Goal: Communication & Community: Answer question/provide support

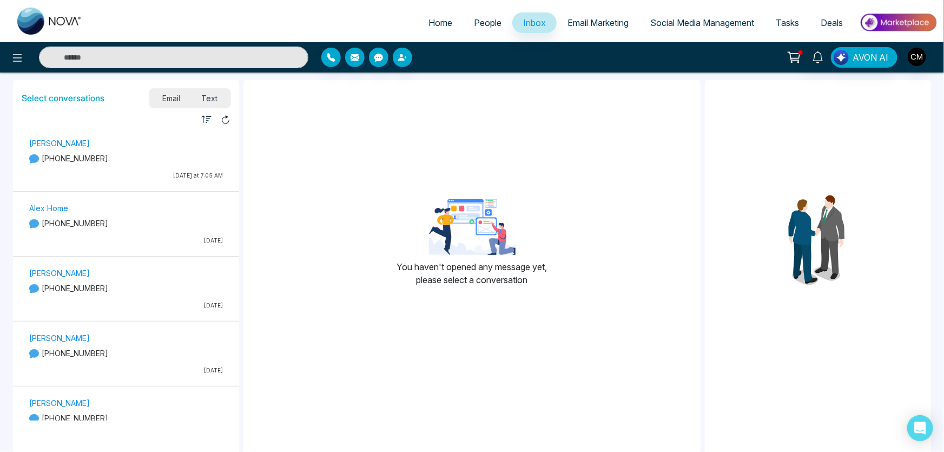
click at [87, 168] on div "[PERSON_NAME] [PHONE_NUMBER] [DATE] at 7:05 AM" at bounding box center [126, 160] width 204 height 48
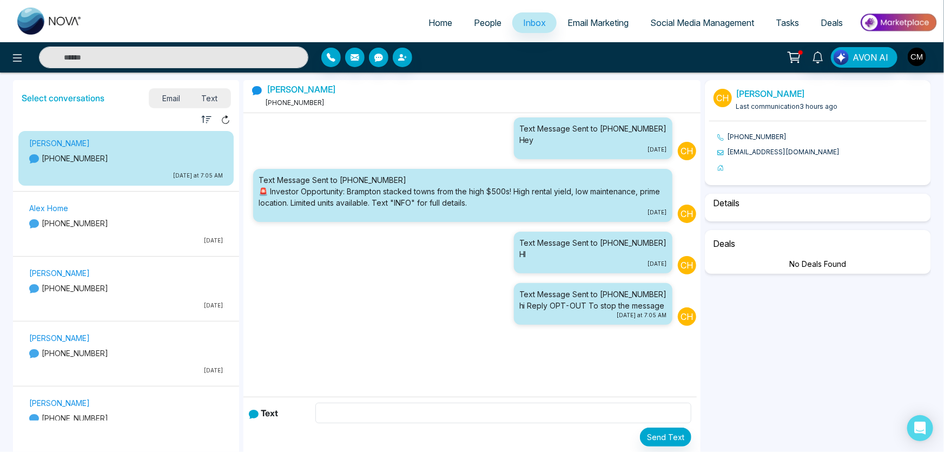
scroll to position [23, 0]
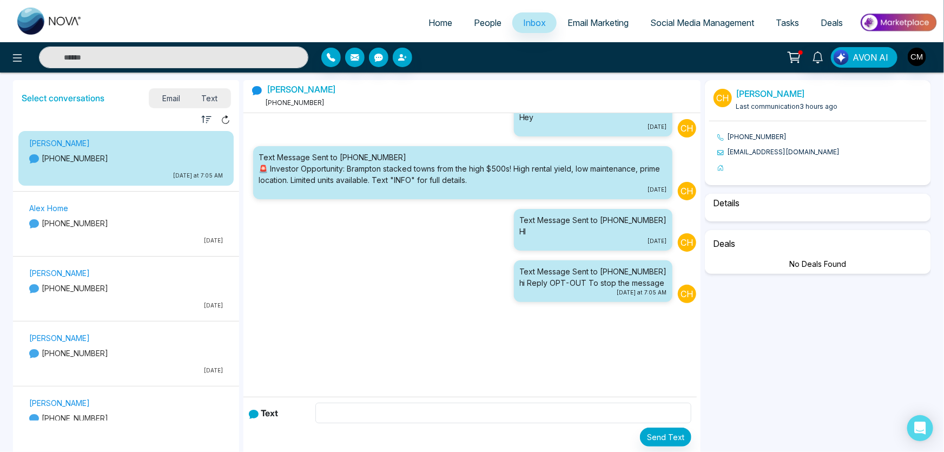
select select "****"
select select "**********"
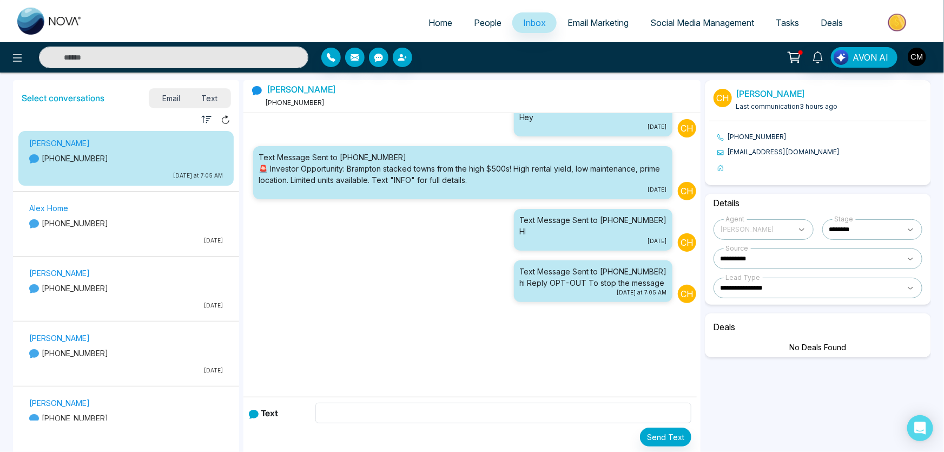
click at [103, 228] on p "[PHONE_NUMBER]" at bounding box center [126, 222] width 194 height 11
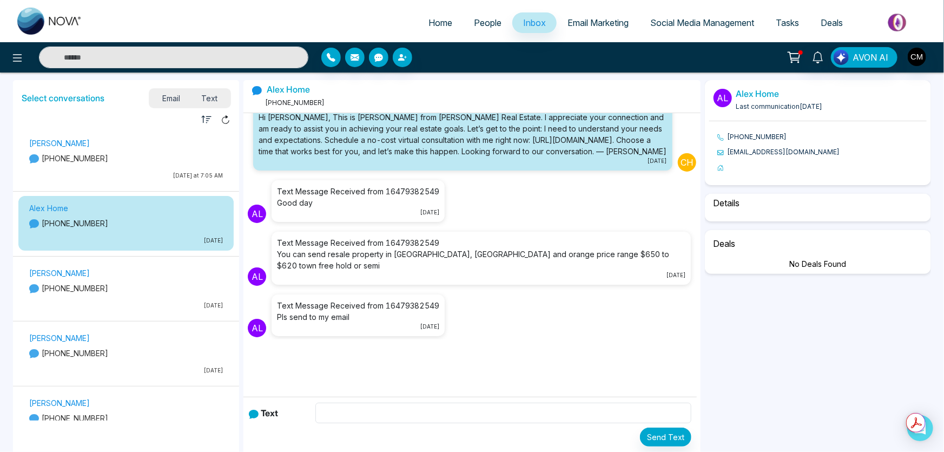
scroll to position [160, 0]
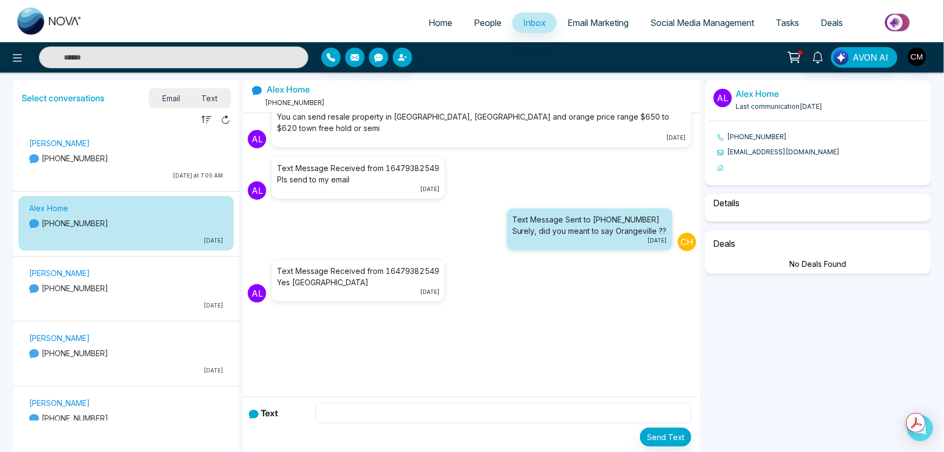
select select "****"
select select "********"
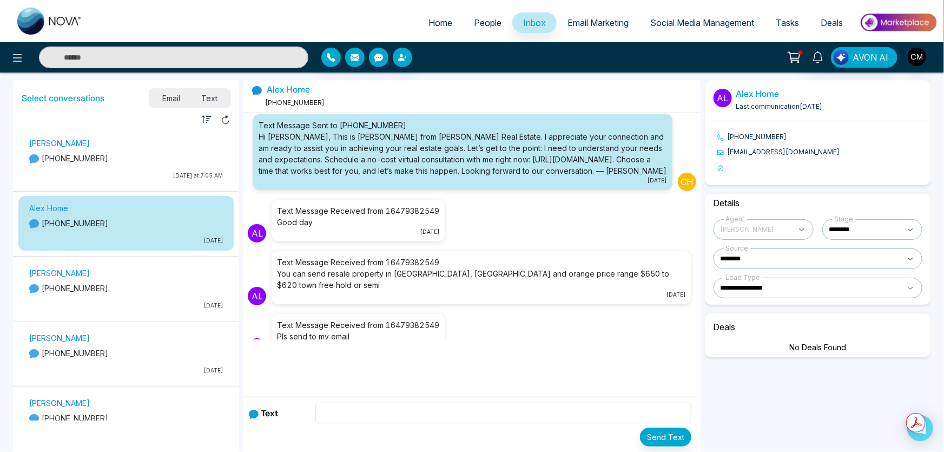
scroll to position [0, 0]
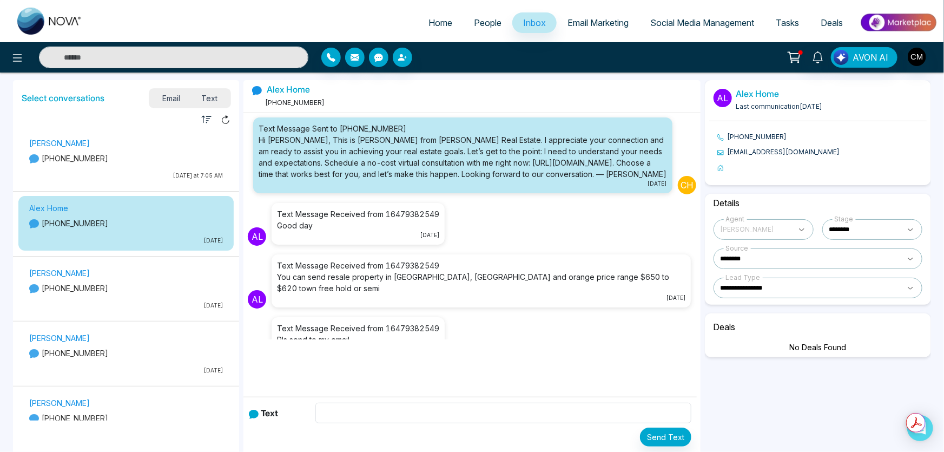
click at [158, 281] on div "[PERSON_NAME] [PHONE_NUMBER] [DATE]" at bounding box center [126, 290] width 204 height 48
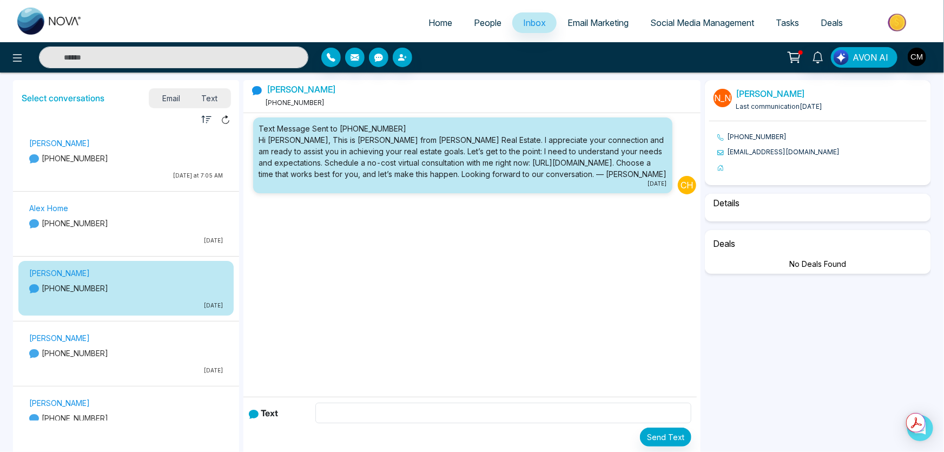
select select "****"
select select "********"
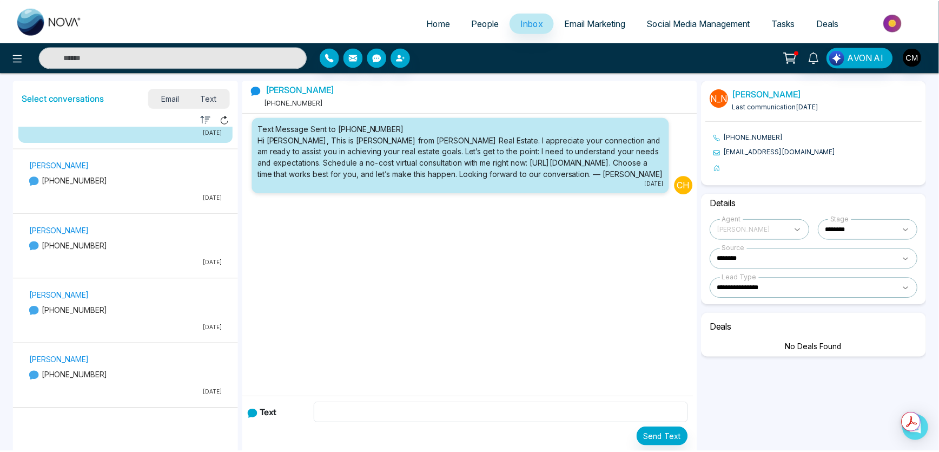
scroll to position [196, 0]
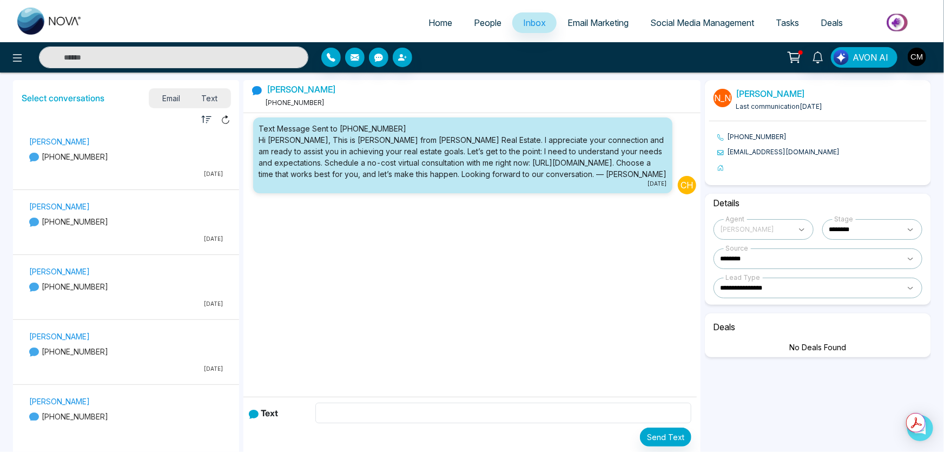
click at [132, 310] on div "[PERSON_NAME] [PHONE_NUMBER] [DATE]" at bounding box center [126, 288] width 204 height 48
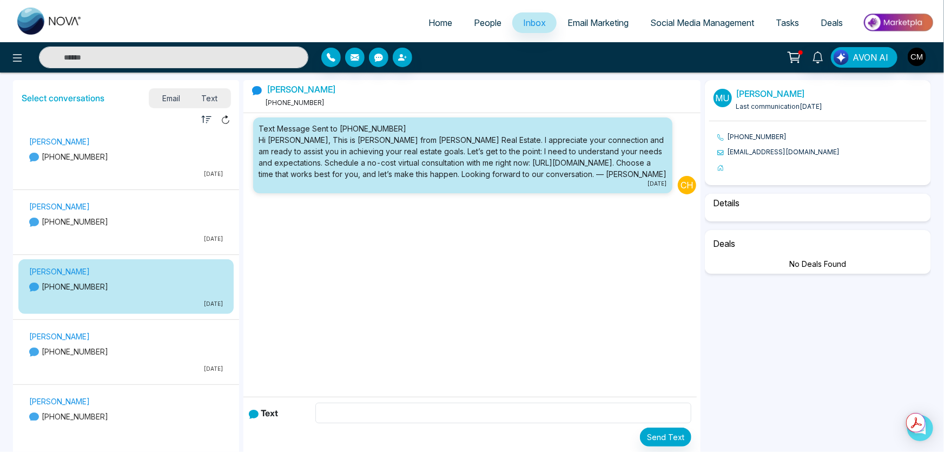
select select "****"
select select "********"
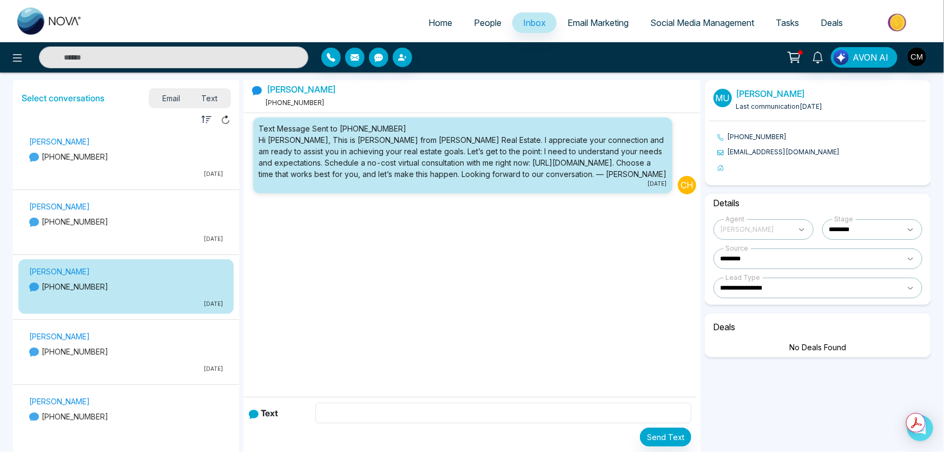
click at [788, 55] on icon at bounding box center [793, 57] width 15 height 15
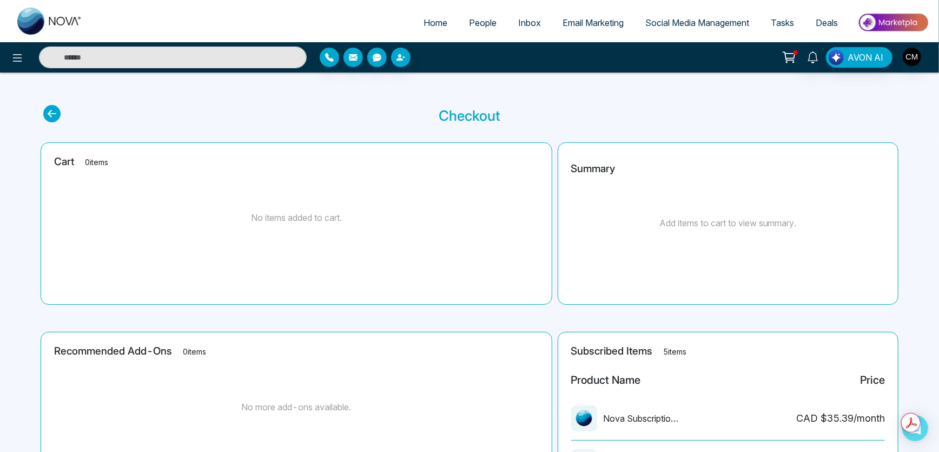
click at [788, 55] on icon at bounding box center [788, 57] width 15 height 15
click at [559, 15] on link "Email Marketing" at bounding box center [593, 22] width 83 height 21
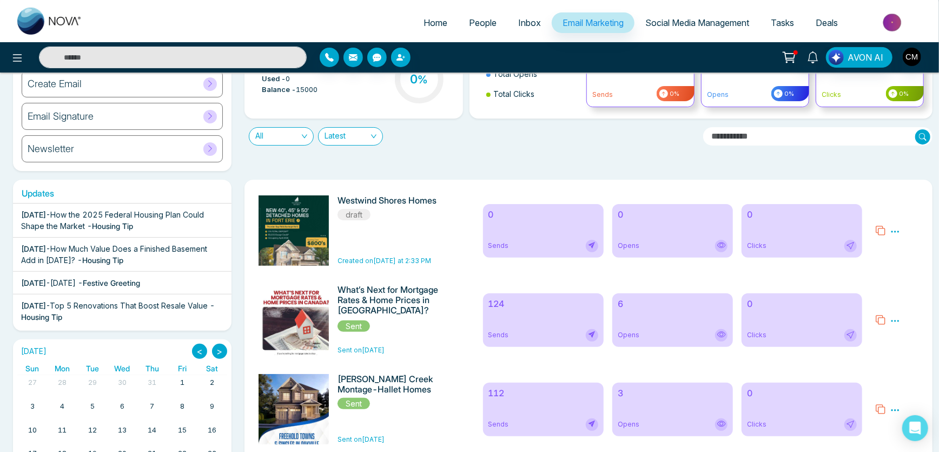
scroll to position [47, 0]
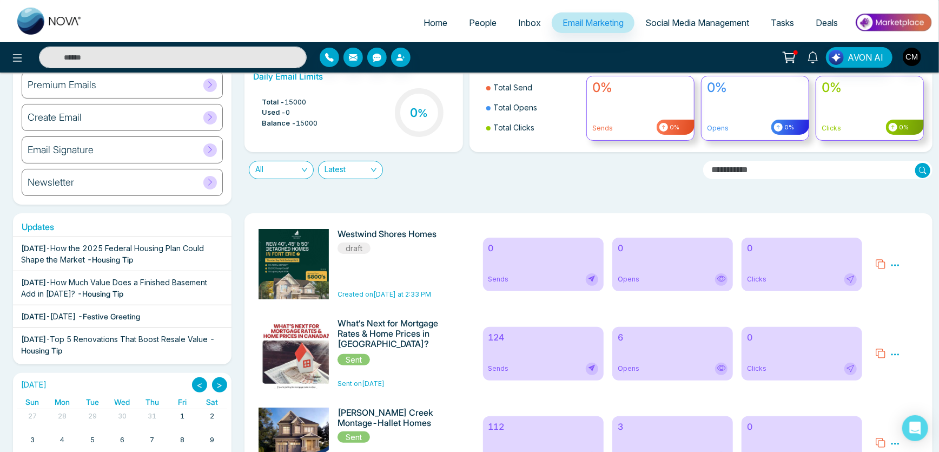
click at [892, 265] on icon at bounding box center [895, 265] width 8 height 2
click at [911, 316] on span "Delete" at bounding box center [911, 311] width 24 height 9
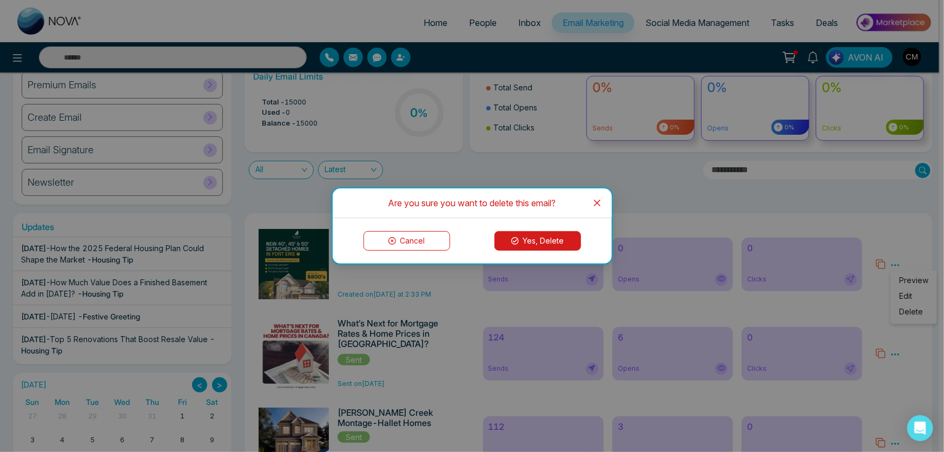
click at [532, 240] on button "Yes, Delete" at bounding box center [537, 240] width 87 height 19
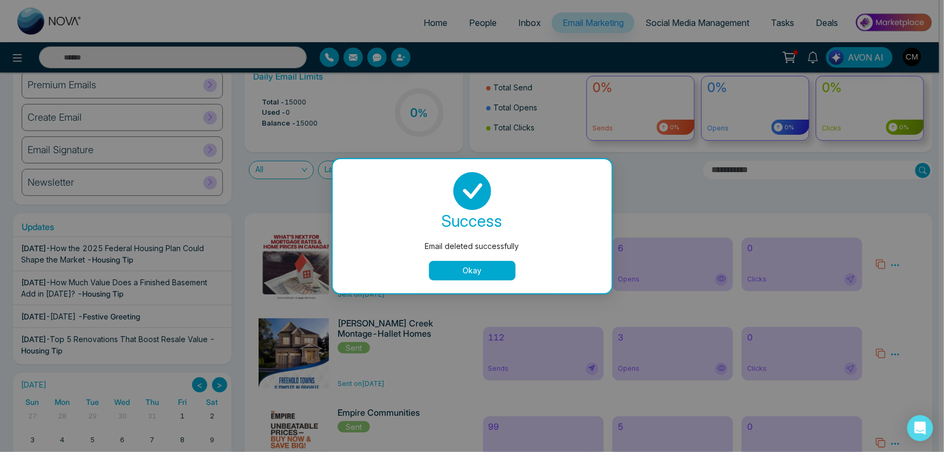
click at [460, 269] on button "Okay" at bounding box center [472, 270] width 87 height 19
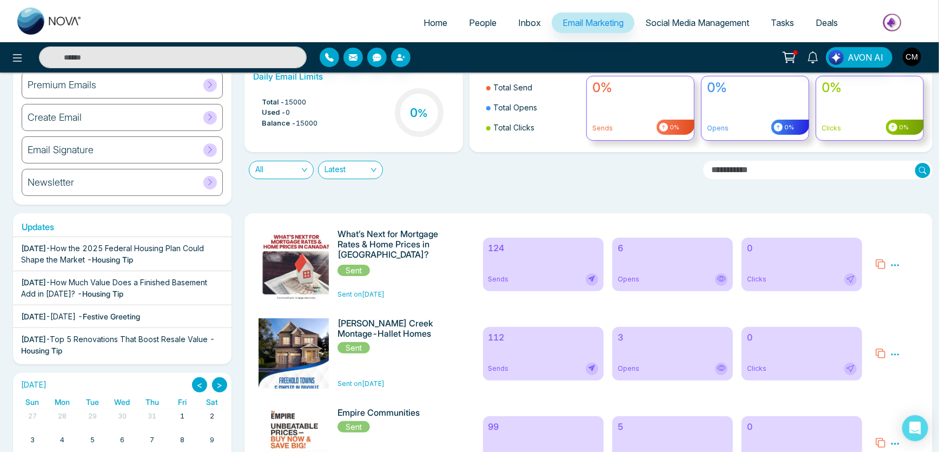
click at [107, 254] on span "How the 2025 Federal Housing Plan Could Shape the Market" at bounding box center [112, 253] width 183 height 21
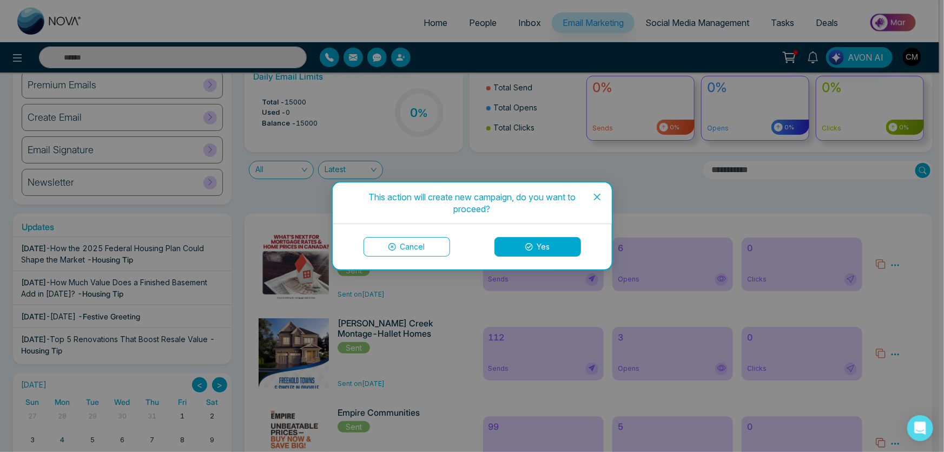
click at [600, 196] on icon "close" at bounding box center [597, 196] width 9 height 9
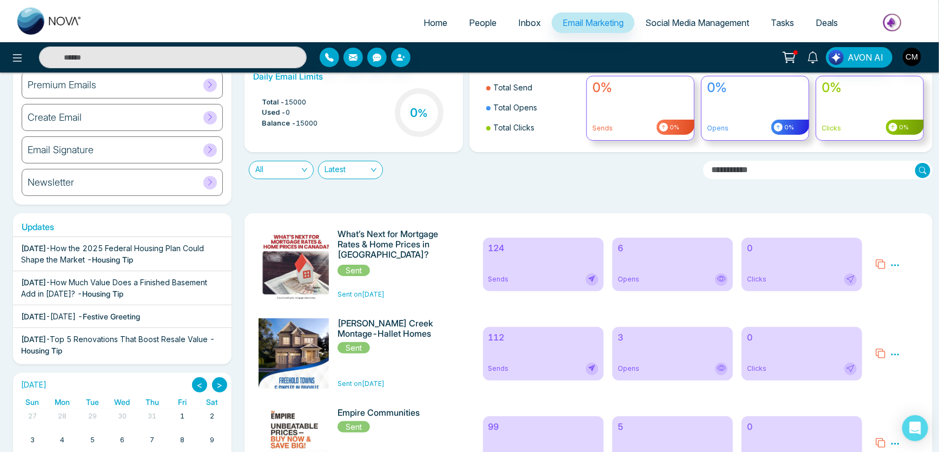
click at [672, 21] on span "Social Media Management" at bounding box center [697, 22] width 104 height 11
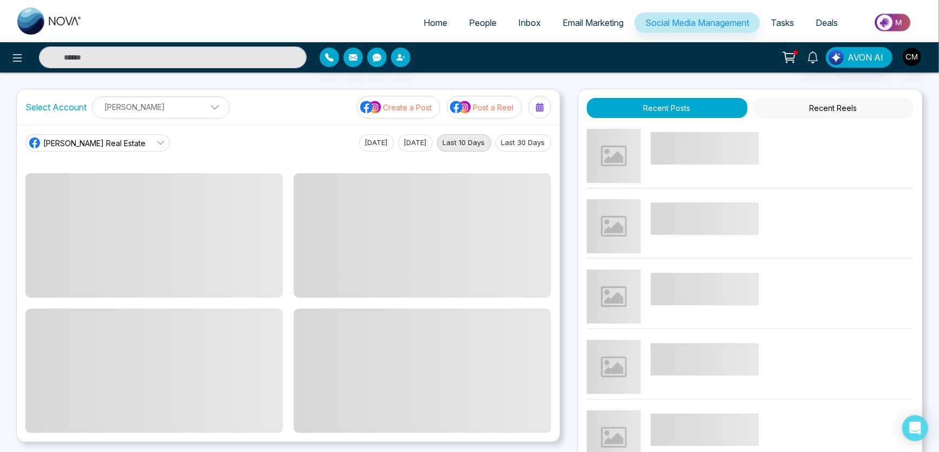
click at [591, 21] on span "Email Marketing" at bounding box center [592, 22] width 61 height 11
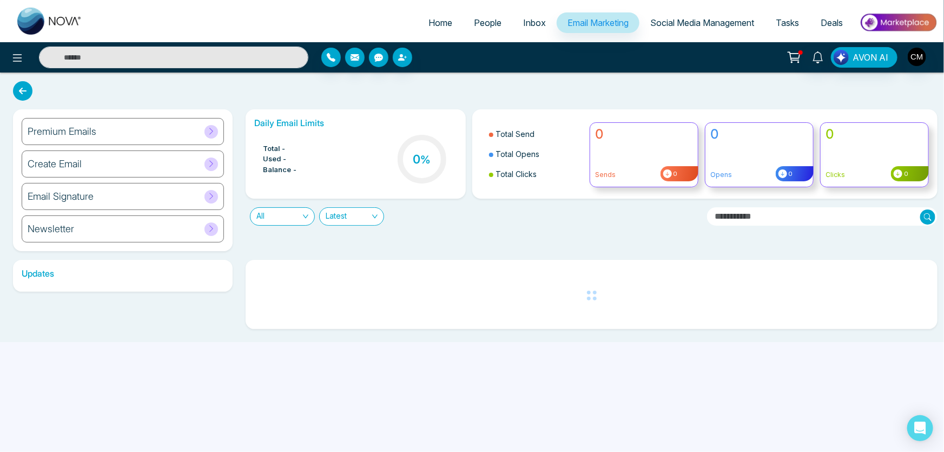
click at [118, 136] on div "Premium Emails" at bounding box center [123, 131] width 202 height 27
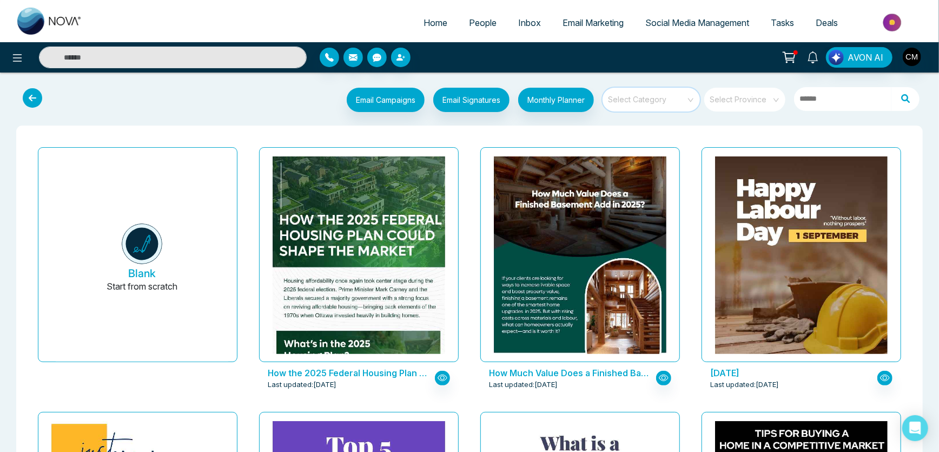
click at [660, 97] on input "search" at bounding box center [647, 96] width 78 height 16
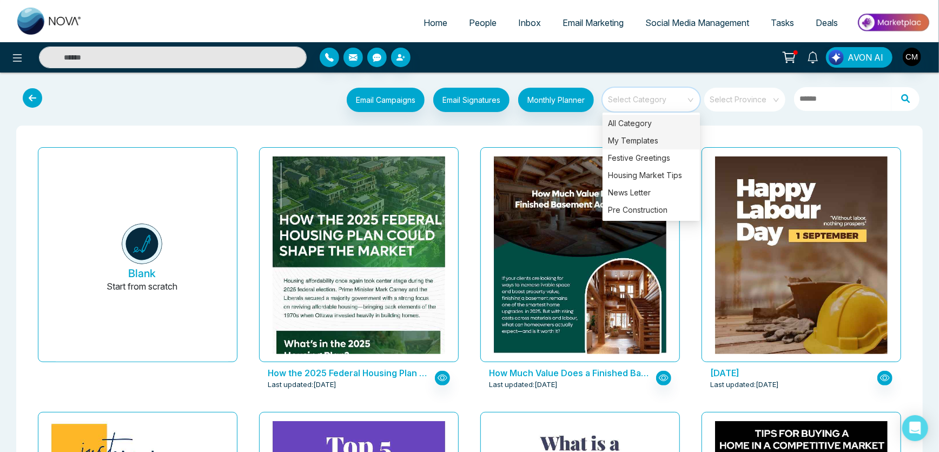
click at [633, 140] on div "My Templates" at bounding box center [650, 140] width 97 height 17
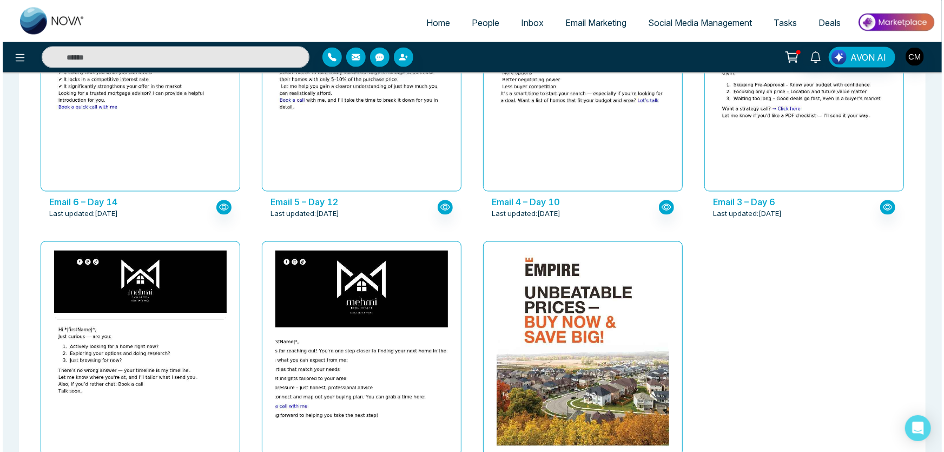
scroll to position [1306, 0]
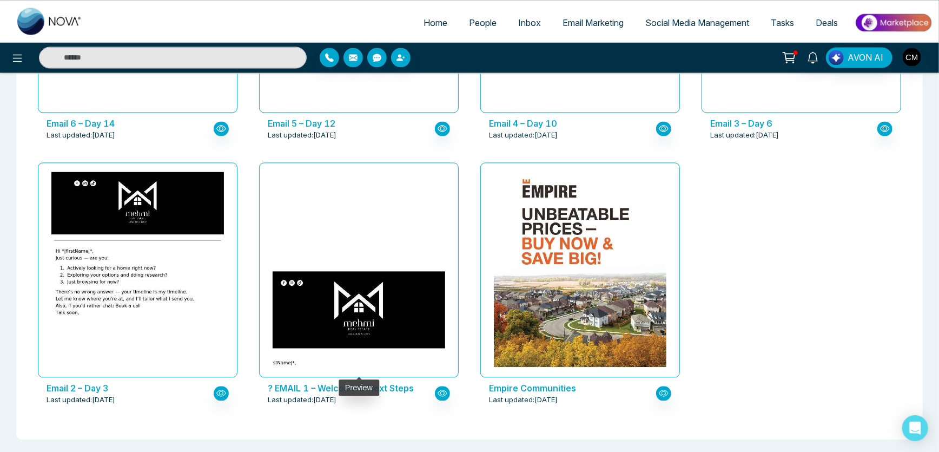
click at [387, 271] on img at bounding box center [359, 360] width 345 height 180
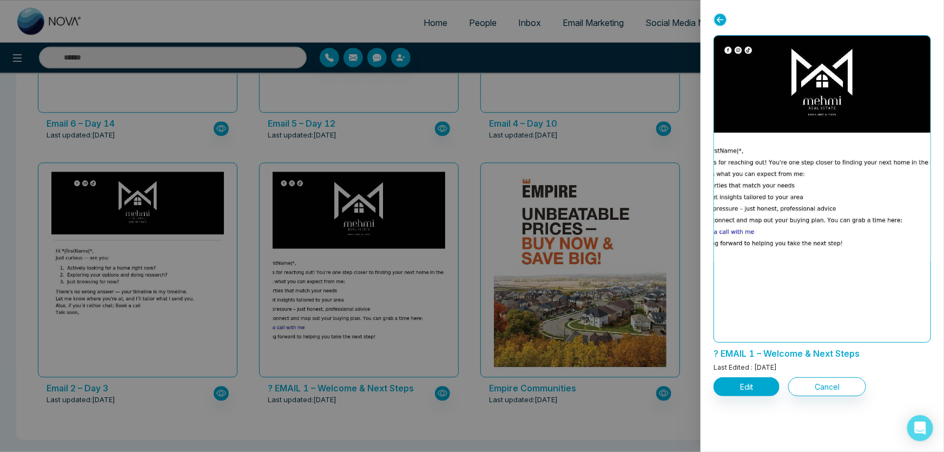
click at [493, 143] on div at bounding box center [472, 226] width 944 height 452
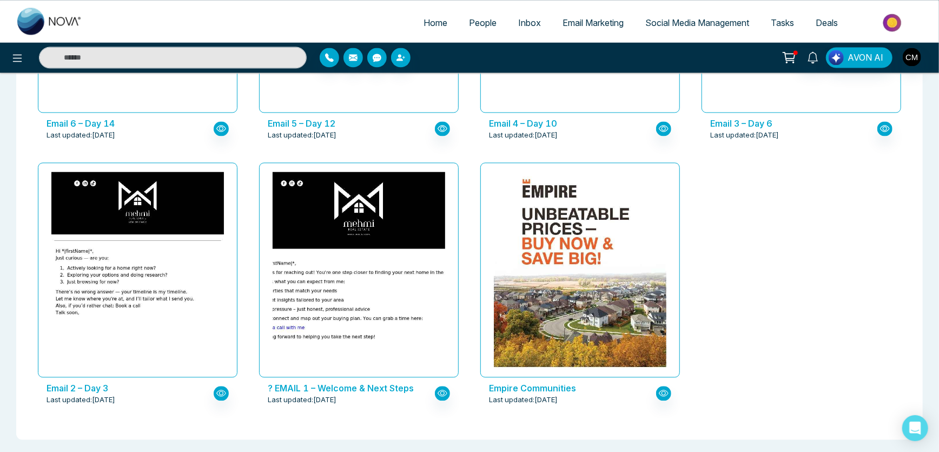
click at [16, 68] on div "AVON AI" at bounding box center [469, 57] width 939 height 30
click at [15, 62] on icon at bounding box center [17, 57] width 13 height 13
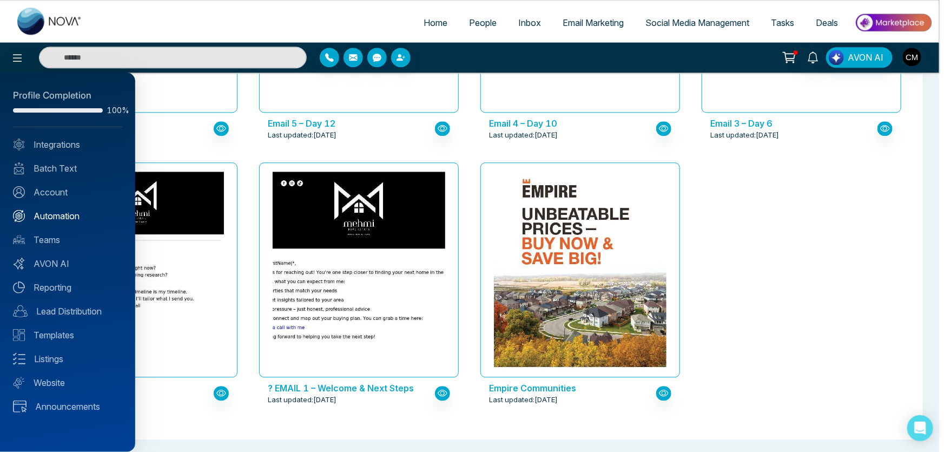
click at [45, 211] on link "Automation" at bounding box center [67, 215] width 109 height 13
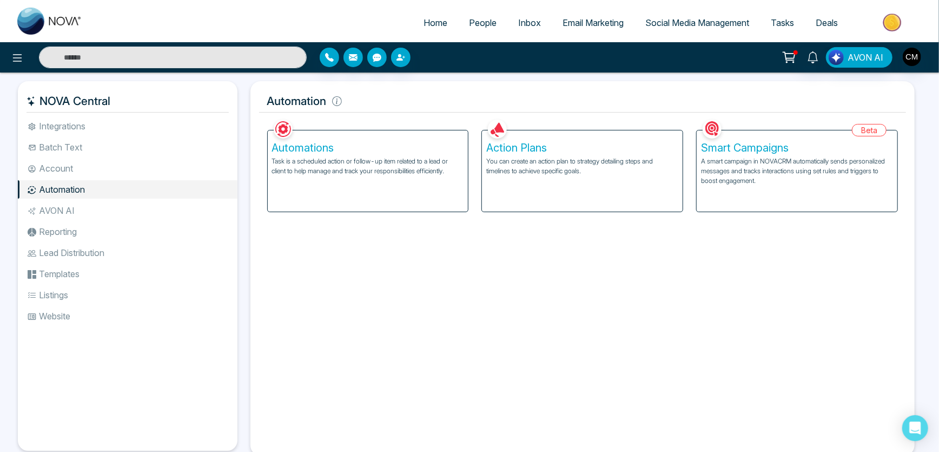
click at [760, 167] on p "A smart campaign in NOVACRM automatically sends personalized messages and track…" at bounding box center [797, 170] width 192 height 29
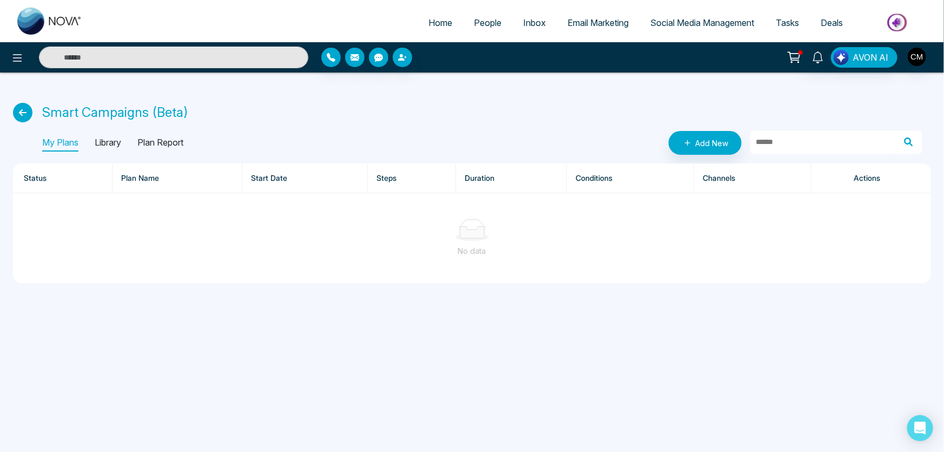
click at [103, 149] on p "Library" at bounding box center [108, 142] width 26 height 17
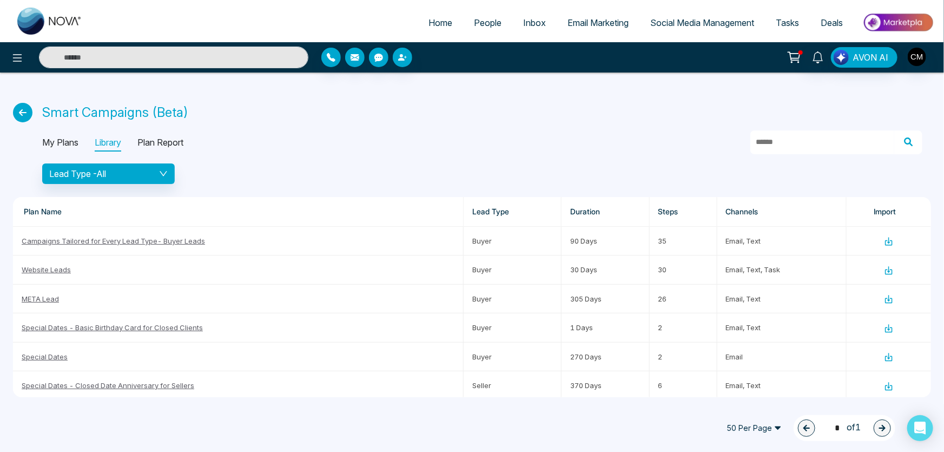
click at [162, 141] on p "Plan Report" at bounding box center [160, 142] width 46 height 17
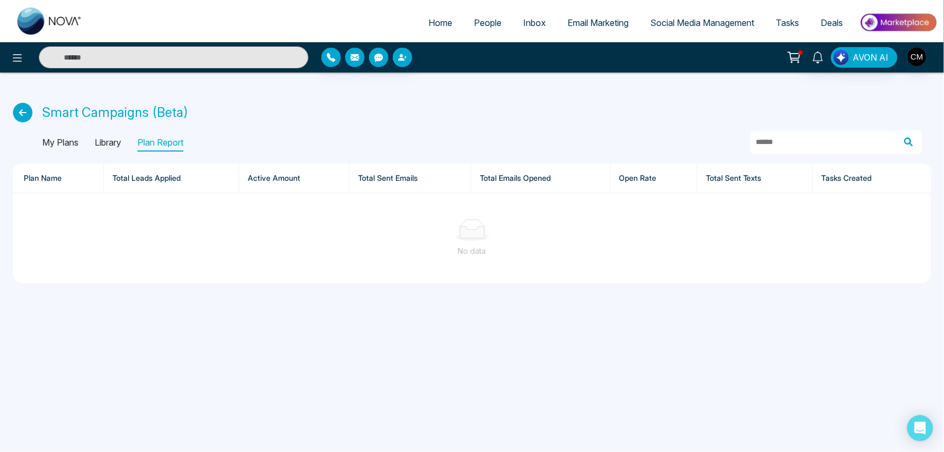
click at [115, 141] on p "Library" at bounding box center [108, 142] width 26 height 17
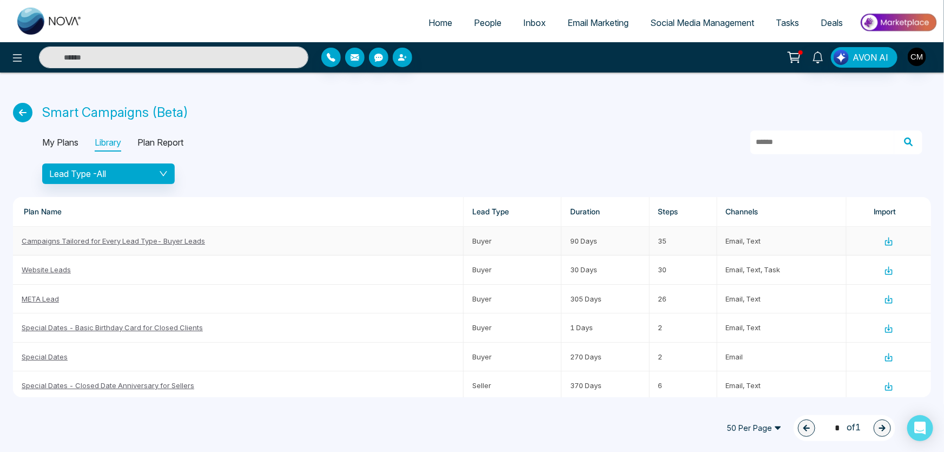
click at [157, 241] on link "Campaigns Tailored for Every Lead Type- Buyer Leads" at bounding box center [113, 240] width 183 height 9
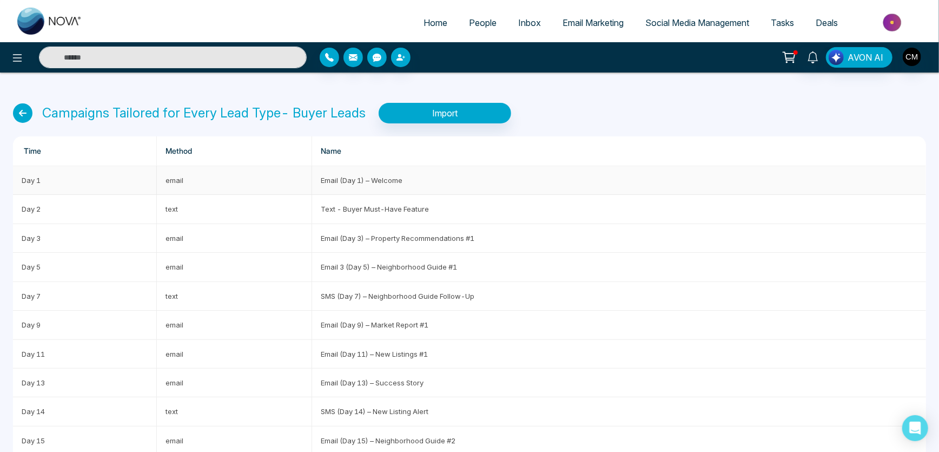
click at [383, 173] on td "Email (Day 1) – Welcome" at bounding box center [619, 180] width 614 height 29
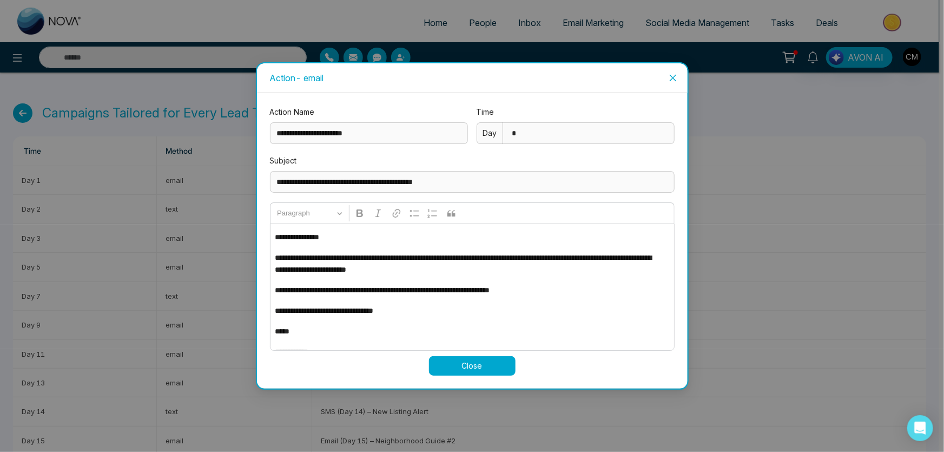
scroll to position [34, 0]
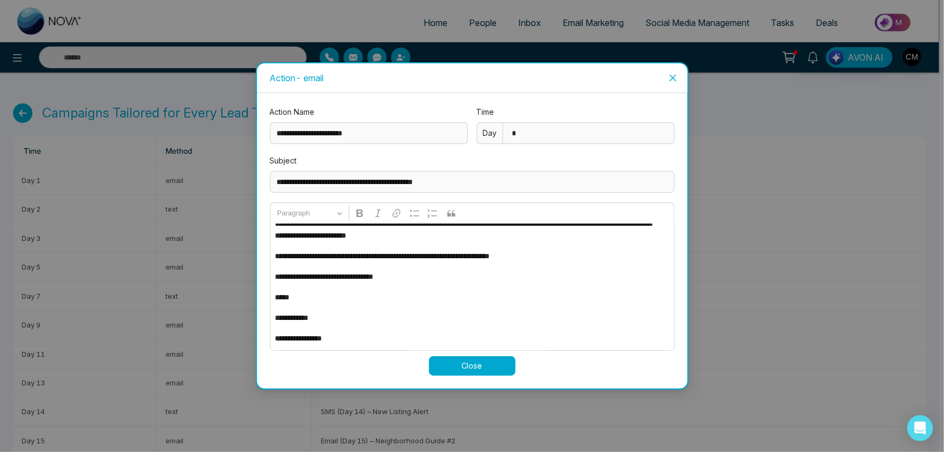
click at [673, 76] on icon "close" at bounding box center [672, 78] width 9 height 9
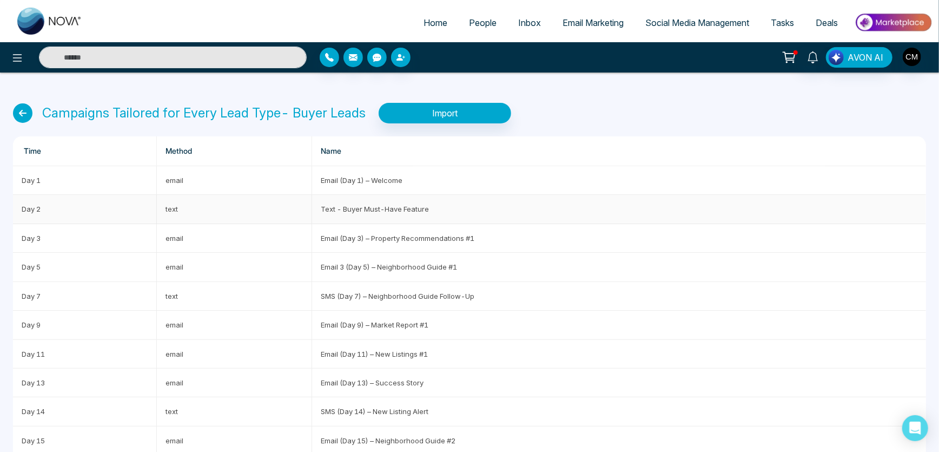
click at [368, 203] on td "Text - Buyer Must-Have Feature" at bounding box center [619, 209] width 614 height 29
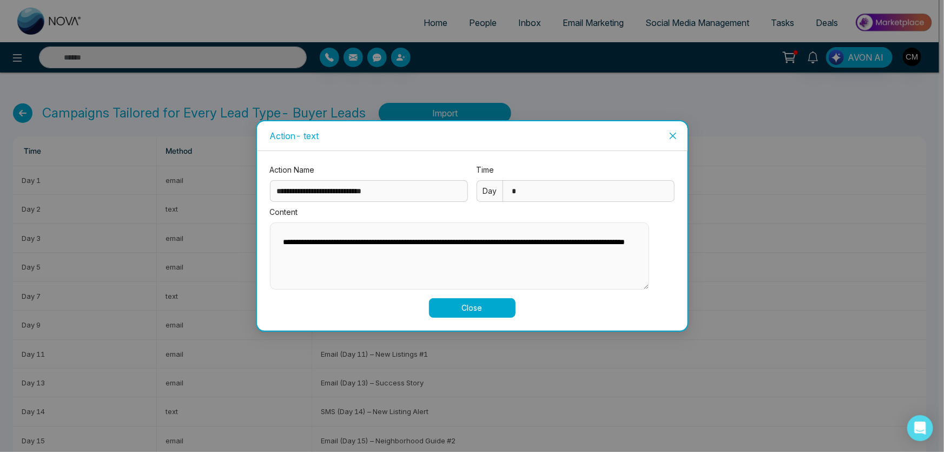
click at [673, 133] on icon "close" at bounding box center [672, 135] width 6 height 6
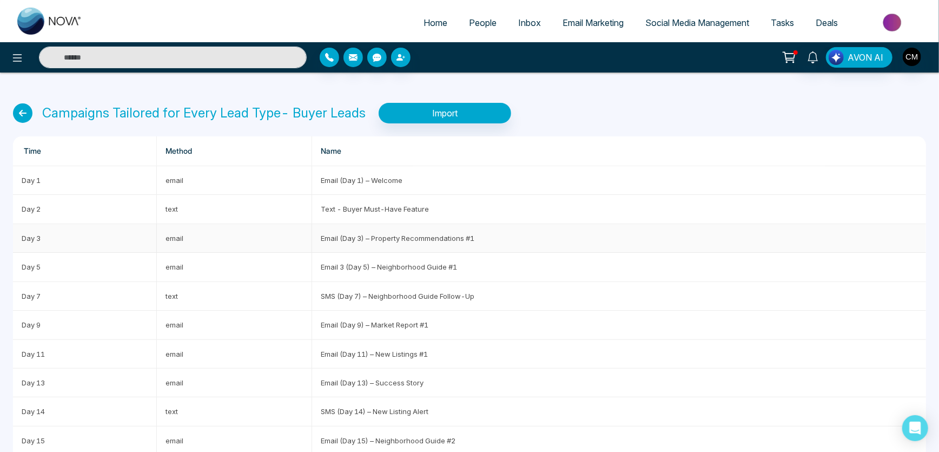
click at [351, 237] on td "Email (Day 3) – Property Recommendations #1" at bounding box center [619, 238] width 614 height 29
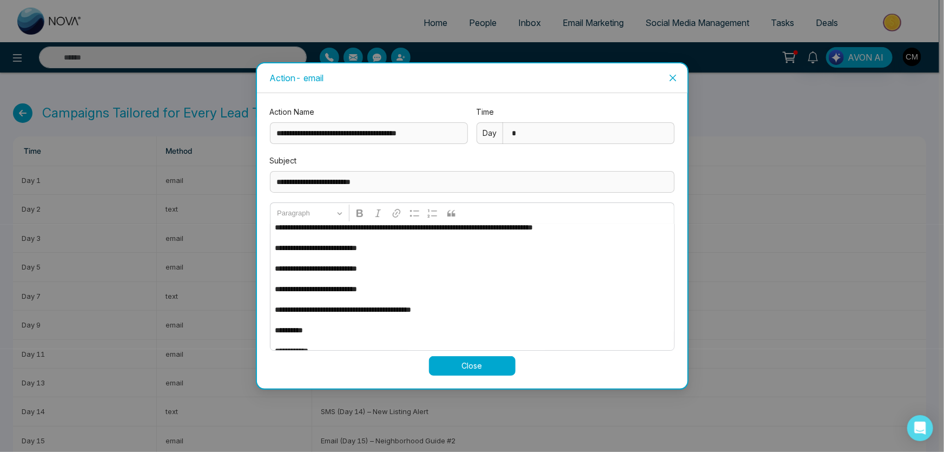
scroll to position [43, 0]
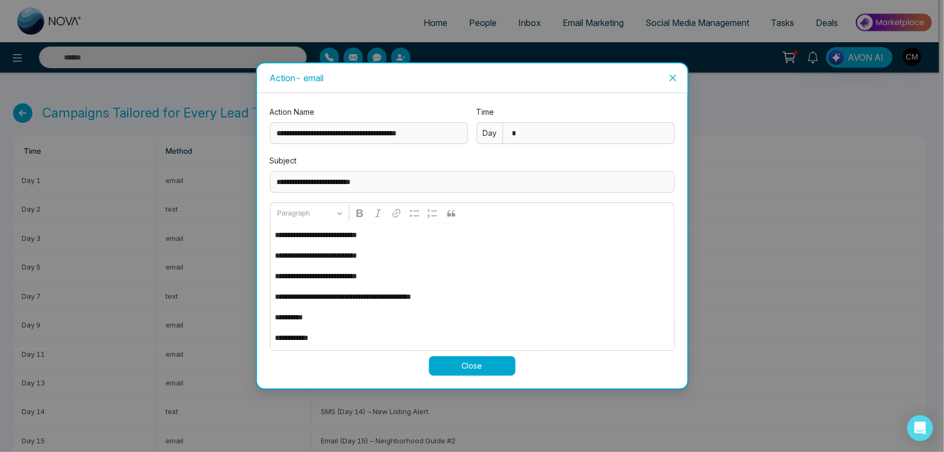
click at [670, 80] on icon "close" at bounding box center [672, 78] width 9 height 9
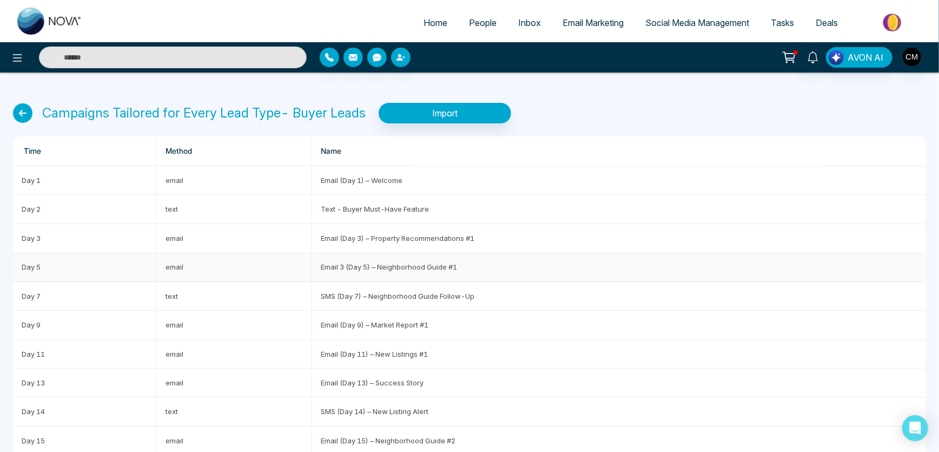
click at [409, 265] on td "Email 3 (Day 5) – Neighborhood Guide #1" at bounding box center [619, 267] width 614 height 29
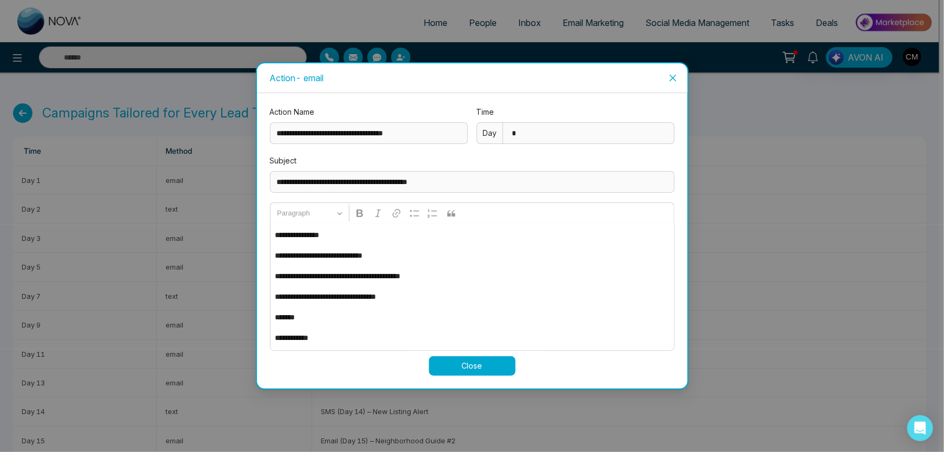
click at [670, 76] on icon "close" at bounding box center [672, 78] width 9 height 9
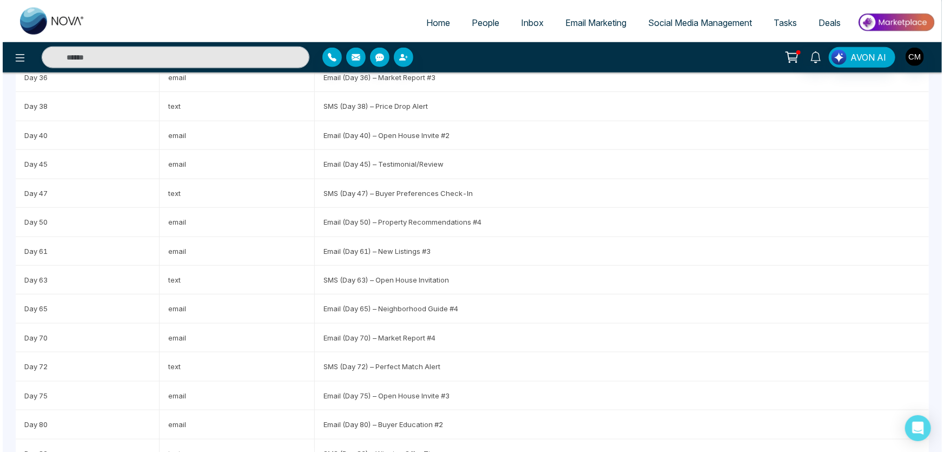
scroll to position [735, 0]
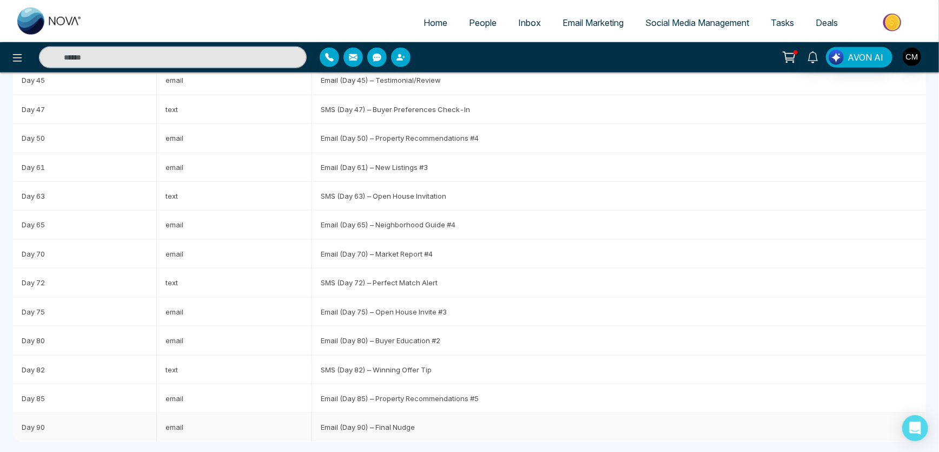
click at [410, 416] on td "Email (Day 90) – Final Nudge" at bounding box center [619, 427] width 614 height 28
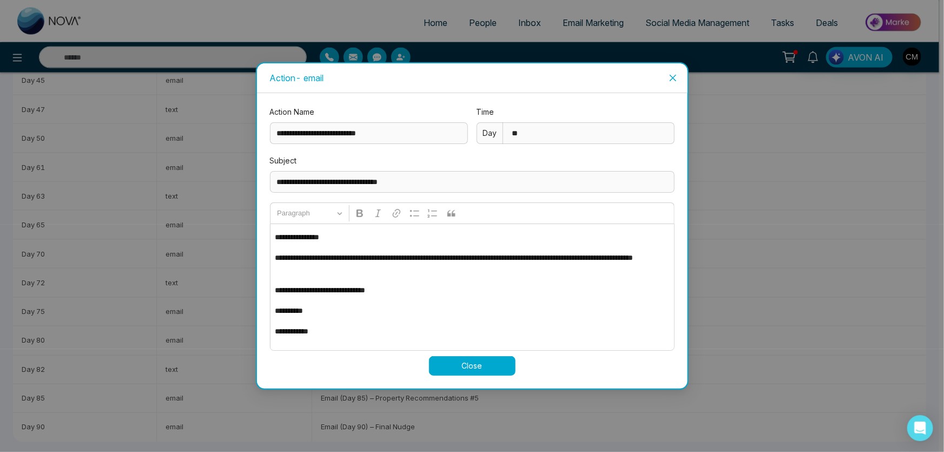
click at [672, 75] on icon "close" at bounding box center [672, 78] width 9 height 9
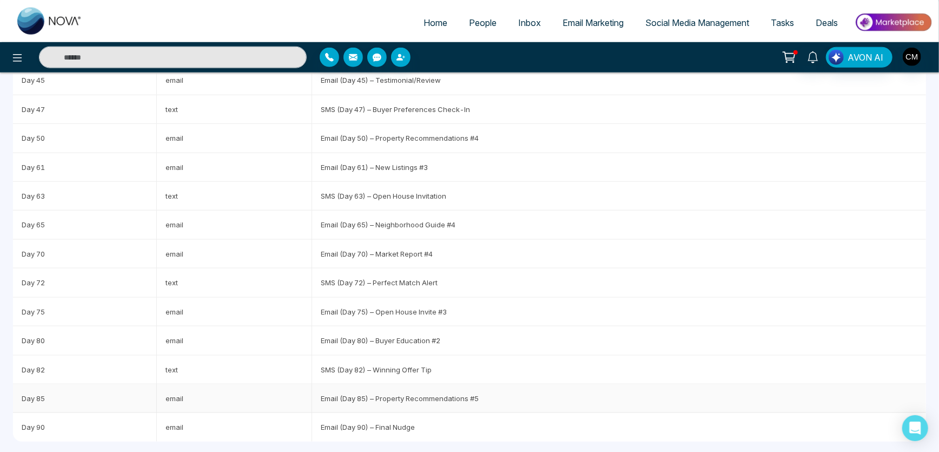
click at [389, 393] on td "Email (Day 85) – Property Recommendations #5" at bounding box center [619, 398] width 614 height 29
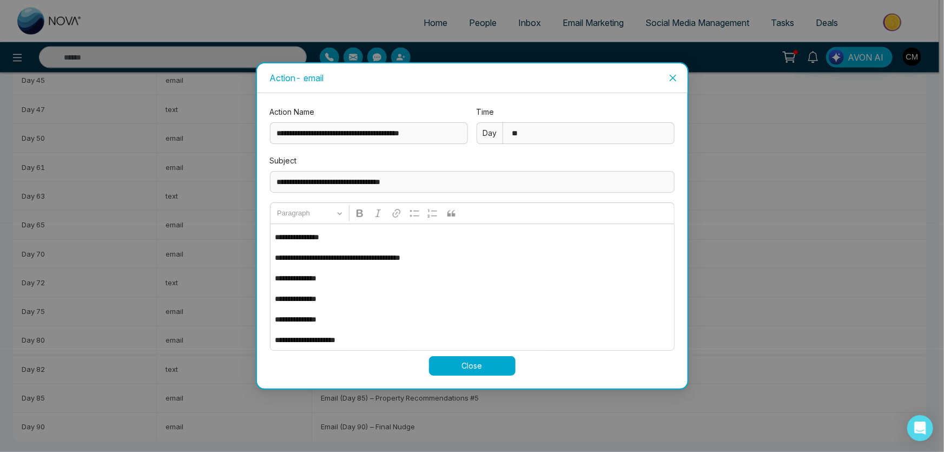
scroll to position [43, 0]
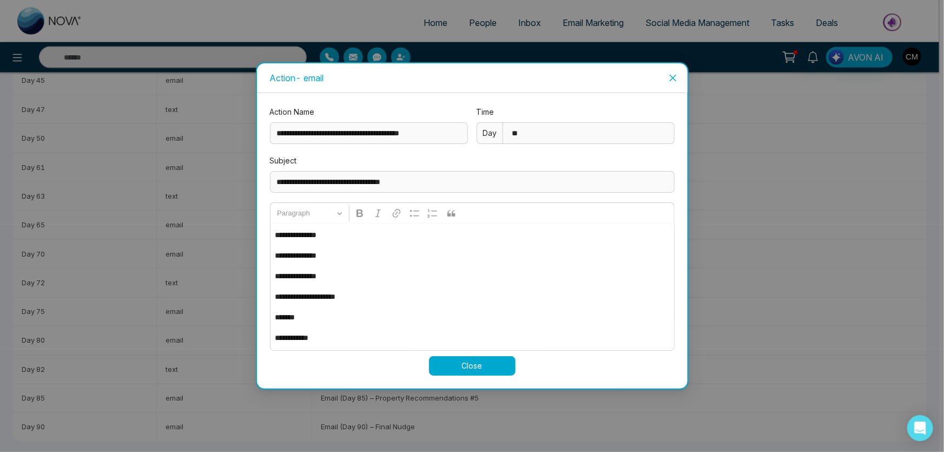
click at [672, 80] on icon "close" at bounding box center [672, 78] width 9 height 9
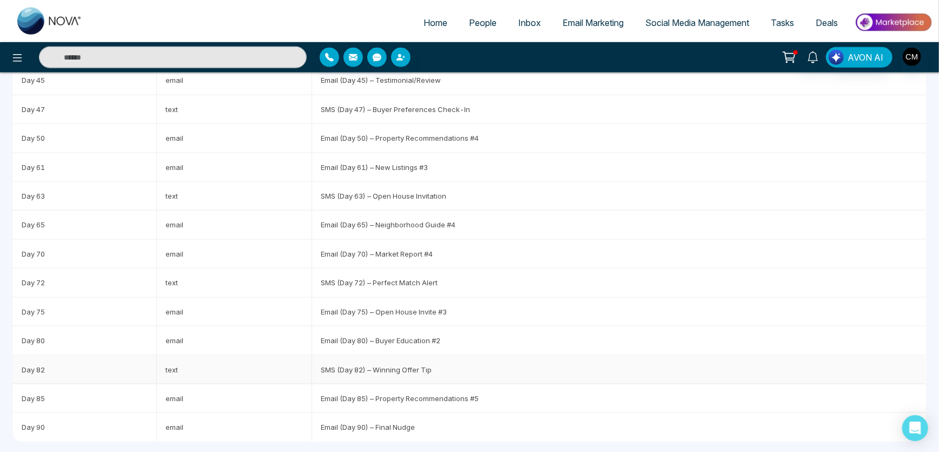
click at [353, 373] on td "SMS (Day 82) – Winning Offer Tip" at bounding box center [619, 369] width 614 height 29
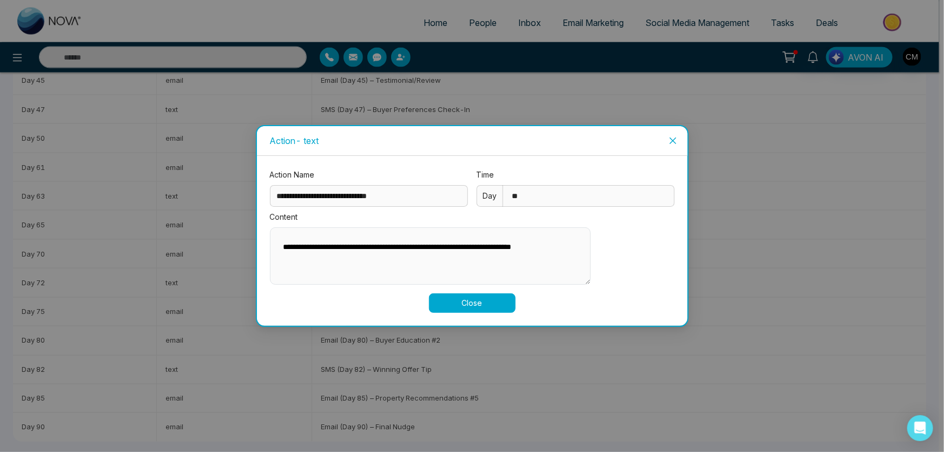
click at [674, 136] on icon "close" at bounding box center [672, 140] width 9 height 9
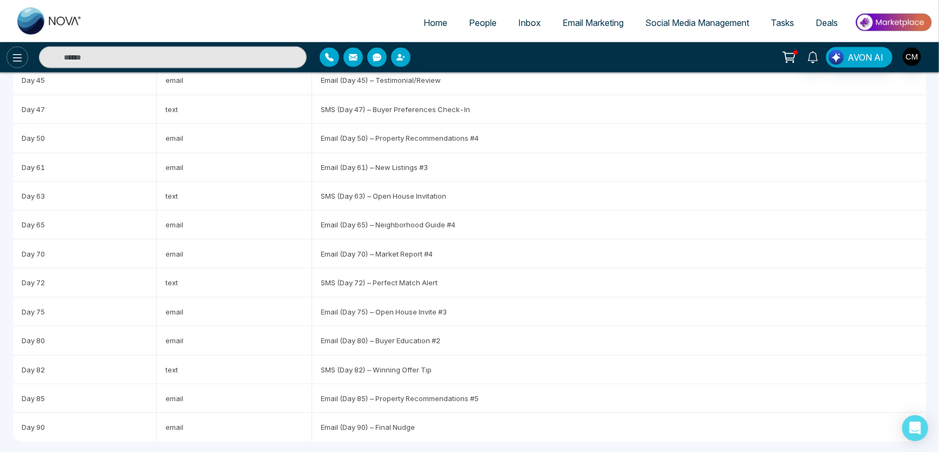
click at [21, 52] on icon at bounding box center [17, 57] width 13 height 13
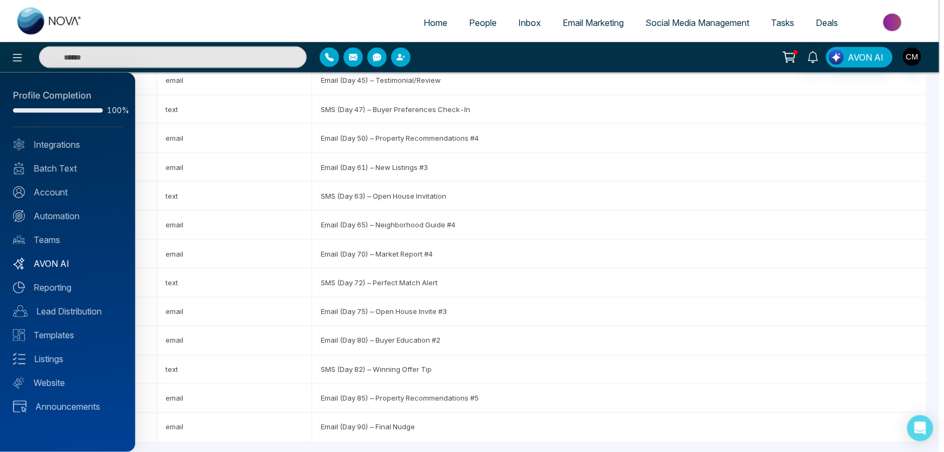
click at [45, 265] on link "AVON AI" at bounding box center [67, 263] width 109 height 13
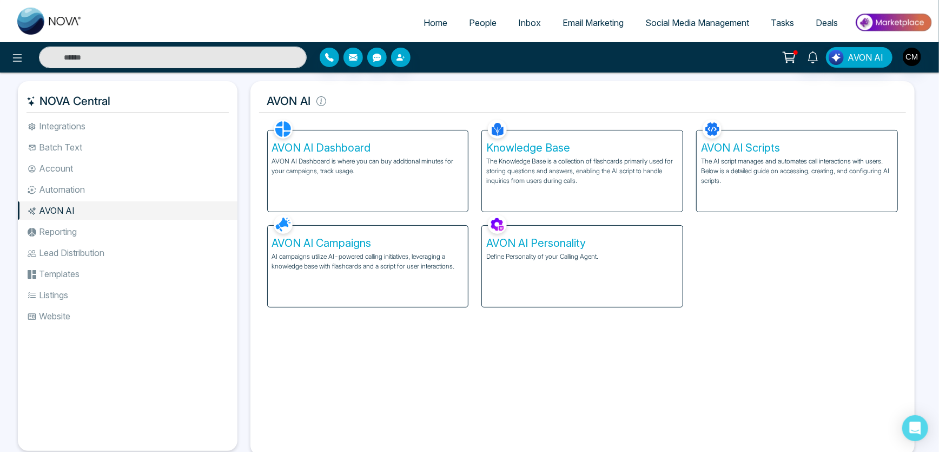
click at [563, 242] on h5 "AVON AI Personality" at bounding box center [582, 242] width 192 height 13
select select "******"
select select "********"
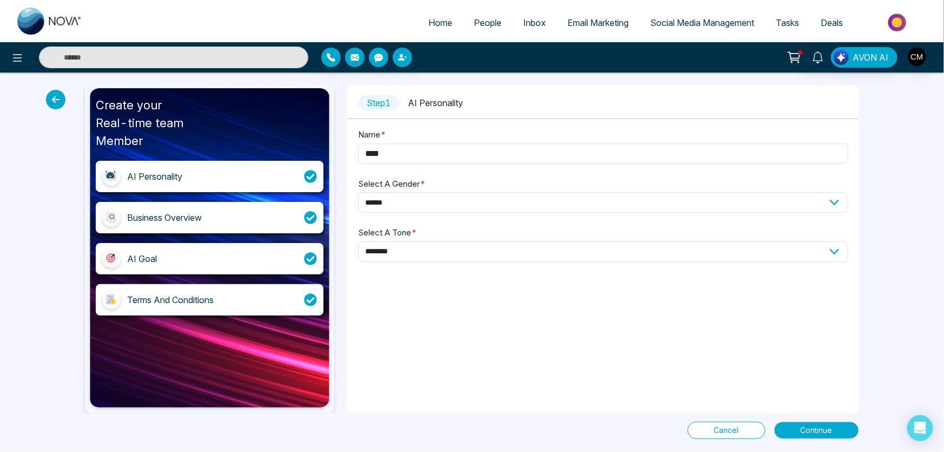
click at [185, 178] on div "AI Personality" at bounding box center [210, 176] width 228 height 31
click at [54, 100] on icon at bounding box center [55, 99] width 19 height 19
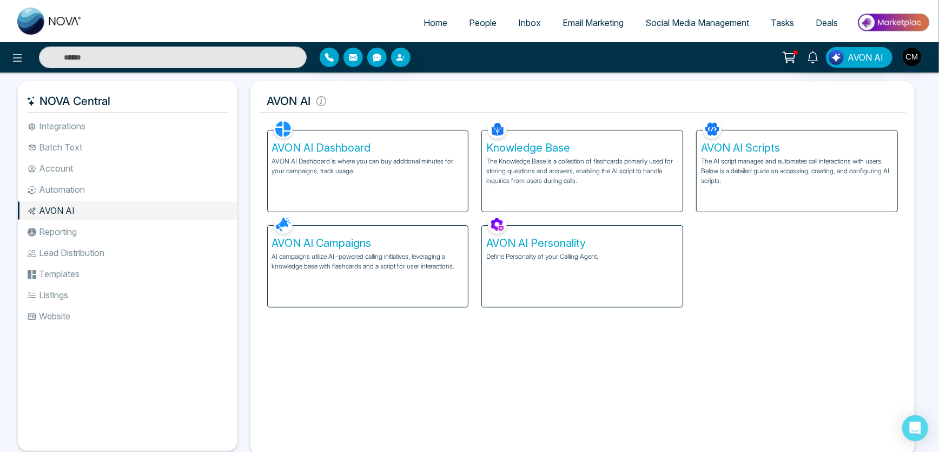
click at [50, 185] on li "Automation" at bounding box center [128, 189] width 220 height 18
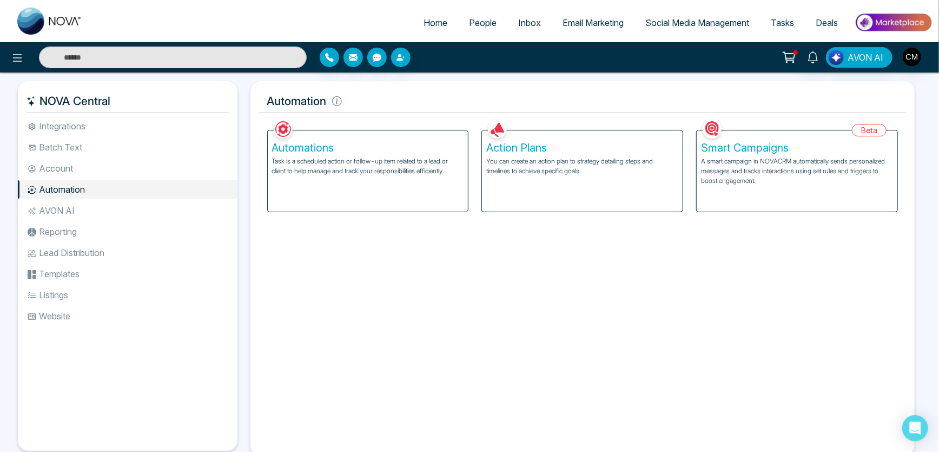
click at [580, 157] on p "You can create an action plan to strategy detailing steps and timelines to achi…" at bounding box center [582, 165] width 192 height 19
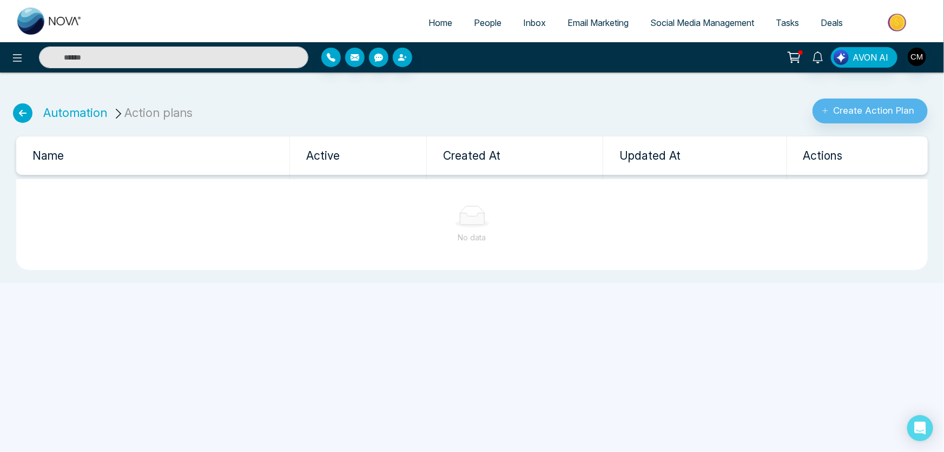
click at [18, 111] on icon at bounding box center [22, 112] width 19 height 19
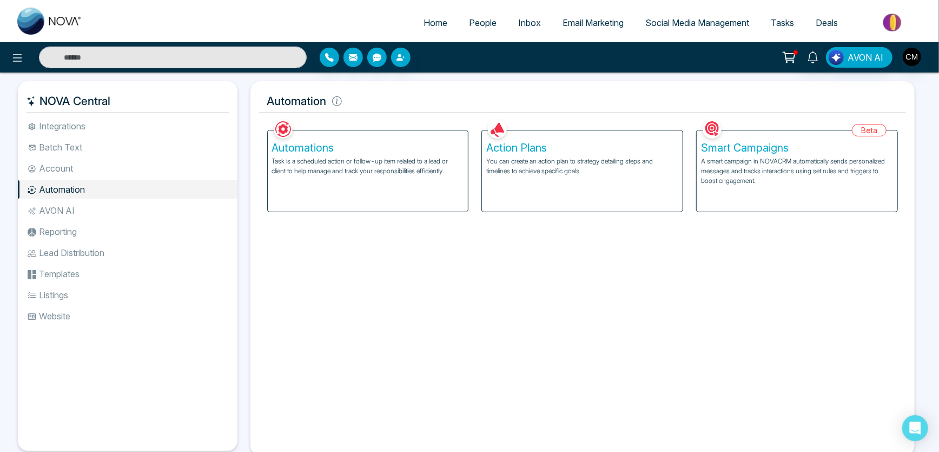
click at [818, 131] on div "Smart Campaigns A smart campaign in NOVACRM automatically sends personalized me…" at bounding box center [796, 170] width 201 height 81
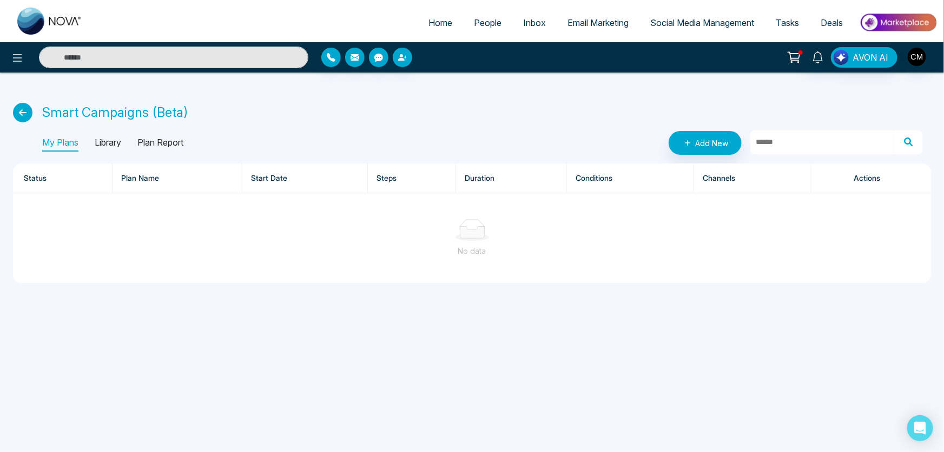
click at [103, 150] on p "Library" at bounding box center [108, 142] width 26 height 17
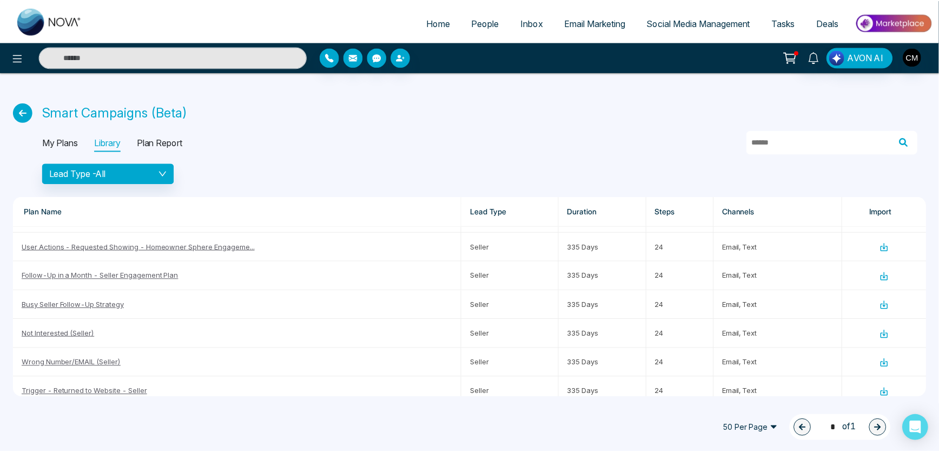
scroll to position [924, 0]
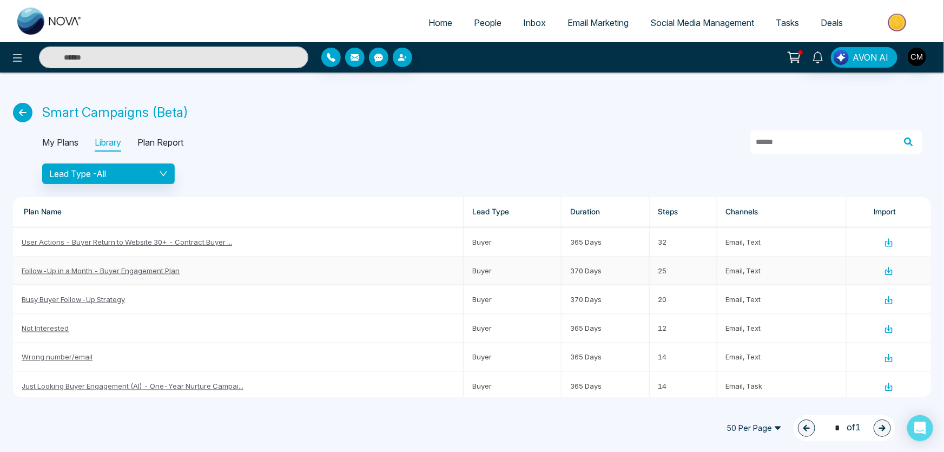
click at [114, 269] on link "Follow-Up in a Month - Buyer Engagement Plan" at bounding box center [101, 270] width 158 height 9
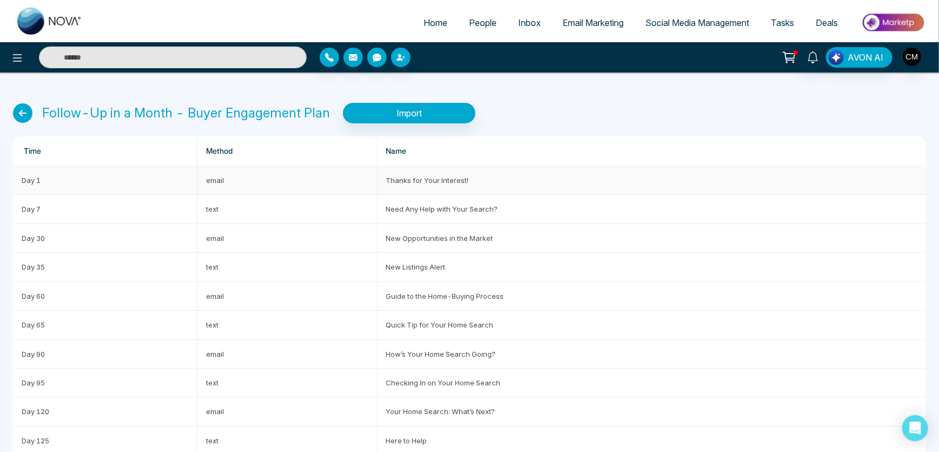
click at [420, 183] on td "Thanks for Your Interest!" at bounding box center [651, 180] width 548 height 29
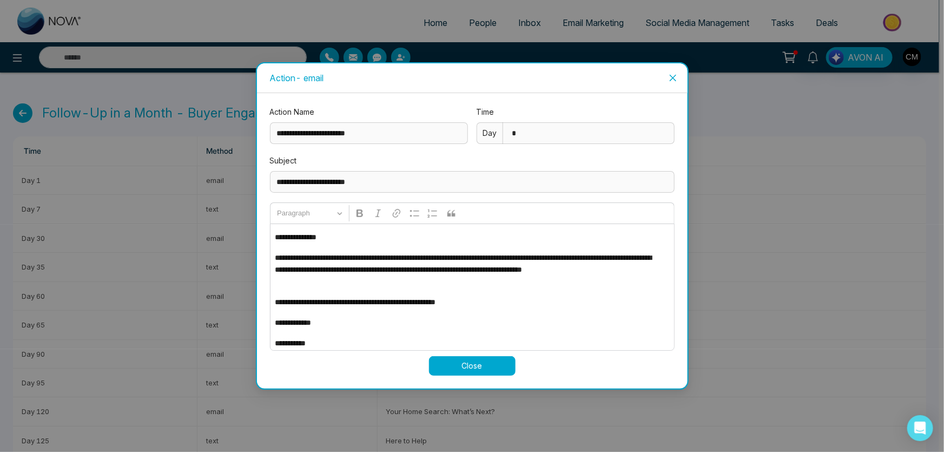
click at [23, 105] on div "**********" at bounding box center [472, 226] width 944 height 452
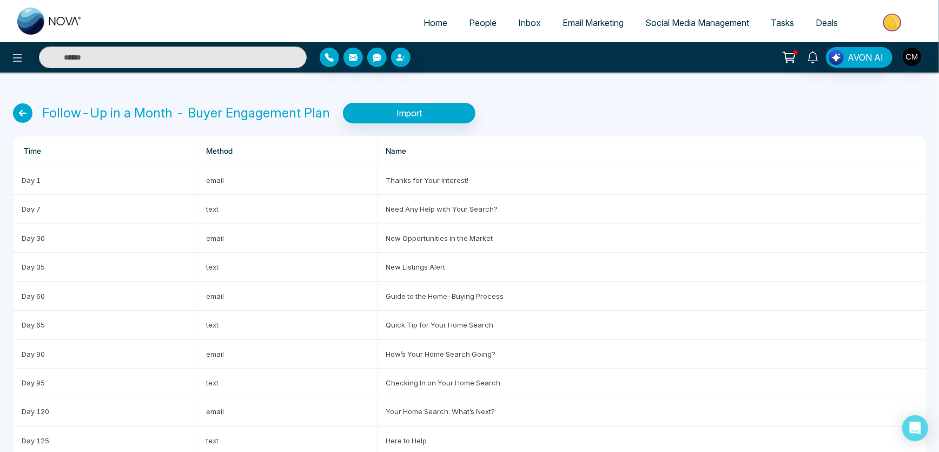
click at [23, 105] on icon at bounding box center [22, 112] width 19 height 19
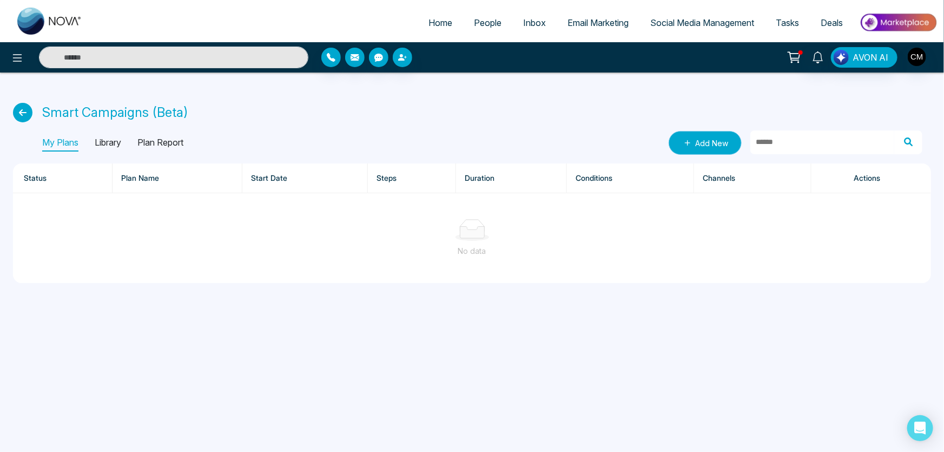
click at [714, 135] on link "Add New" at bounding box center [704, 143] width 73 height 24
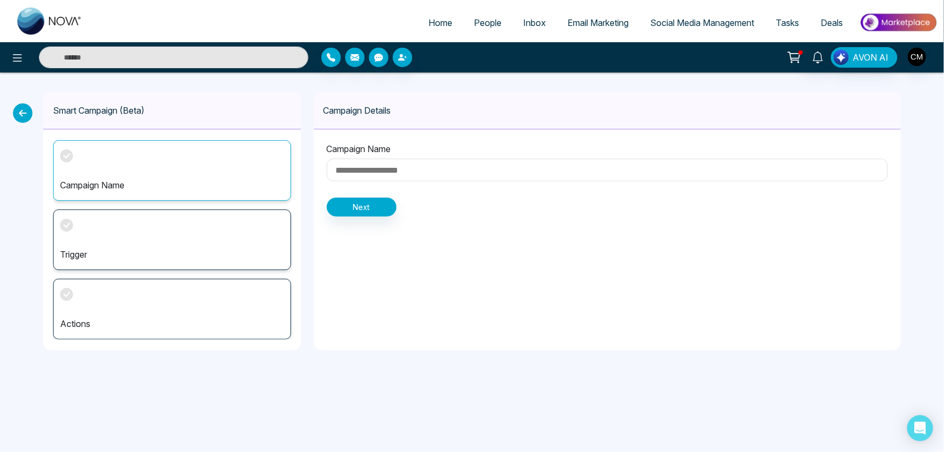
click at [372, 164] on input at bounding box center [607, 169] width 561 height 23
click at [205, 191] on p "Campaign Name" at bounding box center [172, 184] width 224 height 13
click at [413, 158] on input at bounding box center [607, 169] width 561 height 23
click at [796, 51] on icon at bounding box center [793, 57] width 15 height 15
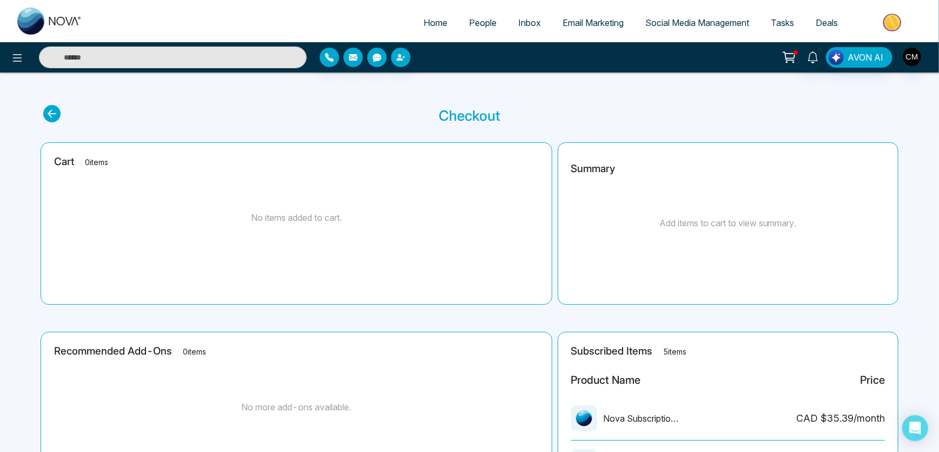
click at [577, 24] on span "Email Marketing" at bounding box center [592, 22] width 61 height 11
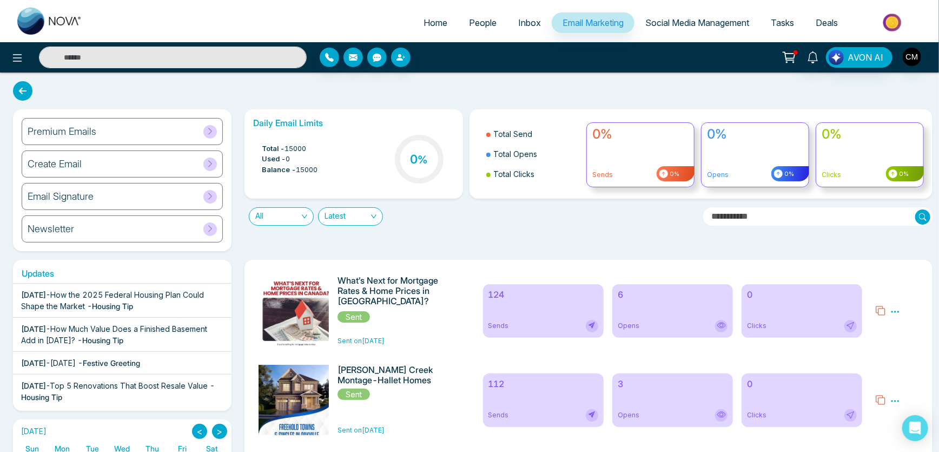
click at [655, 19] on span "Social Media Management" at bounding box center [697, 22] width 104 height 11
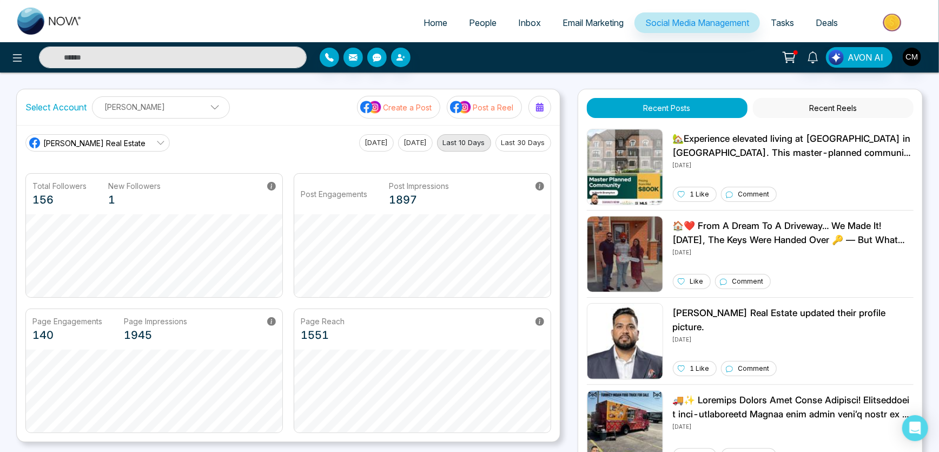
click at [794, 114] on button "Recent Reels" at bounding box center [833, 108] width 161 height 20
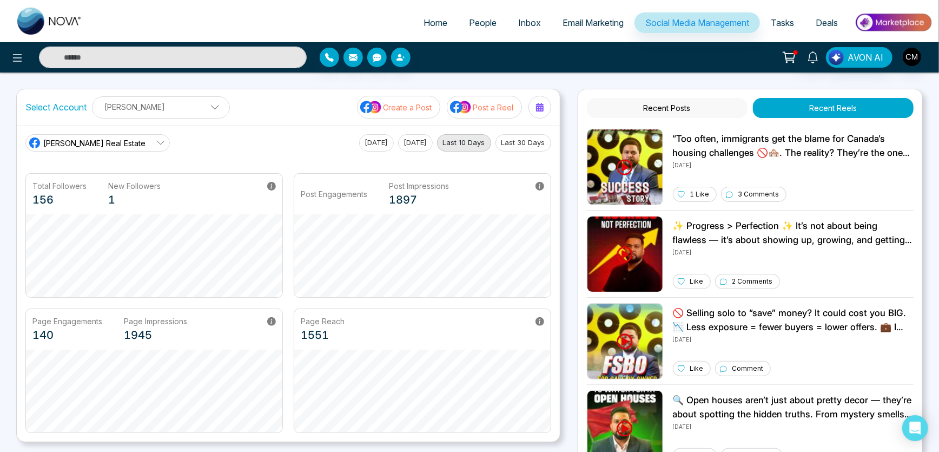
click at [443, 16] on link "Home" at bounding box center [435, 22] width 45 height 21
select select "*"
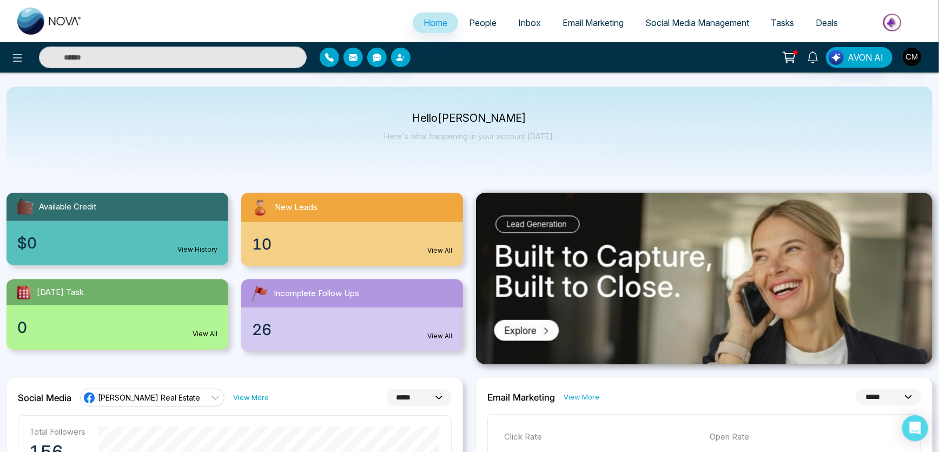
click at [568, 18] on span "Email Marketing" at bounding box center [592, 22] width 61 height 11
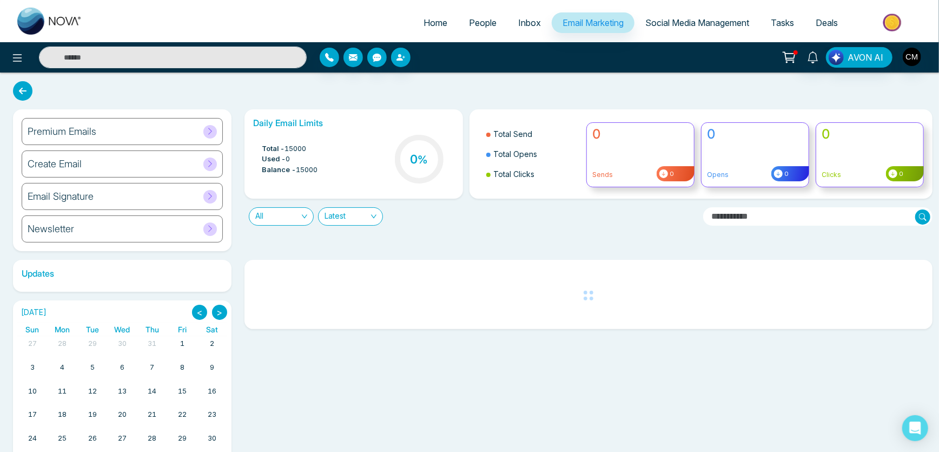
click at [26, 23] on img at bounding box center [49, 21] width 65 height 27
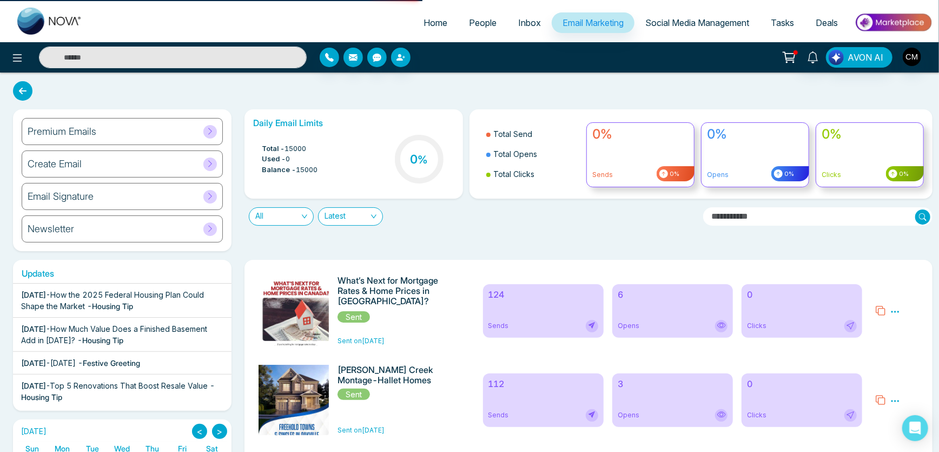
select select "*"
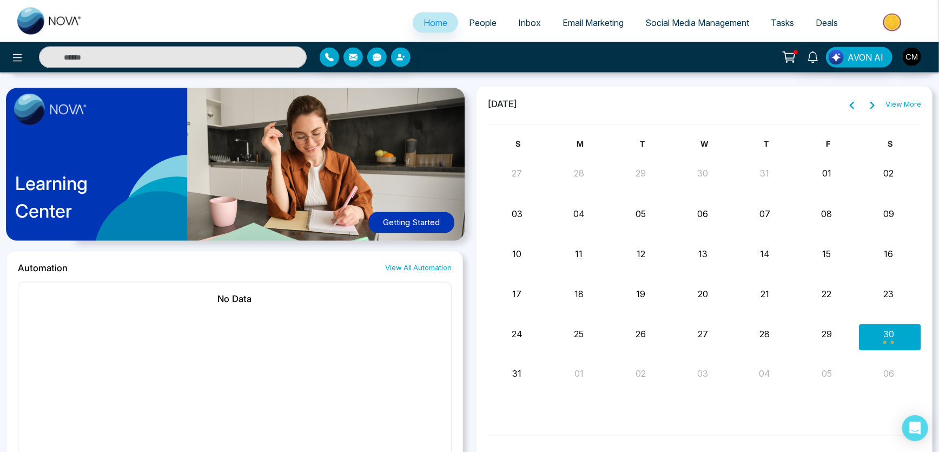
scroll to position [553, 0]
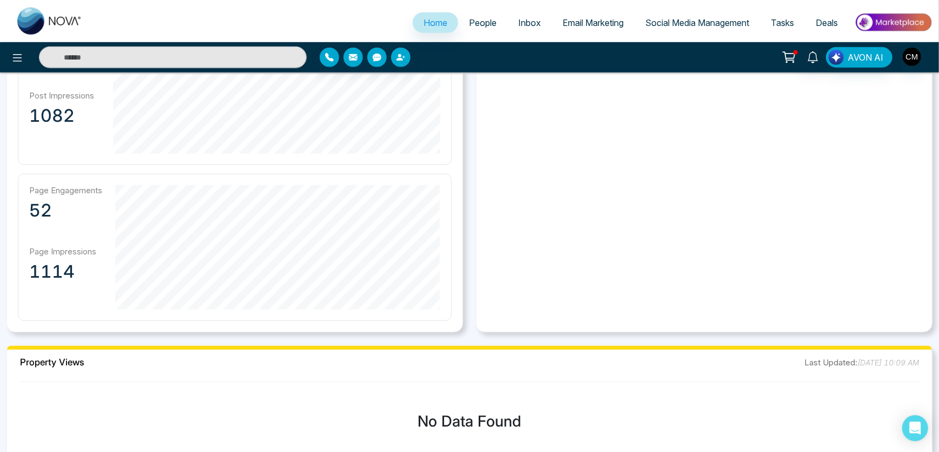
click at [585, 31] on link "Email Marketing" at bounding box center [593, 22] width 83 height 21
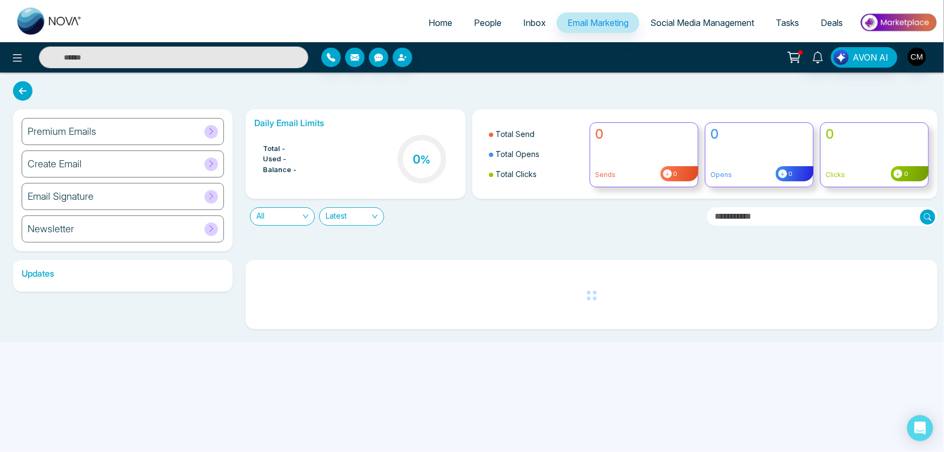
click at [463, 19] on link "People" at bounding box center [487, 22] width 49 height 21
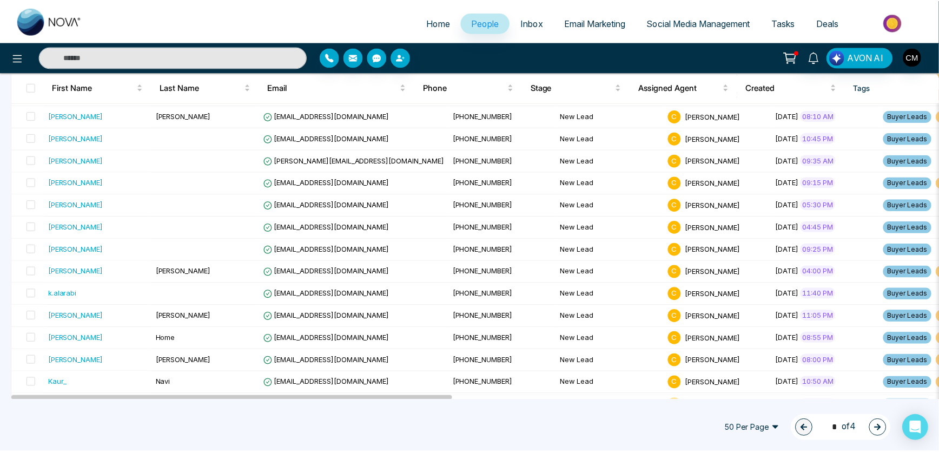
scroll to position [929, 0]
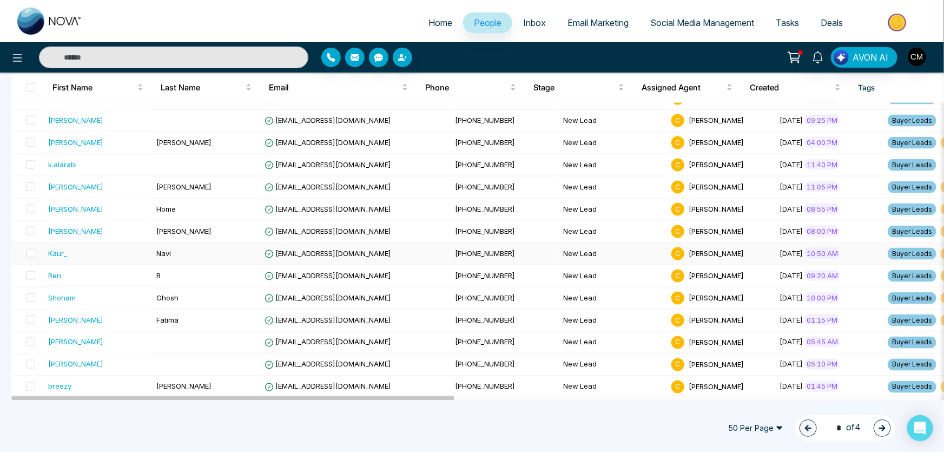
click at [110, 248] on div "Kaur_" at bounding box center [97, 253] width 99 height 11
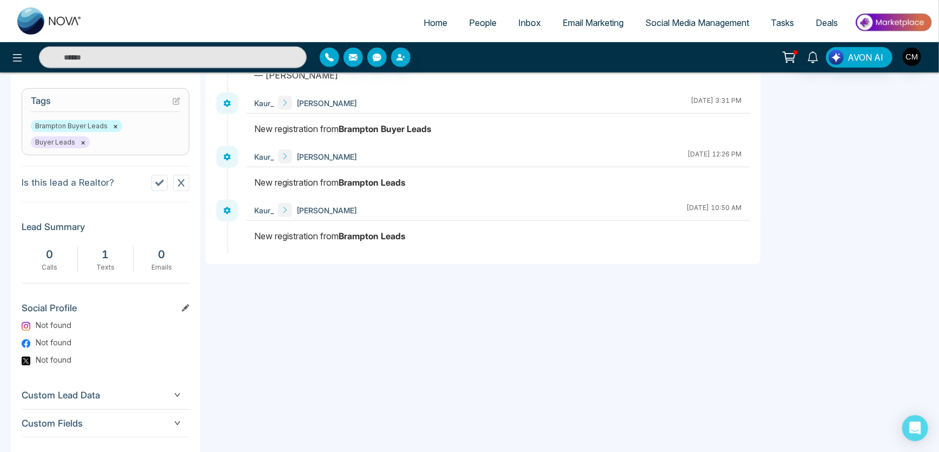
scroll to position [442, 0]
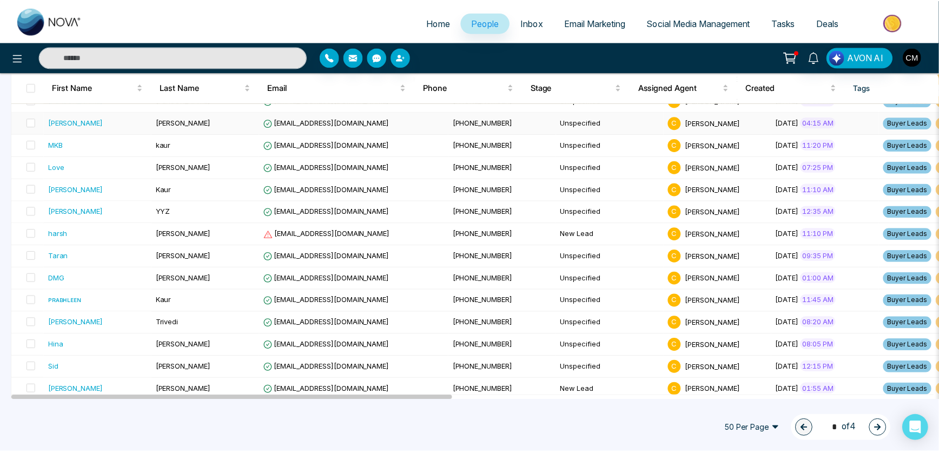
scroll to position [196, 0]
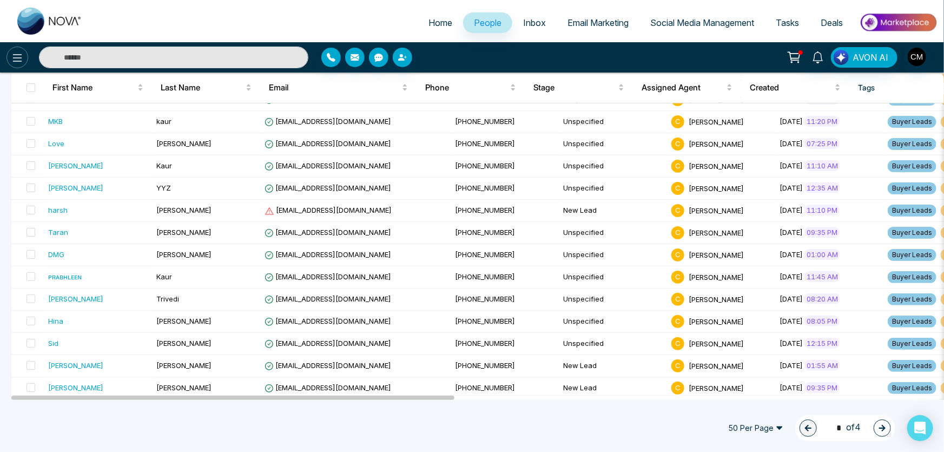
click at [14, 61] on icon at bounding box center [17, 58] width 9 height 8
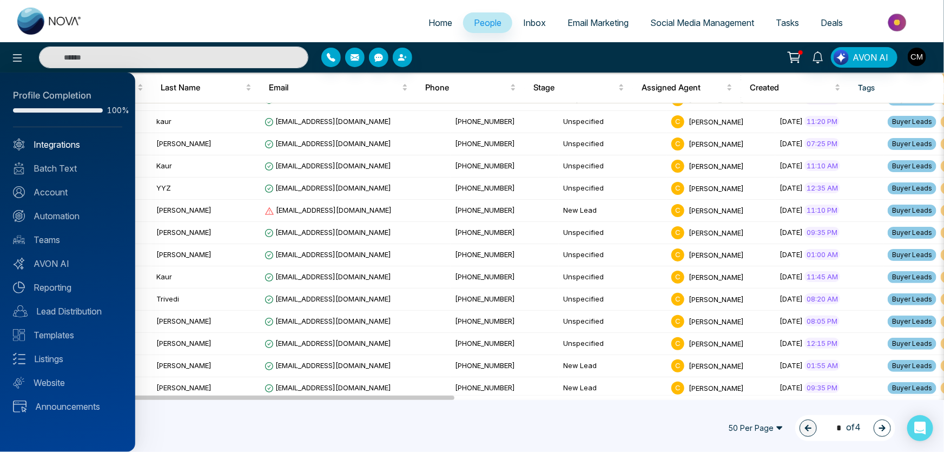
click at [58, 146] on link "Integrations" at bounding box center [67, 144] width 109 height 13
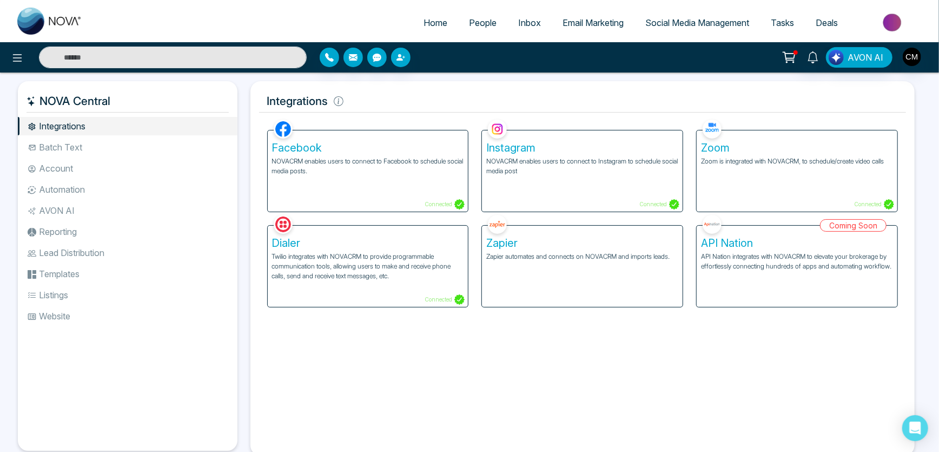
click at [566, 280] on div "Zapier Zapier automates and connects on NOVACRM and imports leads." at bounding box center [582, 265] width 201 height 81
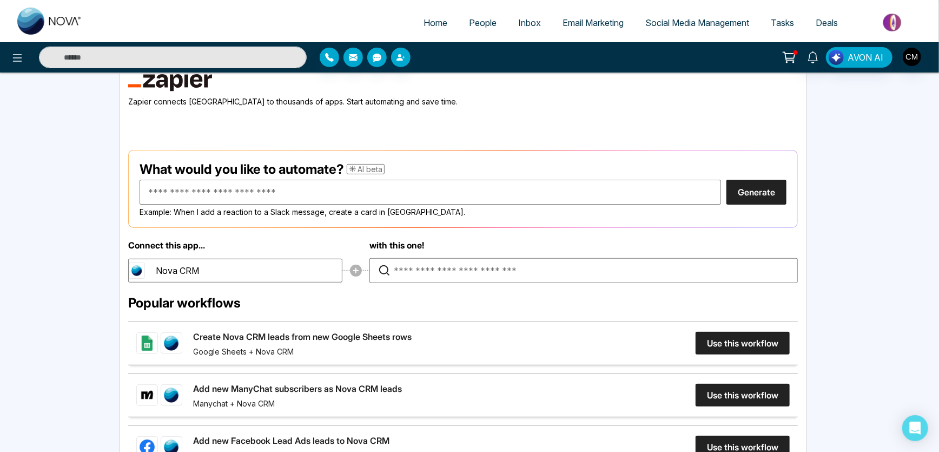
scroll to position [281, 0]
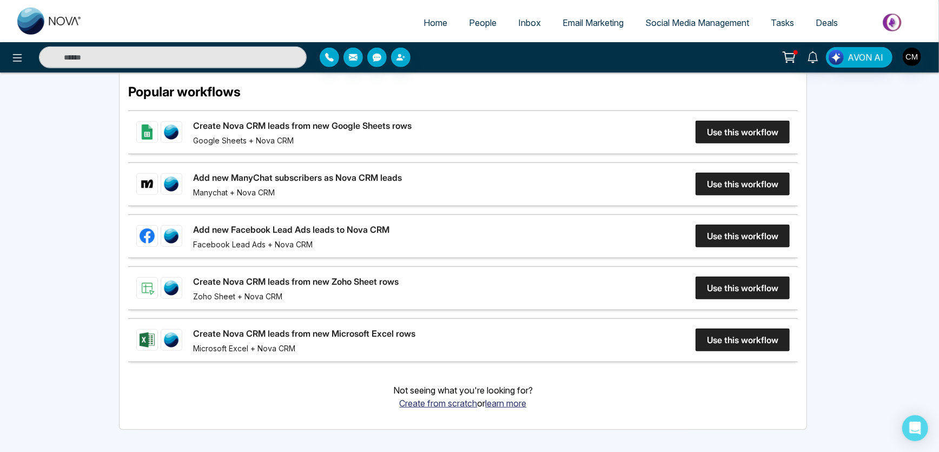
click at [389, 232] on link "Add new Facebook Lead Ads leads to Nova CRM" at bounding box center [291, 229] width 196 height 13
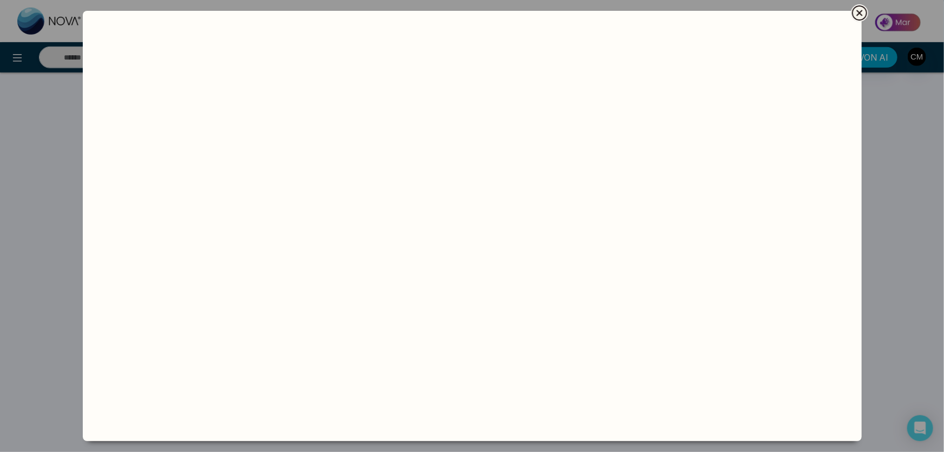
click at [83, 171] on dialog "Users can view and edit their workflows here." at bounding box center [472, 226] width 779 height 430
click at [83, 126] on dialog "Users can view and edit their workflows here." at bounding box center [472, 226] width 779 height 430
click at [854, 12] on icon "Close" at bounding box center [859, 12] width 13 height 13
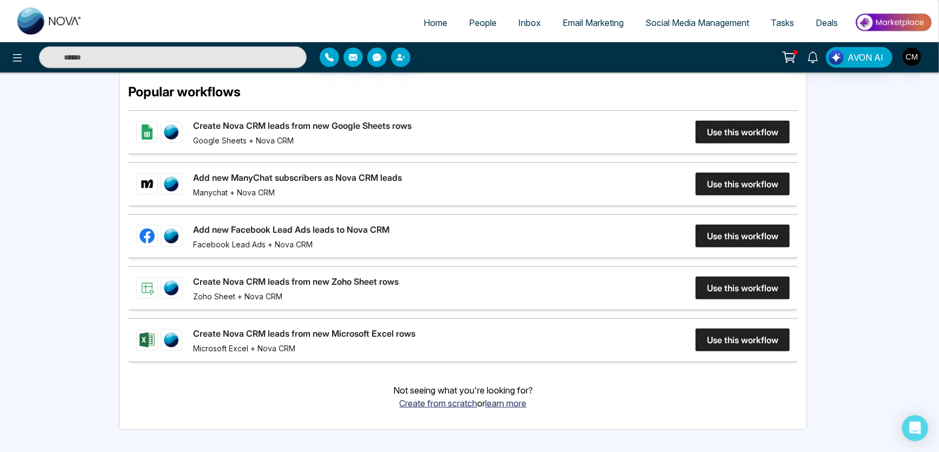
click at [389, 230] on link "Add new Facebook Lead Ads leads to Nova CRM" at bounding box center [291, 229] width 196 height 13
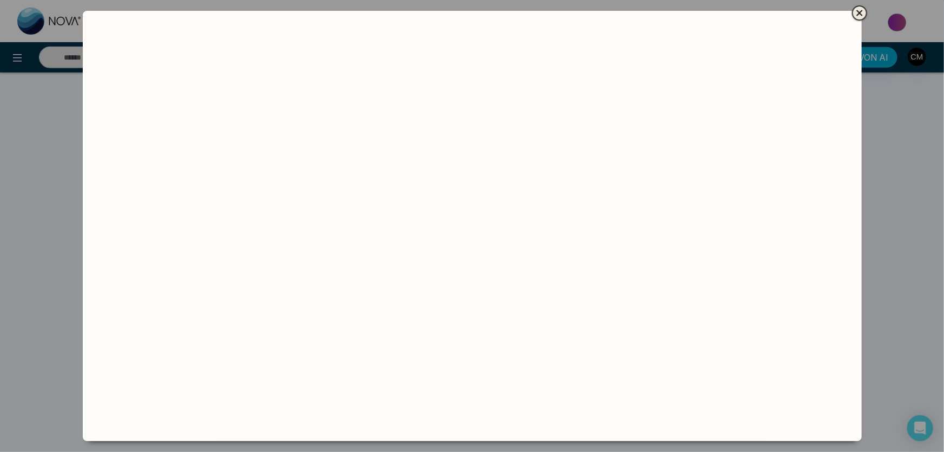
click at [857, 12] on icon "Close" at bounding box center [859, 12] width 13 height 13
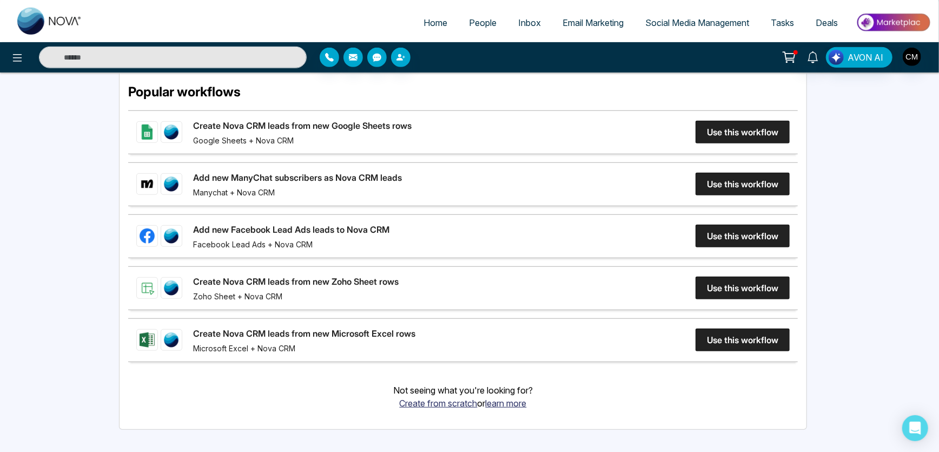
click at [389, 227] on link "Add new Facebook Lead Ads leads to Nova CRM" at bounding box center [291, 229] width 196 height 13
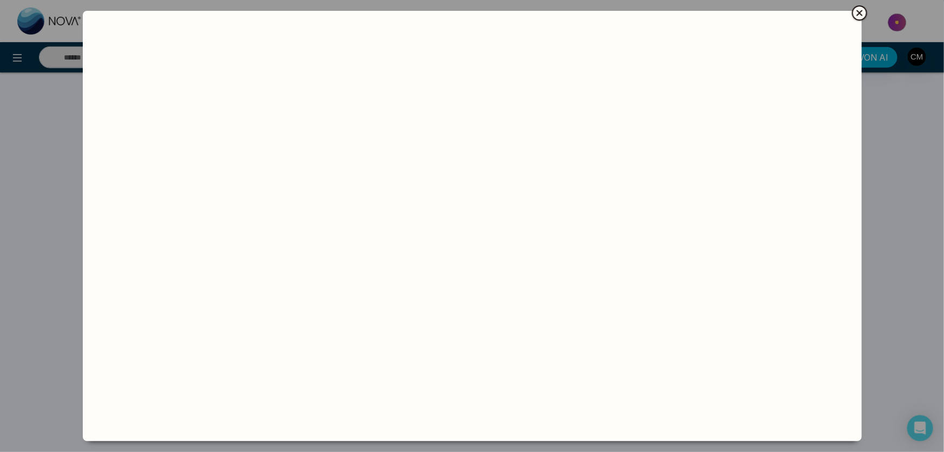
click at [854, 9] on icon "Close" at bounding box center [859, 12] width 13 height 13
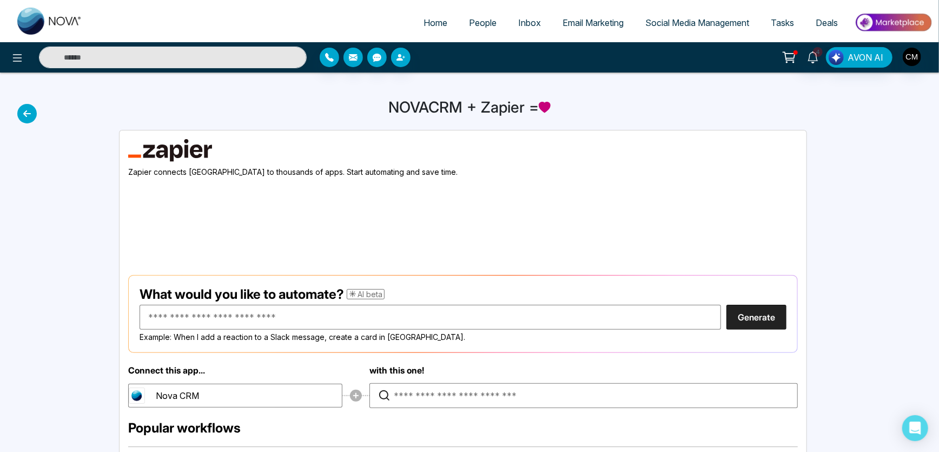
click at [483, 17] on span "People" at bounding box center [483, 22] width 28 height 11
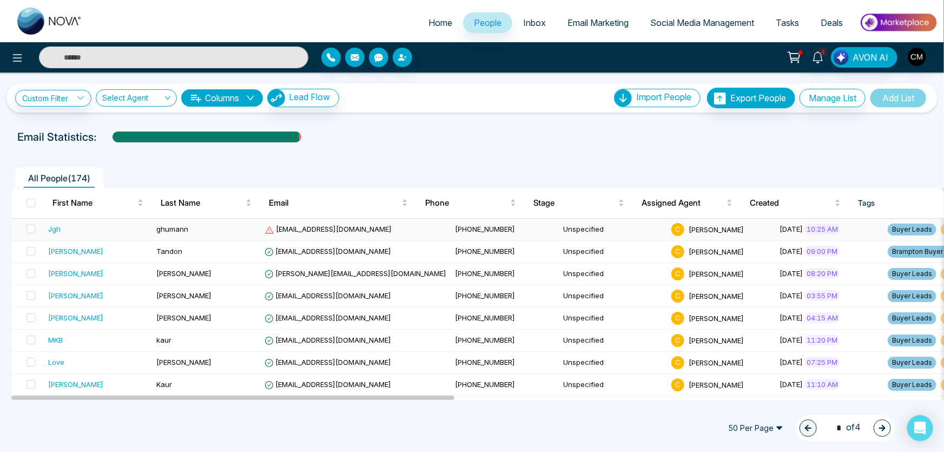
click at [270, 227] on icon at bounding box center [269, 230] width 10 height 10
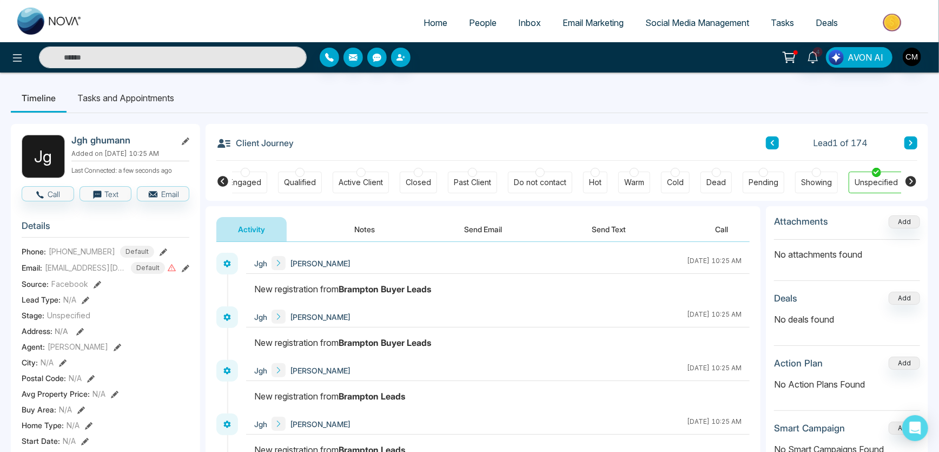
click at [225, 178] on icon at bounding box center [222, 181] width 11 height 11
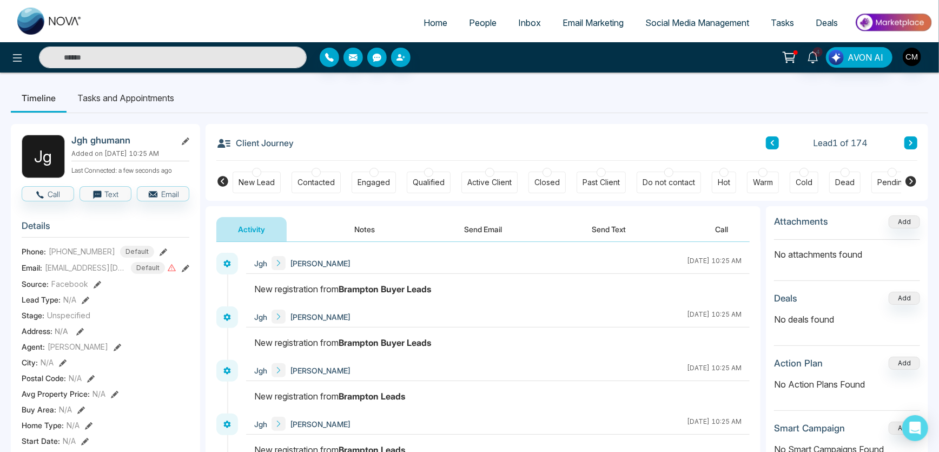
click at [243, 182] on div "New Lead" at bounding box center [256, 182] width 36 height 11
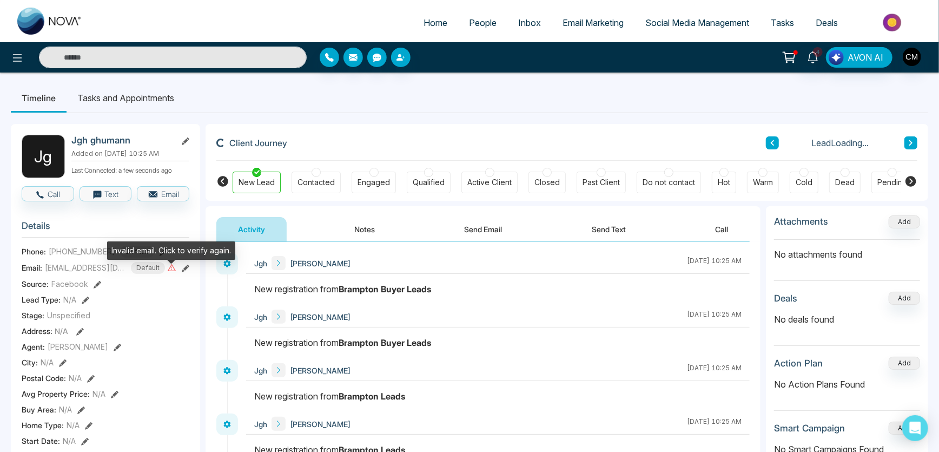
click at [173, 272] on icon at bounding box center [171, 267] width 9 height 9
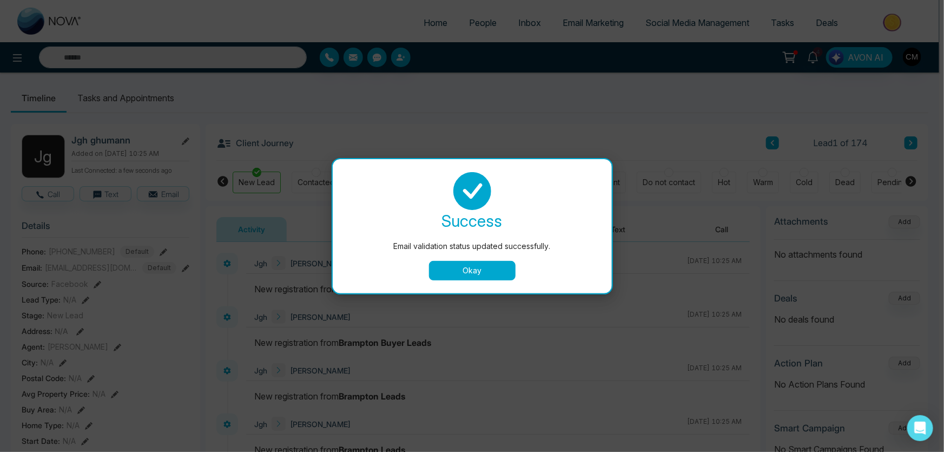
click at [465, 265] on button "Okay" at bounding box center [472, 270] width 87 height 19
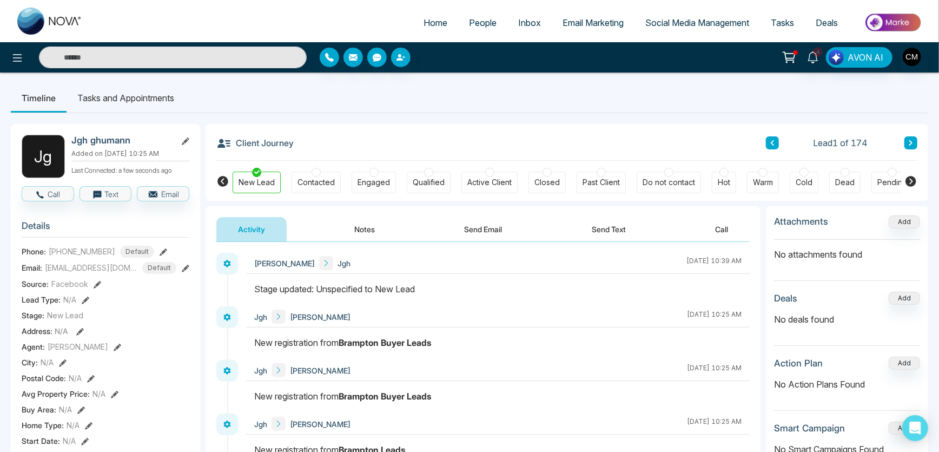
click at [187, 273] on button at bounding box center [186, 267] width 8 height 11
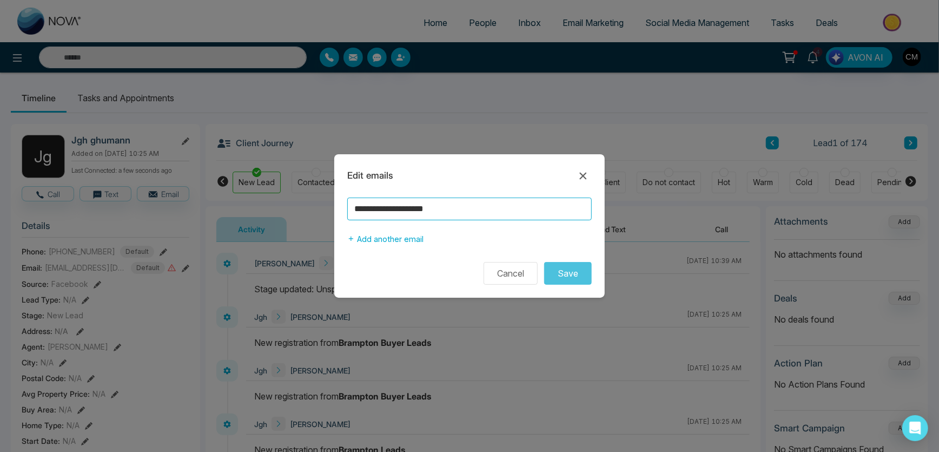
click at [390, 213] on input "**********" at bounding box center [469, 208] width 244 height 23
type input "**********"
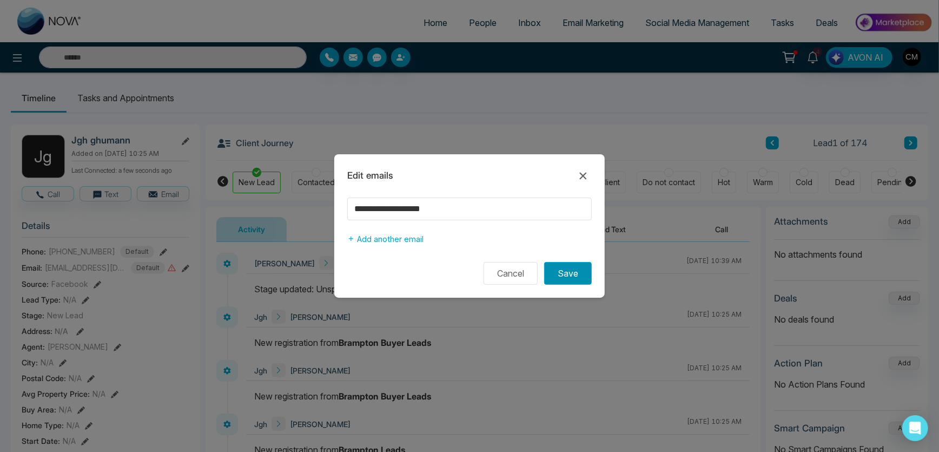
click at [550, 267] on button "Save" at bounding box center [568, 273] width 48 height 23
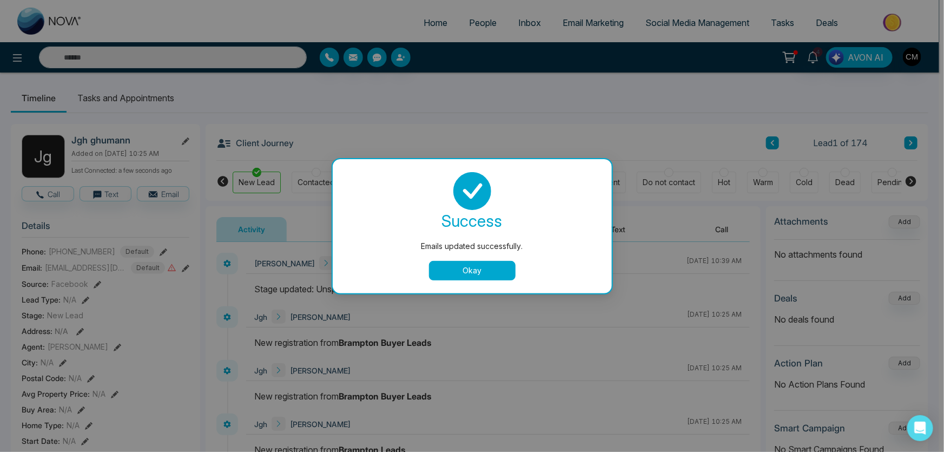
click at [456, 270] on button "Okay" at bounding box center [472, 270] width 87 height 19
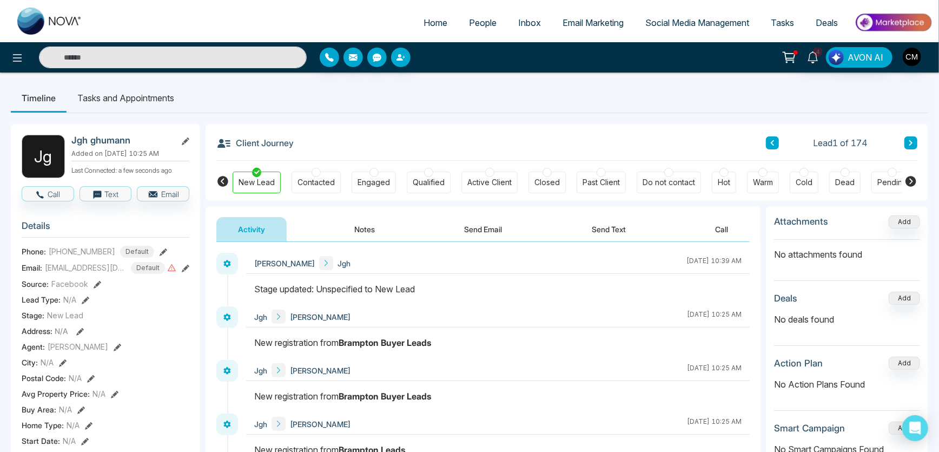
click at [168, 272] on icon at bounding box center [171, 267] width 9 height 9
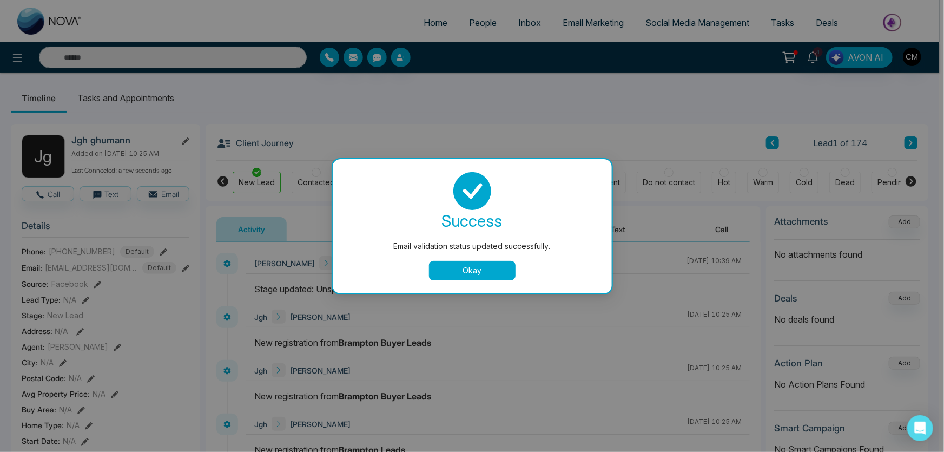
click at [475, 264] on button "Okay" at bounding box center [472, 270] width 87 height 19
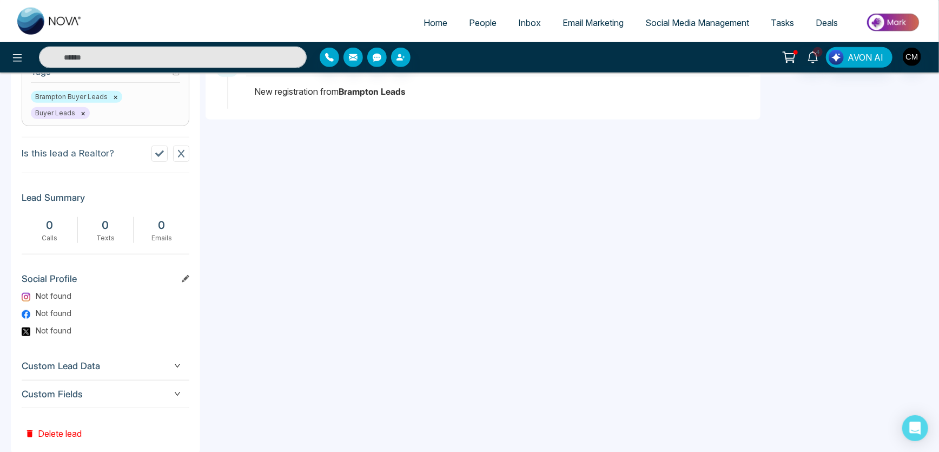
scroll to position [492, 0]
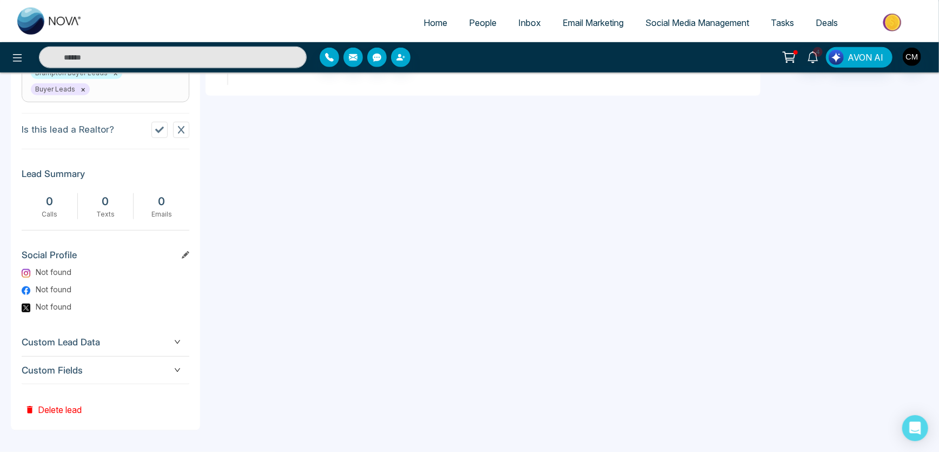
click at [99, 346] on span "Custom Lead Data" at bounding box center [106, 342] width 168 height 15
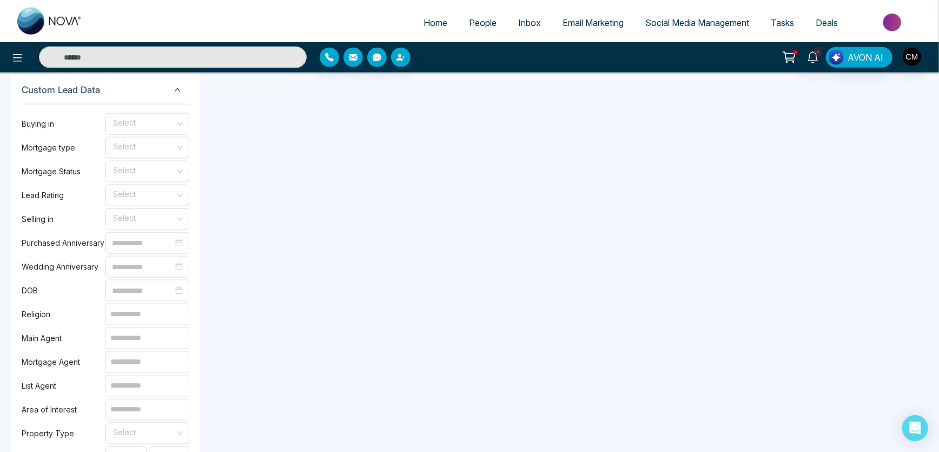
scroll to position [688, 0]
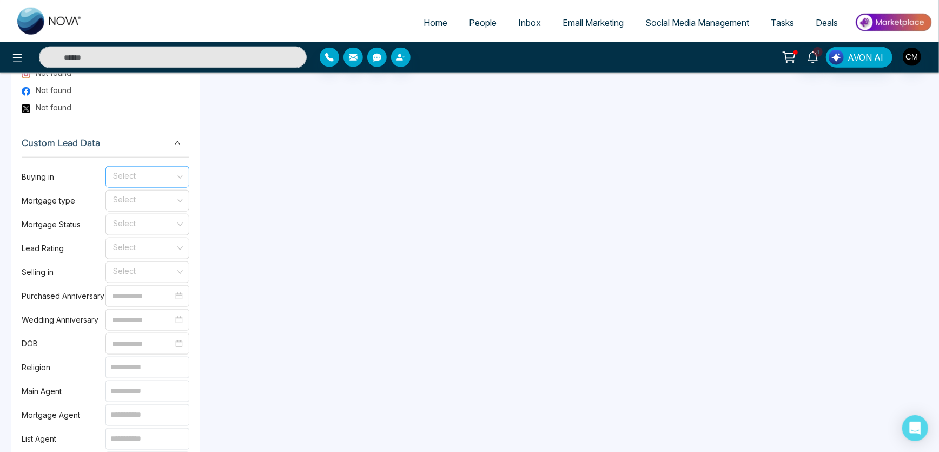
click at [134, 174] on input "search" at bounding box center [143, 175] width 63 height 16
click at [157, 157] on div "Custom Lead Data" at bounding box center [106, 143] width 168 height 28
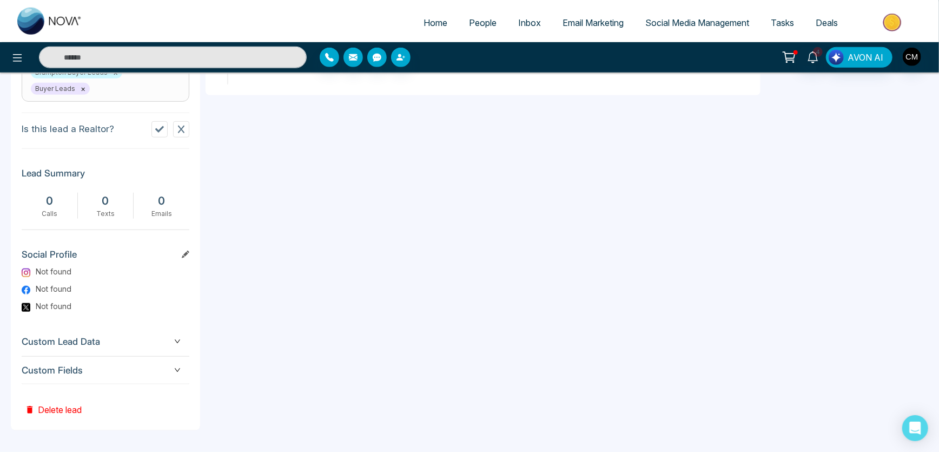
scroll to position [494, 0]
click at [102, 343] on span "Custom Lead Data" at bounding box center [106, 342] width 168 height 15
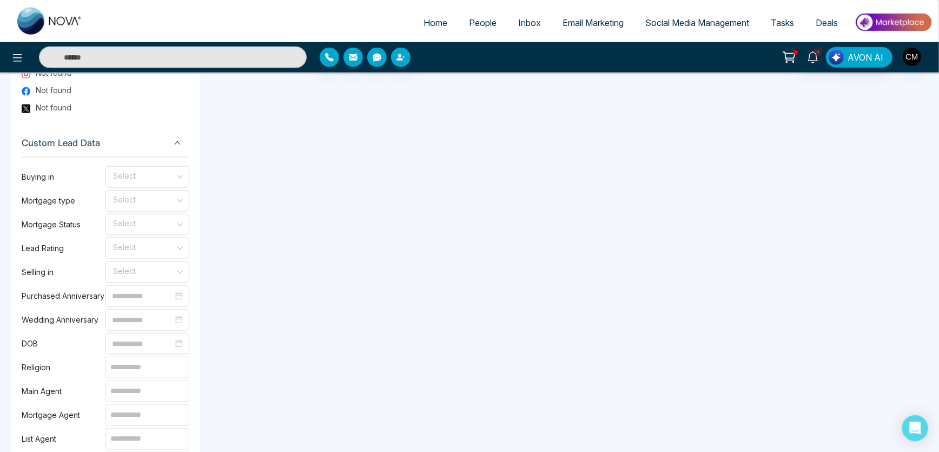
click at [147, 147] on span "Custom Lead Data" at bounding box center [106, 143] width 168 height 15
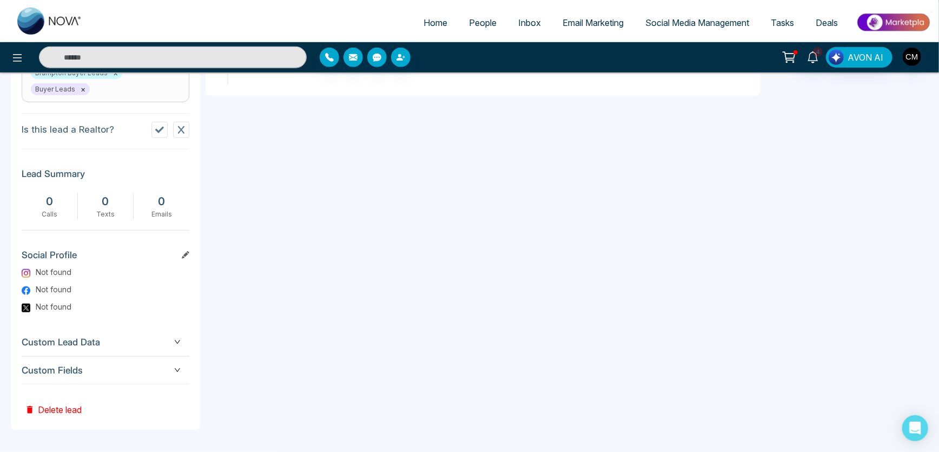
click at [108, 367] on span "Custom Fields" at bounding box center [106, 370] width 168 height 15
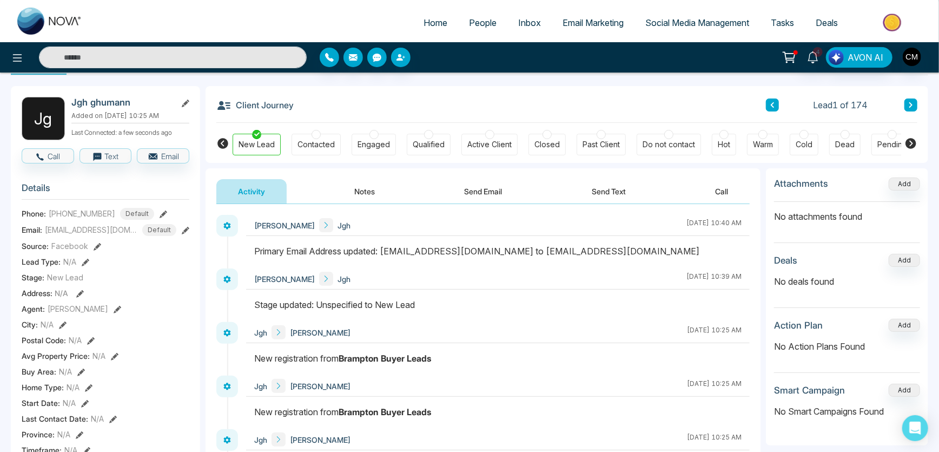
scroll to position [0, 0]
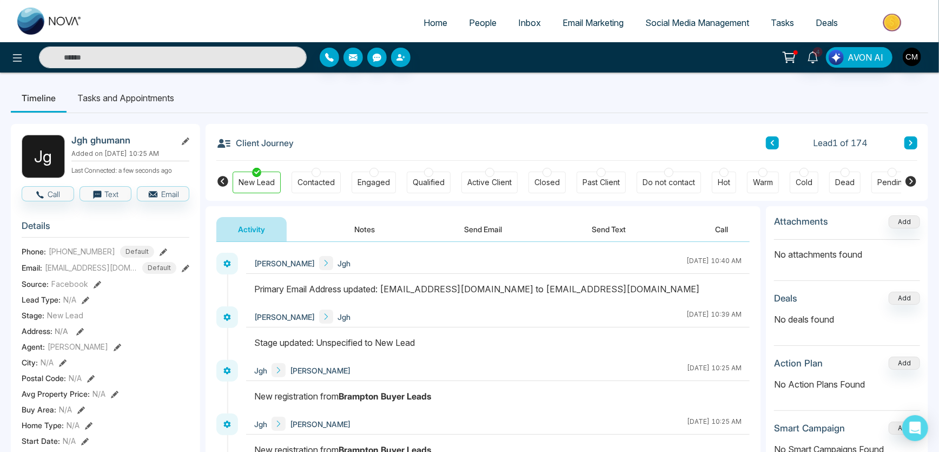
click at [362, 220] on button "Notes" at bounding box center [365, 229] width 64 height 24
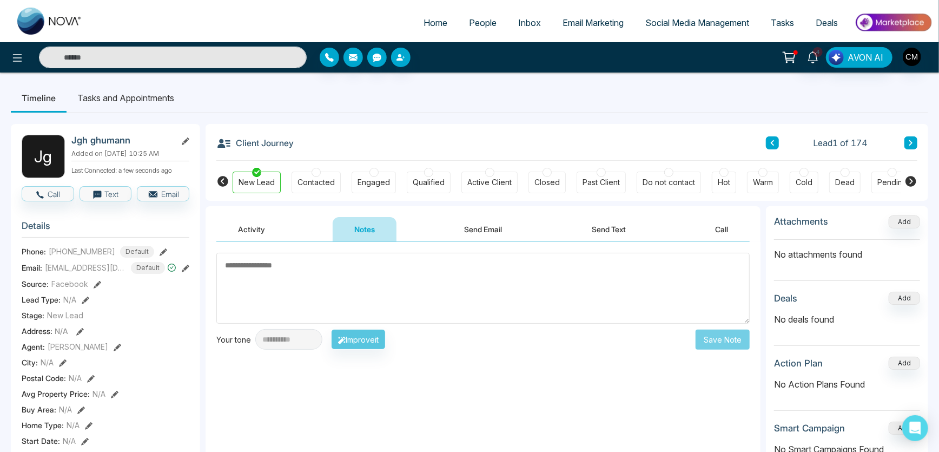
click at [468, 221] on button "Send Email" at bounding box center [483, 229] width 81 height 24
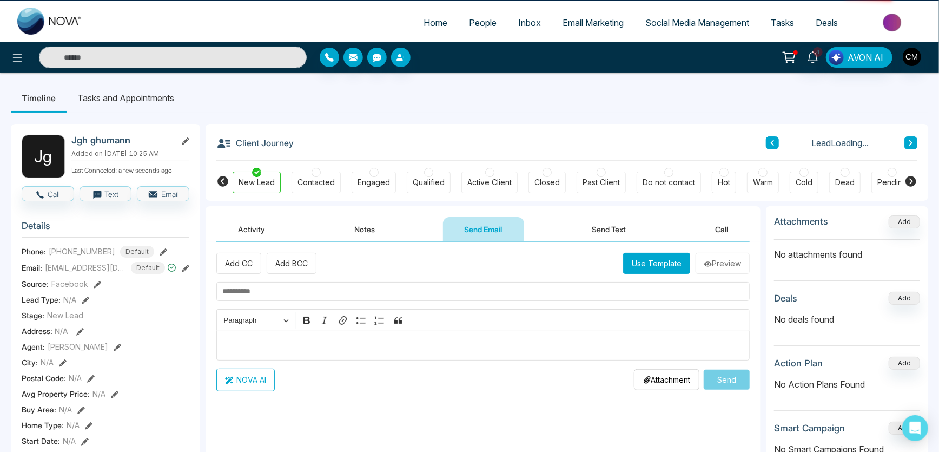
click at [583, 222] on button "Send Text" at bounding box center [608, 229] width 77 height 24
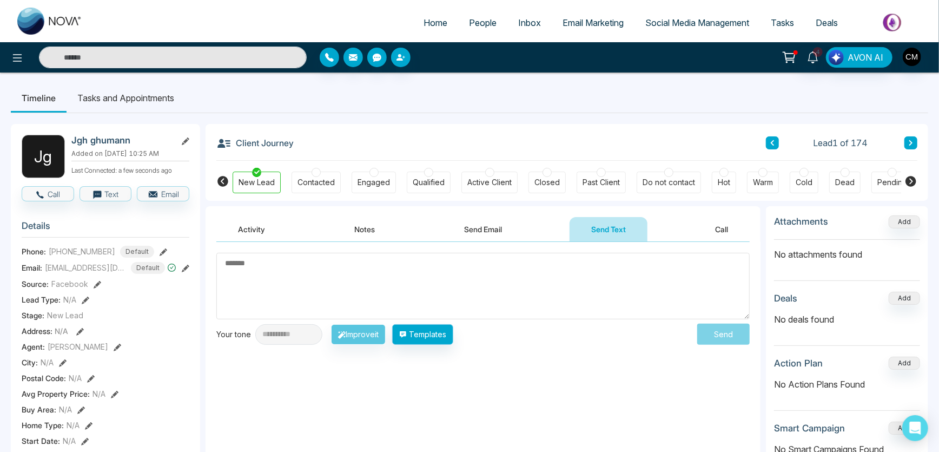
click at [427, 345] on div "**********" at bounding box center [482, 350] width 555 height 216
click at [431, 341] on button "Templates" at bounding box center [422, 334] width 61 height 21
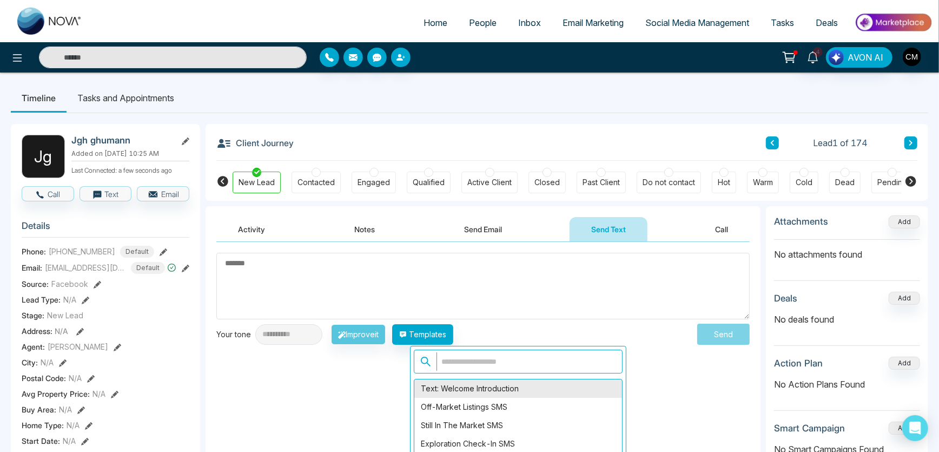
click at [450, 390] on div "Text: Welcome Introduction" at bounding box center [518, 388] width 208 height 18
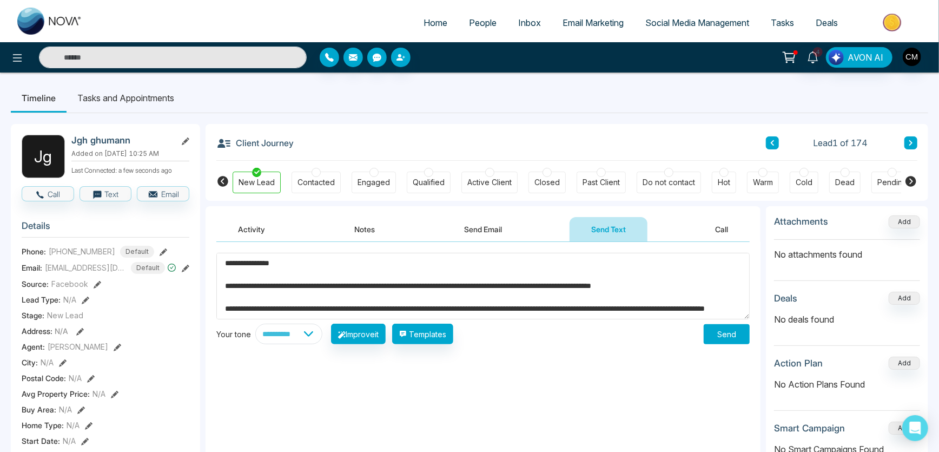
drag, startPoint x: 297, startPoint y: 259, endPoint x: 225, endPoint y: 306, distance: 85.6
click at [225, 306] on textarea "**********" at bounding box center [482, 286] width 533 height 67
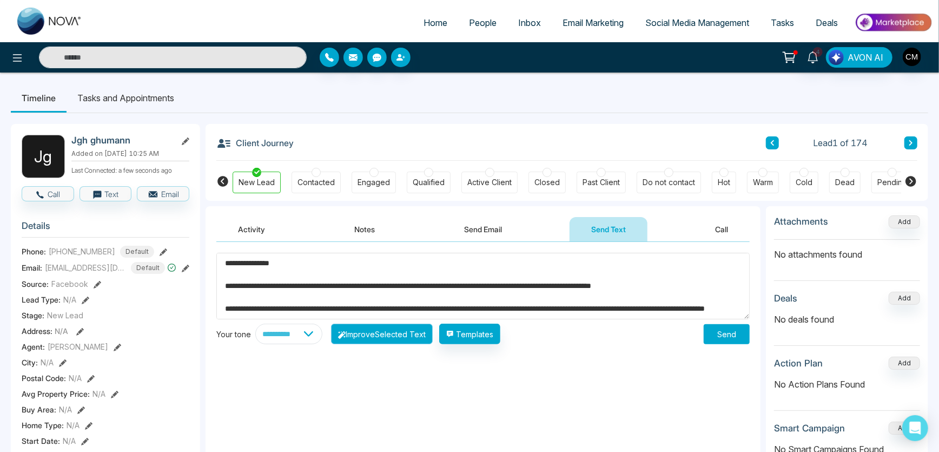
click at [399, 328] on button "Improve Selected Text" at bounding box center [382, 333] width 102 height 21
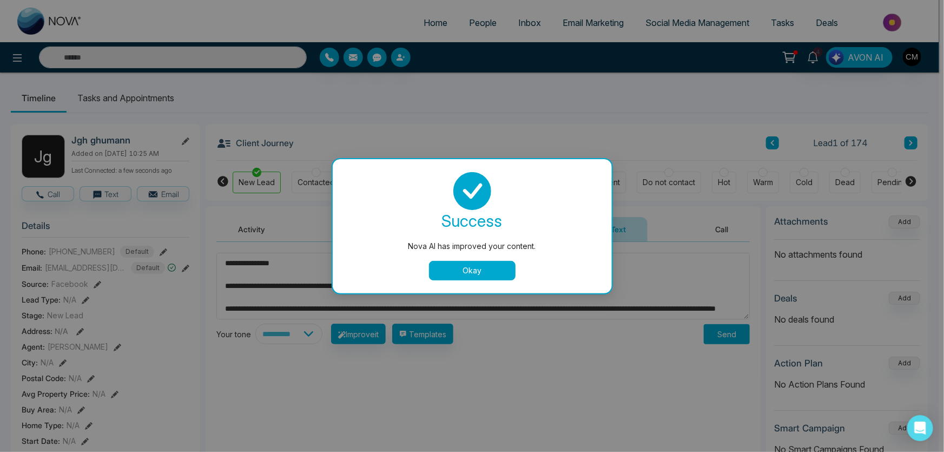
click at [469, 271] on button "Okay" at bounding box center [472, 270] width 87 height 19
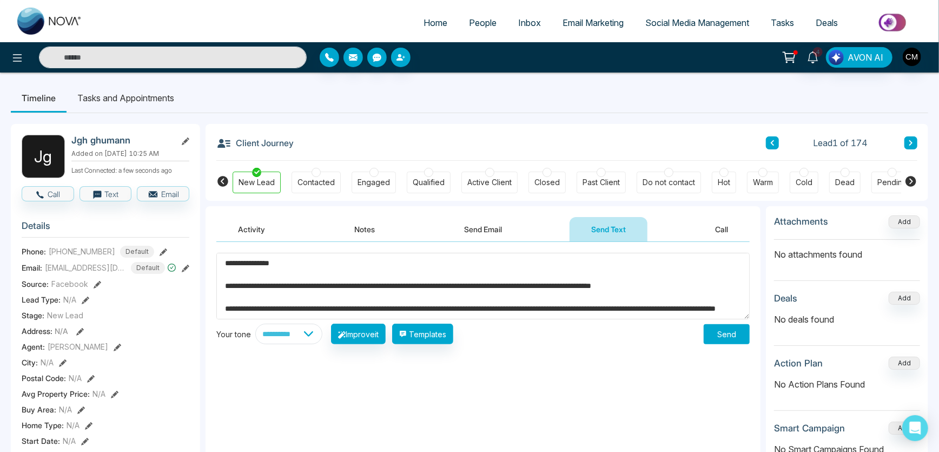
drag, startPoint x: 310, startPoint y: 310, endPoint x: 227, endPoint y: 303, distance: 83.0
click at [227, 303] on textarea "**********" at bounding box center [482, 286] width 533 height 67
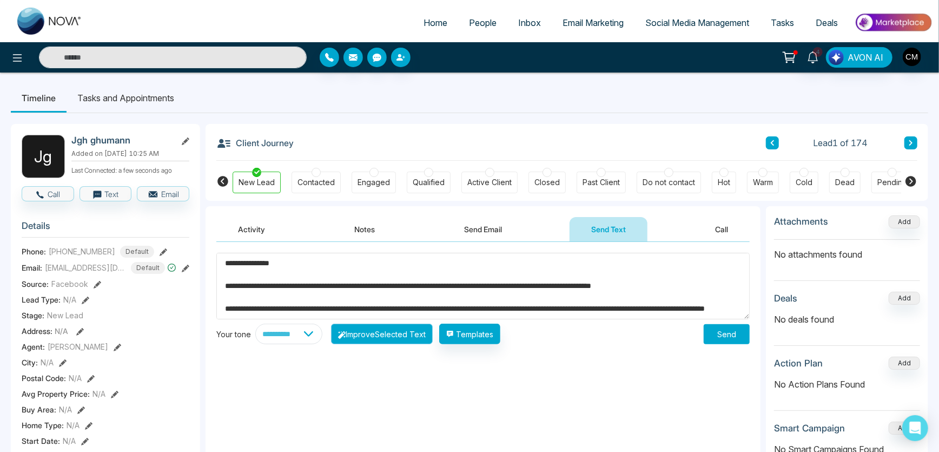
click at [390, 339] on button "Improve Selected Text" at bounding box center [382, 333] width 102 height 21
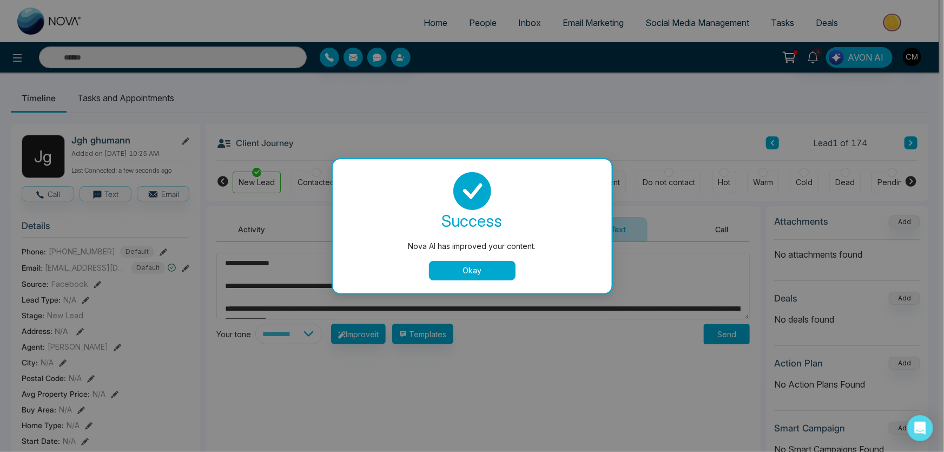
click at [487, 270] on button "Okay" at bounding box center [472, 270] width 87 height 19
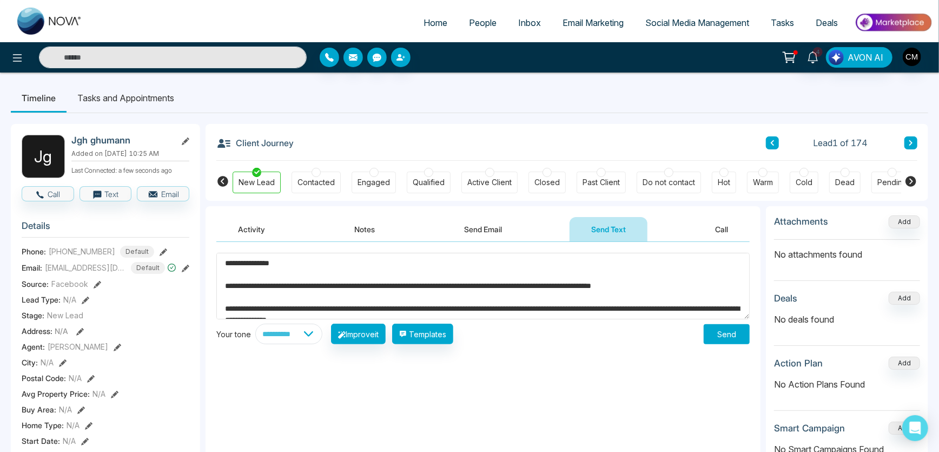
click at [409, 311] on textarea "**********" at bounding box center [482, 286] width 533 height 67
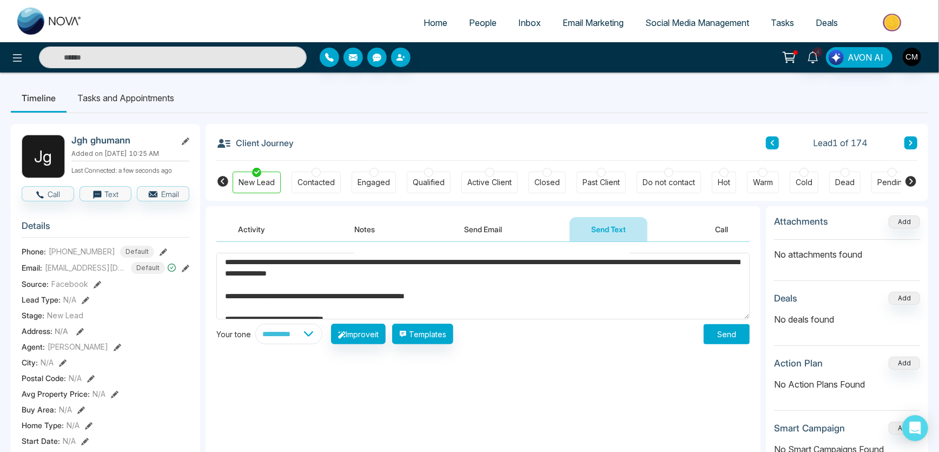
scroll to position [40, 0]
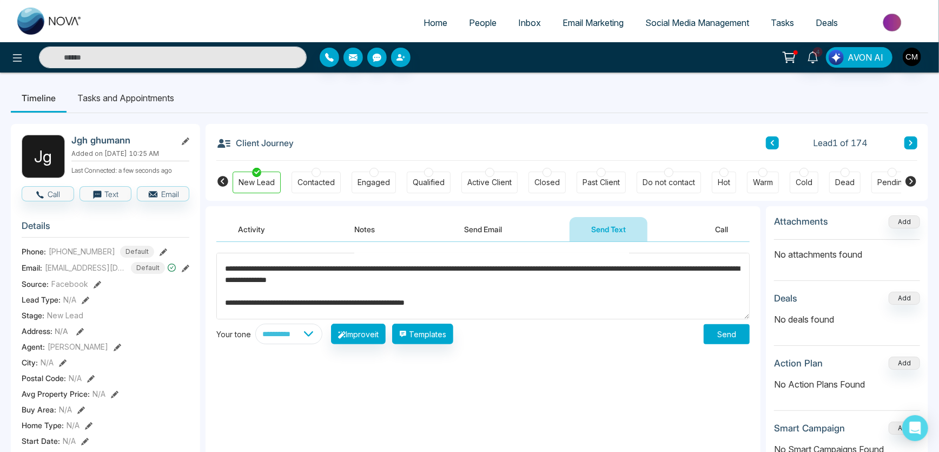
drag, startPoint x: 415, startPoint y: 310, endPoint x: 315, endPoint y: 287, distance: 102.2
click at [303, 288] on textarea "**********" at bounding box center [482, 286] width 533 height 67
click at [389, 271] on textarea "**********" at bounding box center [482, 286] width 533 height 67
drag, startPoint x: 411, startPoint y: 268, endPoint x: 404, endPoint y: 321, distance: 52.9
click at [205, 263] on div "**********" at bounding box center [482, 350] width 555 height 216
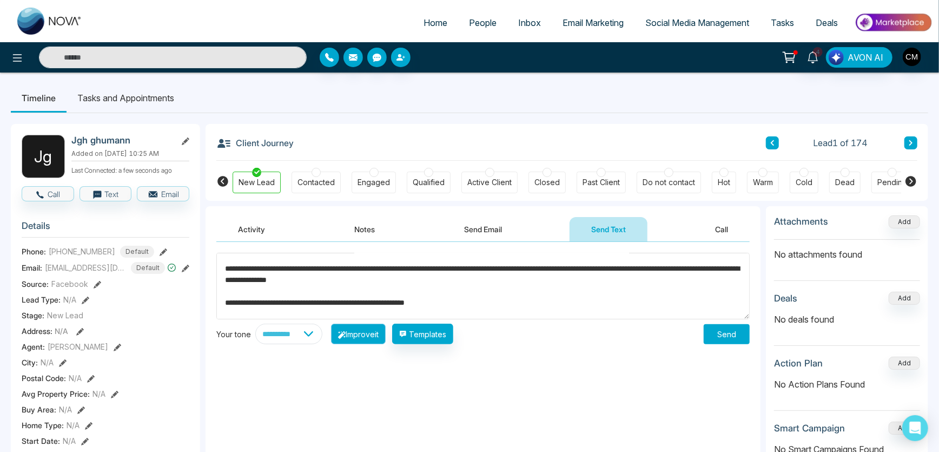
click at [386, 334] on button "Improve it" at bounding box center [358, 333] width 55 height 21
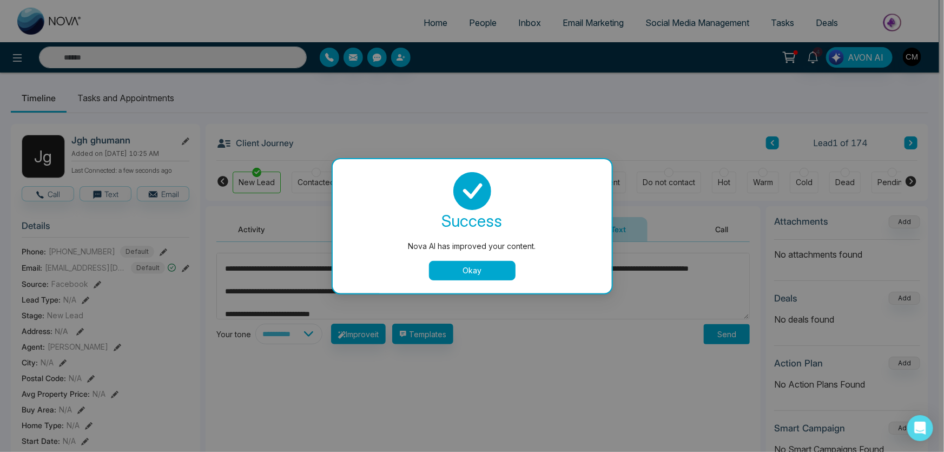
click at [447, 267] on button "Okay" at bounding box center [472, 270] width 87 height 19
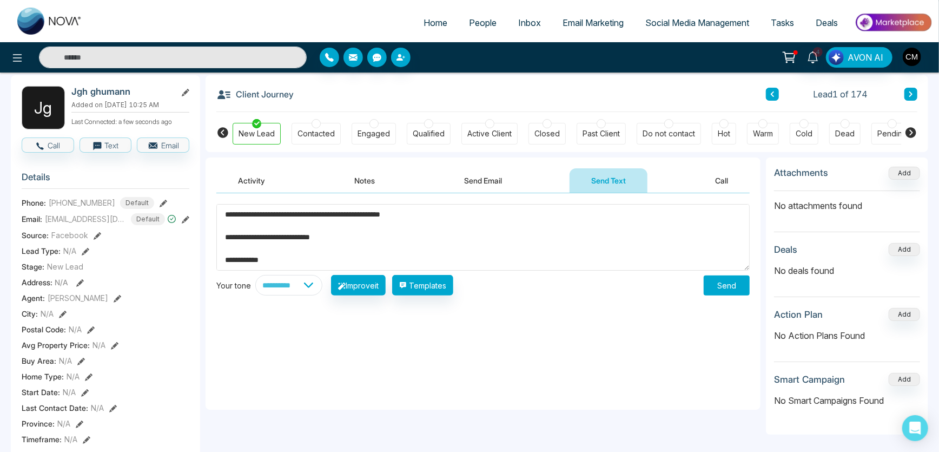
scroll to position [0, 0]
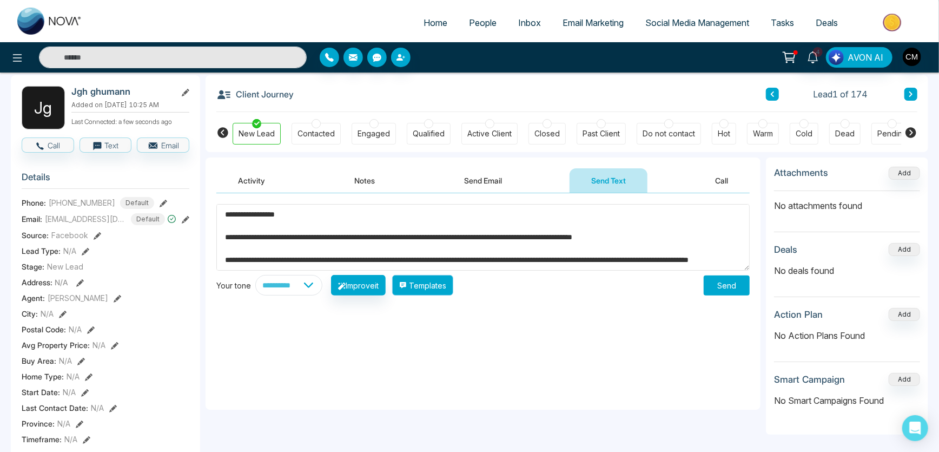
click at [426, 290] on button "Templates" at bounding box center [422, 285] width 61 height 21
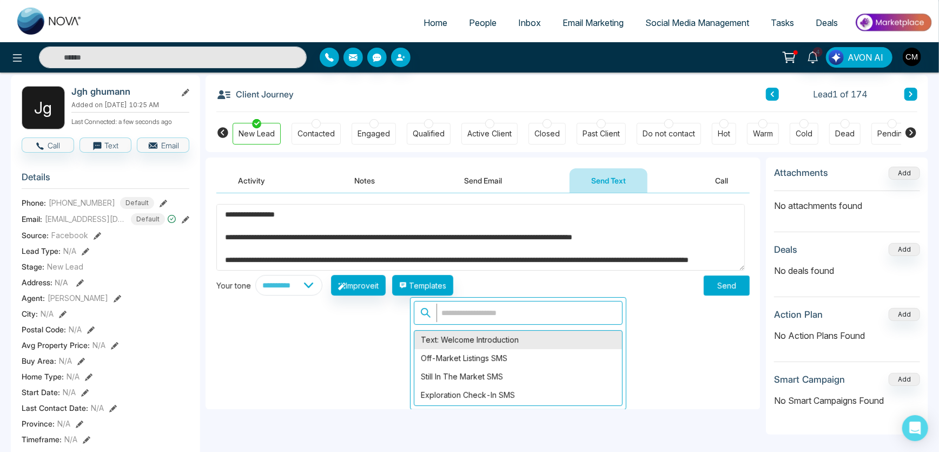
click at [462, 335] on div "Text: Welcome Introduction" at bounding box center [518, 339] width 208 height 18
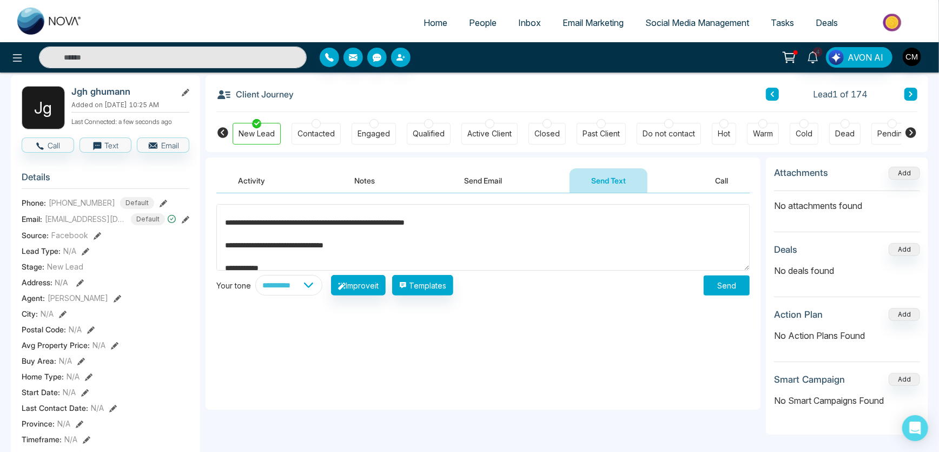
scroll to position [24, 0]
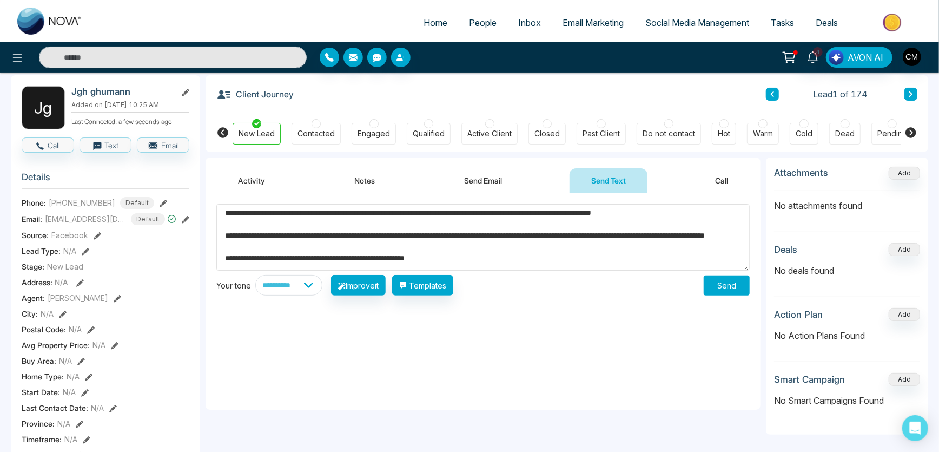
drag, startPoint x: 297, startPoint y: 261, endPoint x: 223, endPoint y: 231, distance: 79.8
click at [223, 231] on textarea "**********" at bounding box center [482, 237] width 533 height 67
click at [373, 282] on button "Improve Selected Text" at bounding box center [382, 285] width 102 height 21
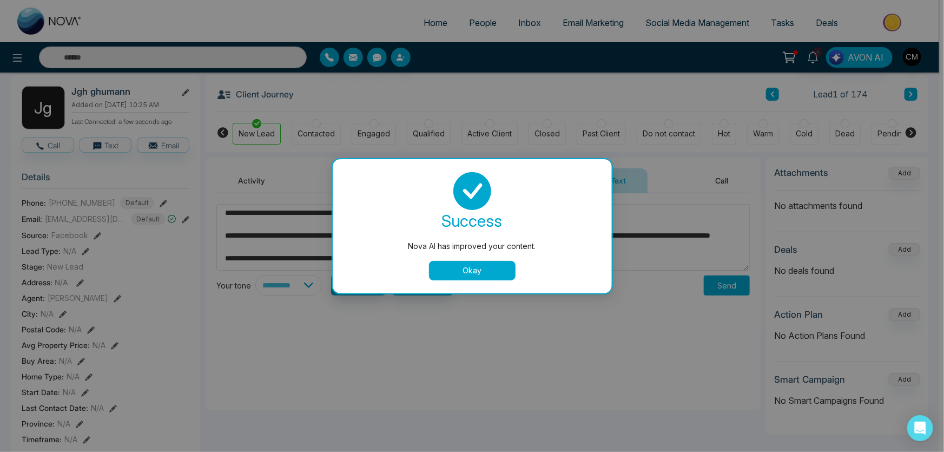
click at [486, 273] on button "Okay" at bounding box center [472, 270] width 87 height 19
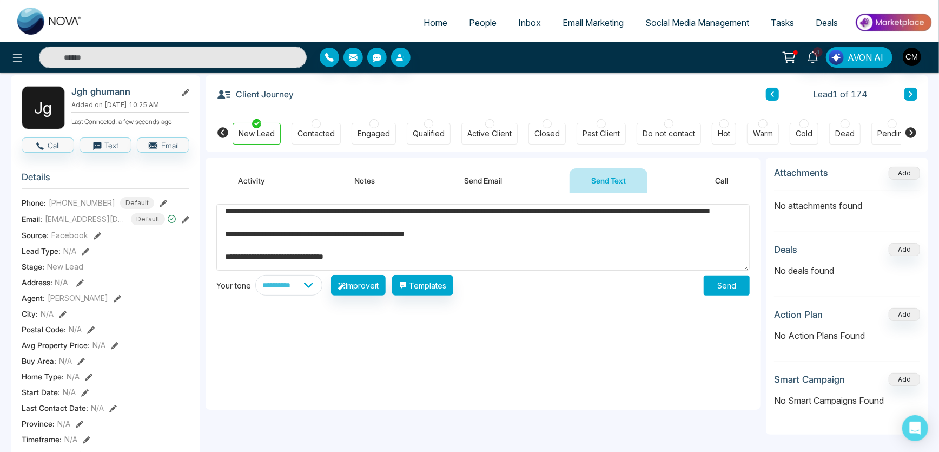
scroll to position [41, 0]
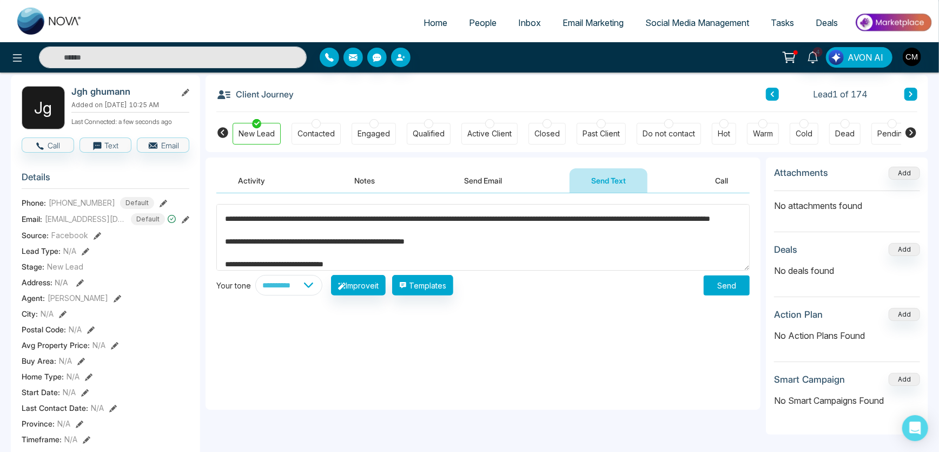
drag, startPoint x: 308, startPoint y: 211, endPoint x: 326, endPoint y: 231, distance: 26.9
click at [227, 222] on textarea "**********" at bounding box center [482, 237] width 533 height 67
click at [380, 293] on button "Improve Selected Text" at bounding box center [382, 285] width 102 height 21
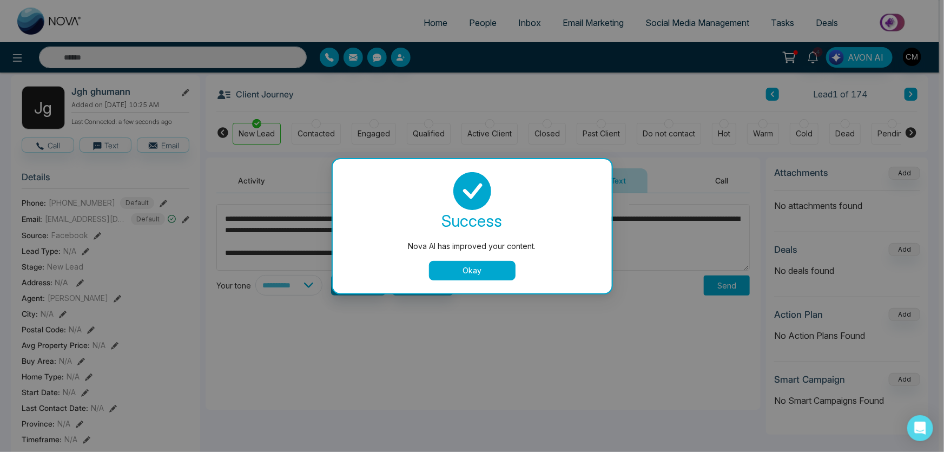
click at [462, 269] on button "Okay" at bounding box center [472, 270] width 87 height 19
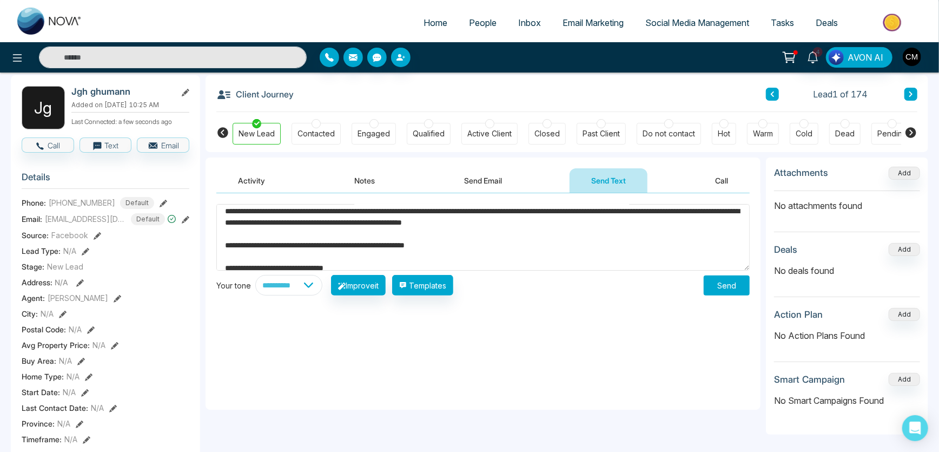
scroll to position [45, 0]
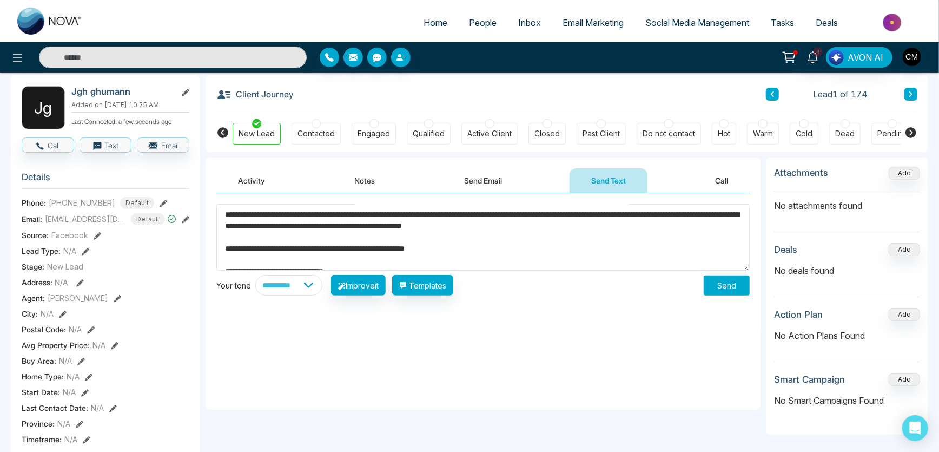
drag, startPoint x: 582, startPoint y: 210, endPoint x: 223, endPoint y: 213, distance: 359.1
click at [223, 213] on textarea "**********" at bounding box center [482, 237] width 533 height 67
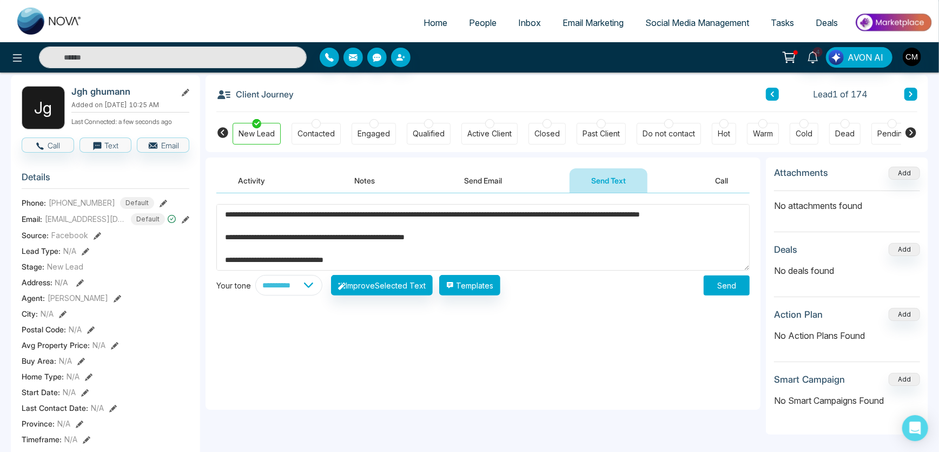
type textarea "**********"
click at [275, 341] on div "**********" at bounding box center [482, 301] width 555 height 216
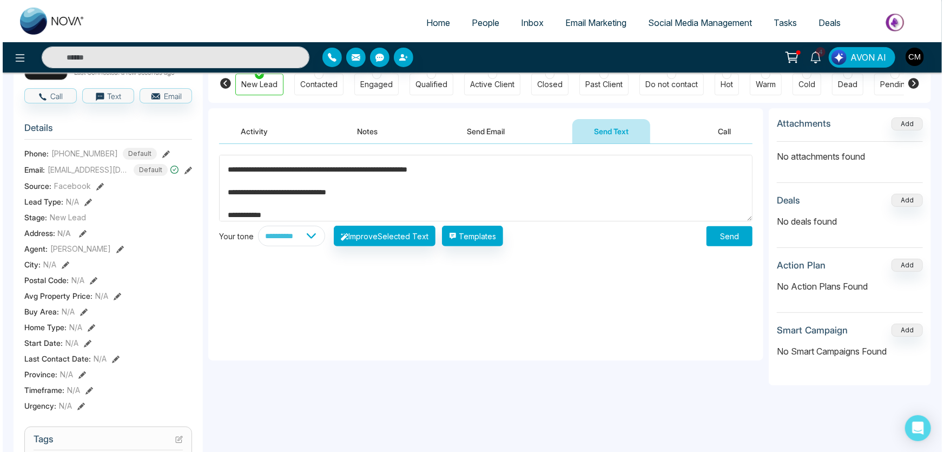
scroll to position [79, 0]
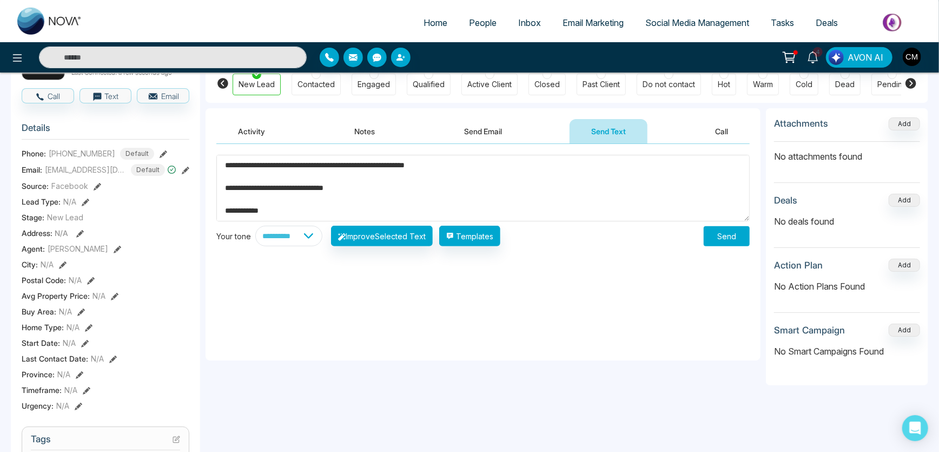
click at [723, 239] on button "Send" at bounding box center [726, 236] width 46 height 20
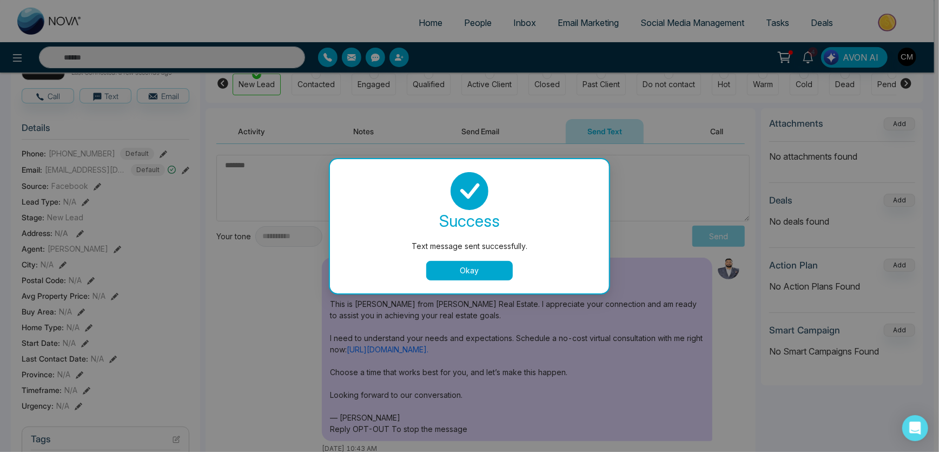
scroll to position [0, 0]
click at [482, 276] on button "Okay" at bounding box center [472, 270] width 87 height 19
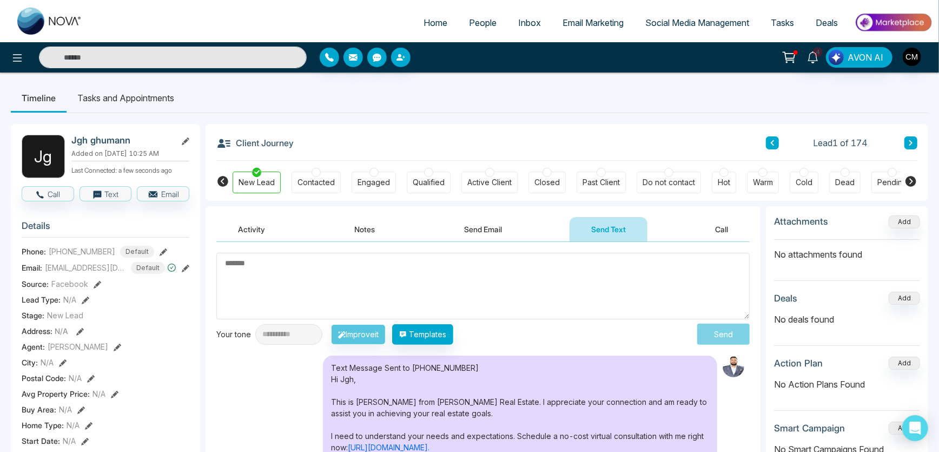
click at [486, 219] on button "Send Email" at bounding box center [482, 229] width 81 height 24
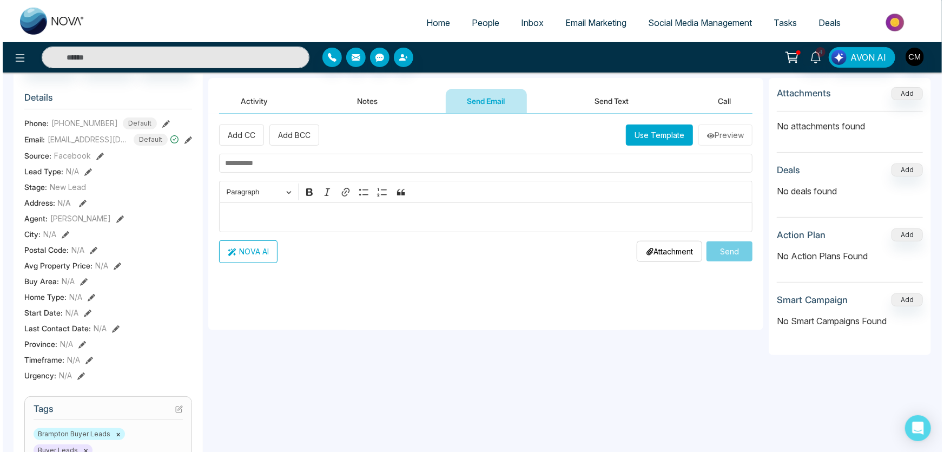
scroll to position [98, 0]
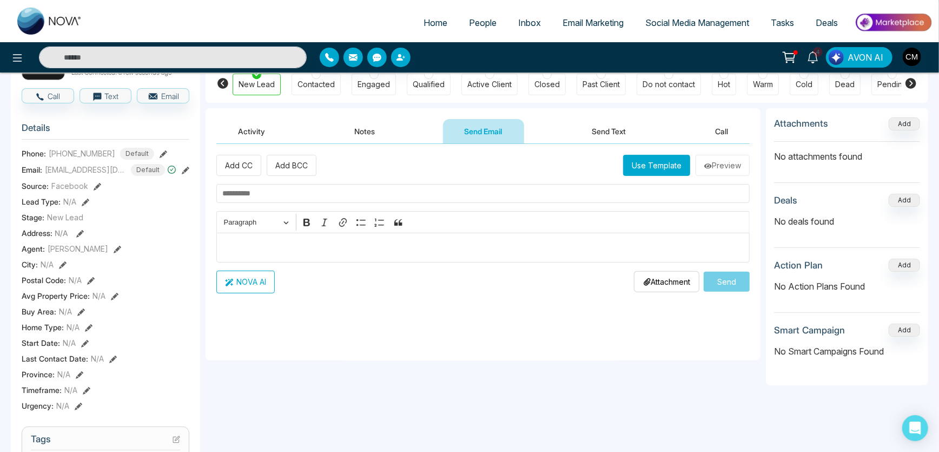
click at [661, 172] on button "Use Template" at bounding box center [656, 165] width 67 height 21
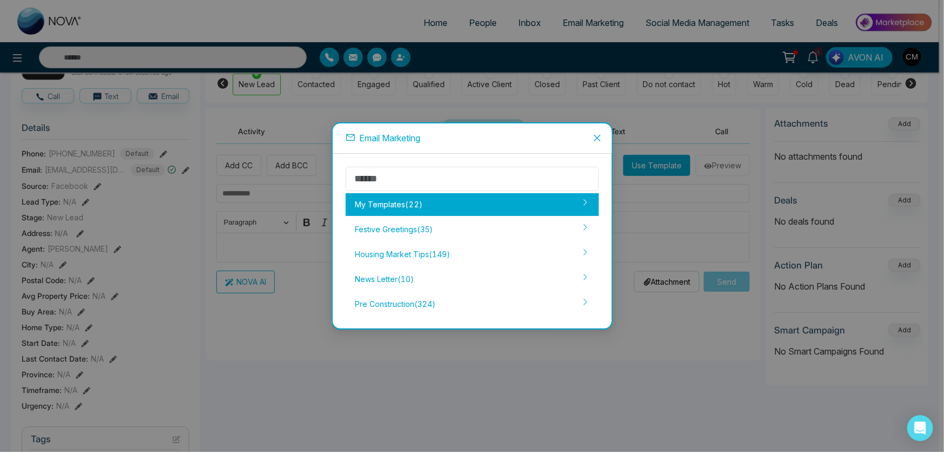
click at [407, 205] on div "My Templates ( 22 )" at bounding box center [472, 204] width 253 height 23
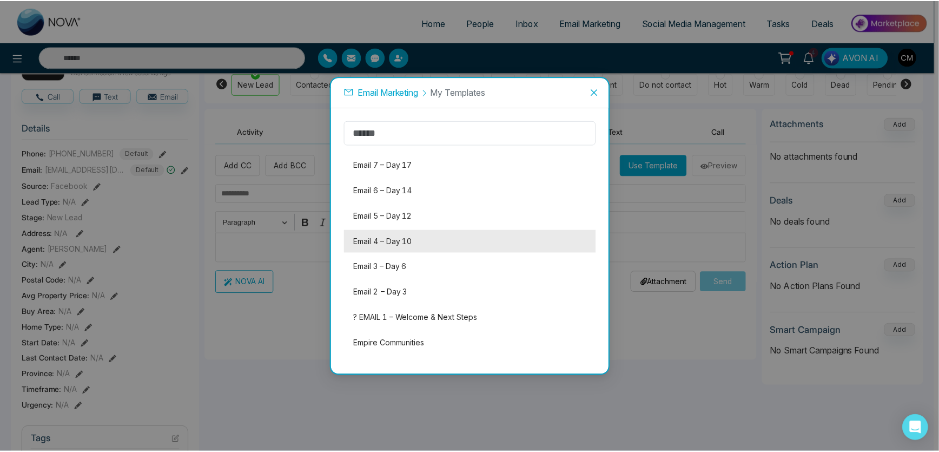
scroll to position [351, 0]
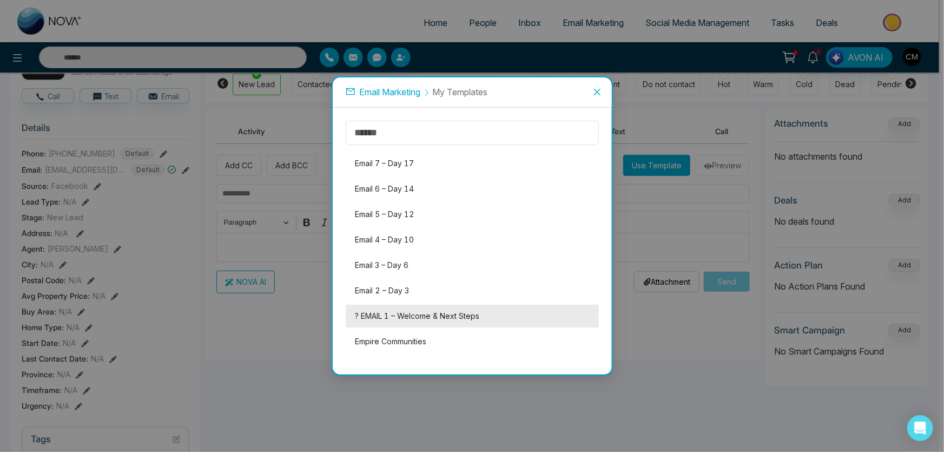
click at [390, 310] on li "? EMAIL 1 – Welcome & Next Steps" at bounding box center [472, 315] width 253 height 23
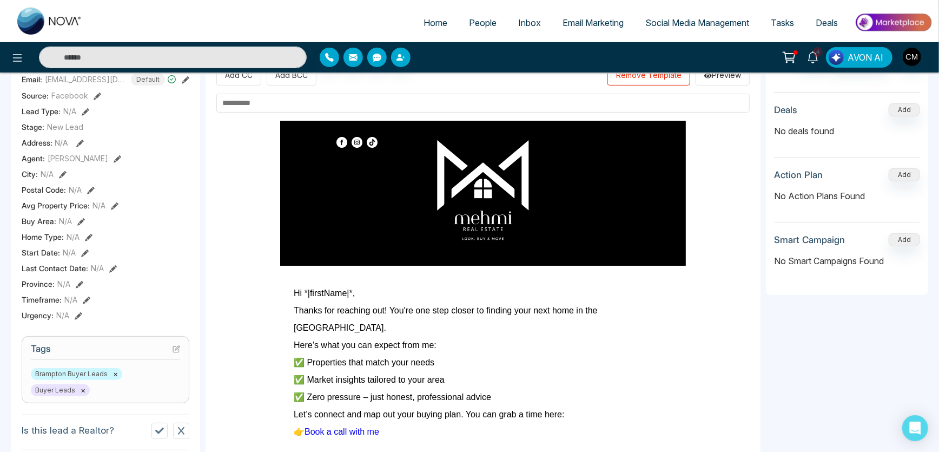
scroll to position [196, 0]
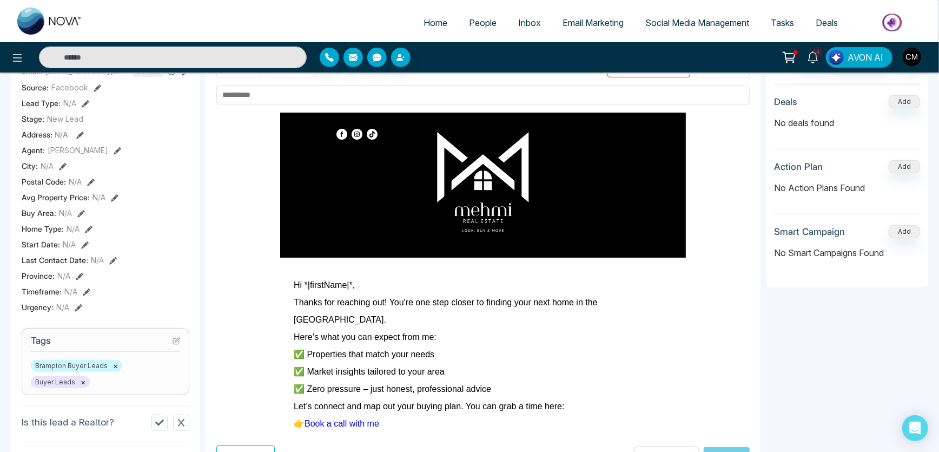
click at [251, 91] on input "text" at bounding box center [482, 94] width 533 height 19
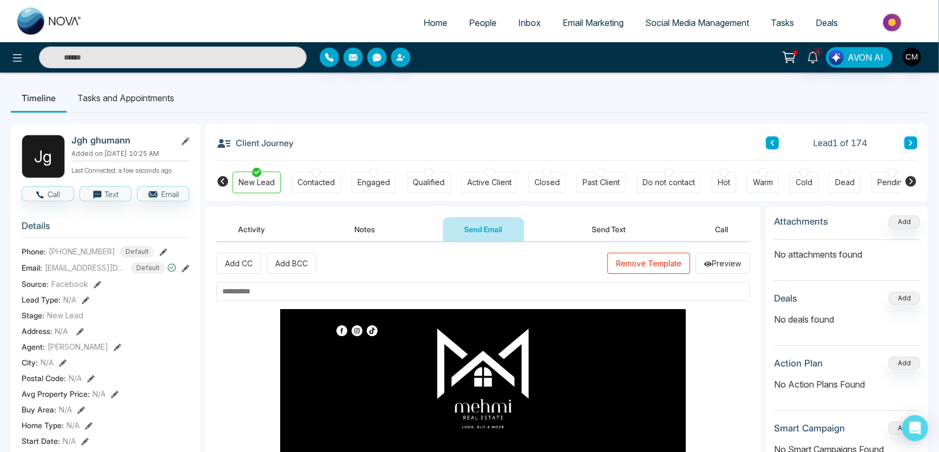
click at [628, 286] on input "text" at bounding box center [482, 291] width 533 height 19
click at [263, 291] on input "text" at bounding box center [482, 291] width 533 height 19
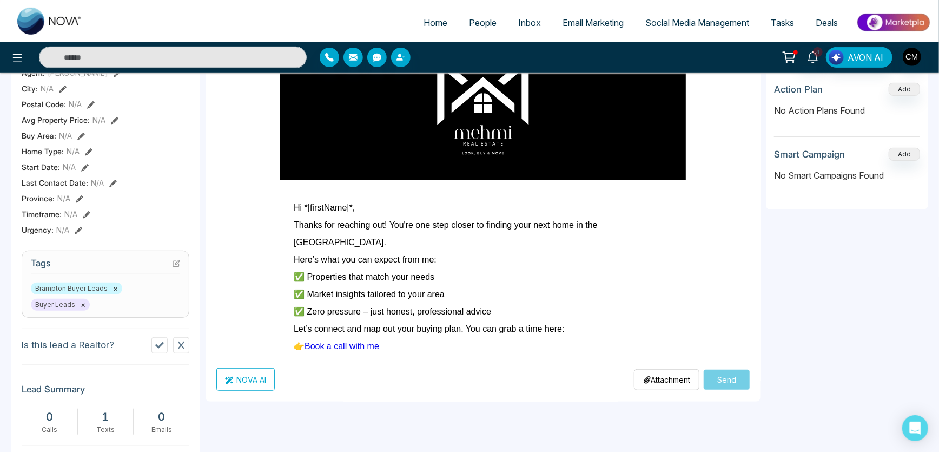
scroll to position [344, 0]
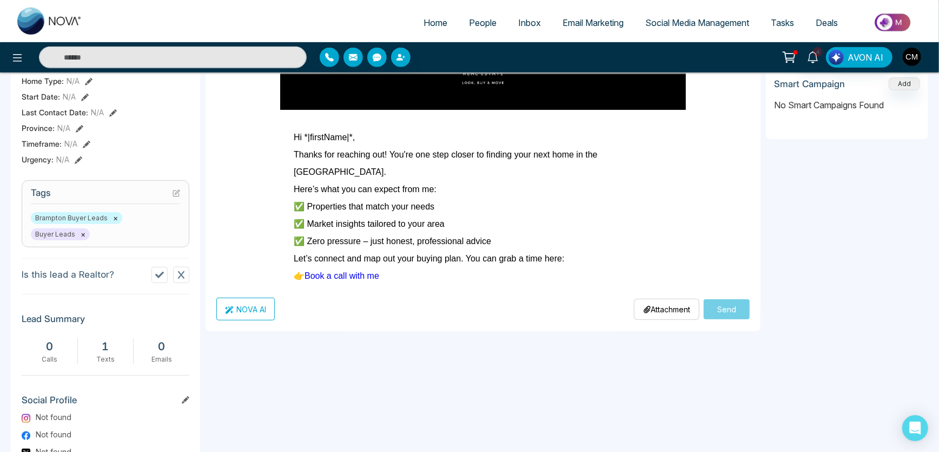
click at [256, 308] on button "NOVA AI" at bounding box center [245, 308] width 58 height 23
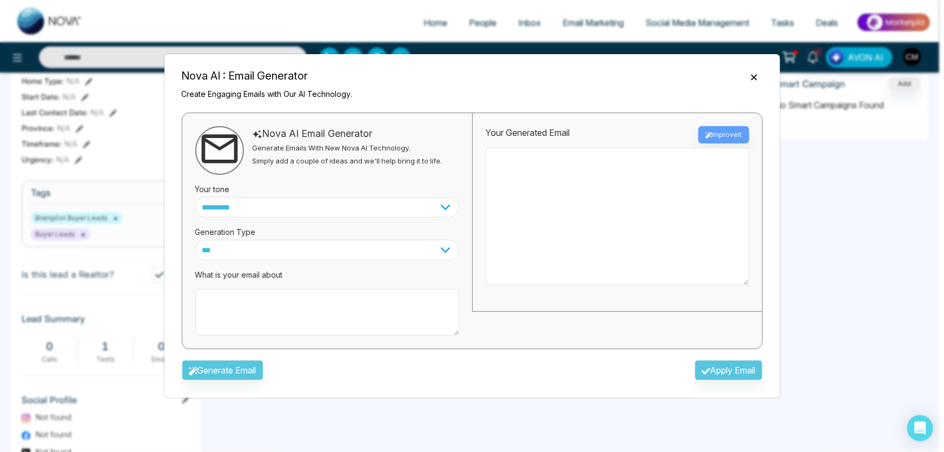
click at [754, 76] on icon "Close" at bounding box center [753, 77] width 11 height 11
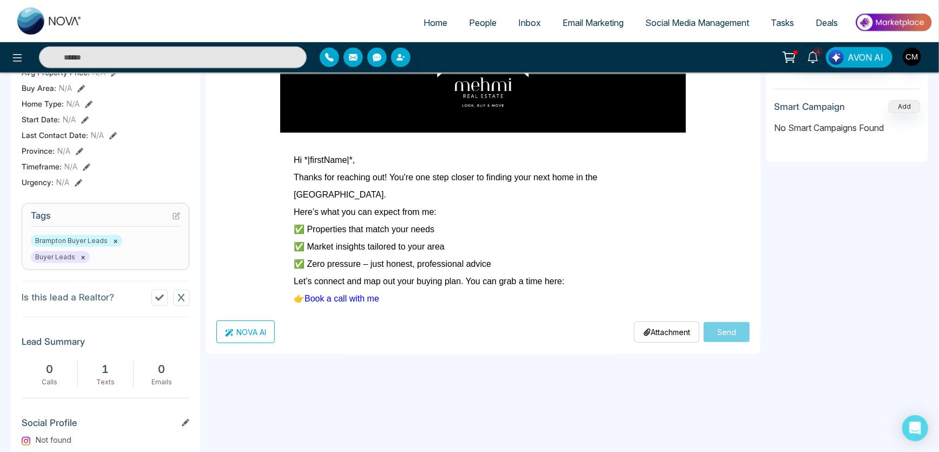
scroll to position [49, 0]
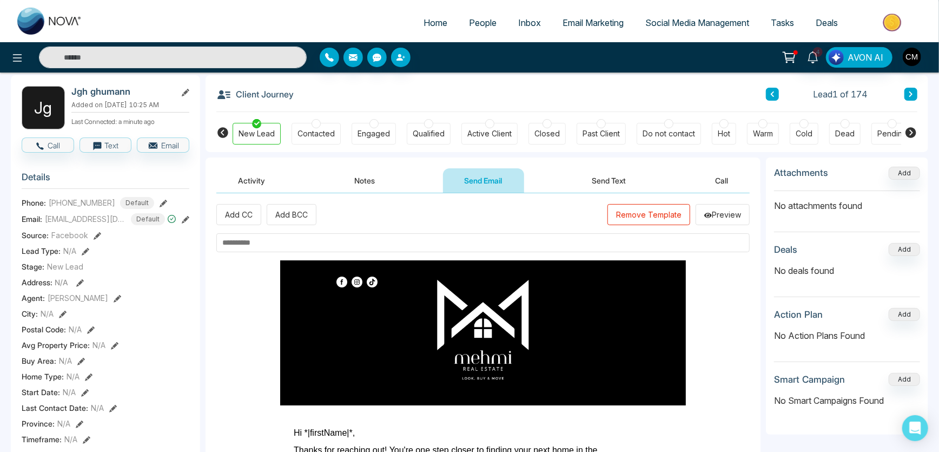
click at [276, 244] on input "text" at bounding box center [482, 242] width 533 height 19
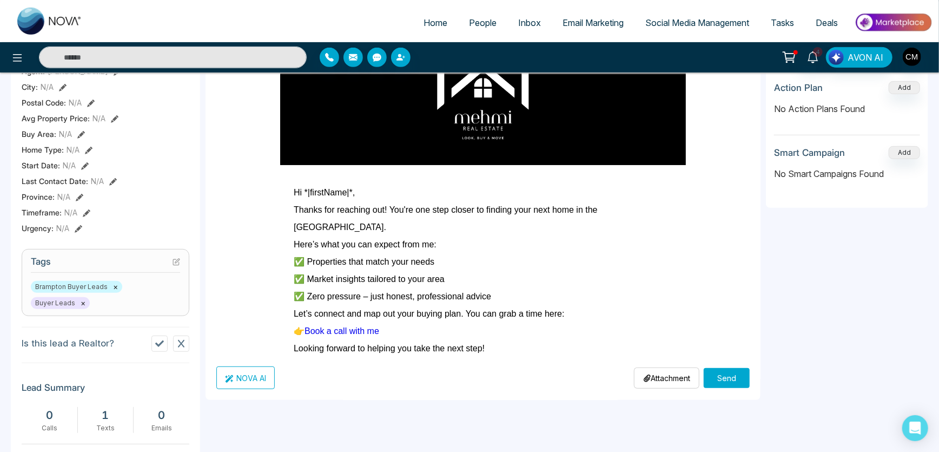
scroll to position [344, 0]
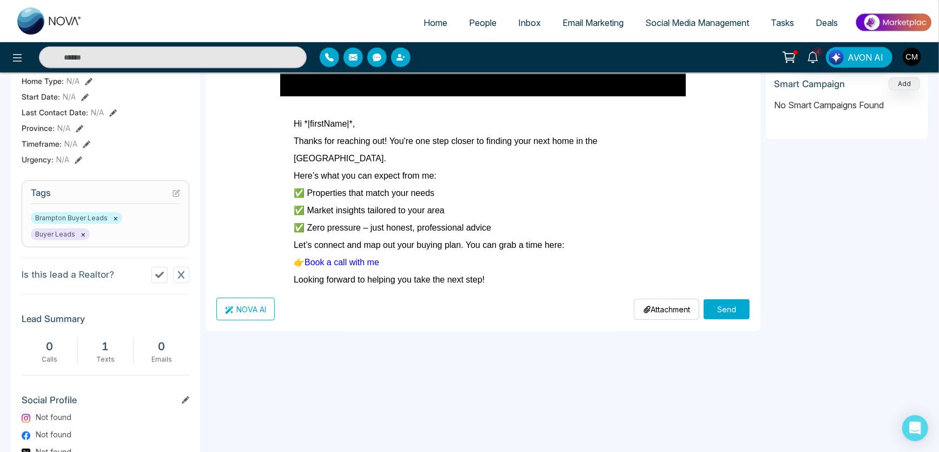
type input "*******"
click at [733, 308] on button "Send" at bounding box center [726, 309] width 46 height 20
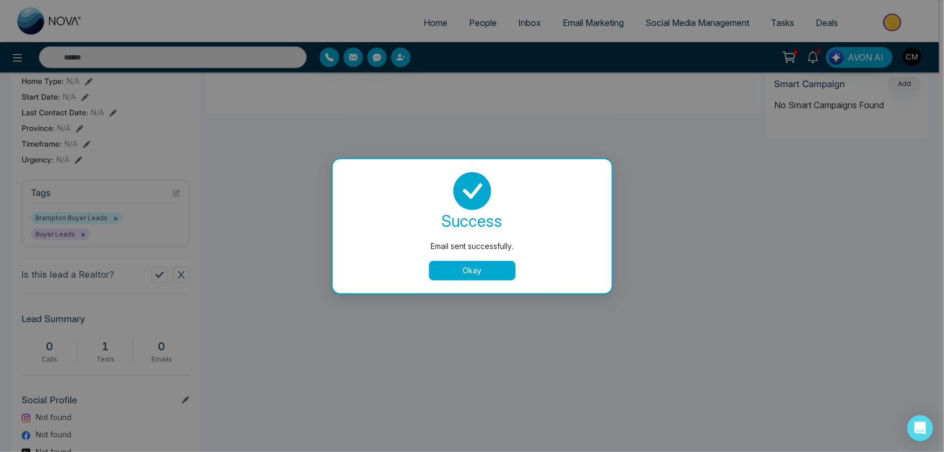
click at [456, 265] on button "Okay" at bounding box center [472, 270] width 87 height 19
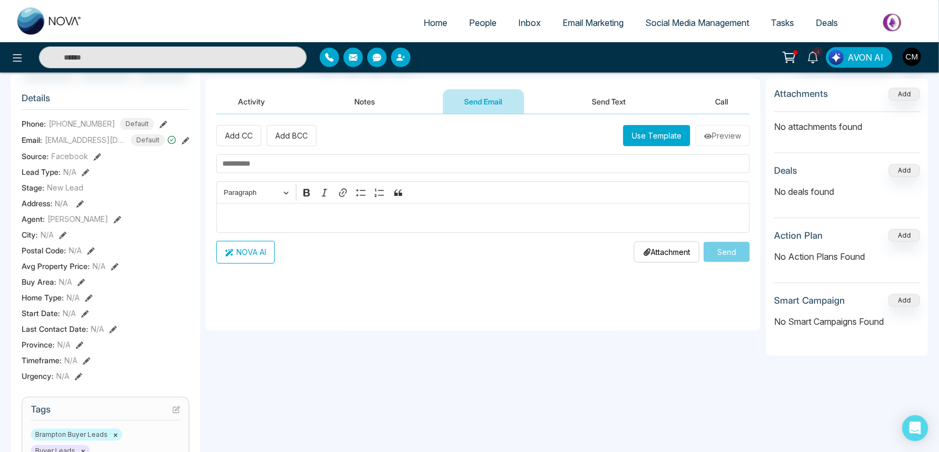
scroll to position [0, 0]
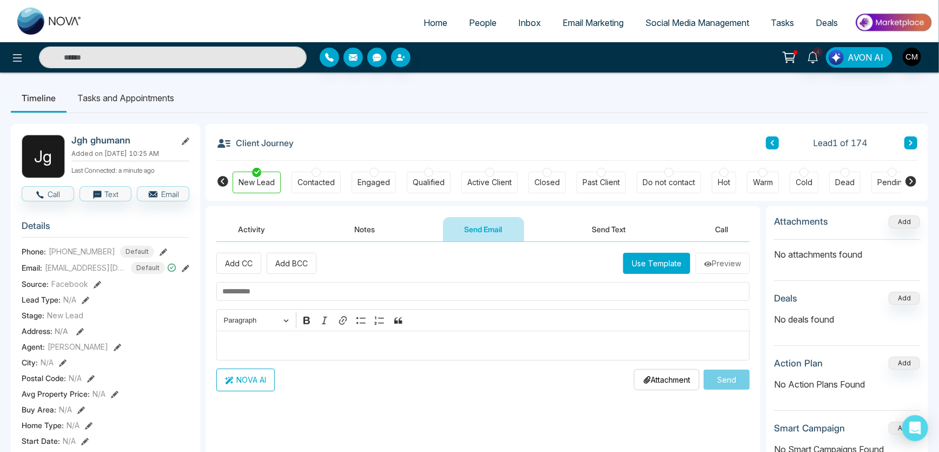
click at [211, 228] on div "Activity Notes Send Email Send Text Call" at bounding box center [482, 224] width 555 height 36
click at [239, 229] on button "Activity" at bounding box center [251, 229] width 70 height 24
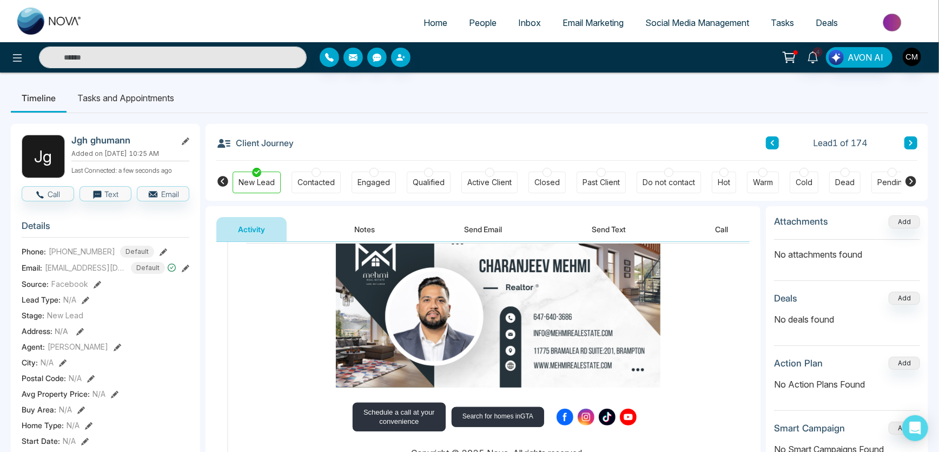
click at [473, 21] on span "People" at bounding box center [483, 22] width 28 height 11
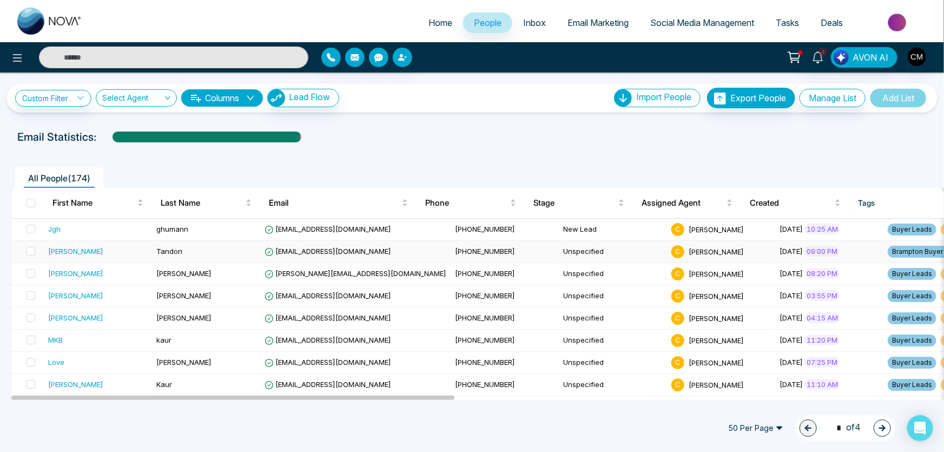
click at [190, 248] on td "Tandon" at bounding box center [206, 252] width 108 height 22
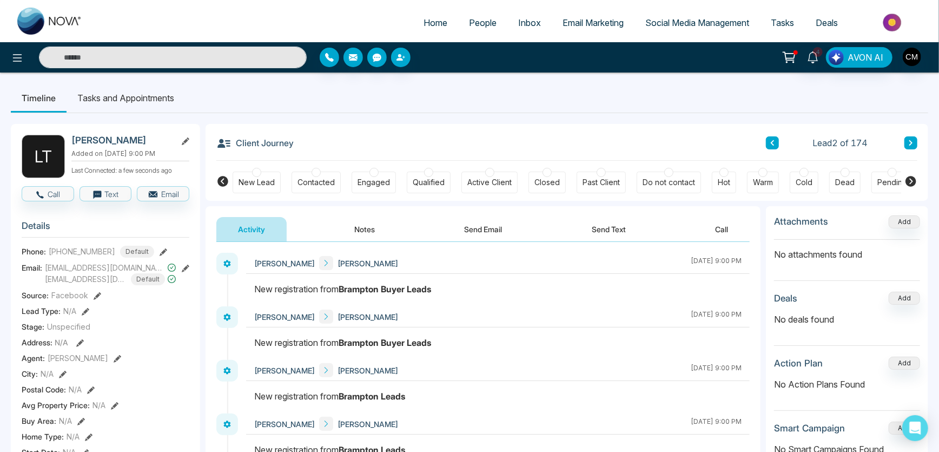
click at [373, 236] on button "Notes" at bounding box center [365, 229] width 64 height 24
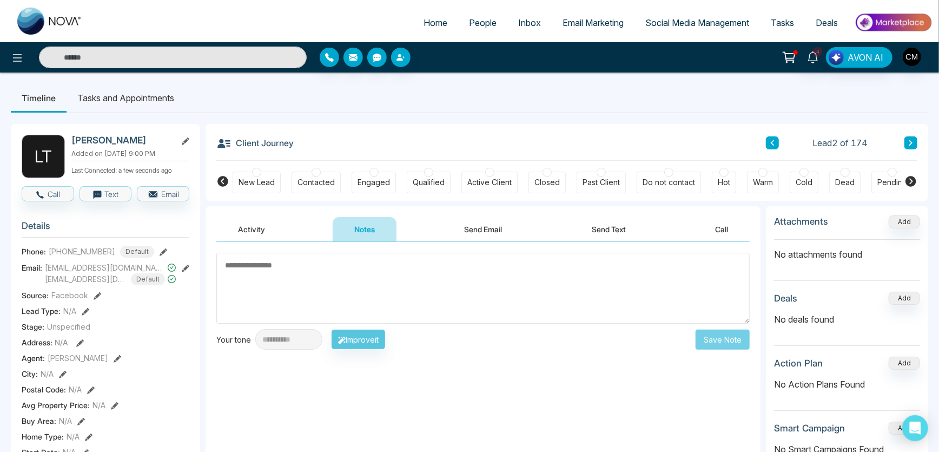
click at [457, 228] on button "Send Email" at bounding box center [483, 229] width 81 height 24
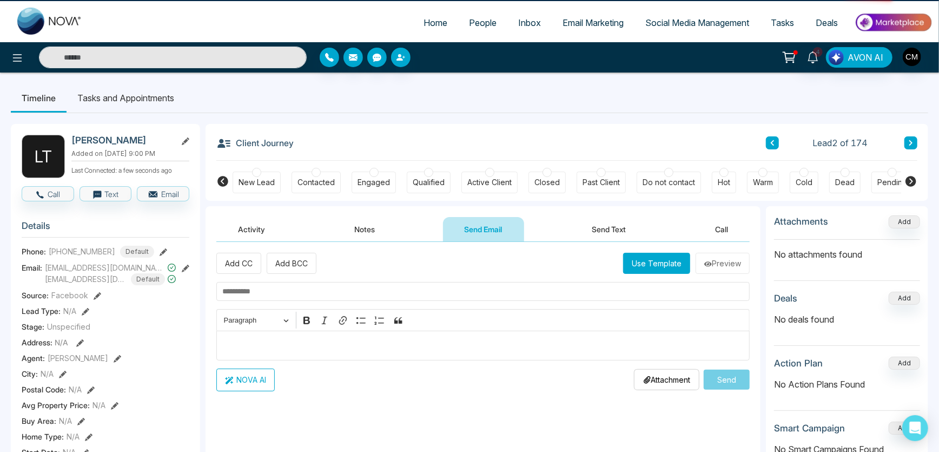
click at [596, 218] on button "Send Text" at bounding box center [608, 229] width 77 height 24
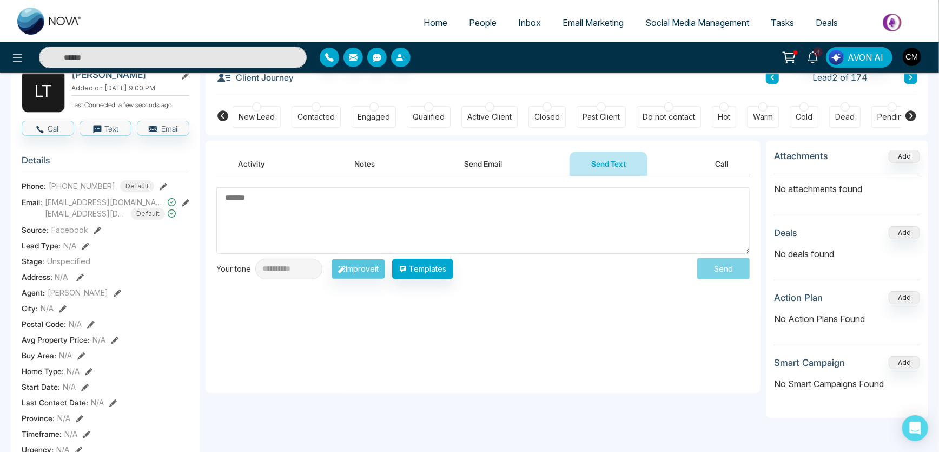
scroll to position [147, 0]
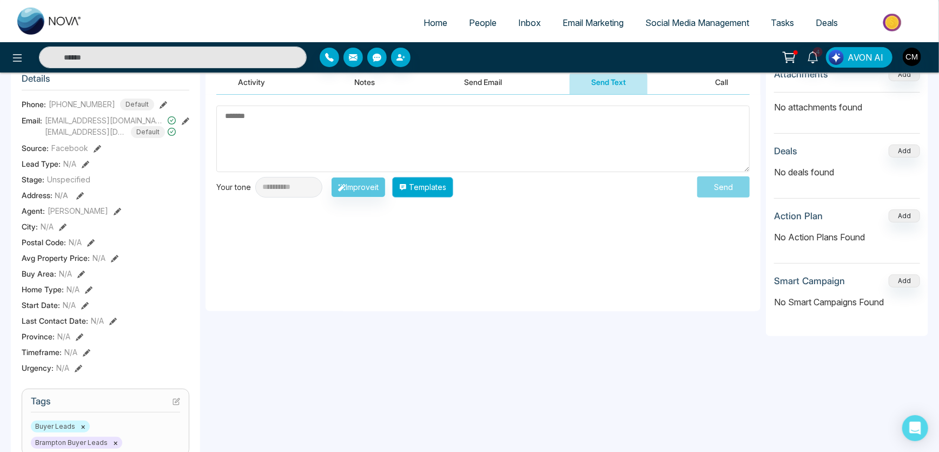
click at [439, 190] on button "Templates" at bounding box center [422, 187] width 61 height 21
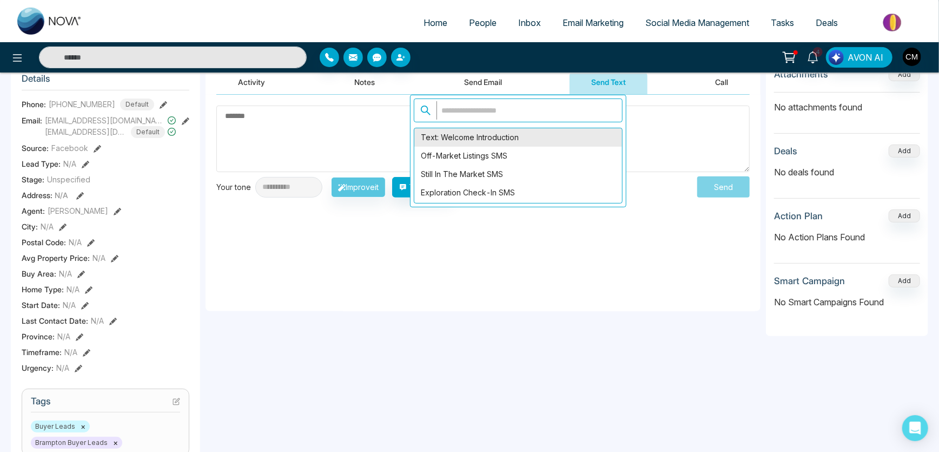
click at [462, 141] on div "Text: Welcome Introduction" at bounding box center [518, 137] width 208 height 18
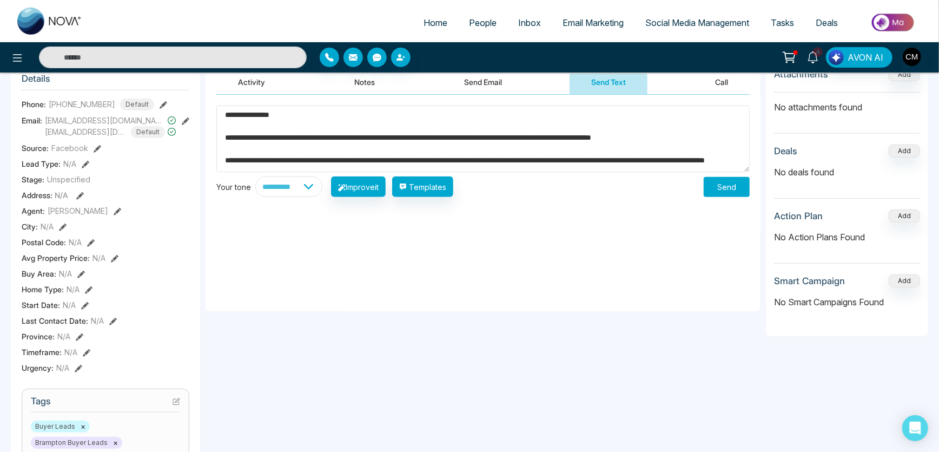
scroll to position [0, 0]
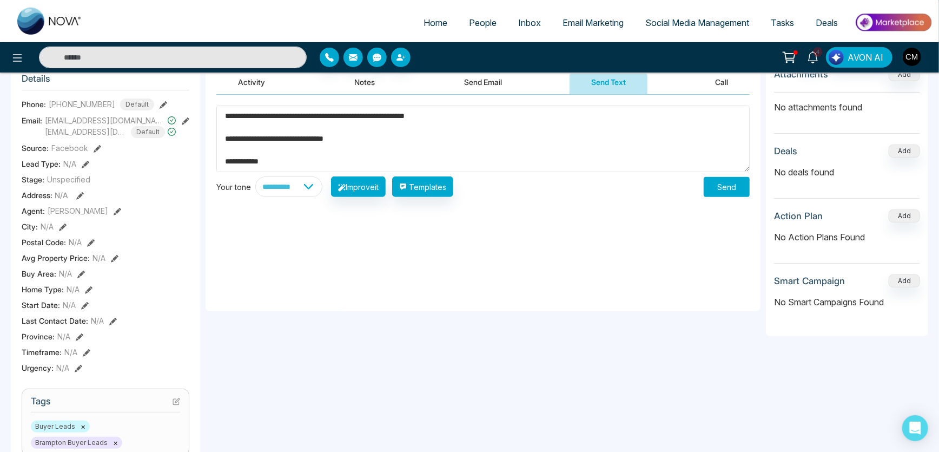
drag, startPoint x: 300, startPoint y: 160, endPoint x: 185, endPoint y: 172, distance: 115.2
click at [185, 172] on div "**********" at bounding box center [469, 380] width 917 height 828
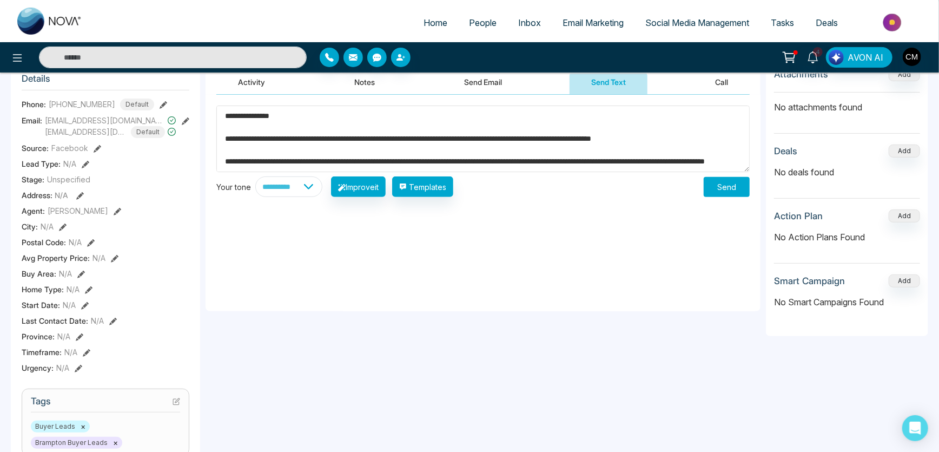
click at [302, 157] on textarea "**********" at bounding box center [482, 138] width 533 height 67
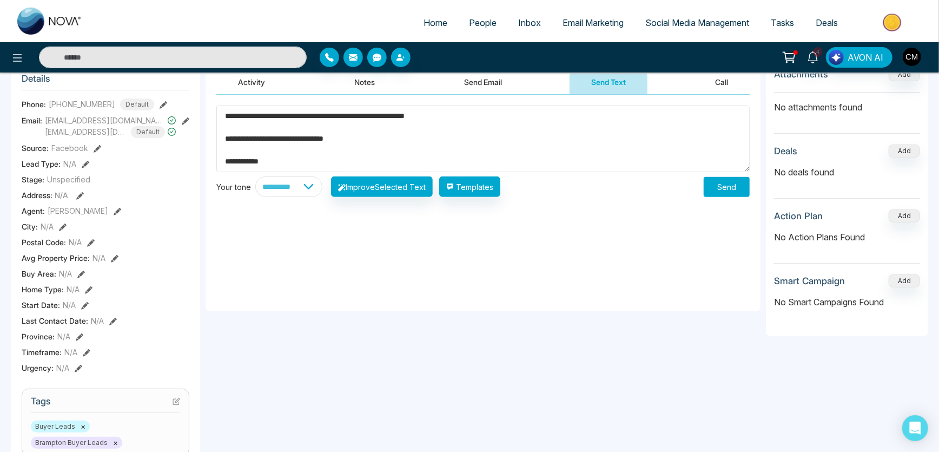
drag, startPoint x: 300, startPoint y: 161, endPoint x: 195, endPoint y: 165, distance: 105.0
click at [195, 165] on div "**********" at bounding box center [469, 380] width 917 height 828
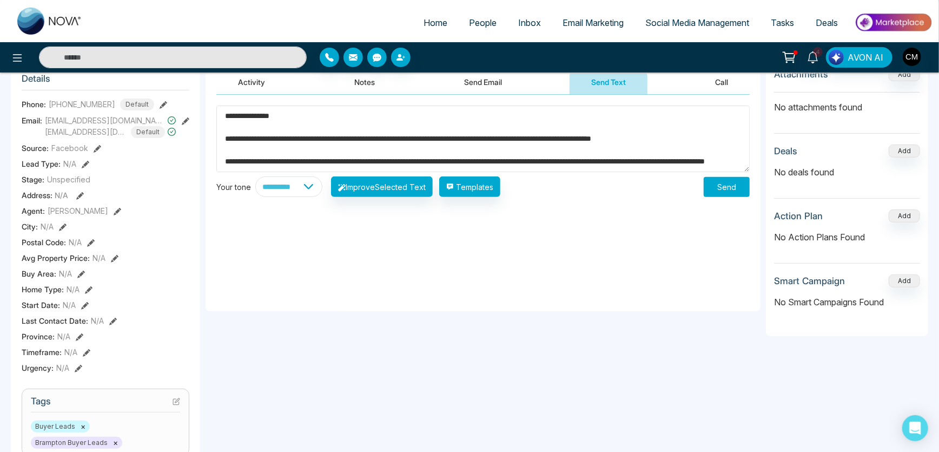
click at [300, 161] on textarea "**********" at bounding box center [482, 138] width 533 height 67
drag, startPoint x: 301, startPoint y: 160, endPoint x: 229, endPoint y: 157, distance: 72.5
click at [229, 157] on textarea "**********" at bounding box center [482, 138] width 533 height 67
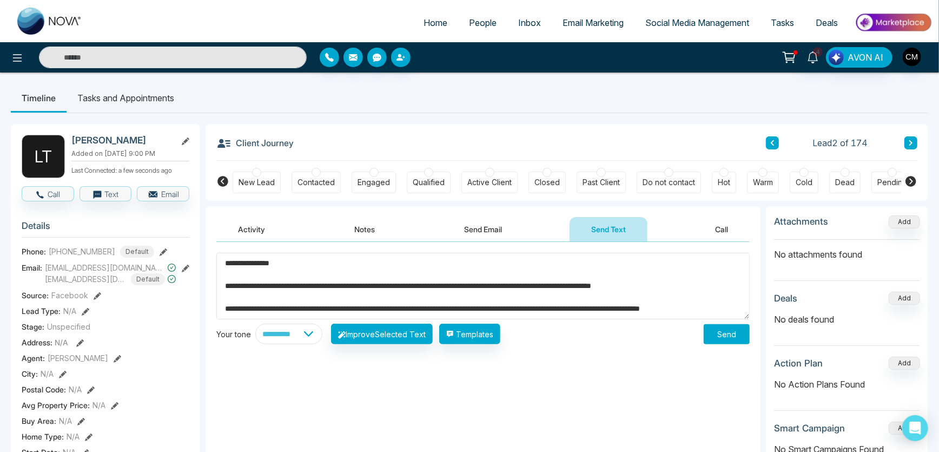
type textarea "**********"
click at [721, 336] on button "Send" at bounding box center [726, 334] width 46 height 20
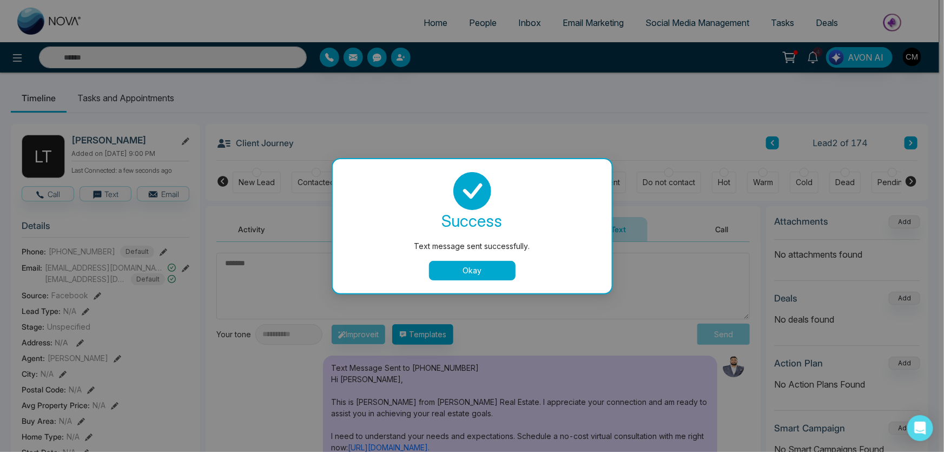
click at [449, 268] on button "Okay" at bounding box center [472, 270] width 87 height 19
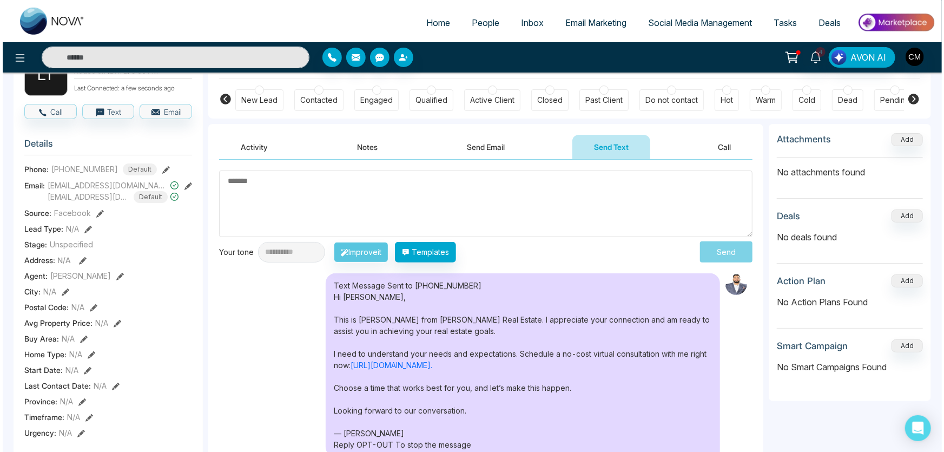
scroll to position [98, 0]
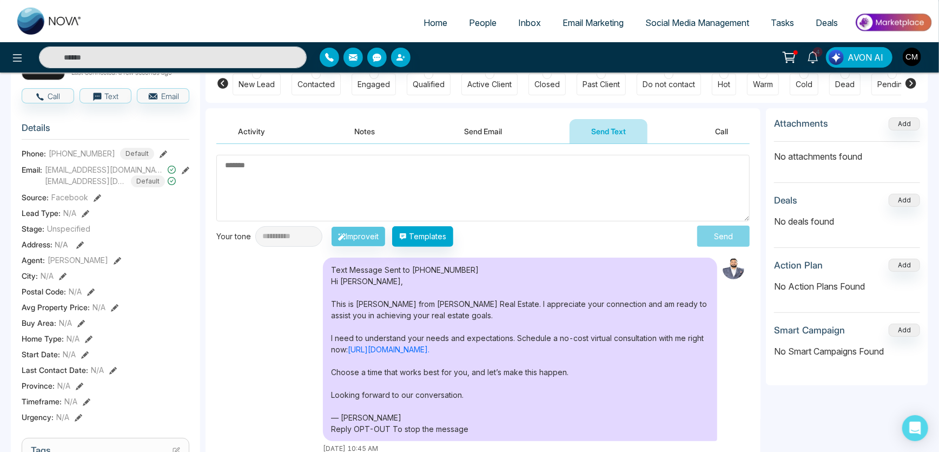
click at [475, 142] on button "Send Email" at bounding box center [482, 131] width 81 height 24
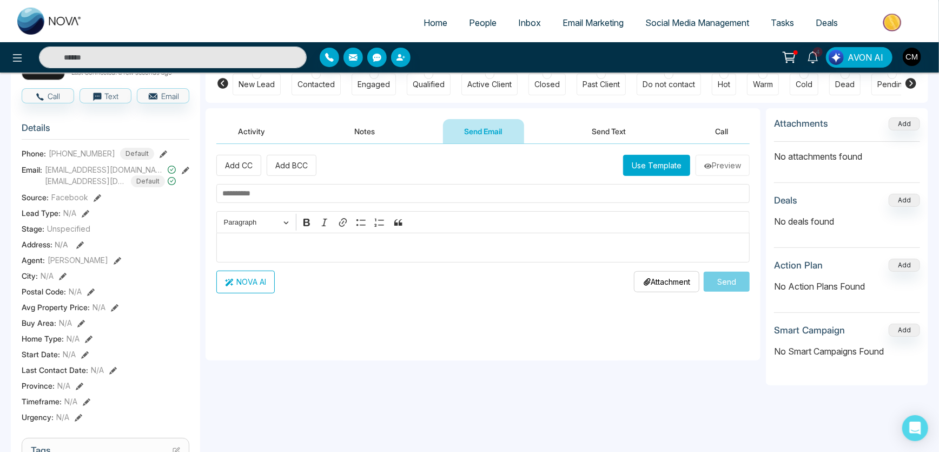
click at [648, 172] on button "Use Template" at bounding box center [656, 165] width 67 height 21
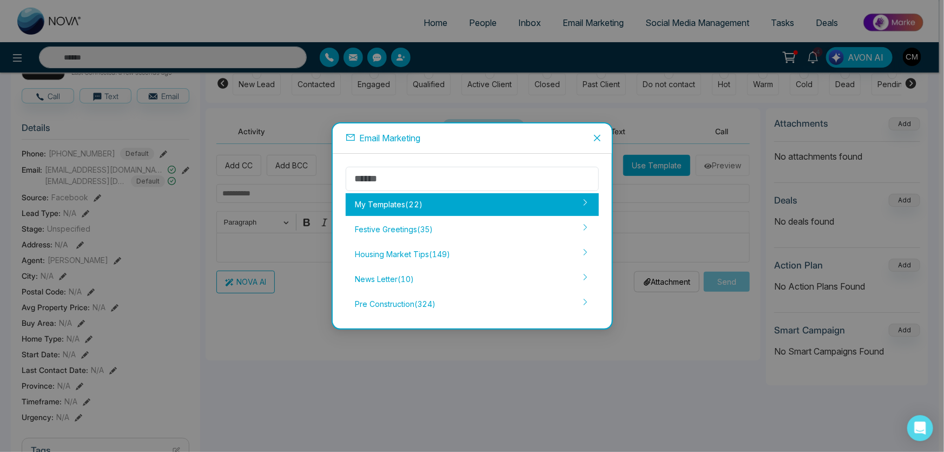
click at [408, 202] on div "My Templates ( 22 )" at bounding box center [472, 204] width 253 height 23
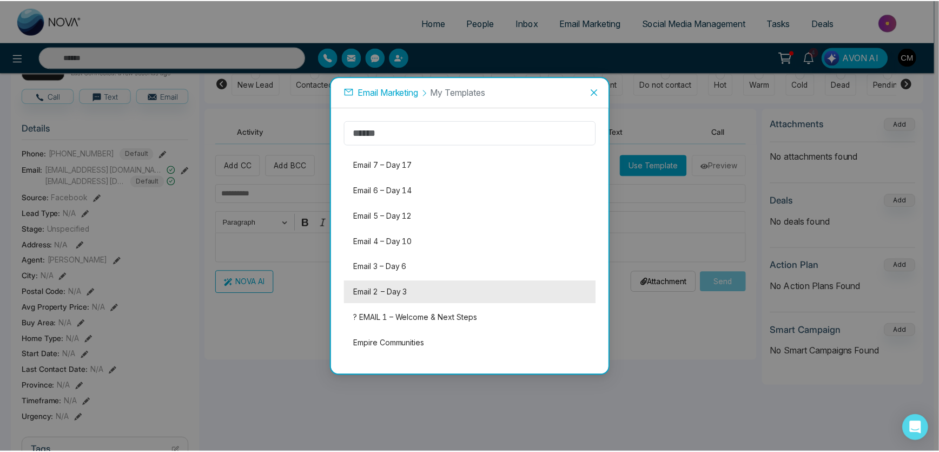
scroll to position [351, 0]
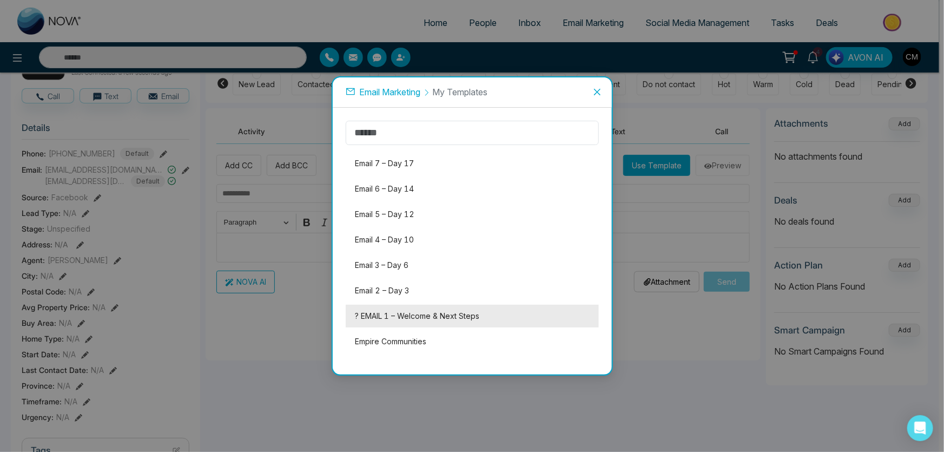
click at [382, 314] on li "? EMAIL 1 – Welcome & Next Steps" at bounding box center [472, 315] width 253 height 23
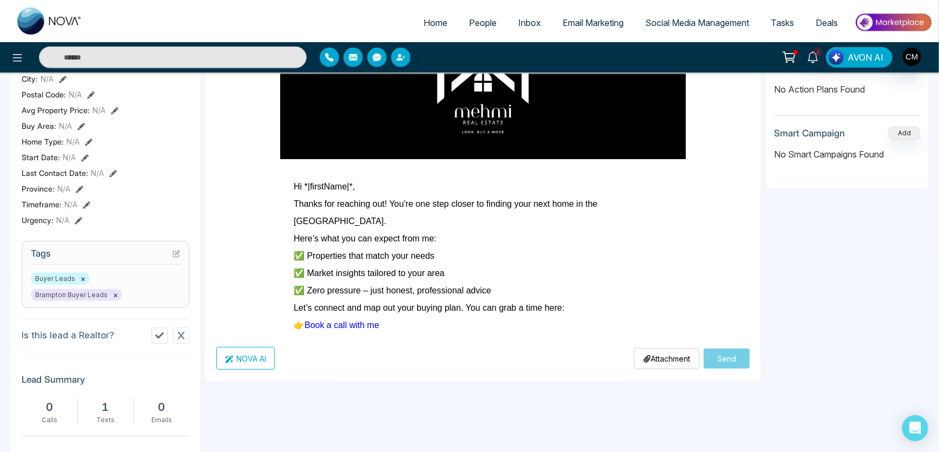
scroll to position [0, 0]
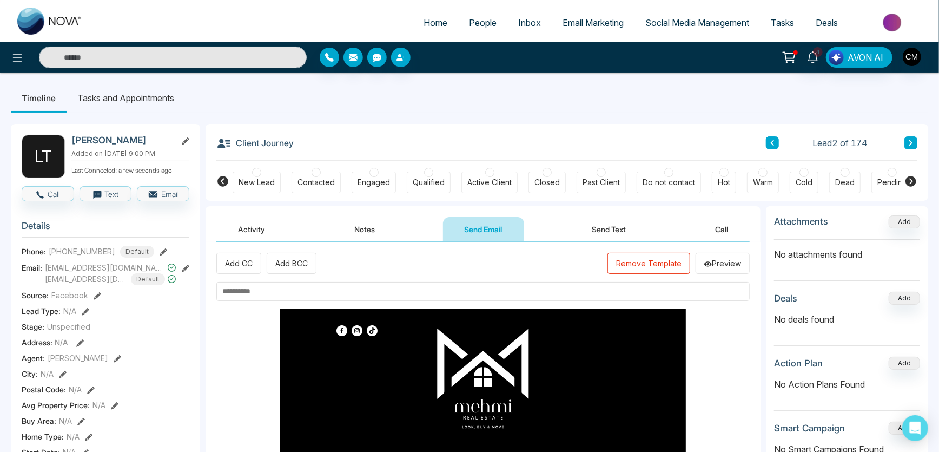
click at [262, 291] on input "text" at bounding box center [482, 291] width 533 height 19
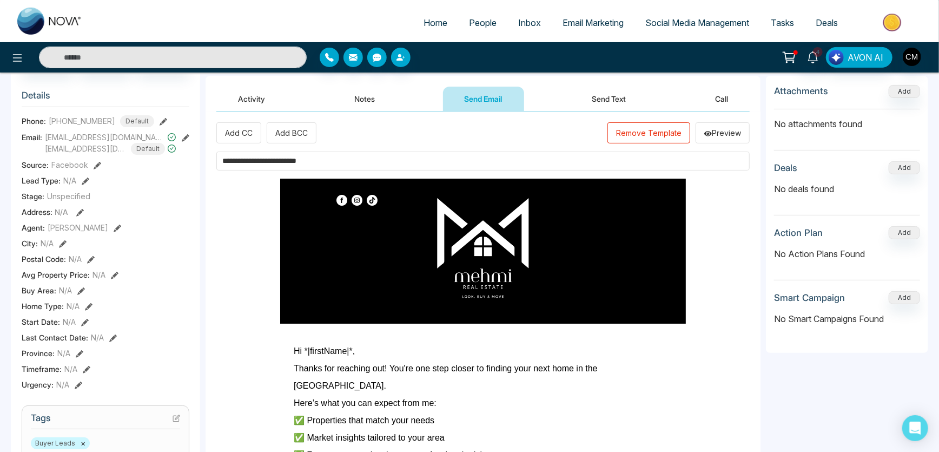
scroll to position [344, 0]
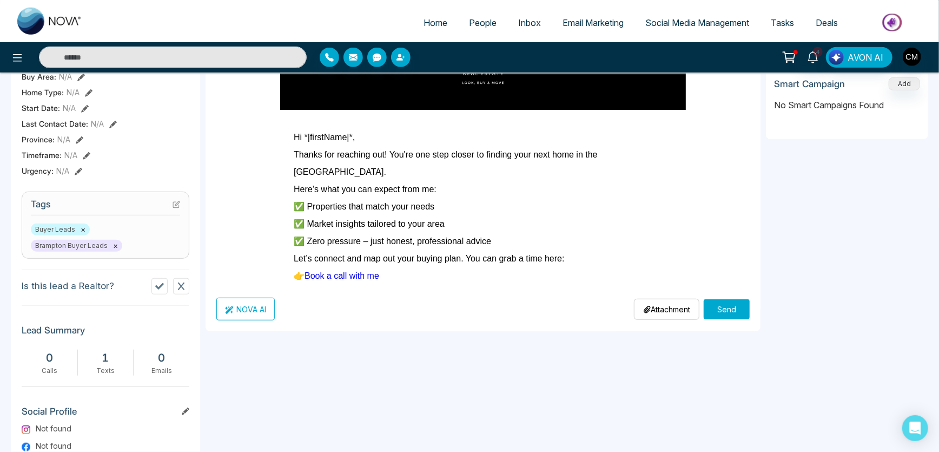
type input "**********"
click at [716, 302] on button "Send" at bounding box center [726, 309] width 46 height 20
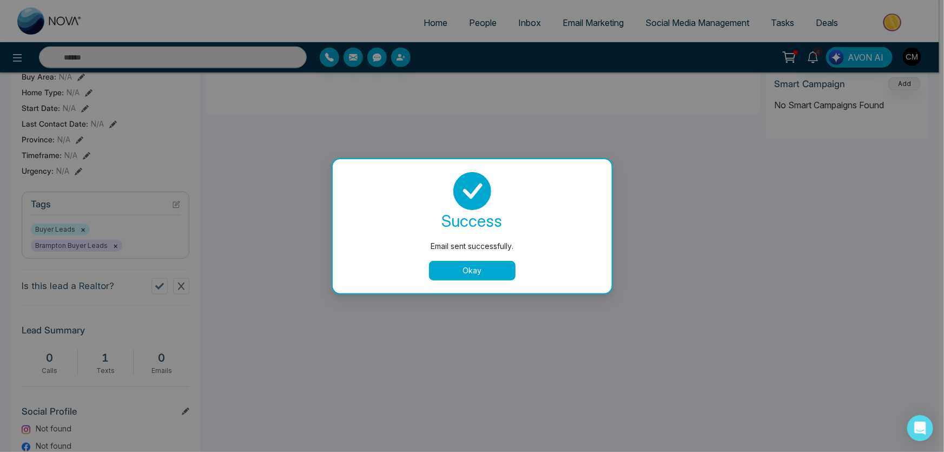
click at [525, 268] on div "Okay" at bounding box center [472, 270] width 253 height 19
click at [489, 268] on button "Okay" at bounding box center [472, 270] width 87 height 19
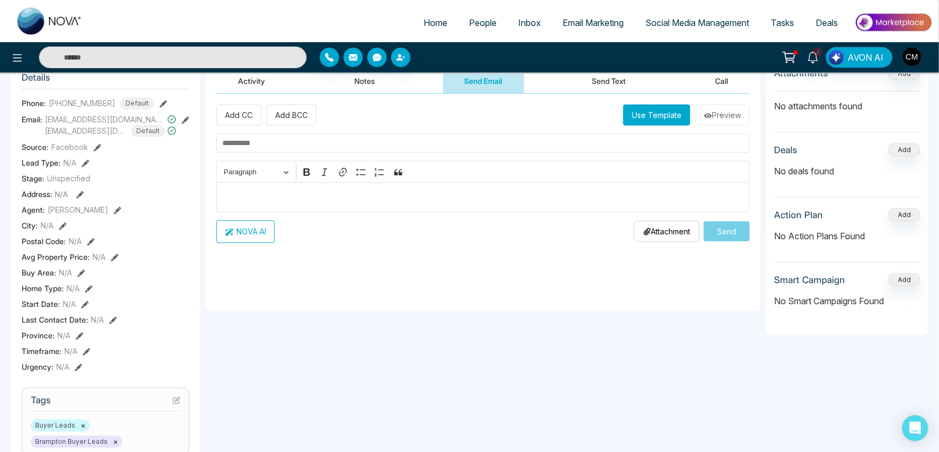
scroll to position [0, 0]
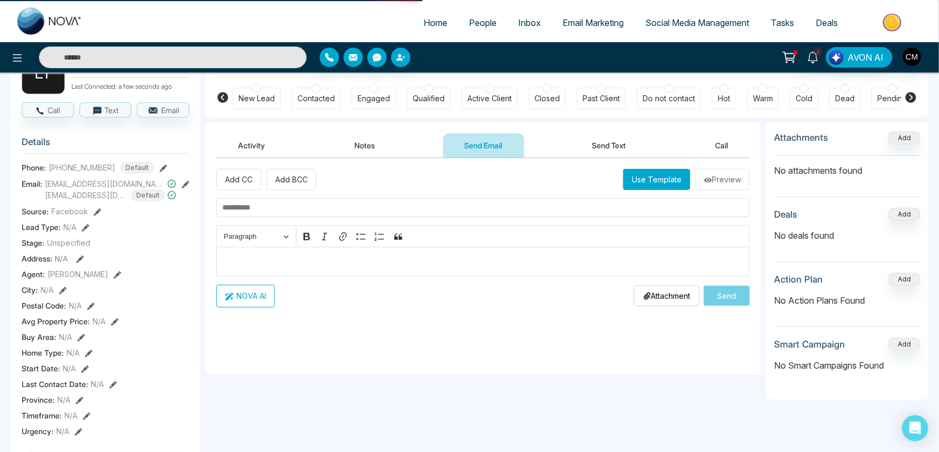
scroll to position [98, 0]
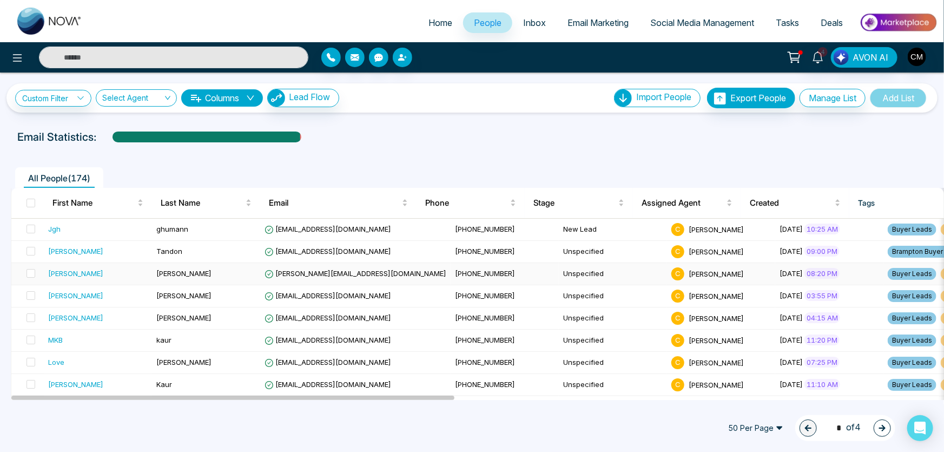
click at [121, 271] on div "Bhavik" at bounding box center [97, 273] width 99 height 11
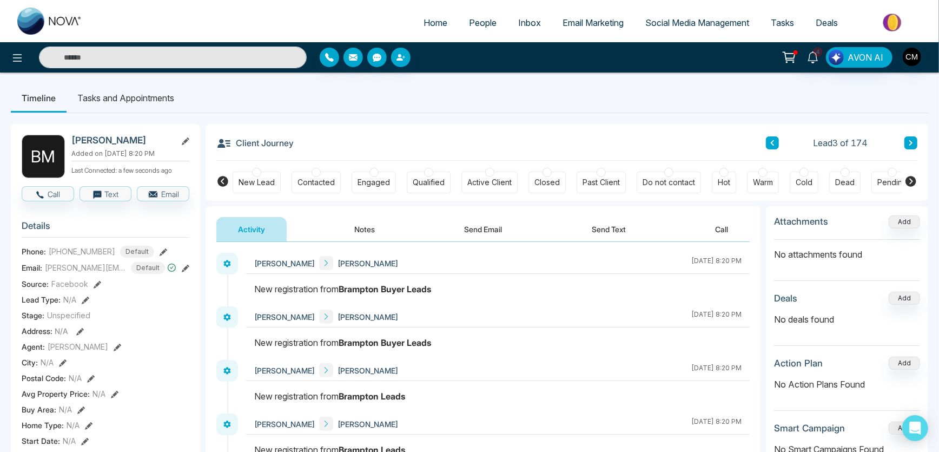
click at [373, 231] on button "Notes" at bounding box center [365, 229] width 64 height 24
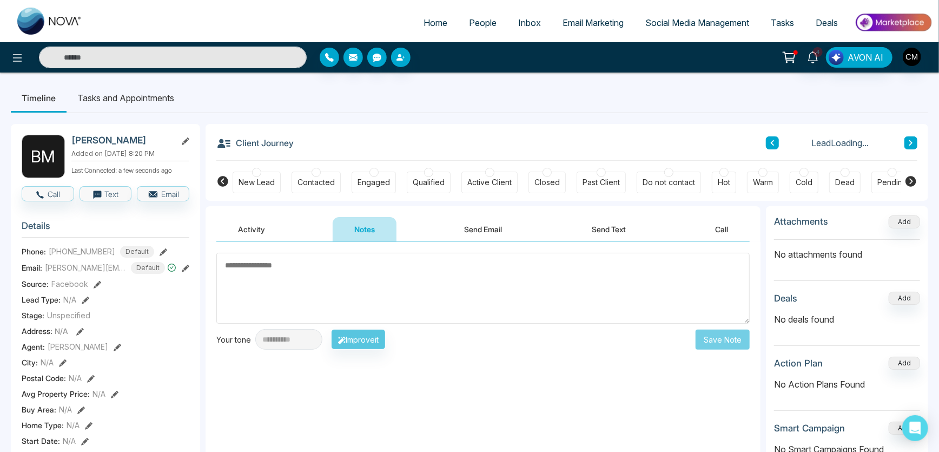
click at [262, 225] on button "Activity" at bounding box center [251, 229] width 70 height 24
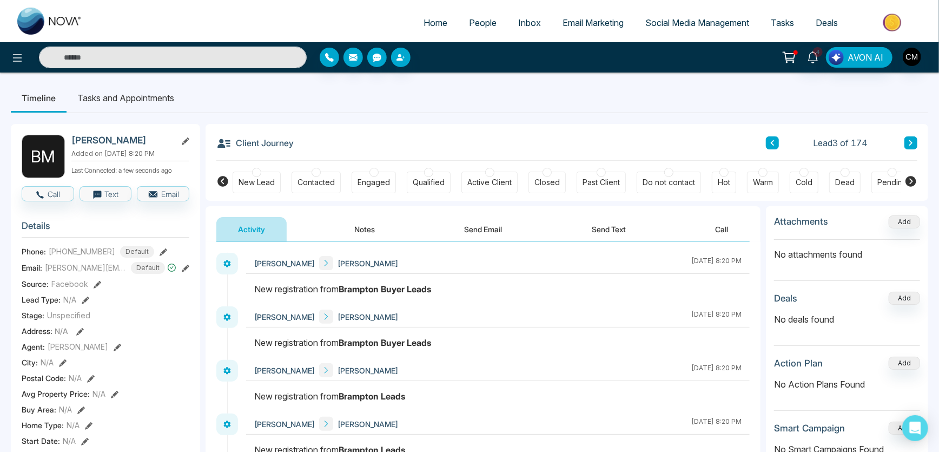
click at [504, 226] on button "Send Email" at bounding box center [483, 229] width 81 height 24
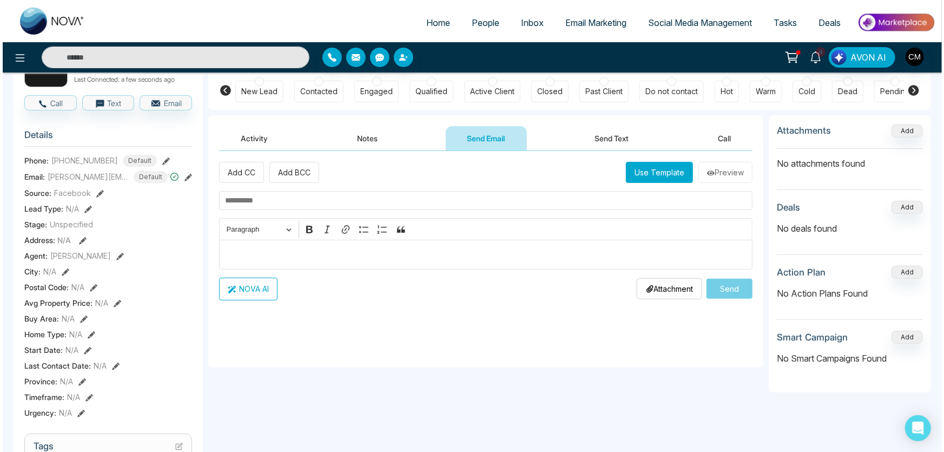
scroll to position [98, 0]
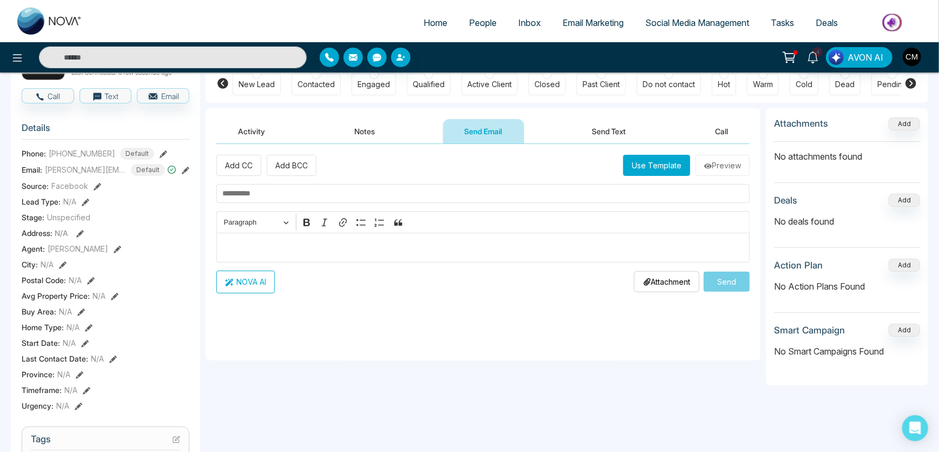
click at [633, 163] on button "Use Template" at bounding box center [656, 165] width 67 height 21
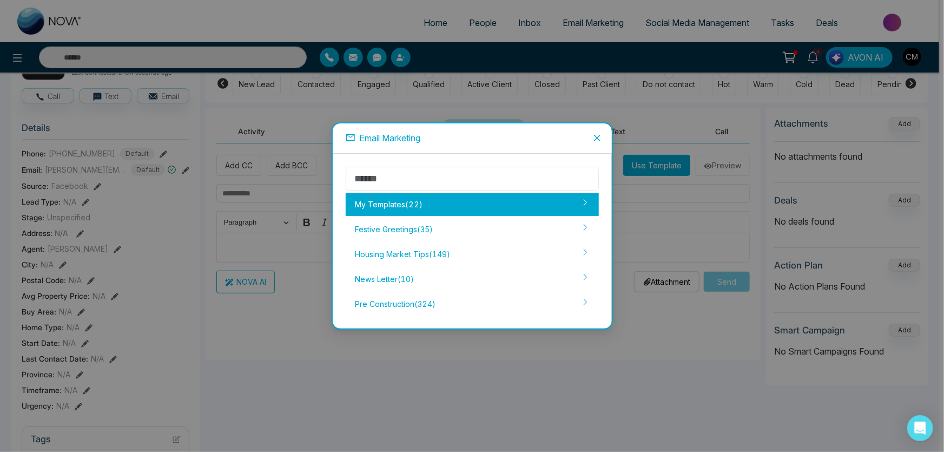
click at [410, 205] on div "My Templates ( 22 )" at bounding box center [472, 204] width 253 height 23
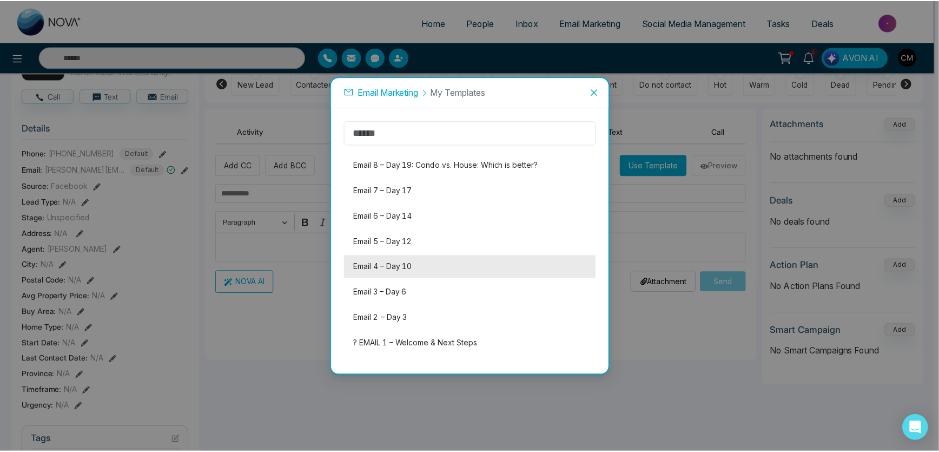
scroll to position [351, 0]
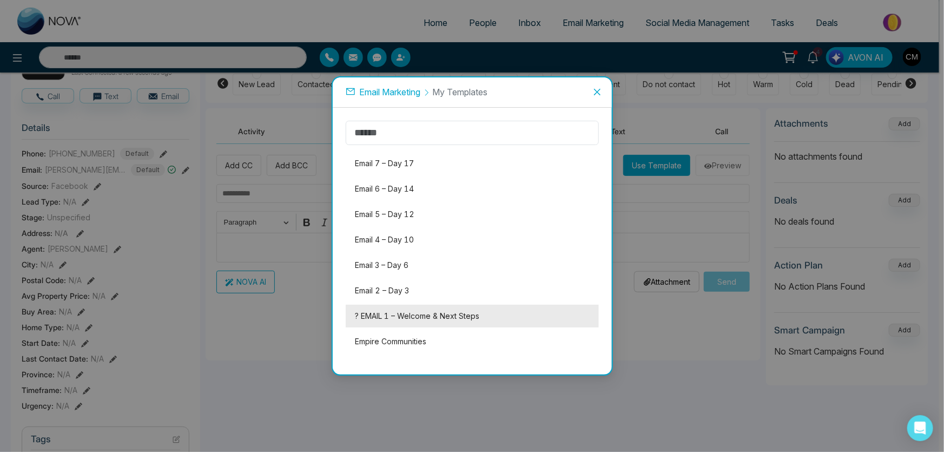
click at [374, 313] on li "? EMAIL 1 – Welcome & Next Steps" at bounding box center [472, 315] width 253 height 23
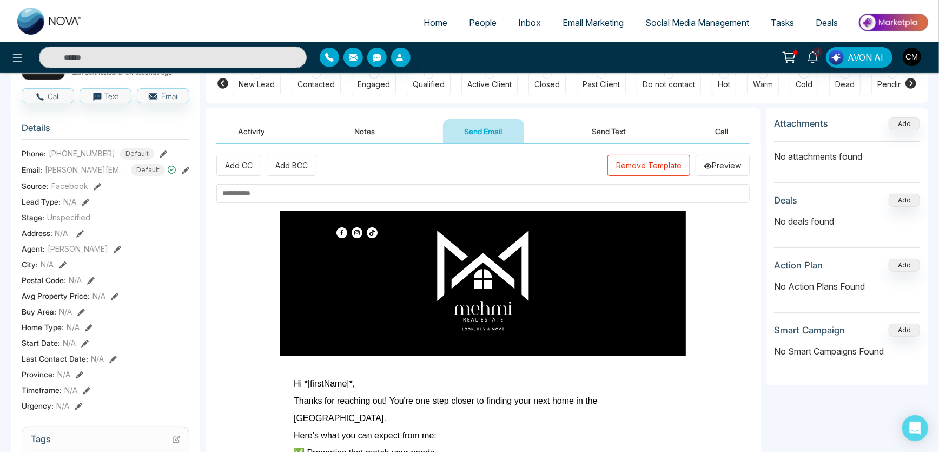
drag, startPoint x: 269, startPoint y: 204, endPoint x: 268, endPoint y: 196, distance: 7.6
click at [268, 203] on div "Add CC Add BCC Remove Template Preview NOVA AI Attachment Choose File Send" at bounding box center [482, 360] width 533 height 411
click at [267, 192] on input "text" at bounding box center [482, 193] width 533 height 19
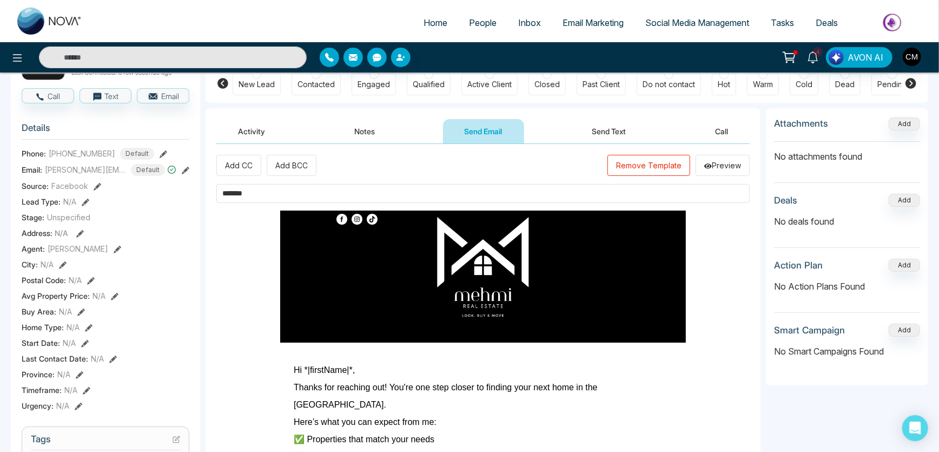
scroll to position [393, 0]
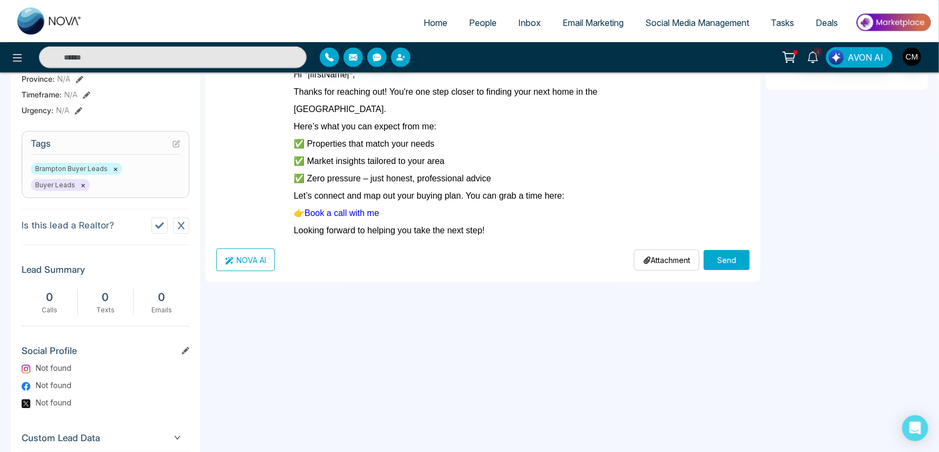
type input "*******"
click at [735, 254] on button "Send" at bounding box center [726, 260] width 46 height 20
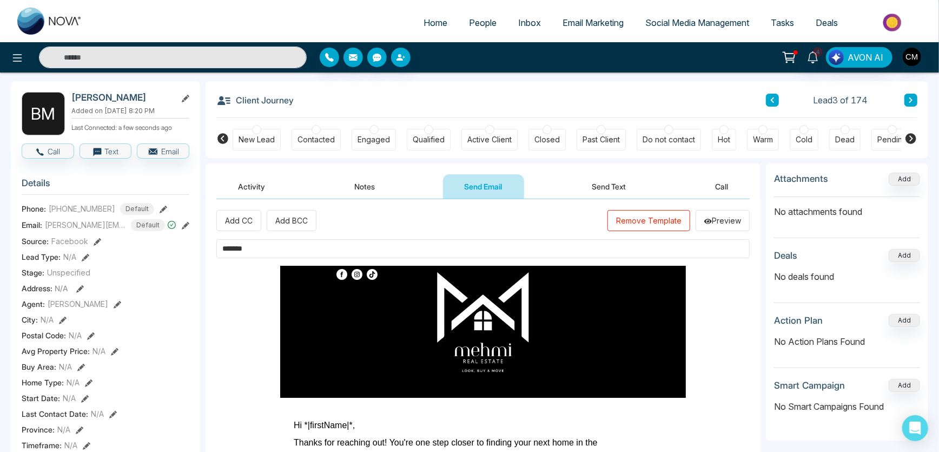
scroll to position [0, 0]
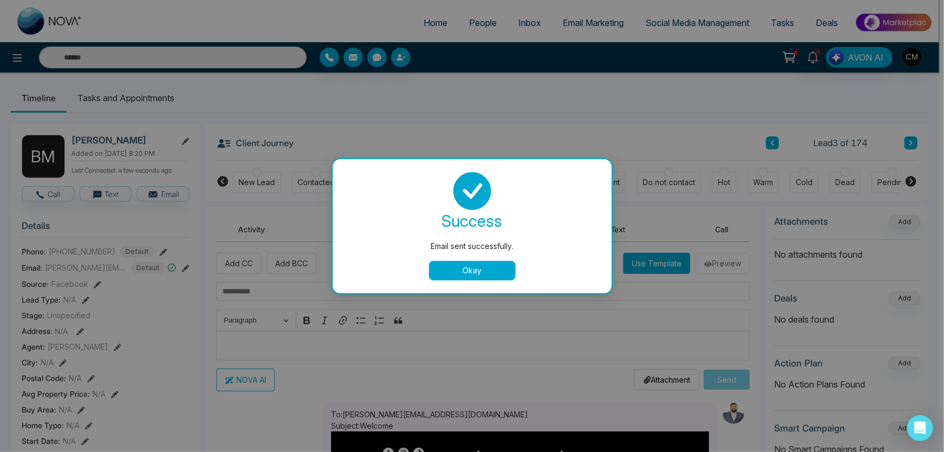
click at [480, 265] on button "Okay" at bounding box center [472, 270] width 87 height 19
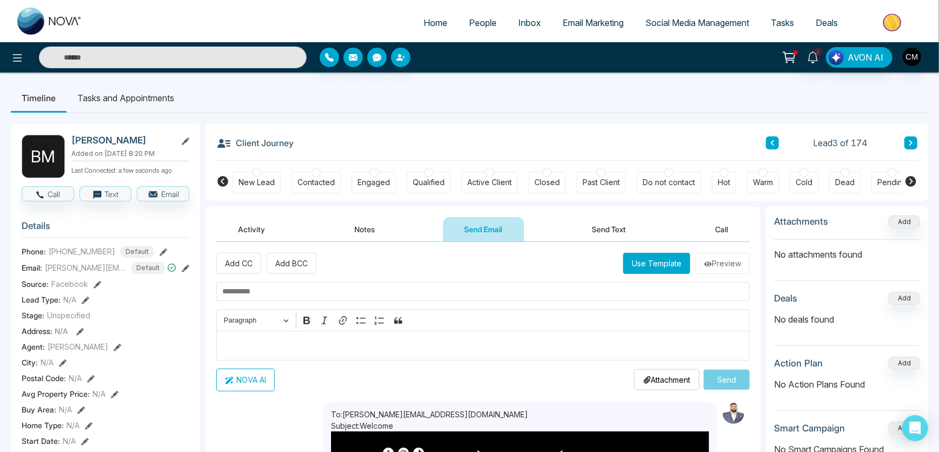
click at [595, 235] on button "Send Text" at bounding box center [608, 229] width 77 height 24
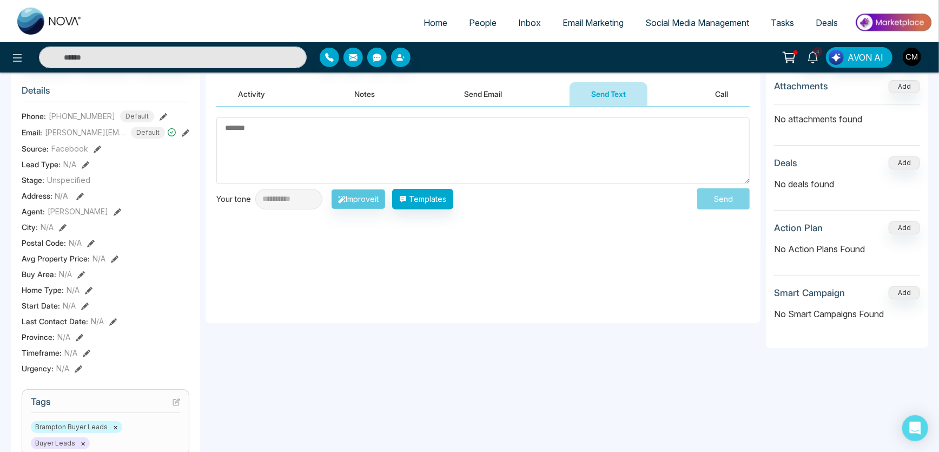
scroll to position [147, 0]
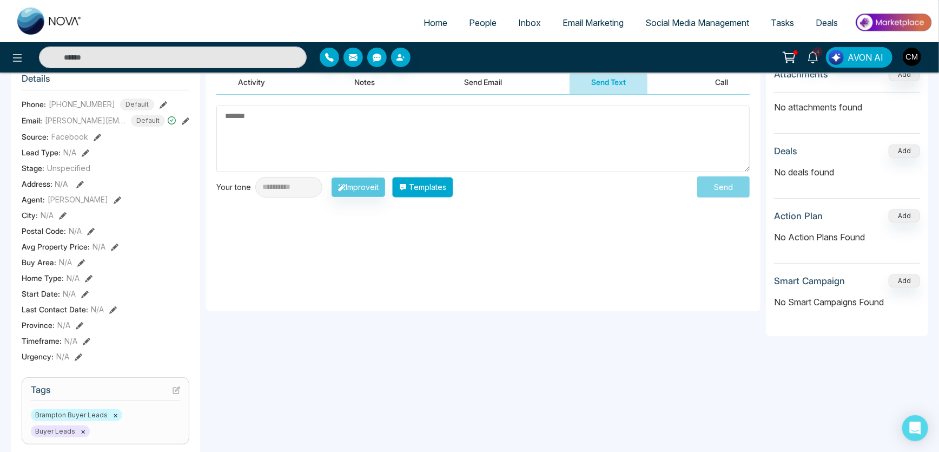
click at [433, 186] on button "Templates" at bounding box center [422, 187] width 61 height 21
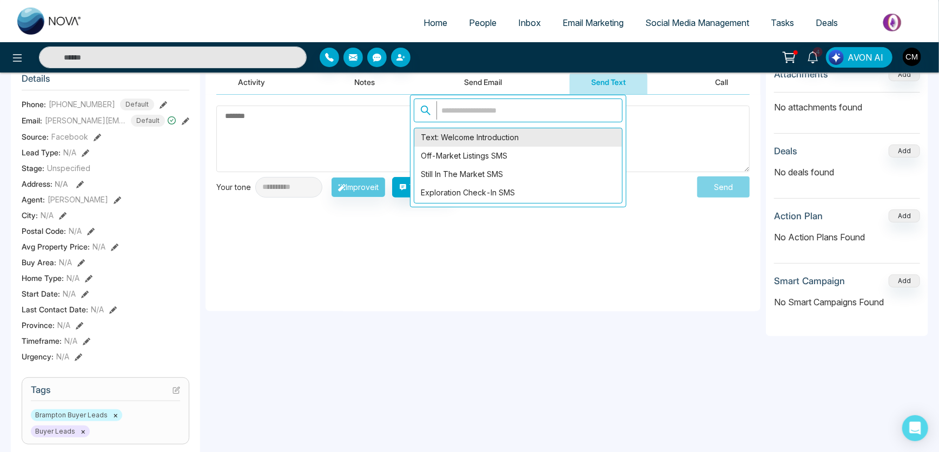
click at [462, 134] on div "Text: Welcome Introduction" at bounding box center [518, 137] width 208 height 18
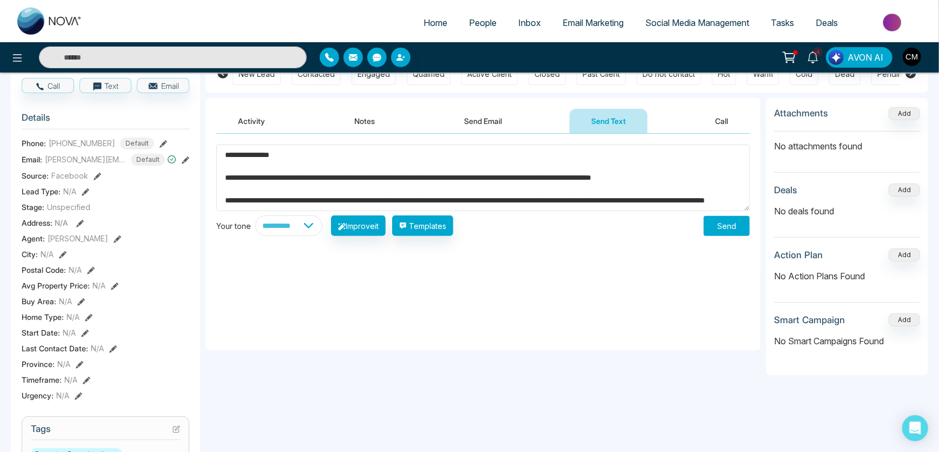
scroll to position [49, 0]
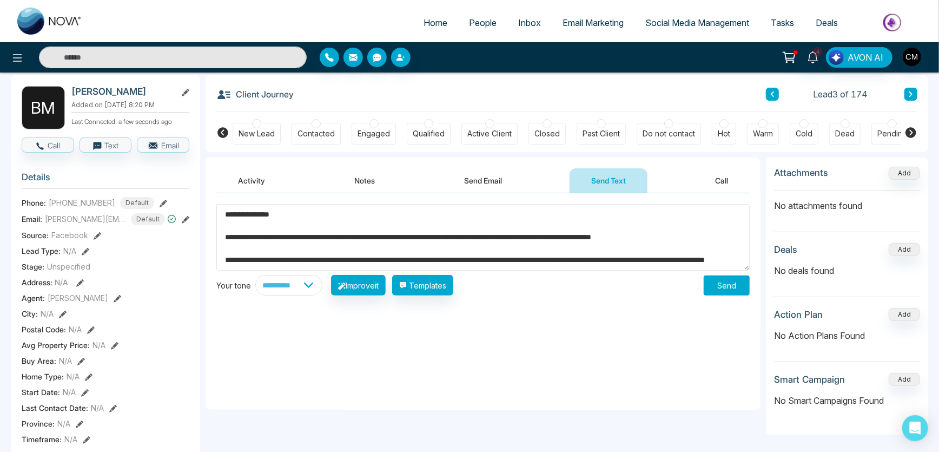
drag, startPoint x: 302, startPoint y: 257, endPoint x: 221, endPoint y: 255, distance: 80.6
click at [221, 255] on textarea "**********" at bounding box center [482, 237] width 533 height 67
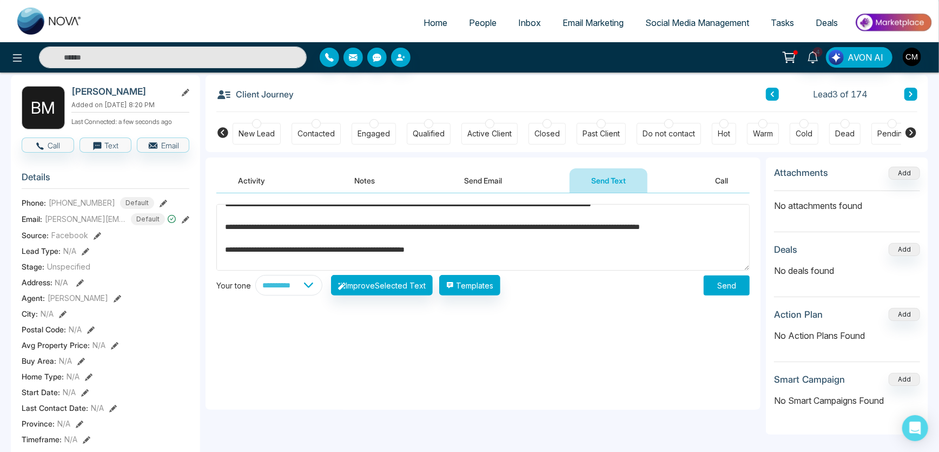
scroll to position [0, 0]
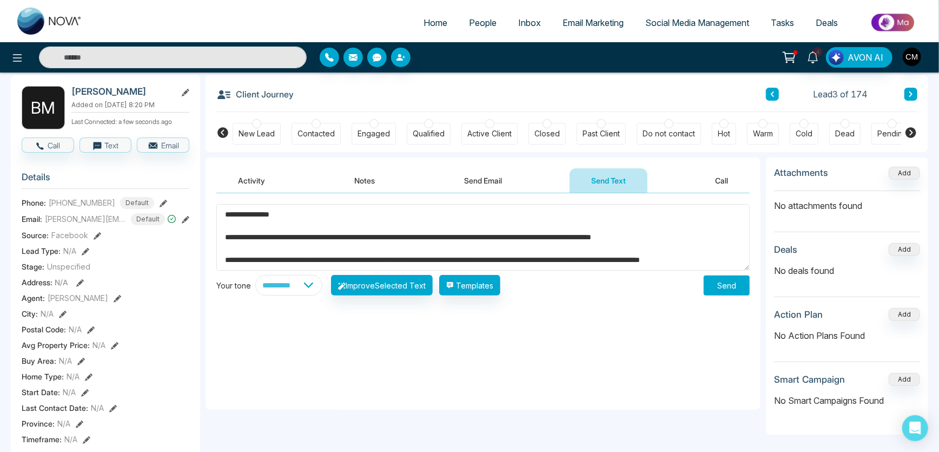
type textarea "**********"
click at [730, 288] on button "Send" at bounding box center [726, 285] width 46 height 20
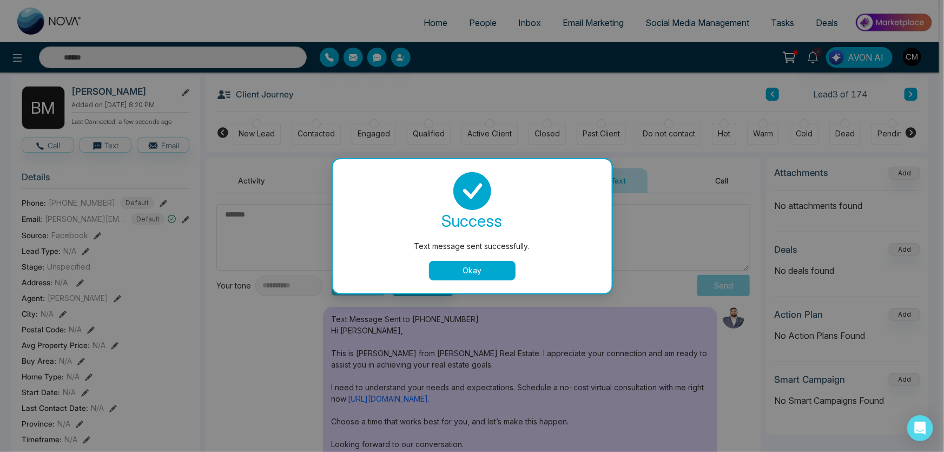
click at [466, 275] on button "Okay" at bounding box center [472, 270] width 87 height 19
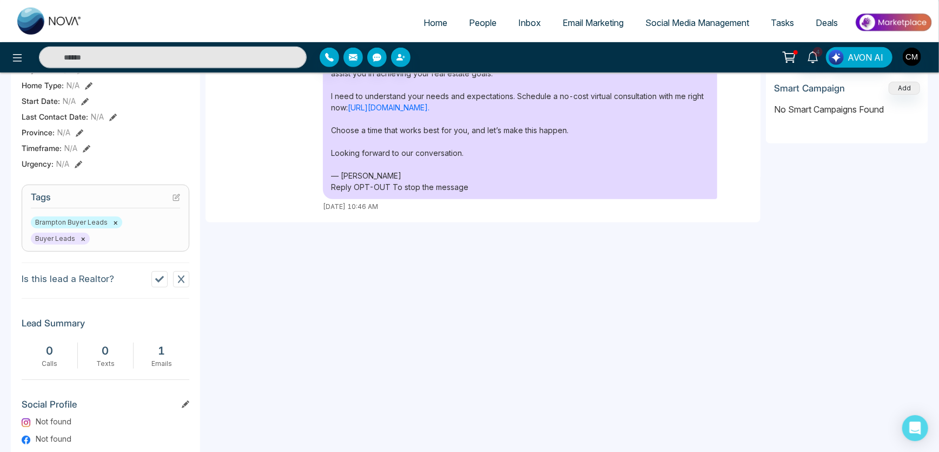
scroll to position [340, 0]
click at [187, 276] on button at bounding box center [181, 278] width 16 height 16
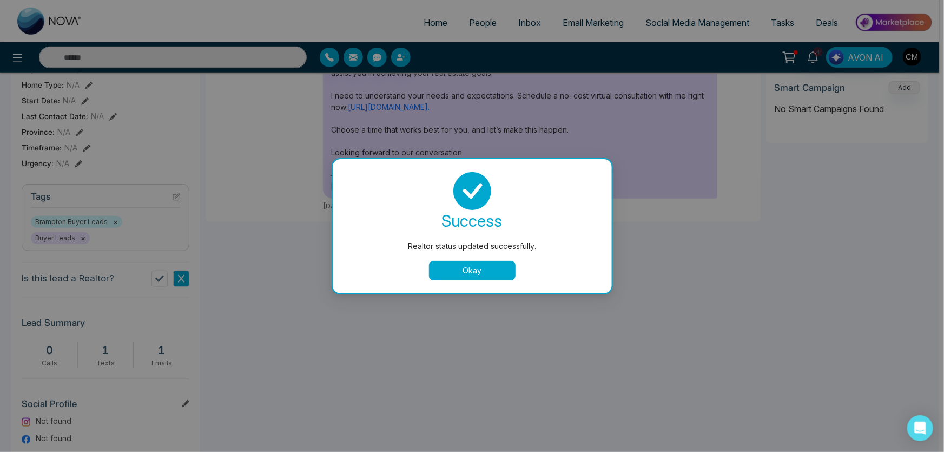
click at [460, 272] on button "Okay" at bounding box center [472, 270] width 87 height 19
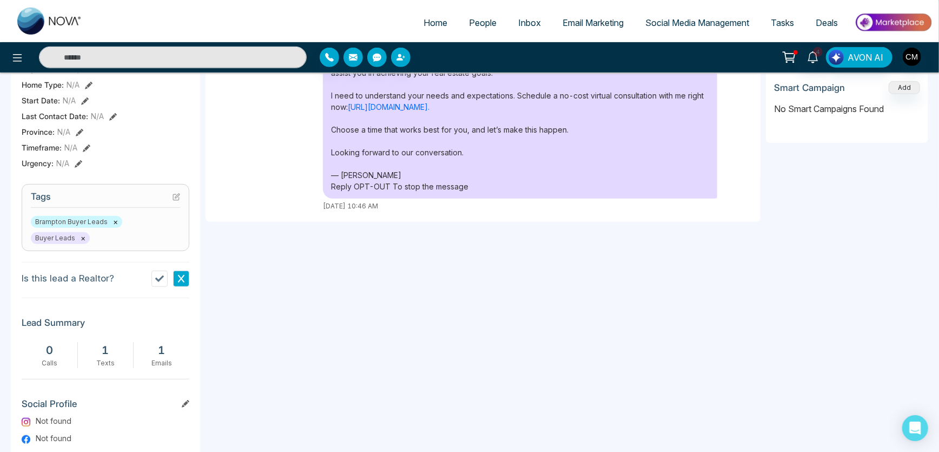
scroll to position [0, 0]
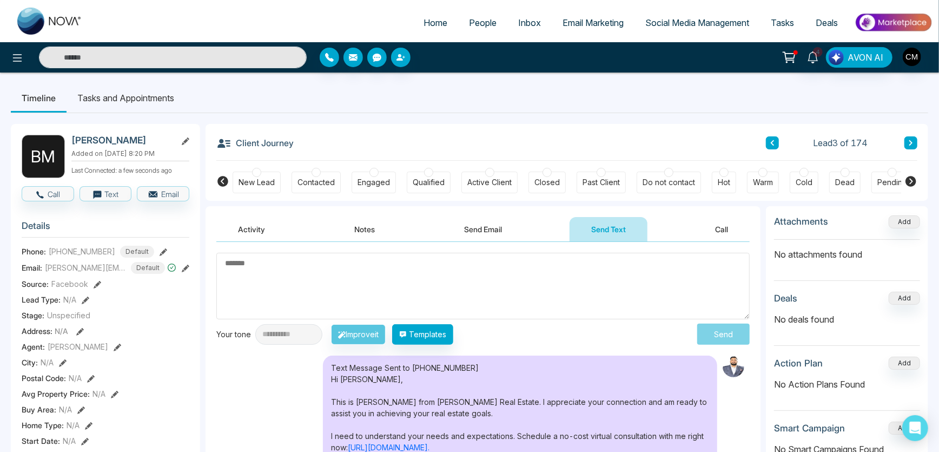
click at [252, 181] on div "New Lead" at bounding box center [256, 182] width 36 height 11
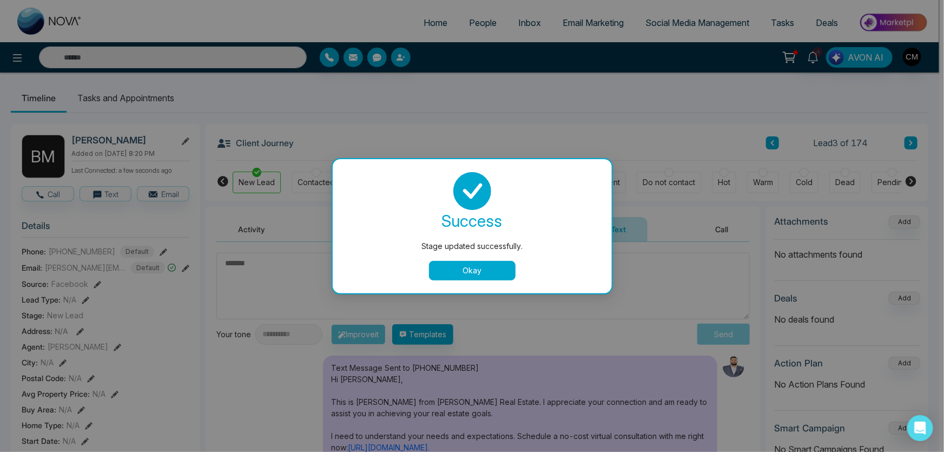
click at [465, 276] on button "Okay" at bounding box center [472, 270] width 87 height 19
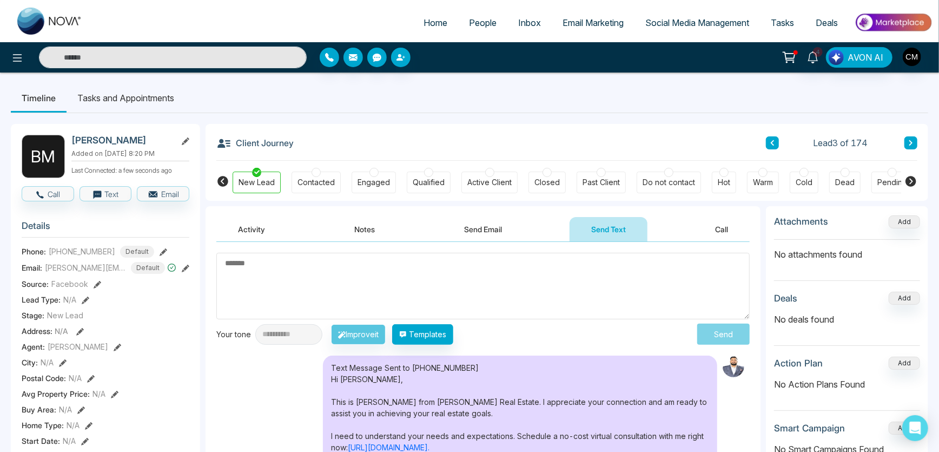
click at [775, 140] on button at bounding box center [772, 142] width 13 height 13
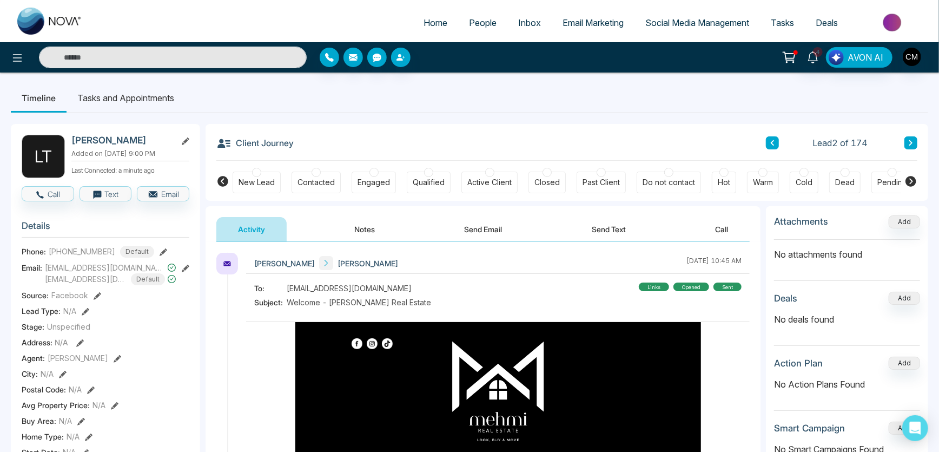
click at [249, 175] on div "New Lead" at bounding box center [257, 182] width 48 height 22
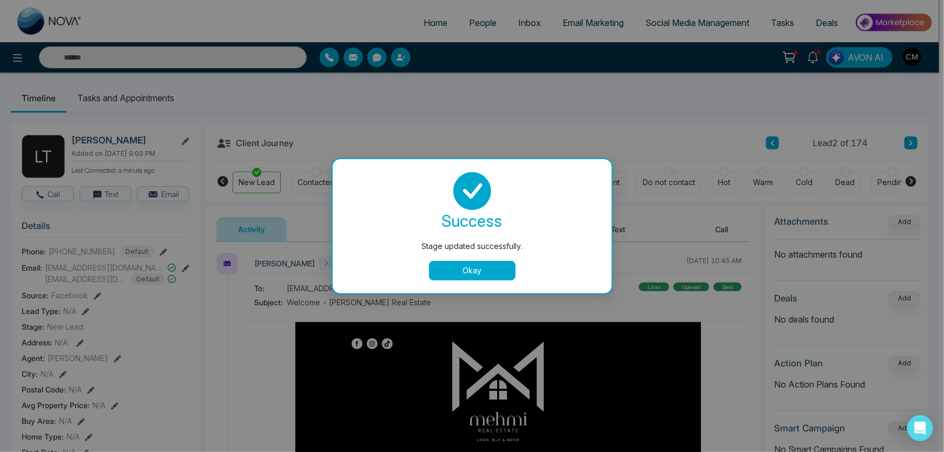
click at [457, 270] on button "Okay" at bounding box center [472, 270] width 87 height 19
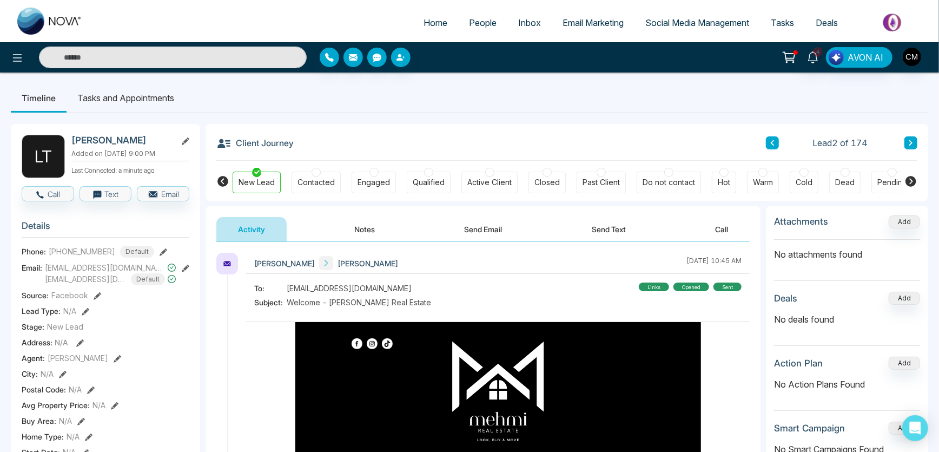
click at [775, 145] on button at bounding box center [772, 142] width 13 height 13
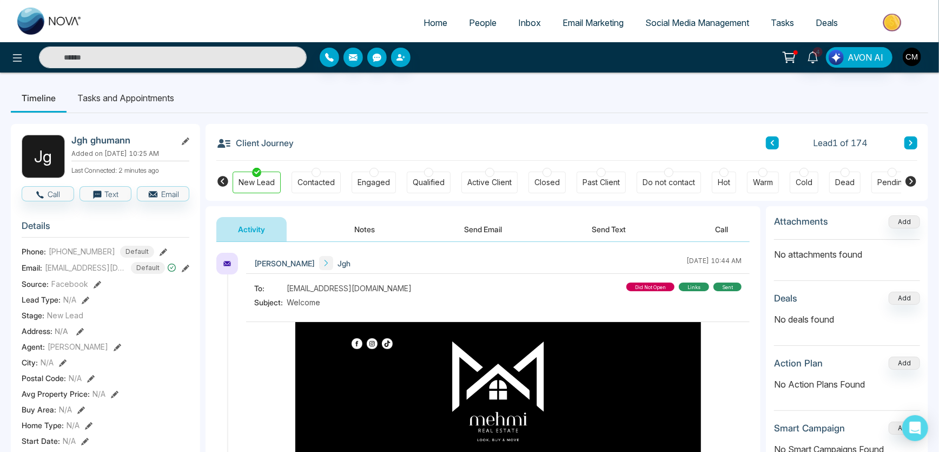
click at [642, 286] on div "did not open" at bounding box center [650, 286] width 48 height 9
click at [914, 141] on button at bounding box center [910, 142] width 13 height 13
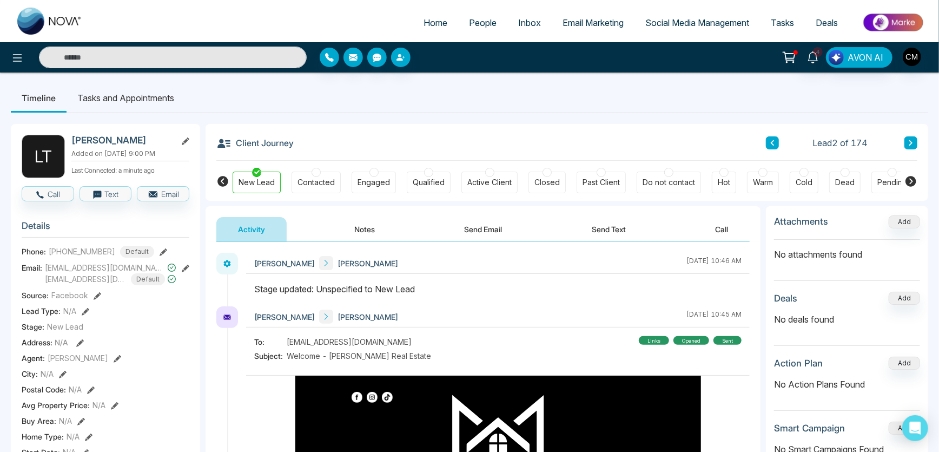
click at [914, 141] on button at bounding box center [910, 142] width 13 height 13
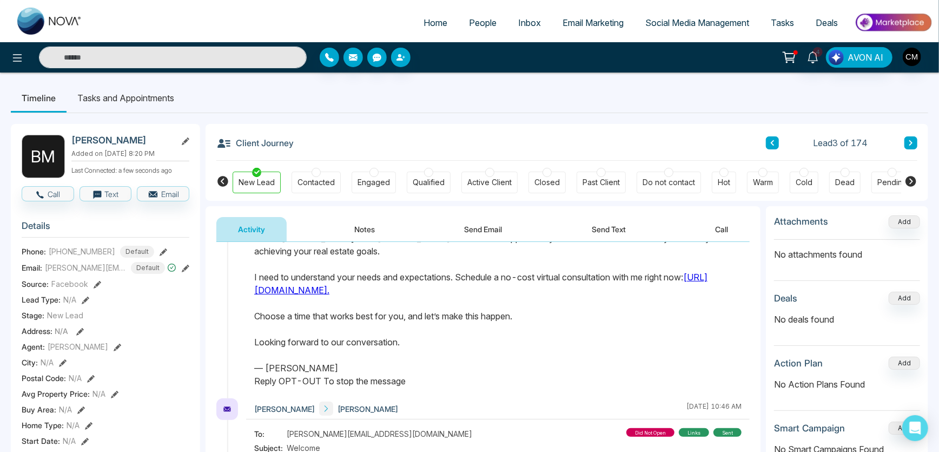
click at [908, 135] on div "Client Journey Lead 3 of 174" at bounding box center [566, 142] width 701 height 37
click at [909, 142] on icon at bounding box center [910, 143] width 5 height 6
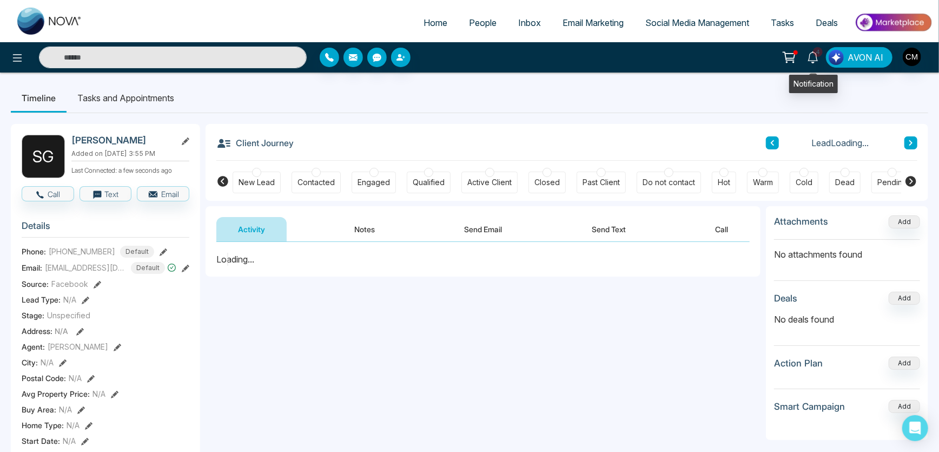
click at [813, 55] on icon at bounding box center [813, 57] width 12 height 12
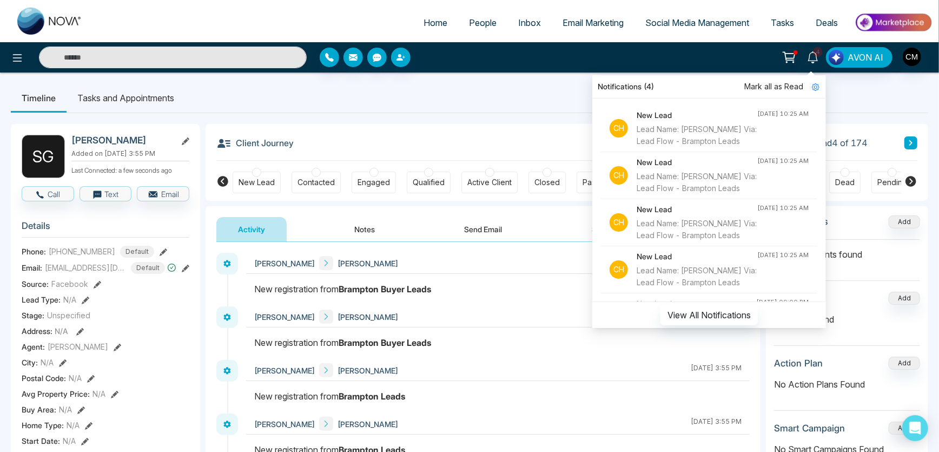
click at [784, 82] on span "Mark all as Read" at bounding box center [773, 87] width 59 height 12
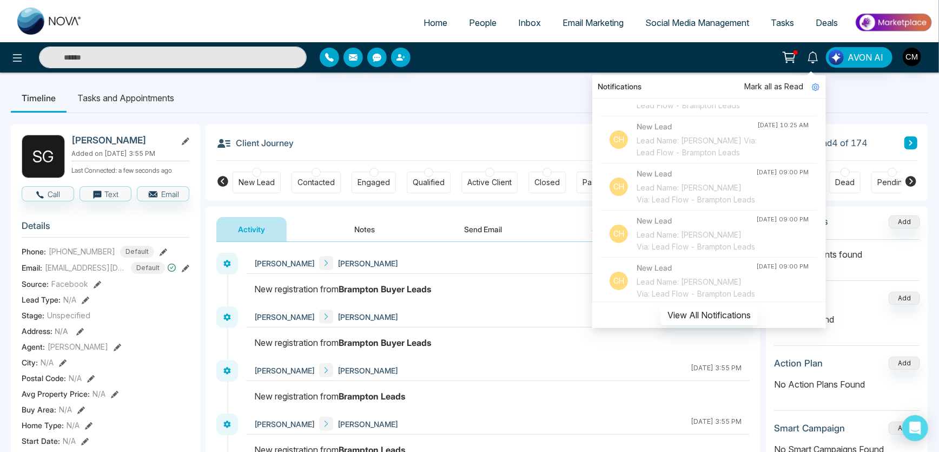
scroll to position [147, 0]
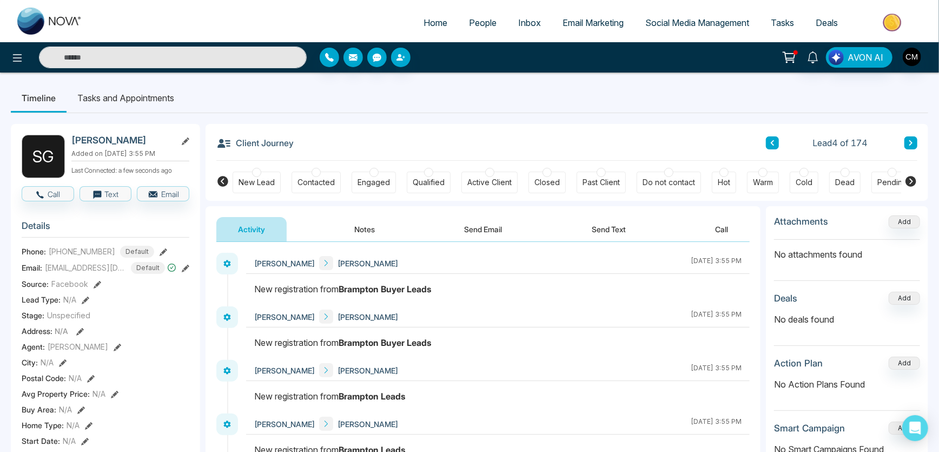
click at [789, 64] on icon at bounding box center [788, 57] width 15 height 15
click at [357, 225] on button "Notes" at bounding box center [365, 229] width 64 height 24
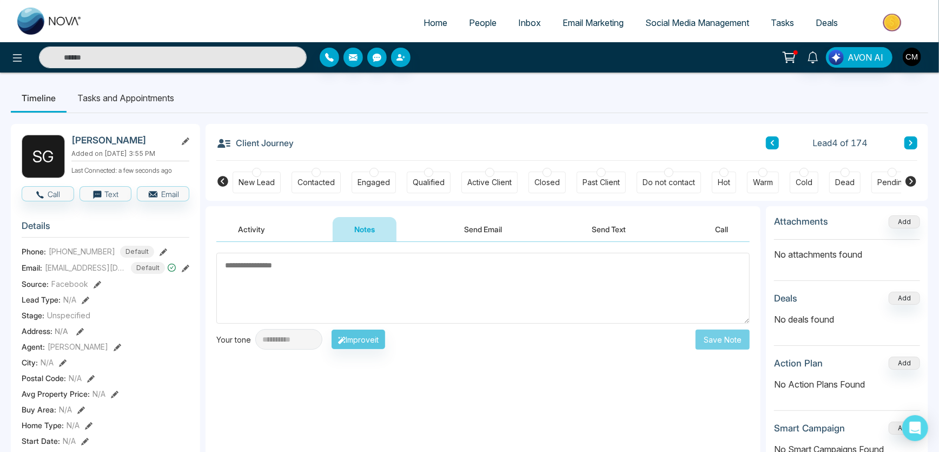
click at [267, 180] on div "New Lead" at bounding box center [256, 182] width 36 height 11
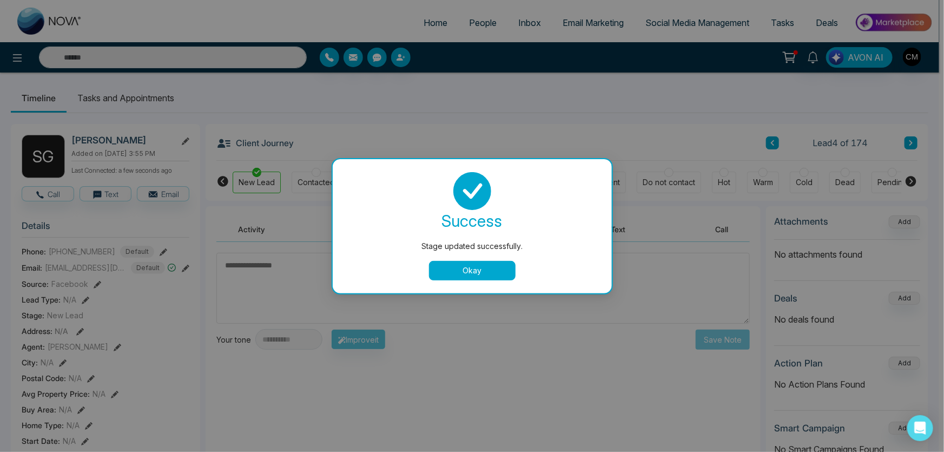
click at [474, 265] on button "Okay" at bounding box center [472, 270] width 87 height 19
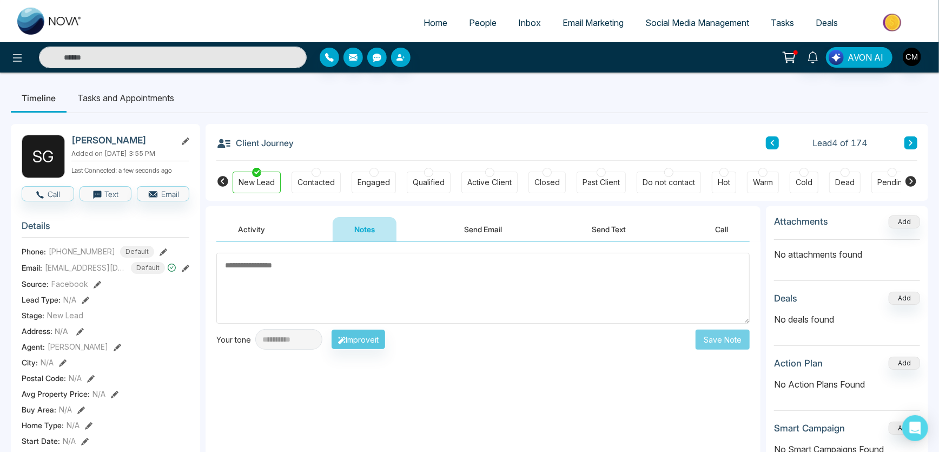
click at [497, 232] on button "Send Email" at bounding box center [483, 229] width 81 height 24
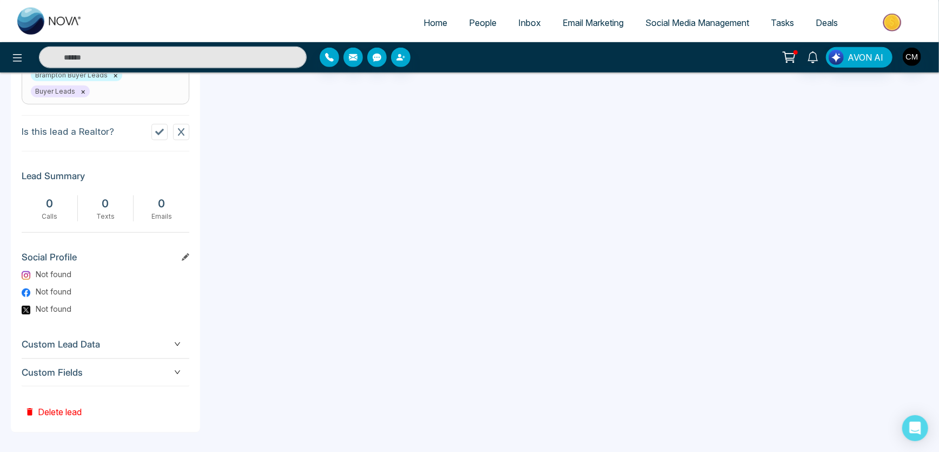
scroll to position [487, 0]
click at [168, 373] on span "Custom Fields" at bounding box center [106, 371] width 168 height 15
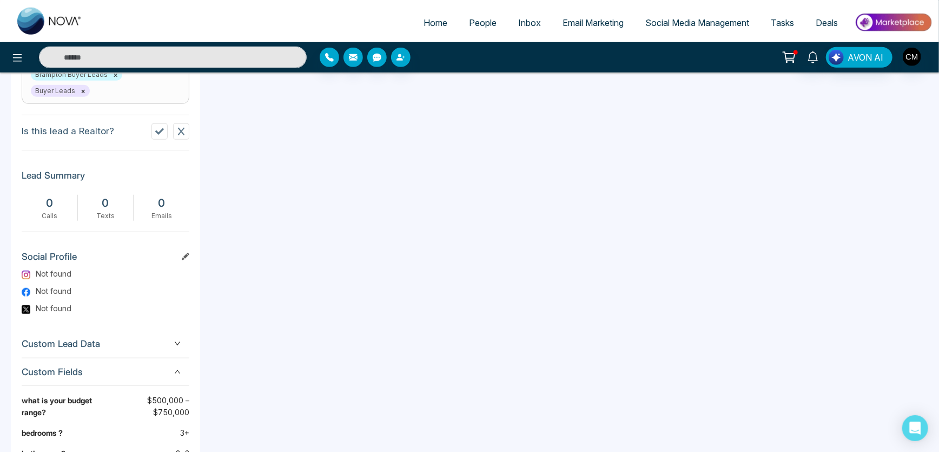
click at [167, 341] on span "Custom Lead Data" at bounding box center [106, 343] width 168 height 15
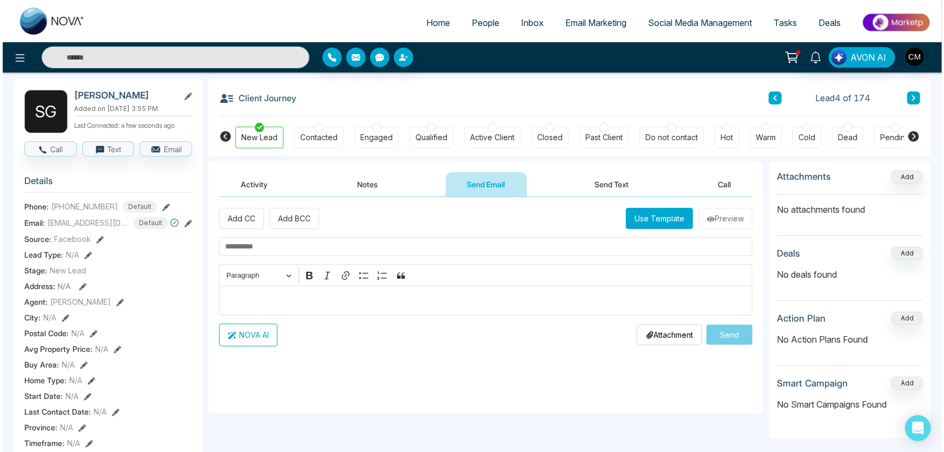
scroll to position [0, 0]
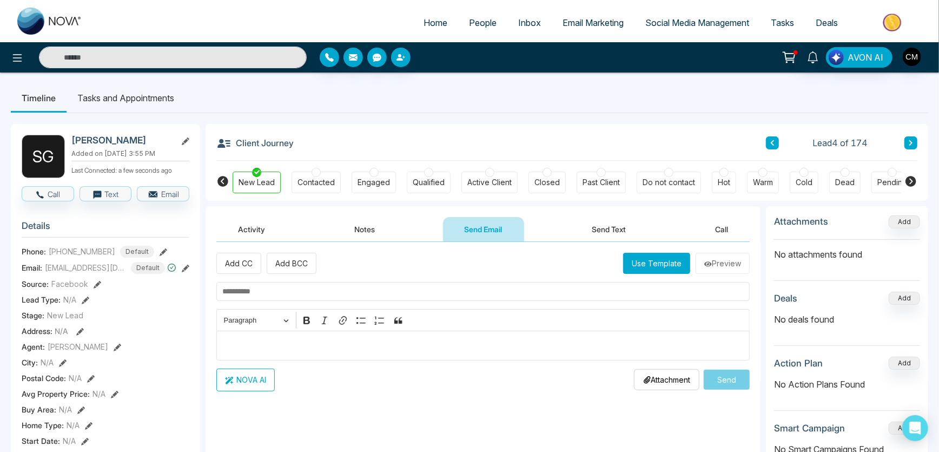
click at [656, 265] on button "Use Template" at bounding box center [656, 263] width 67 height 21
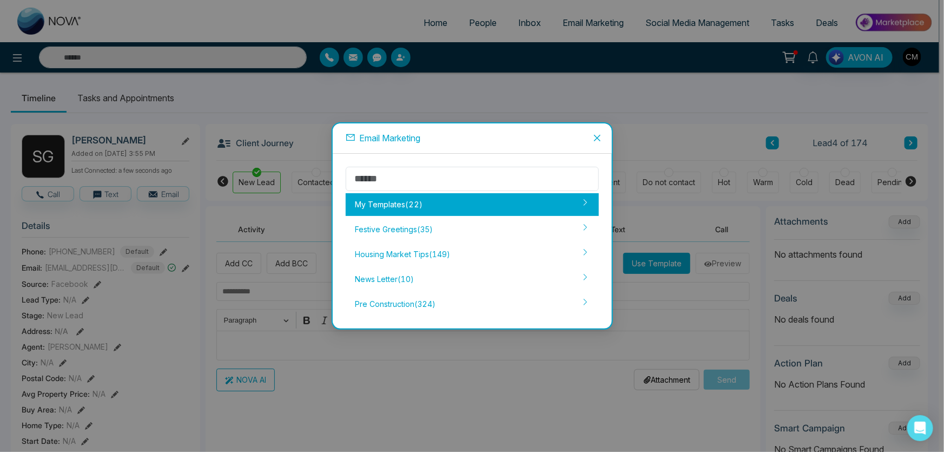
click at [434, 203] on div "My Templates ( 22 )" at bounding box center [472, 204] width 253 height 23
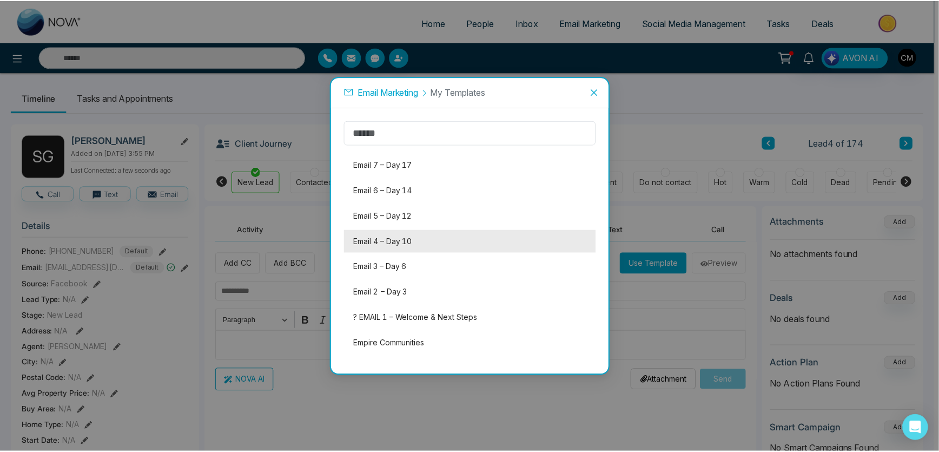
scroll to position [351, 0]
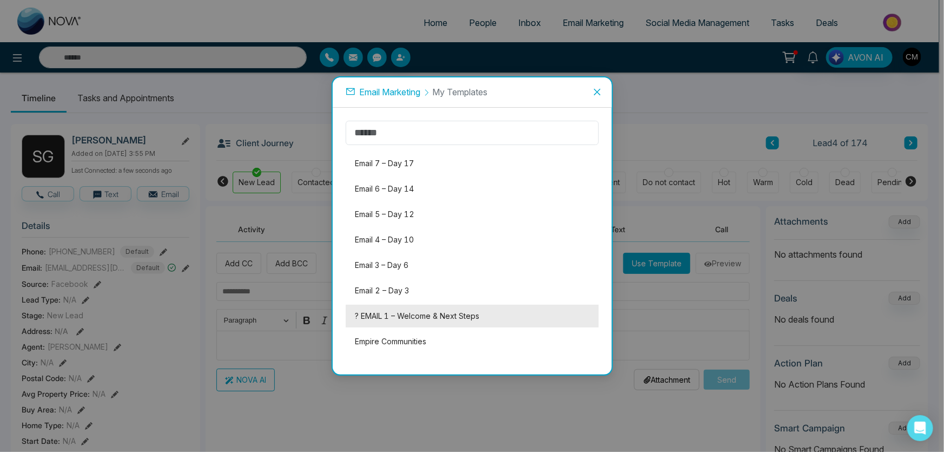
click at [377, 316] on li "? EMAIL 1 – Welcome & Next Steps" at bounding box center [472, 315] width 253 height 23
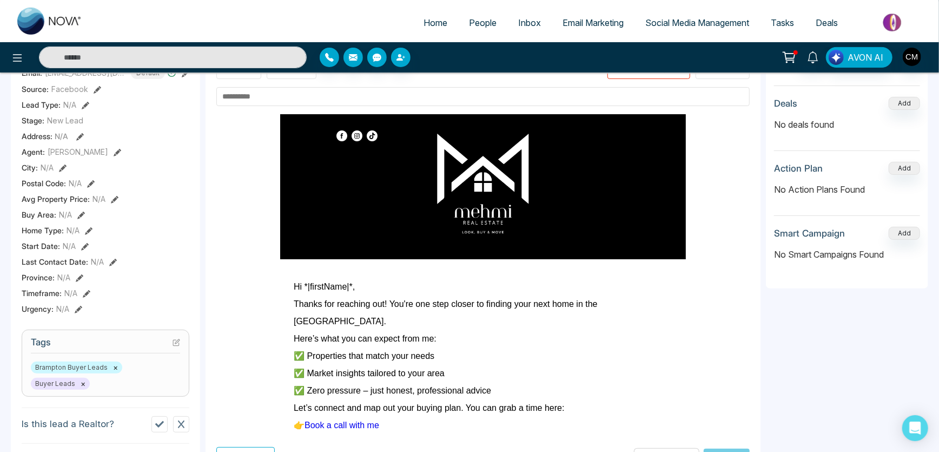
scroll to position [196, 0]
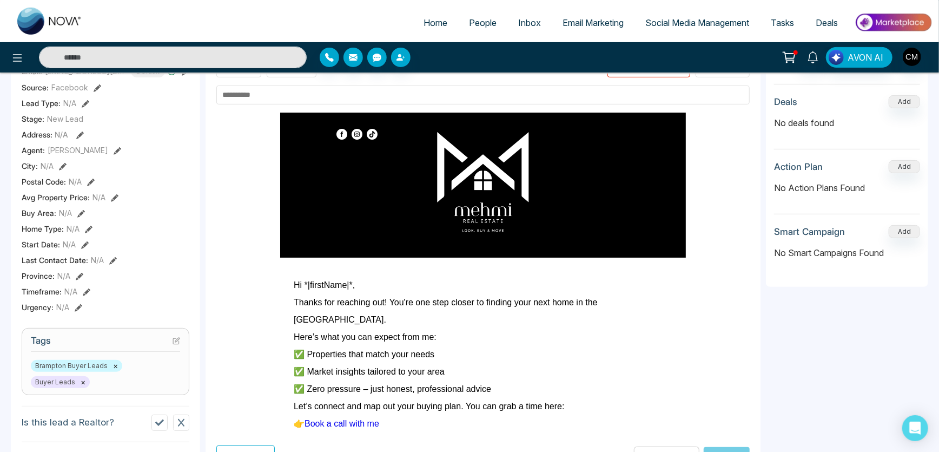
click at [243, 94] on input "text" at bounding box center [482, 94] width 533 height 19
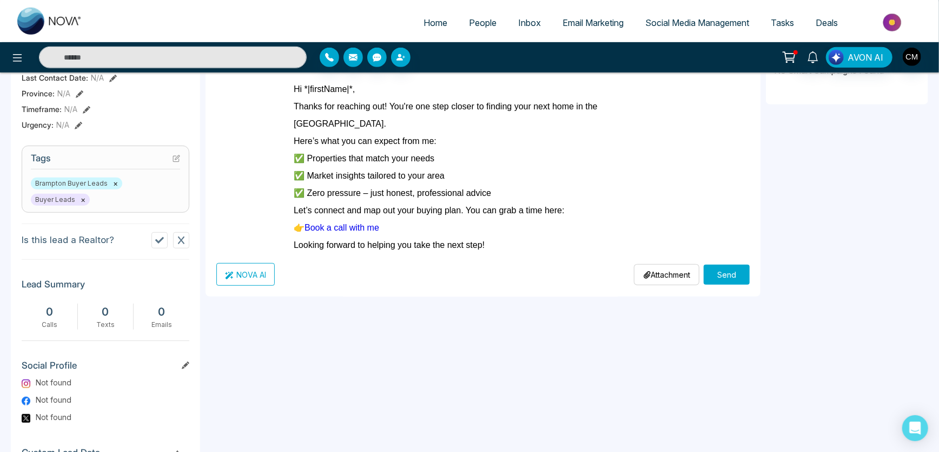
scroll to position [393, 0]
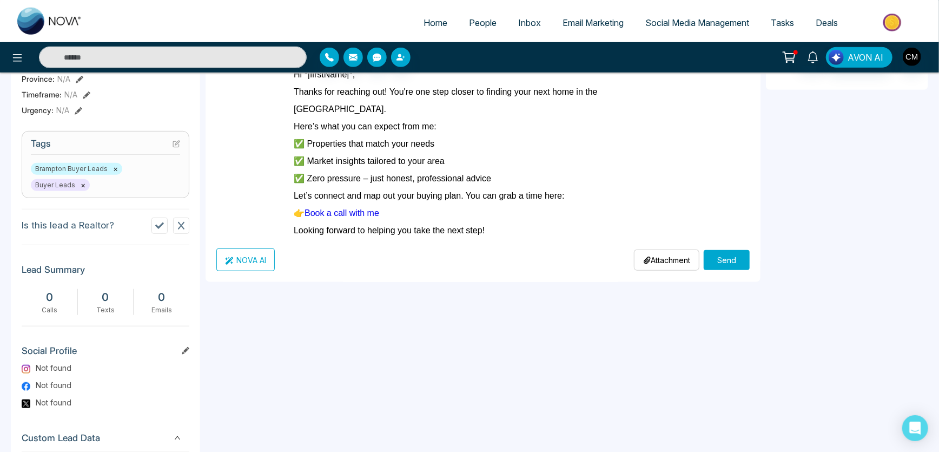
type input "*******"
click at [719, 259] on button "Send" at bounding box center [726, 260] width 46 height 20
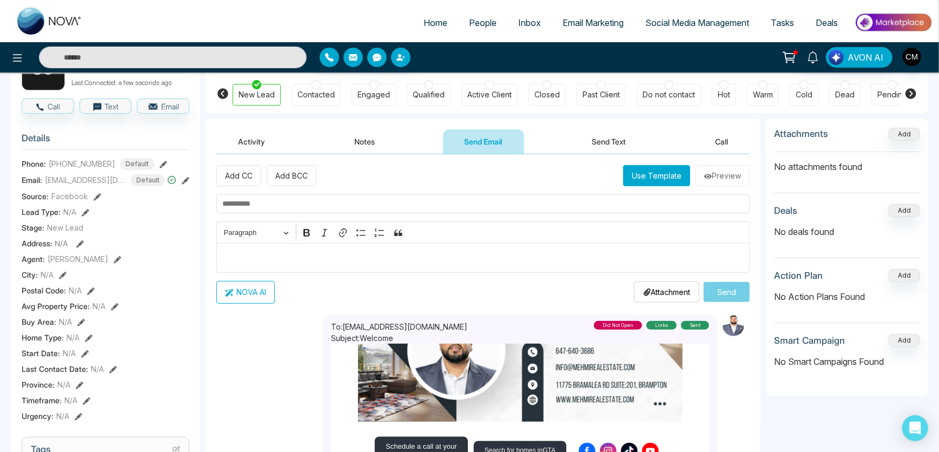
scroll to position [0, 0]
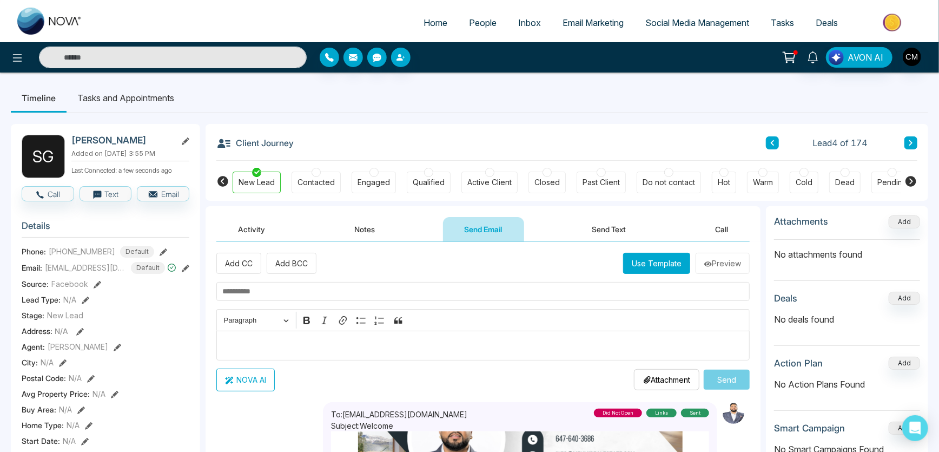
click at [603, 227] on button "Send Text" at bounding box center [608, 229] width 77 height 24
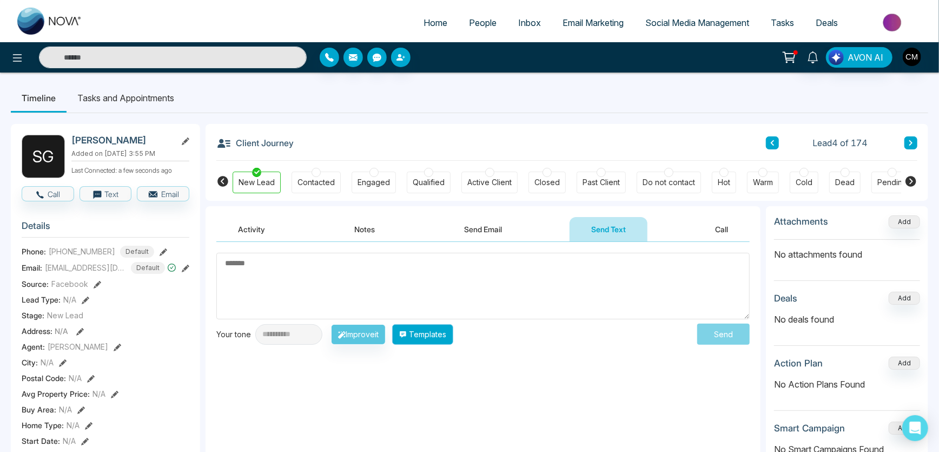
click at [453, 337] on button "Templates" at bounding box center [422, 334] width 61 height 21
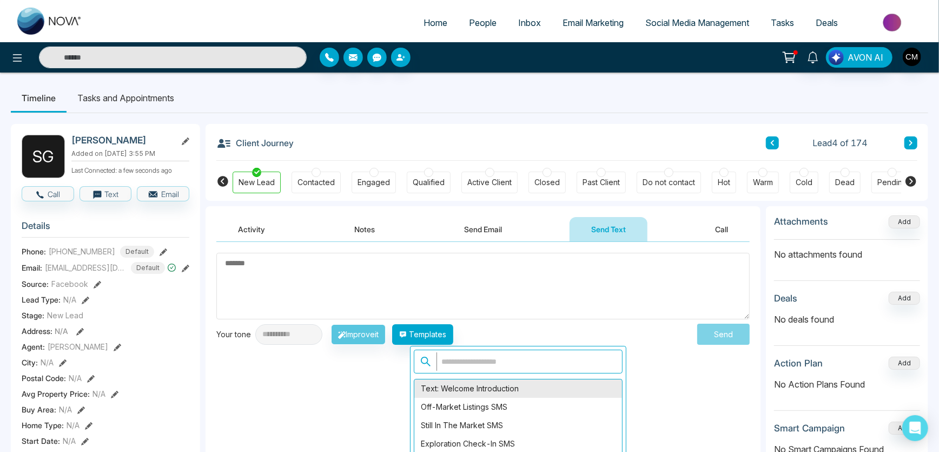
click at [448, 390] on div "Text: Welcome Introduction" at bounding box center [518, 388] width 208 height 18
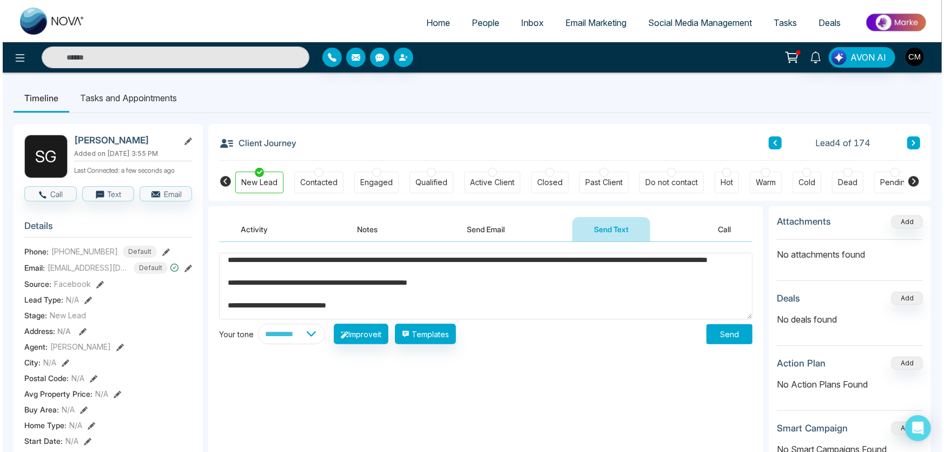
scroll to position [42, 0]
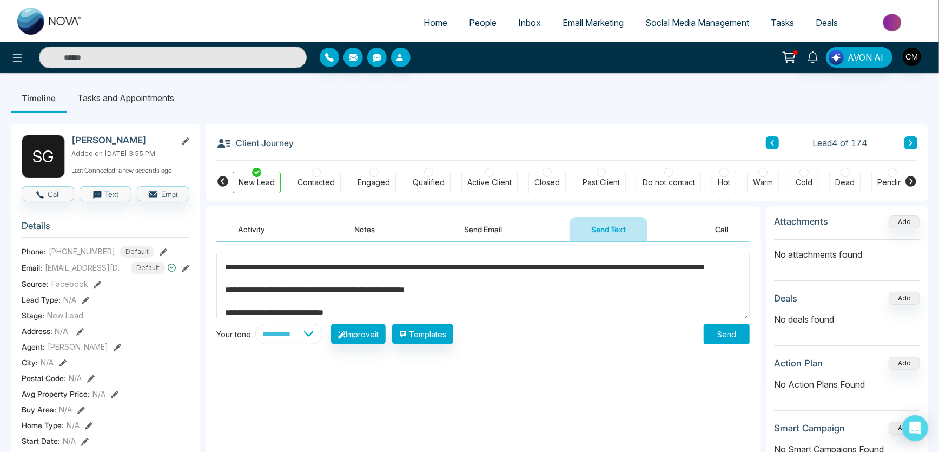
drag, startPoint x: 303, startPoint y: 261, endPoint x: 197, endPoint y: 266, distance: 106.1
type textarea "**********"
click at [732, 340] on button "Send" at bounding box center [726, 334] width 46 height 20
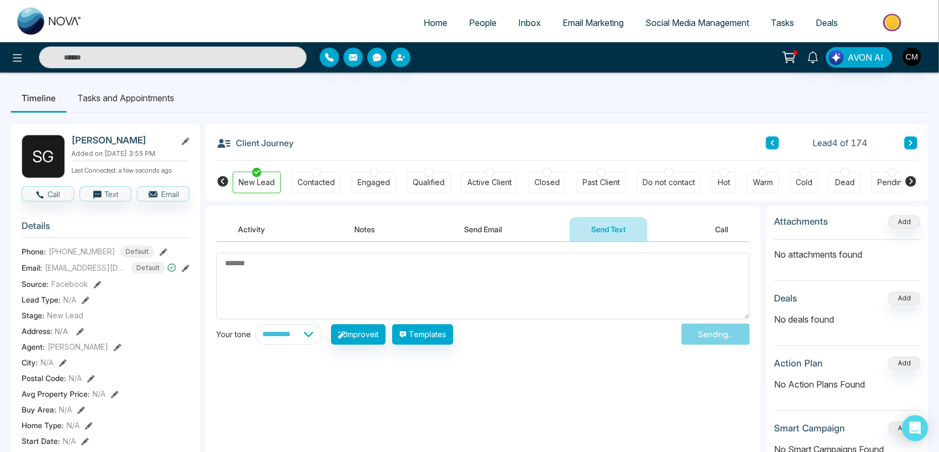
scroll to position [0, 0]
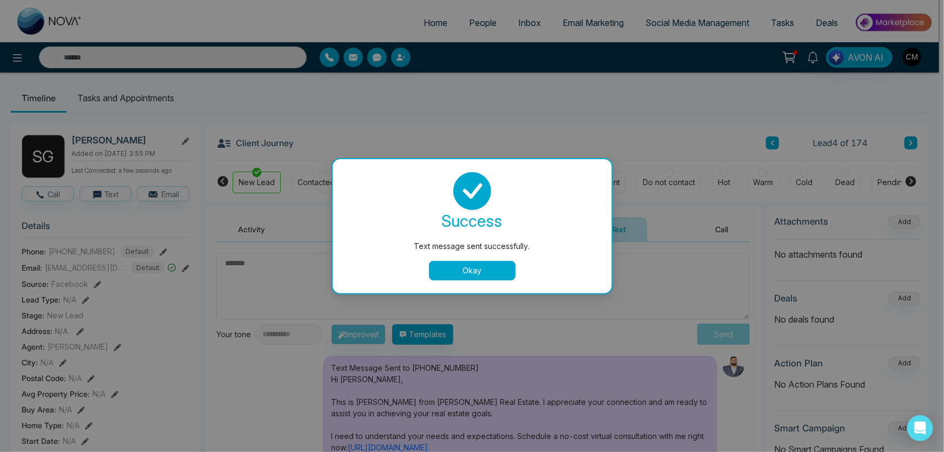
click at [480, 269] on button "Okay" at bounding box center [472, 270] width 87 height 19
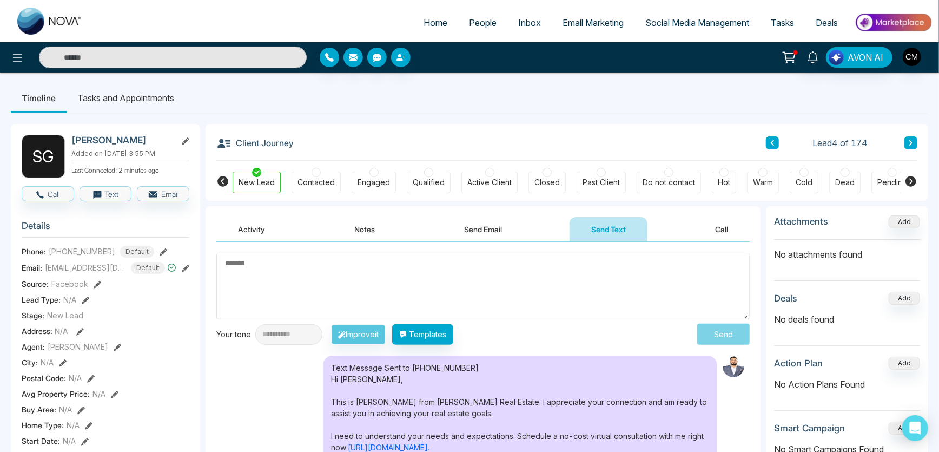
click at [910, 138] on button at bounding box center [910, 142] width 13 height 13
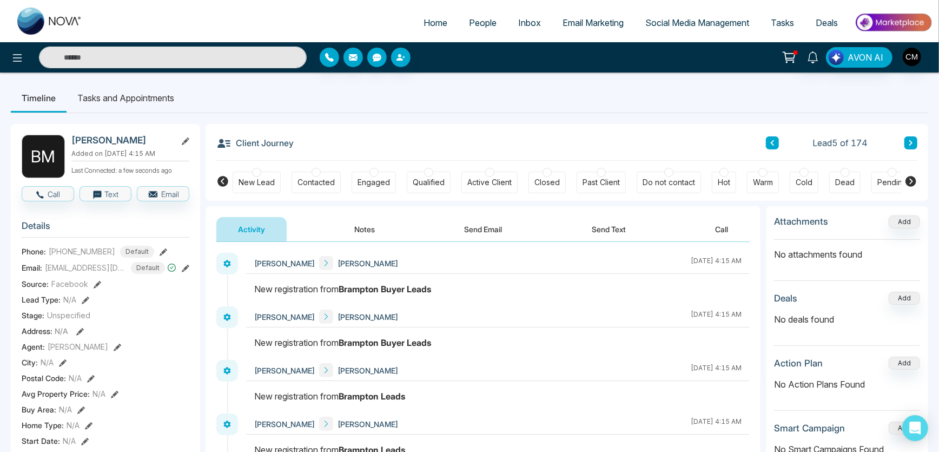
click at [454, 228] on button "Send Email" at bounding box center [483, 229] width 81 height 24
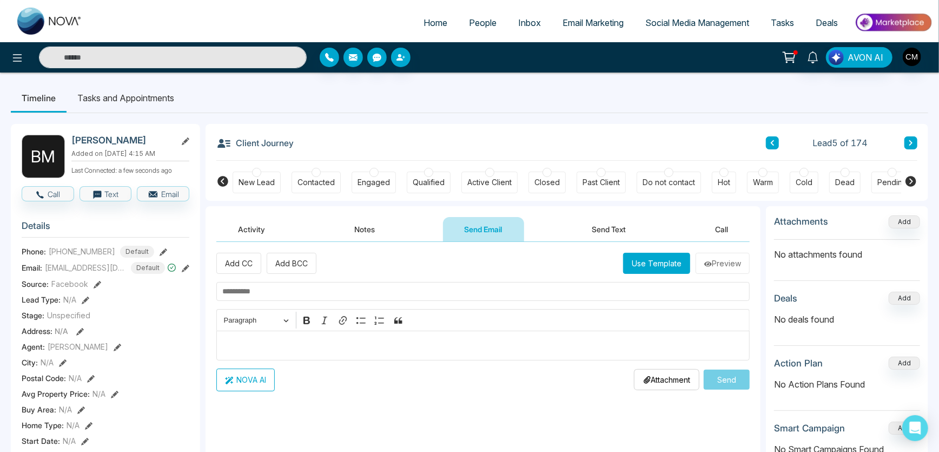
click at [625, 270] on button "Use Template" at bounding box center [656, 263] width 67 height 21
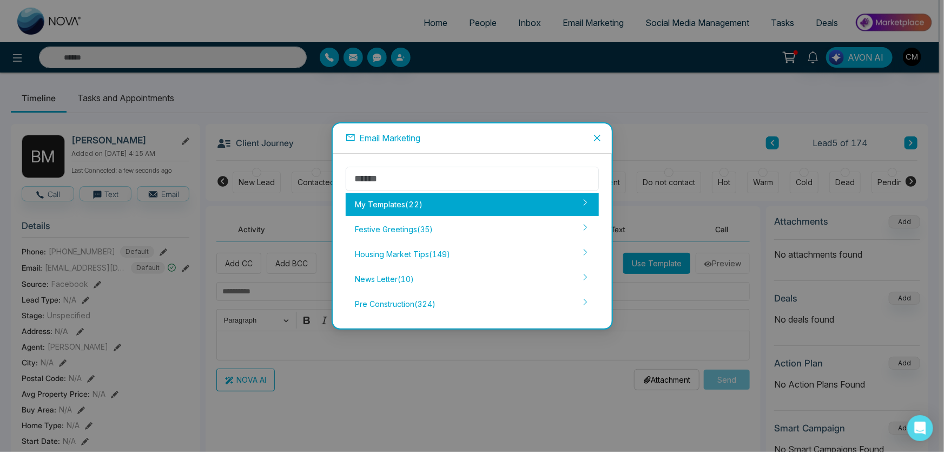
click at [420, 204] on div "My Templates ( 22 )" at bounding box center [472, 204] width 253 height 23
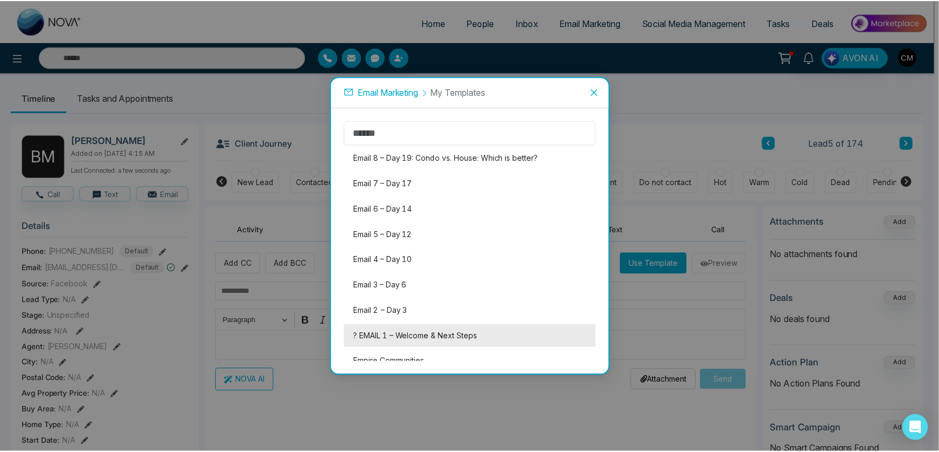
scroll to position [351, 0]
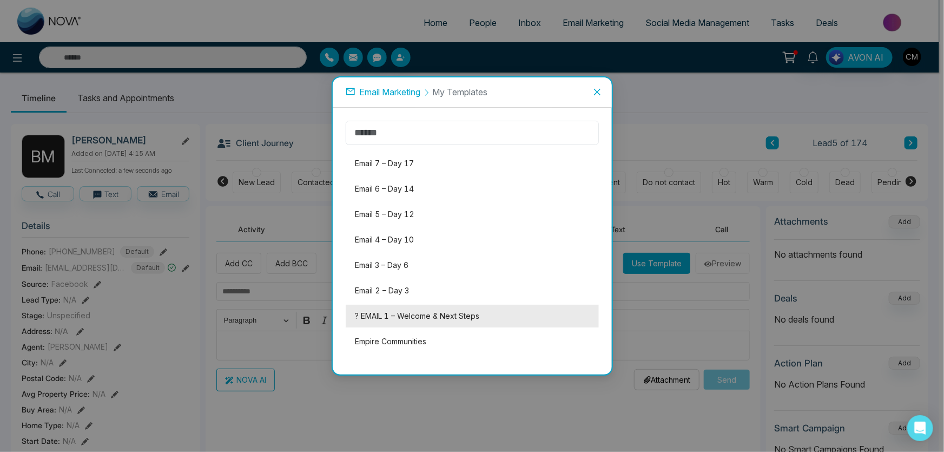
click at [399, 306] on li "? EMAIL 1 – Welcome & Next Steps" at bounding box center [472, 315] width 253 height 23
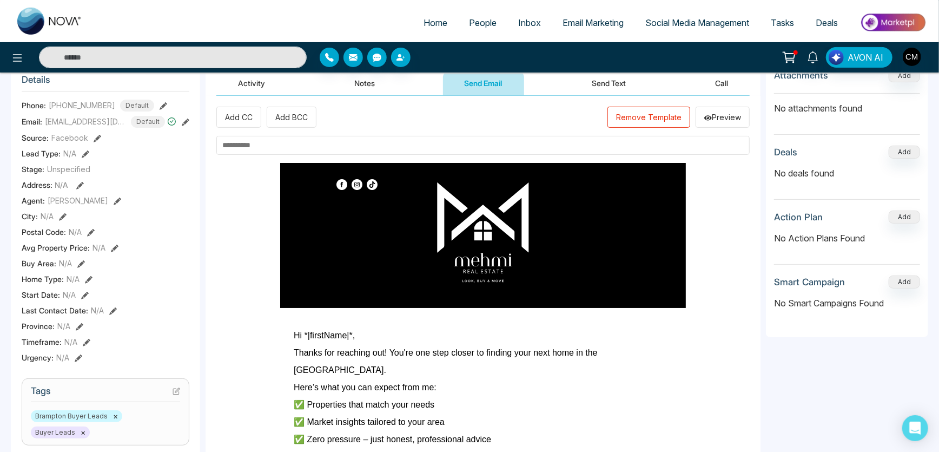
scroll to position [147, 0]
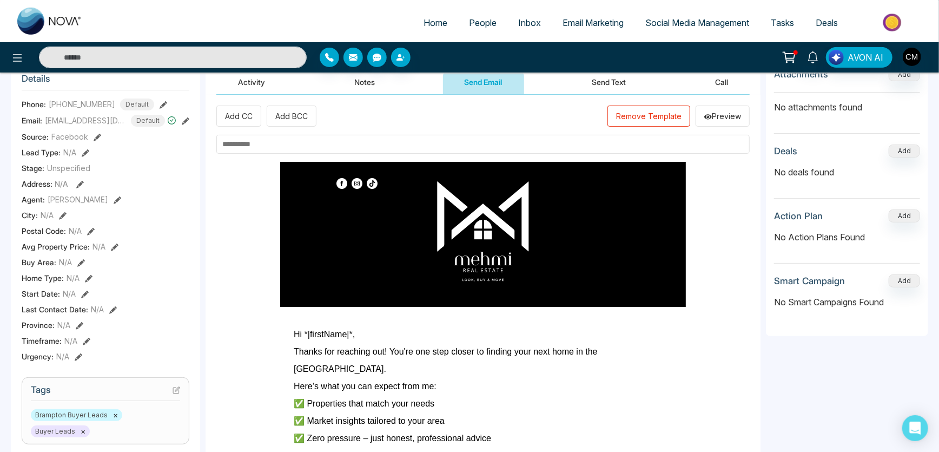
click at [259, 147] on input "text" at bounding box center [482, 144] width 533 height 19
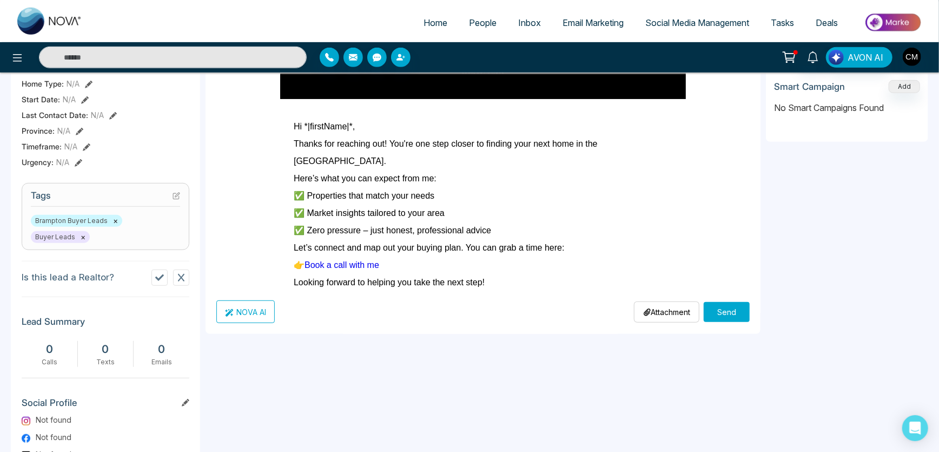
scroll to position [442, 0]
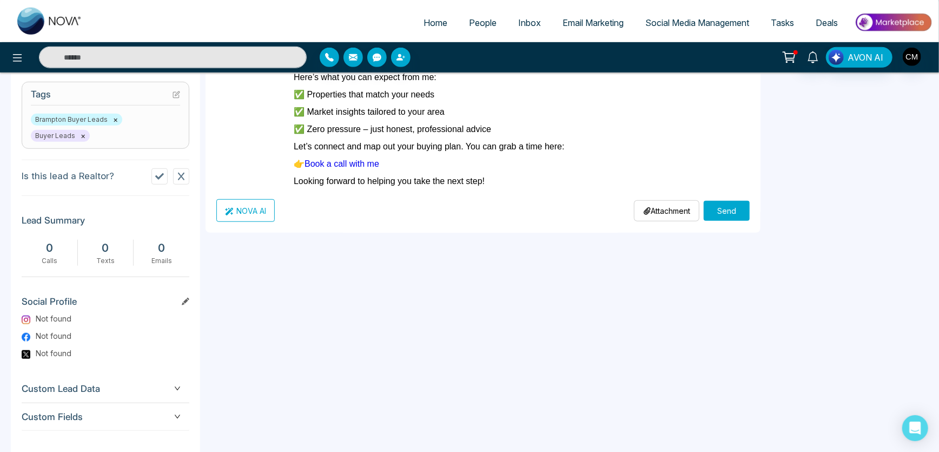
type input "*******"
click at [735, 203] on button "Send" at bounding box center [726, 211] width 46 height 20
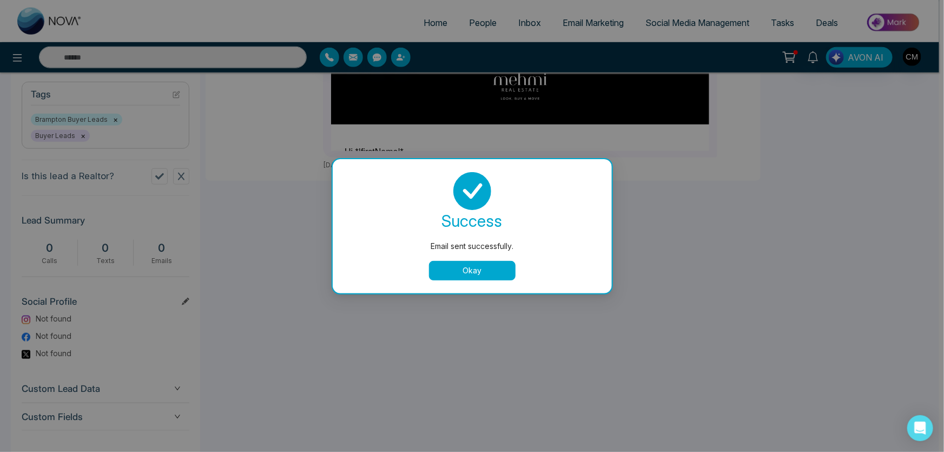
click at [474, 275] on button "Okay" at bounding box center [472, 270] width 87 height 19
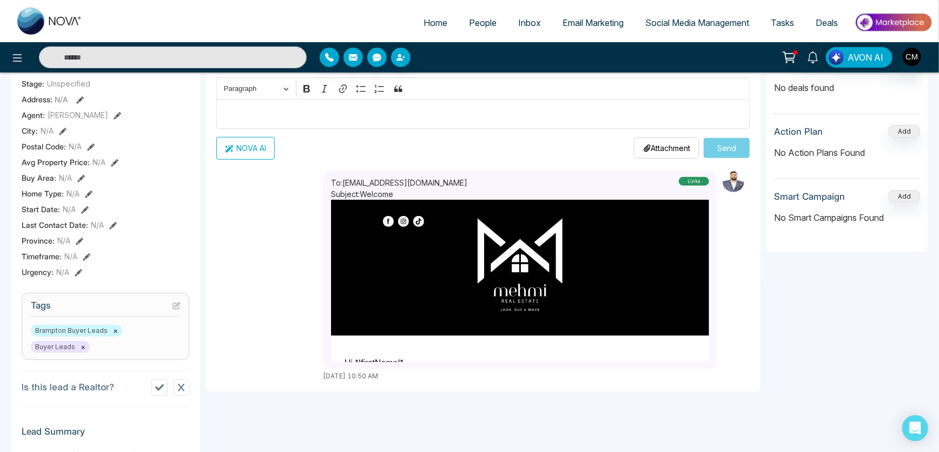
scroll to position [0, 0]
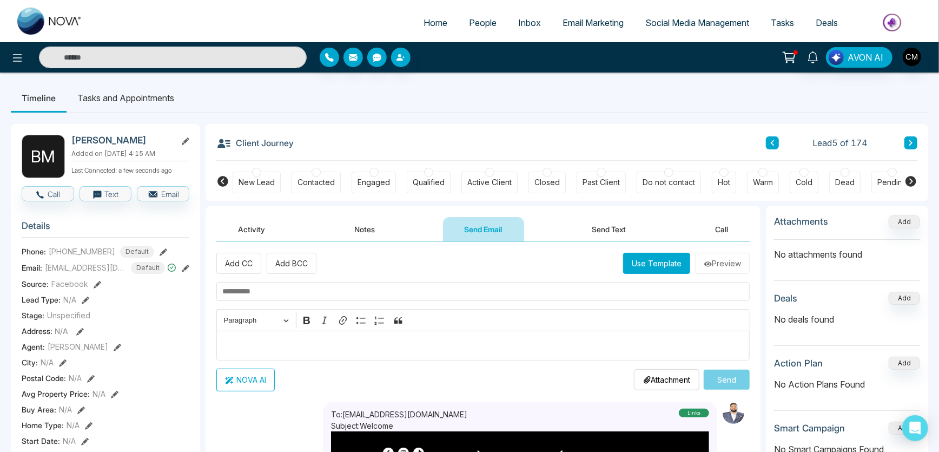
click at [587, 228] on button "Send Text" at bounding box center [608, 229] width 77 height 24
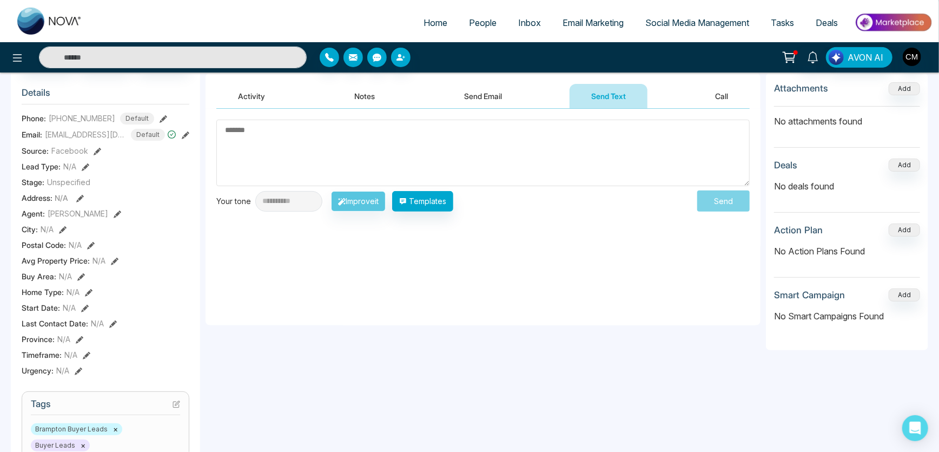
scroll to position [147, 0]
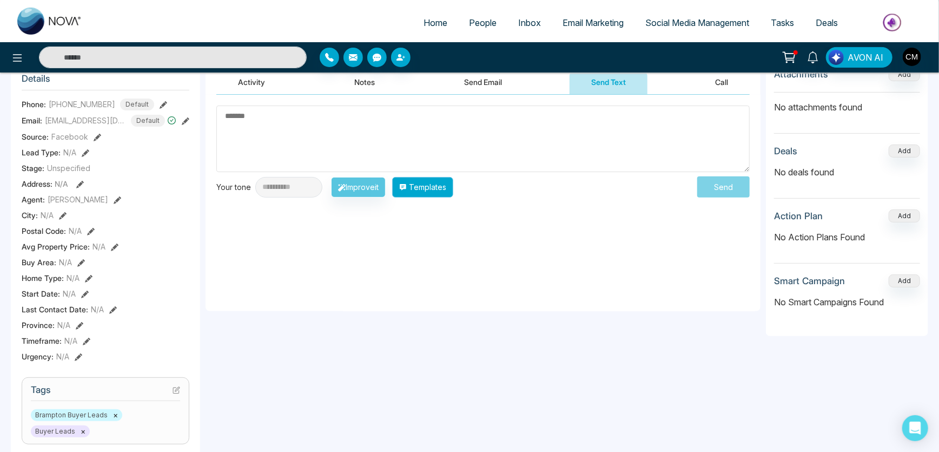
click at [447, 182] on button "Templates" at bounding box center [422, 187] width 61 height 21
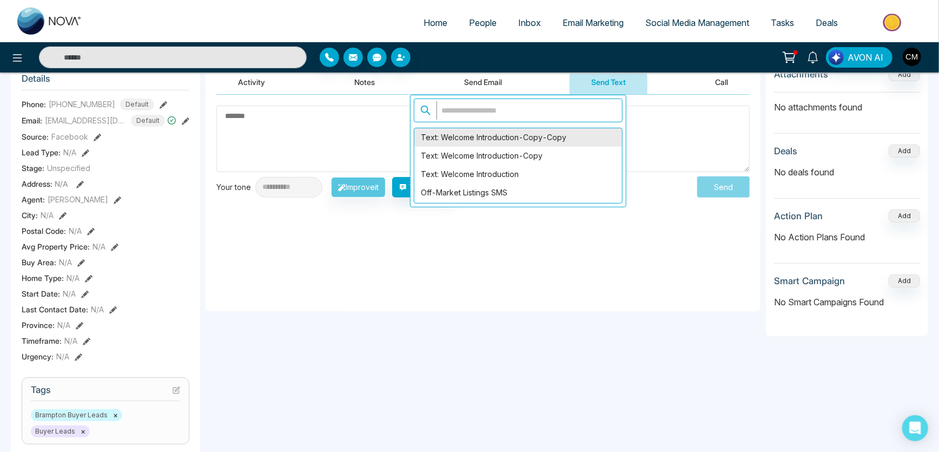
click at [477, 141] on div "Text: Welcome Introduction-copy-copy" at bounding box center [518, 137] width 208 height 18
type textarea "**********"
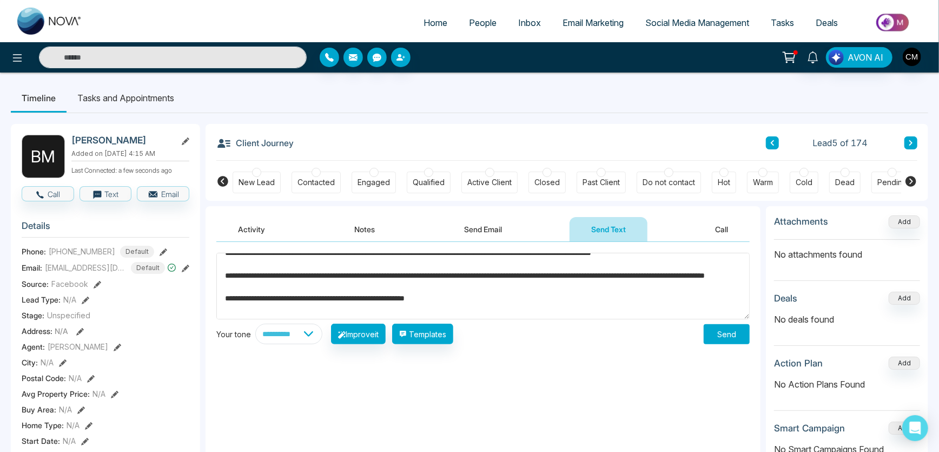
scroll to position [49, 0]
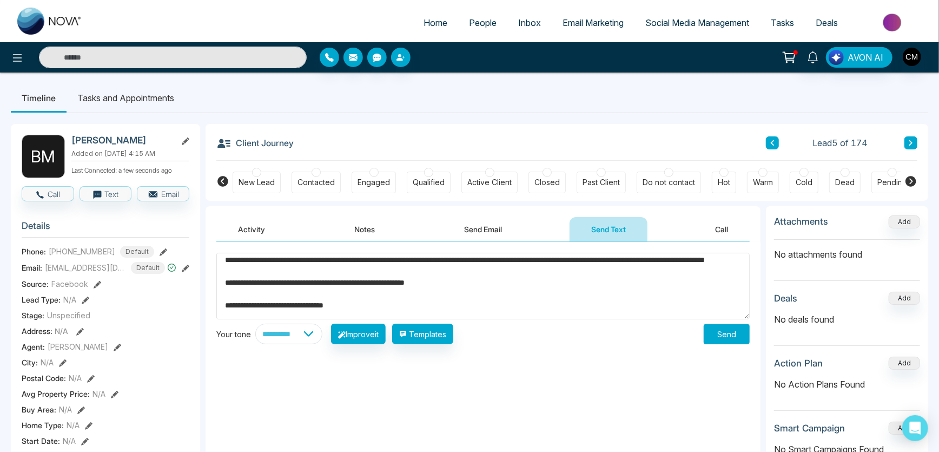
click at [354, 269] on textarea "**********" at bounding box center [482, 286] width 533 height 67
click at [443, 329] on button "Templates" at bounding box center [422, 333] width 61 height 21
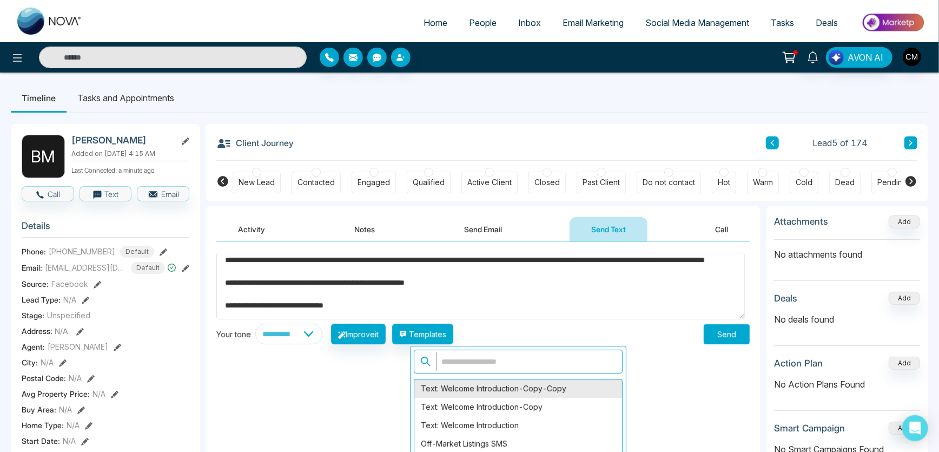
click at [503, 390] on div "Text: Welcome Introduction-copy-copy" at bounding box center [518, 388] width 208 height 18
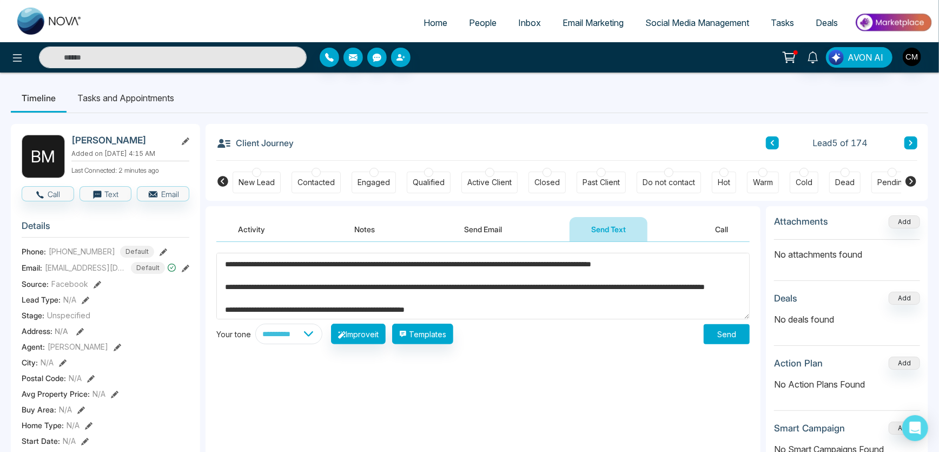
scroll to position [0, 0]
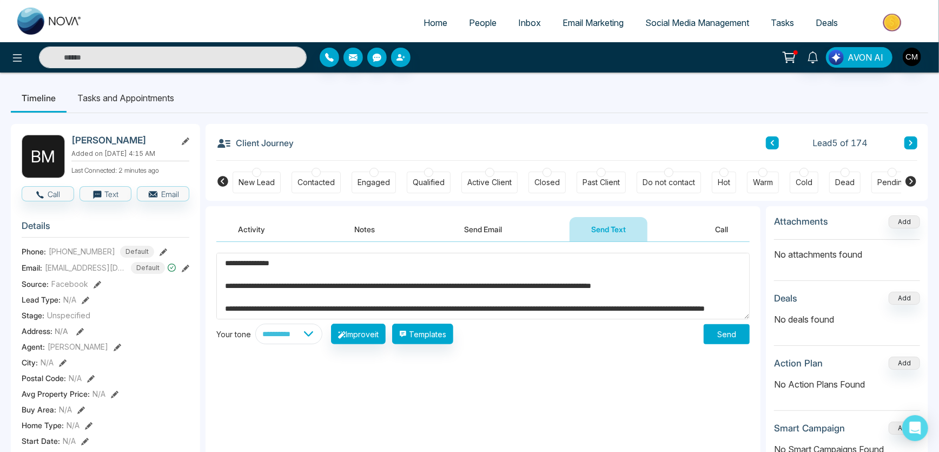
click at [583, 268] on textarea "**********" at bounding box center [482, 286] width 533 height 67
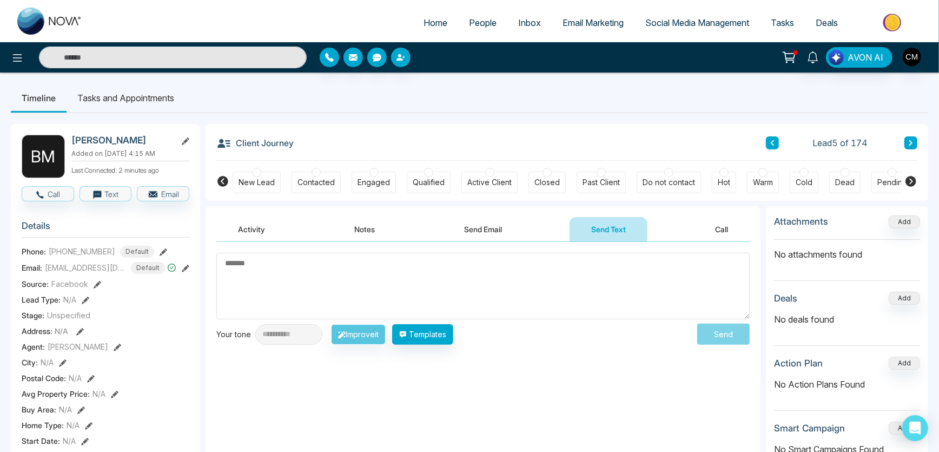
click at [575, 419] on div "**********" at bounding box center [482, 350] width 555 height 216
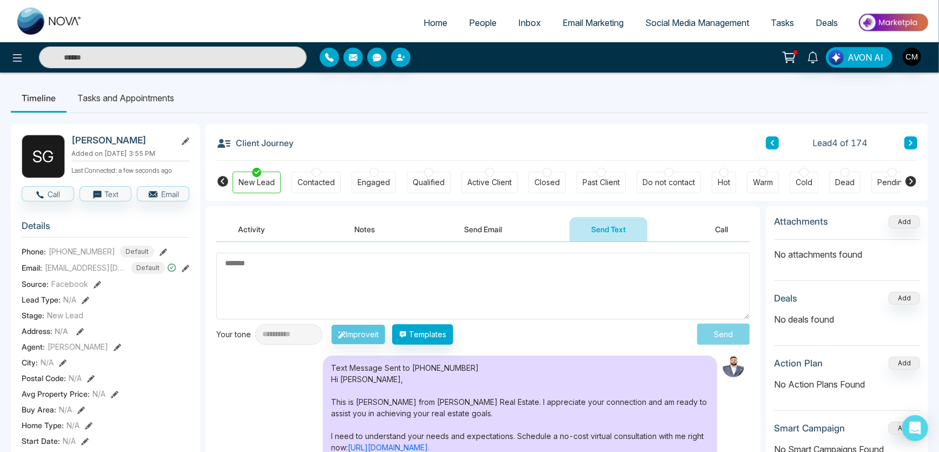
click at [526, 23] on span "Inbox" at bounding box center [529, 22] width 23 height 11
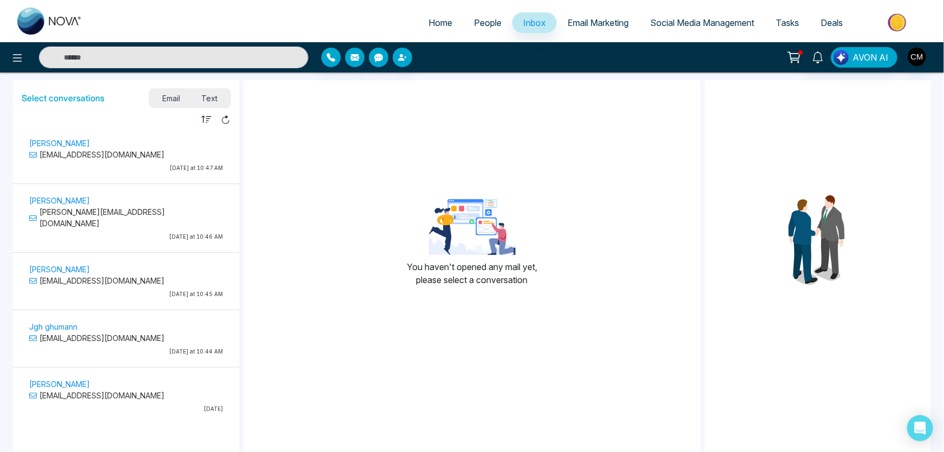
click at [114, 165] on p "Today at 10:47 AM" at bounding box center [126, 168] width 194 height 8
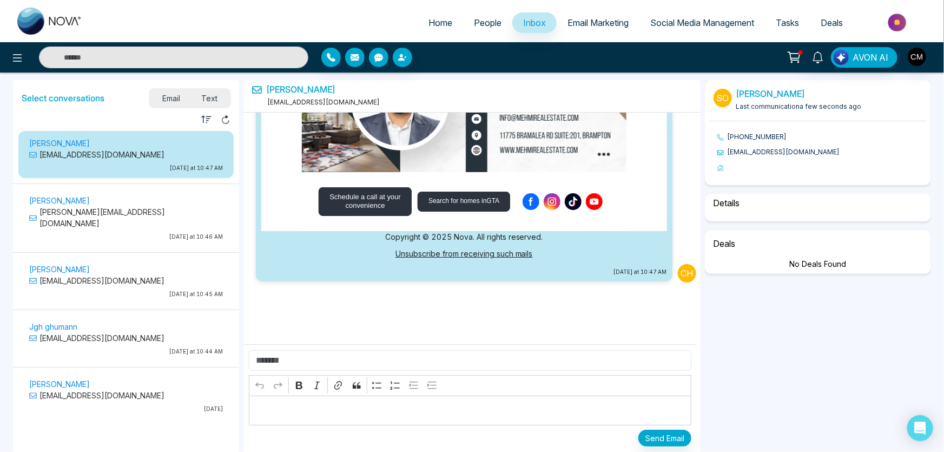
select select "****"
select select "********"
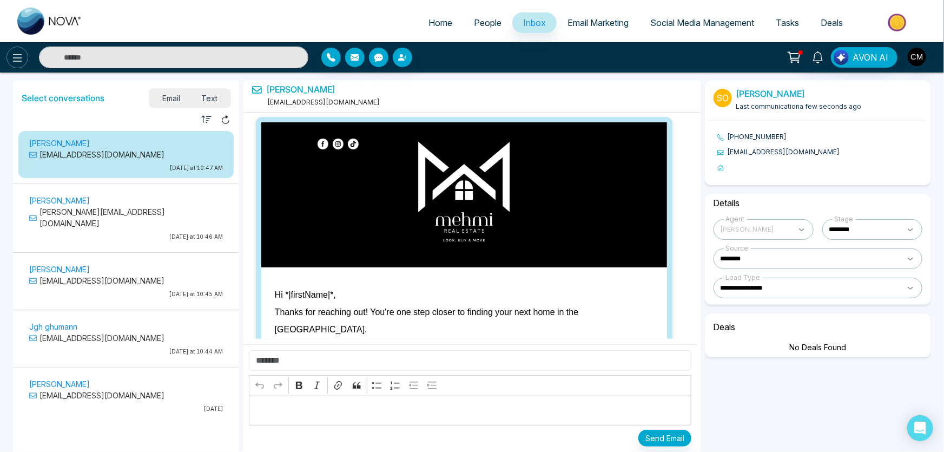
click at [8, 61] on button at bounding box center [17, 58] width 22 height 22
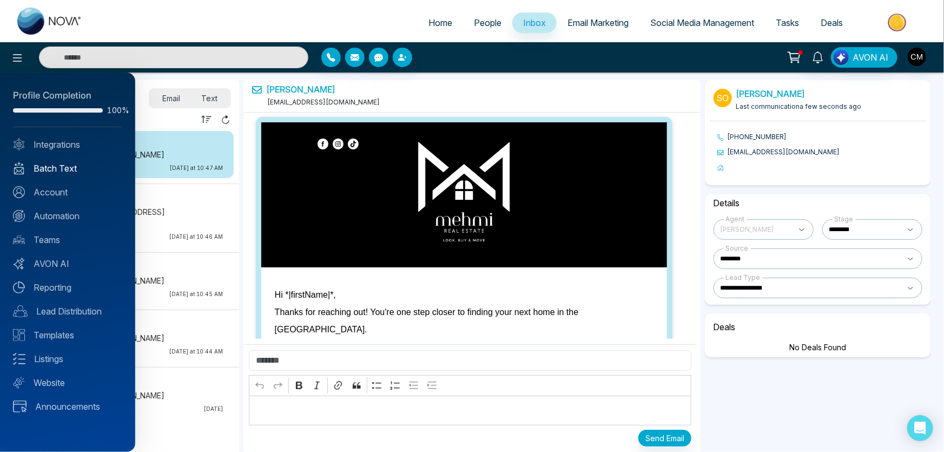
click at [51, 163] on link "Batch Text" at bounding box center [67, 168] width 109 height 13
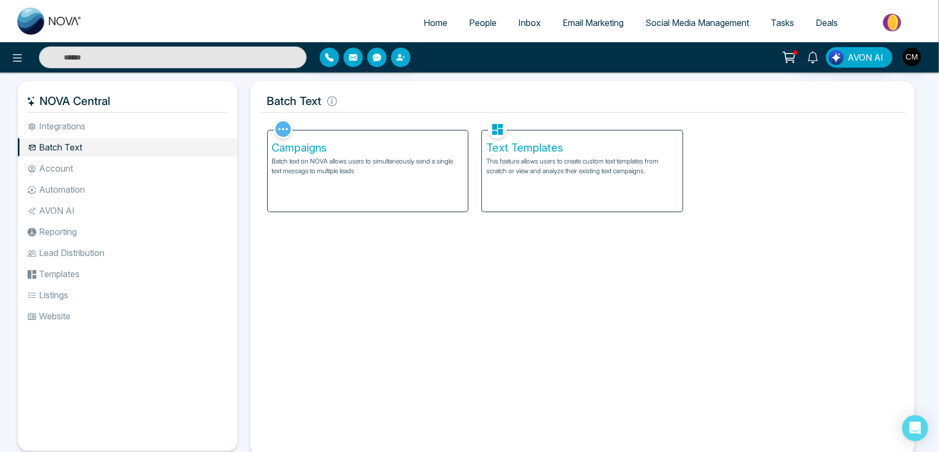
click at [539, 186] on div "Text Templates This feature allows users to create custom text templates from s…" at bounding box center [582, 170] width 201 height 81
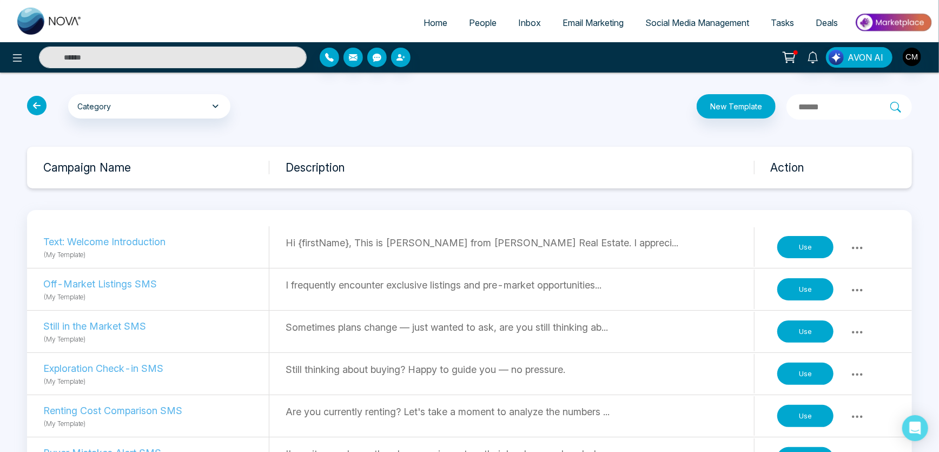
click at [536, 254] on div "Hi {firstName}, This is Charanjeev from Mehmi Real Estate. I appreci..." at bounding box center [520, 246] width 468 height 39
click at [864, 242] on button at bounding box center [856, 247] width 19 height 15
drag, startPoint x: 518, startPoint y: 262, endPoint x: 468, endPoint y: 262, distance: 50.3
click at [516, 262] on div "Hi {firstName}, This is Charanjeev from Mehmi Real Estate. I appreci..." at bounding box center [520, 246] width 468 height 39
drag, startPoint x: 267, startPoint y: 262, endPoint x: 223, endPoint y: 258, distance: 43.4
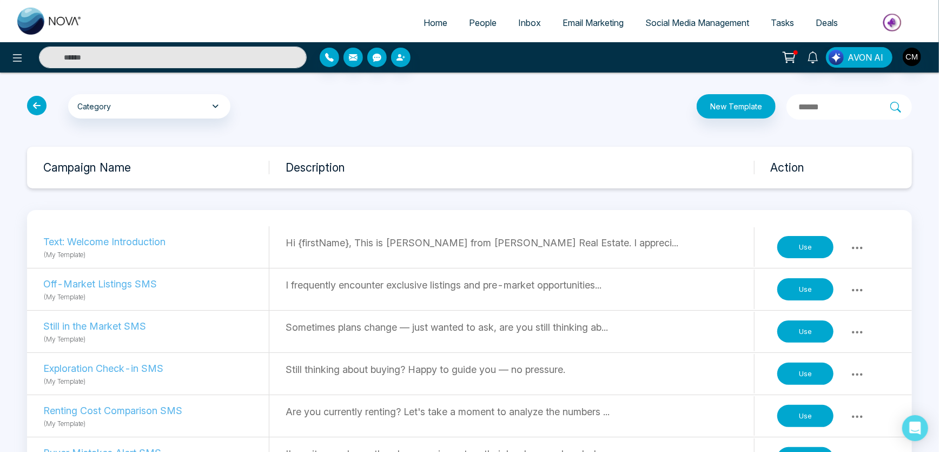
click at [266, 262] on div "Text: Welcome Introduction (My Template)" at bounding box center [156, 247] width 226 height 42
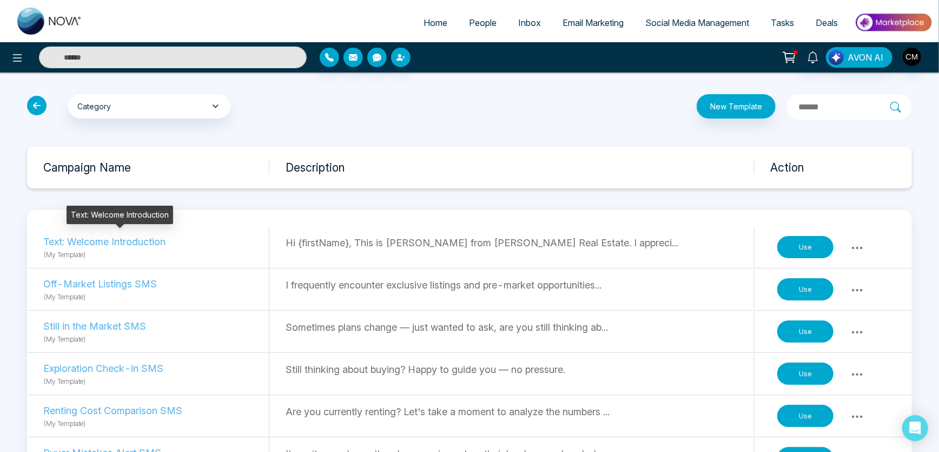
click at [114, 245] on p "Text: Welcome Introduction" at bounding box center [117, 241] width 149 height 15
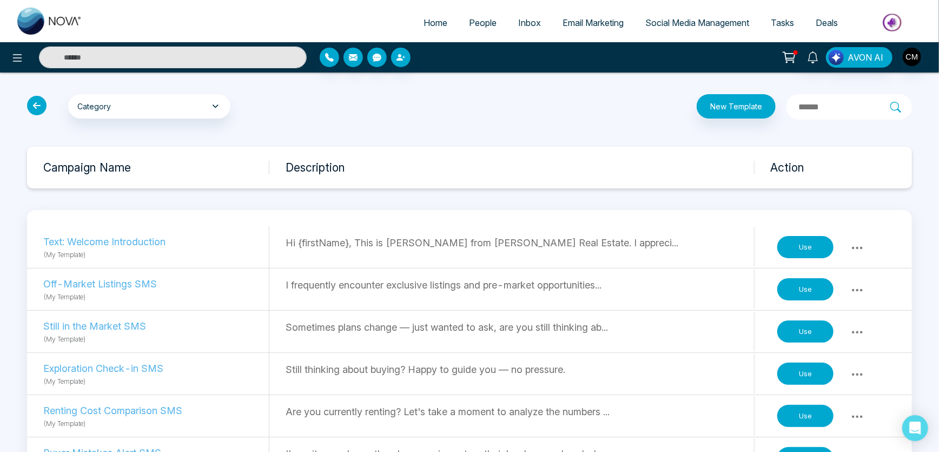
click at [790, 248] on button "Use" at bounding box center [805, 247] width 56 height 23
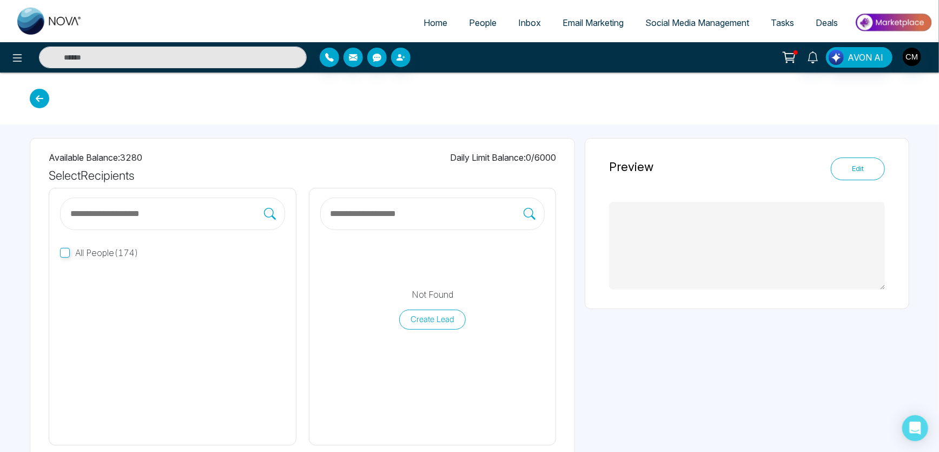
type textarea "**********"
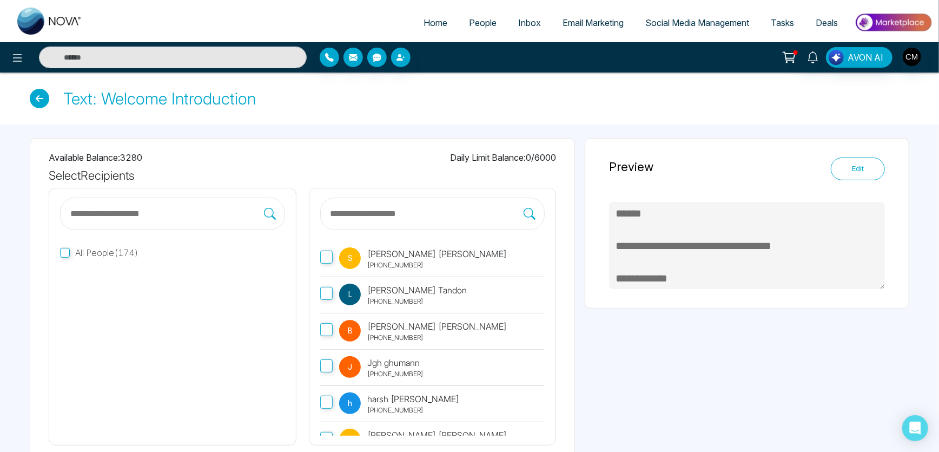
scroll to position [195, 0]
click at [47, 95] on icon at bounding box center [39, 98] width 19 height 19
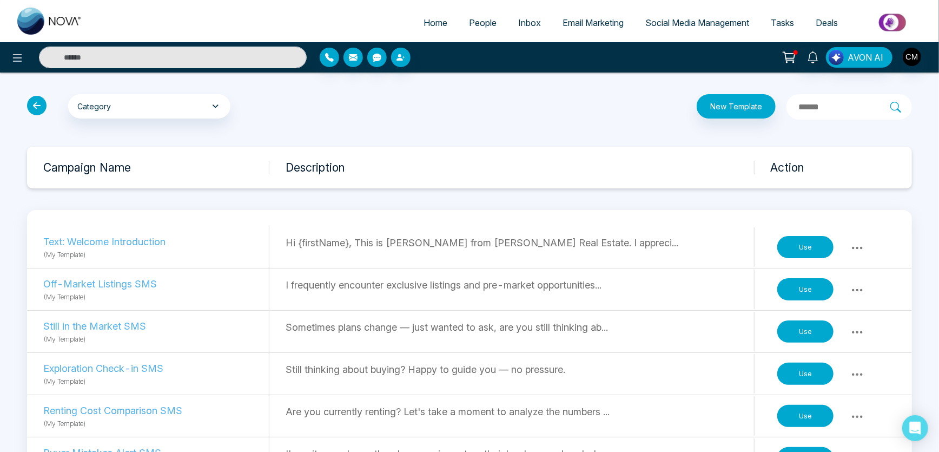
click at [30, 103] on icon at bounding box center [36, 105] width 19 height 19
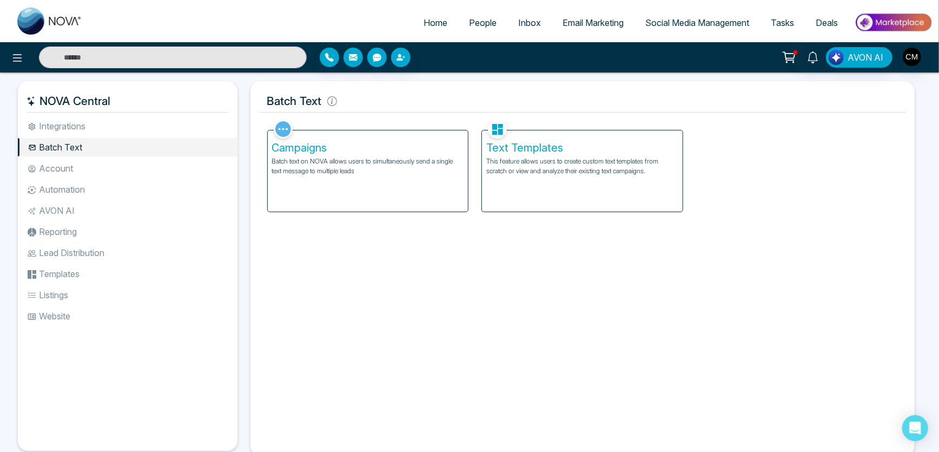
click at [77, 171] on li "Account" at bounding box center [128, 168] width 220 height 18
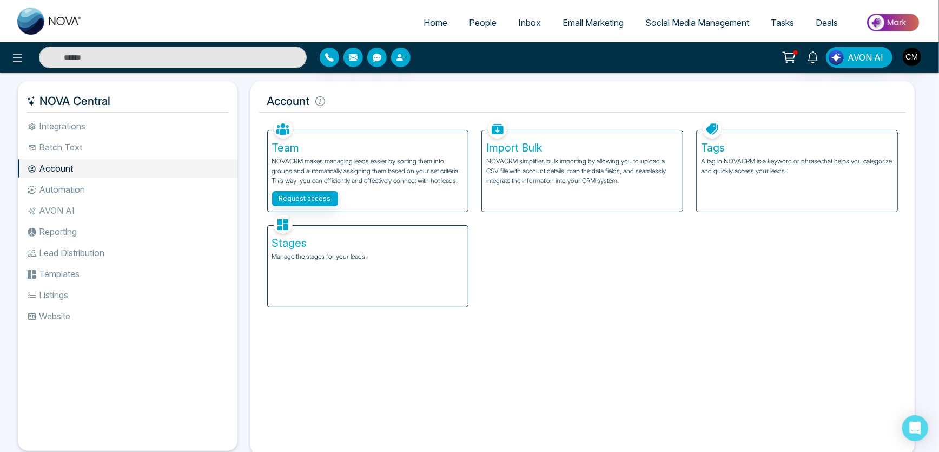
click at [81, 184] on li "Automation" at bounding box center [128, 189] width 220 height 18
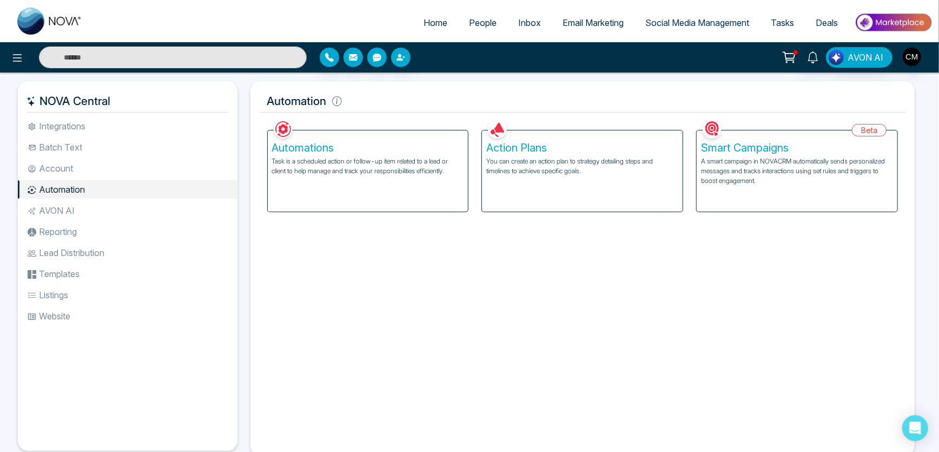
click at [767, 138] on div "Smart Campaigns A smart campaign in NOVACRM automatically sends personalized me…" at bounding box center [796, 170] width 201 height 81
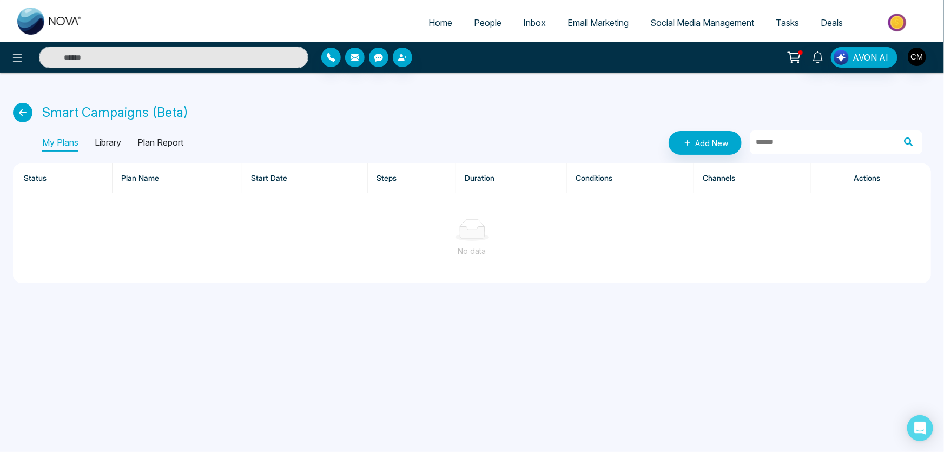
click at [24, 116] on icon at bounding box center [22, 112] width 19 height 19
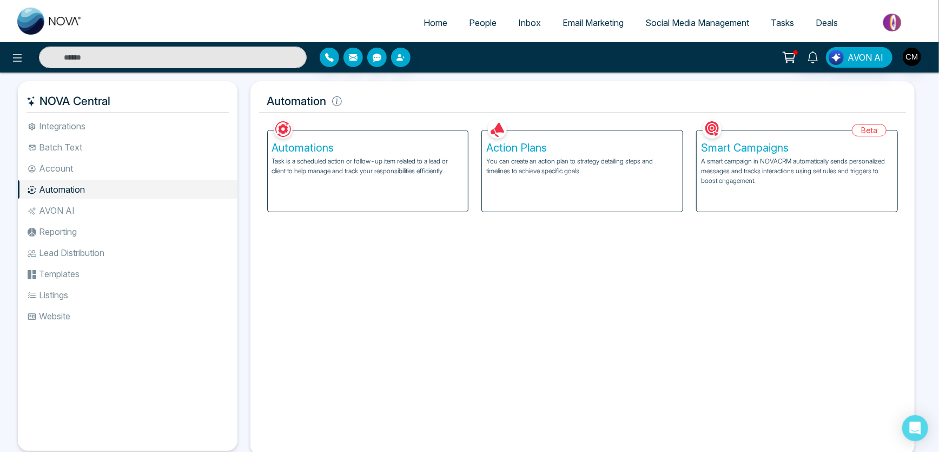
click at [500, 164] on p "You can create an action plan to strategy detailing steps and timelines to achi…" at bounding box center [582, 165] width 192 height 19
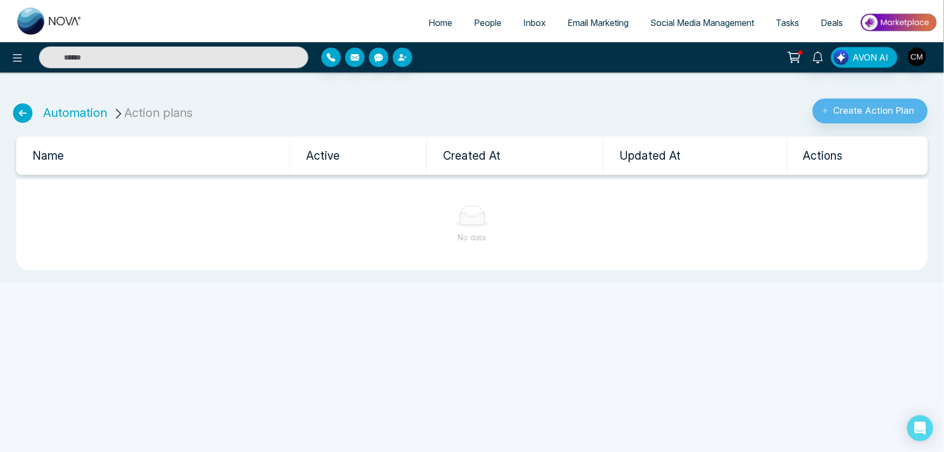
click at [18, 120] on icon at bounding box center [22, 112] width 19 height 19
click at [43, 114] on link "Automation" at bounding box center [75, 112] width 64 height 14
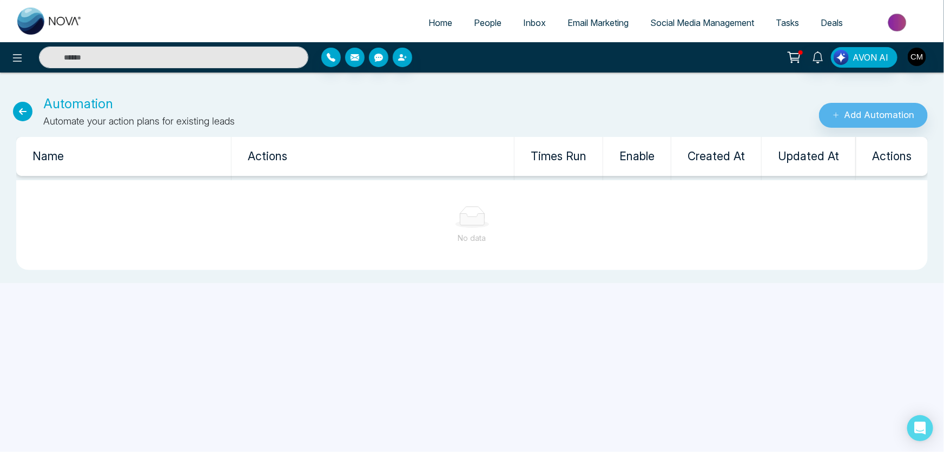
click at [31, 114] on icon at bounding box center [22, 111] width 19 height 19
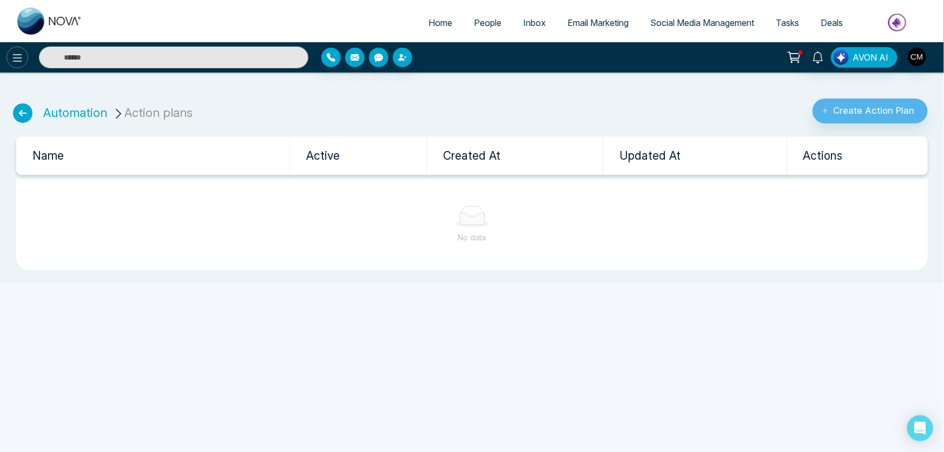
click at [21, 63] on icon at bounding box center [17, 57] width 13 height 13
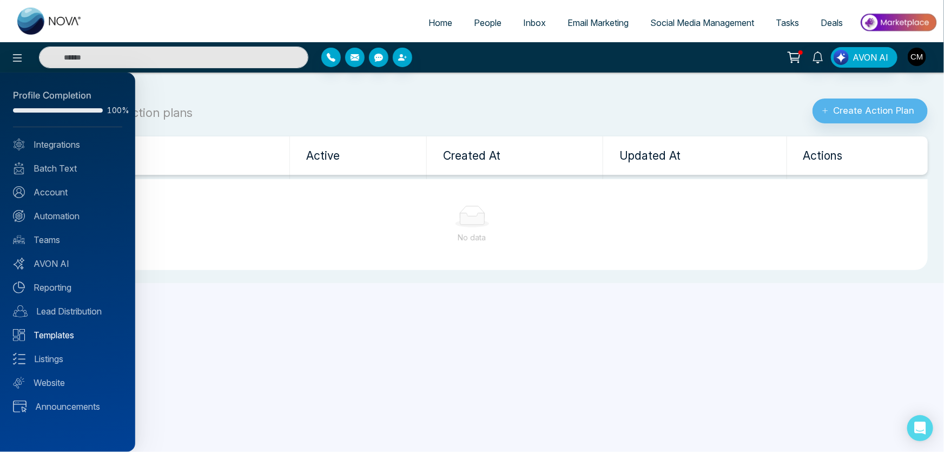
click at [45, 338] on link "Templates" at bounding box center [67, 334] width 109 height 13
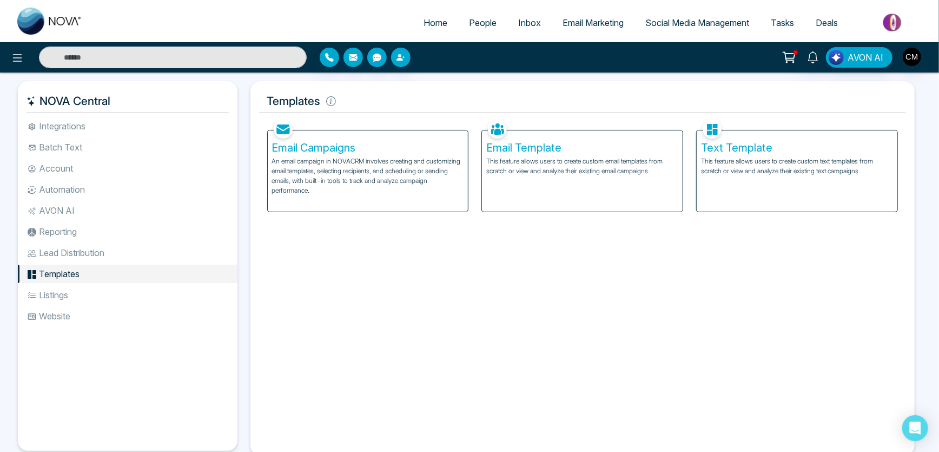
click at [815, 135] on div "Text Template This feature allows users to create custom text templates from sc…" at bounding box center [796, 170] width 201 height 81
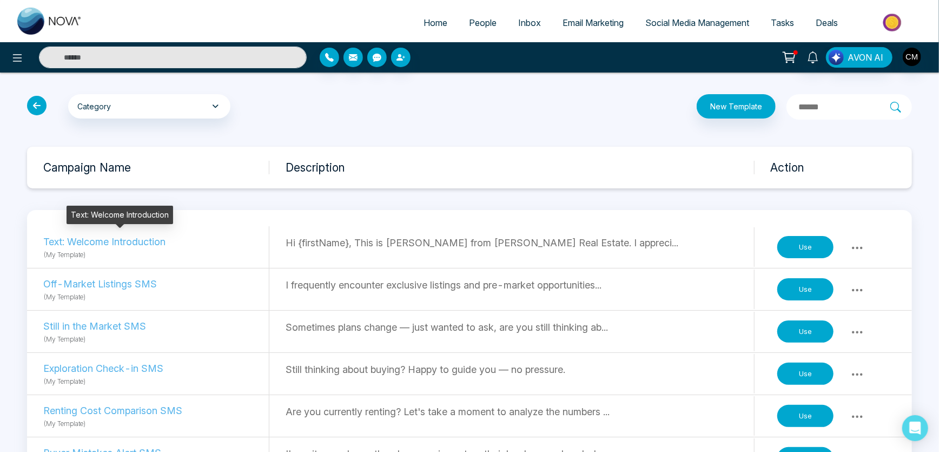
click at [95, 246] on p "Text: Welcome Introduction" at bounding box center [117, 241] width 149 height 15
click at [61, 250] on p "(My Template)" at bounding box center [155, 254] width 225 height 11
drag, startPoint x: 55, startPoint y: 262, endPoint x: 64, endPoint y: 259, distance: 10.3
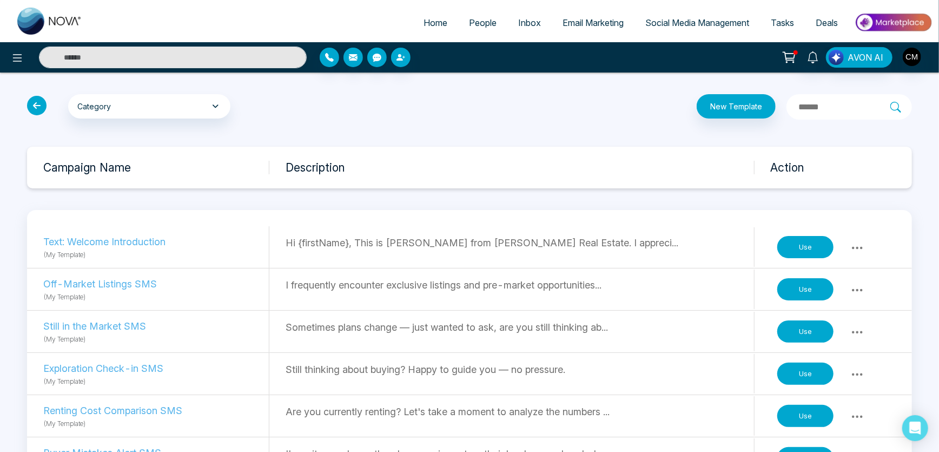
click at [56, 262] on div "Text: Welcome Introduction (My Template)" at bounding box center [156, 247] width 226 height 42
click at [857, 242] on icon at bounding box center [857, 247] width 13 height 13
click at [846, 274] on link "Copy" at bounding box center [834, 271] width 54 height 21
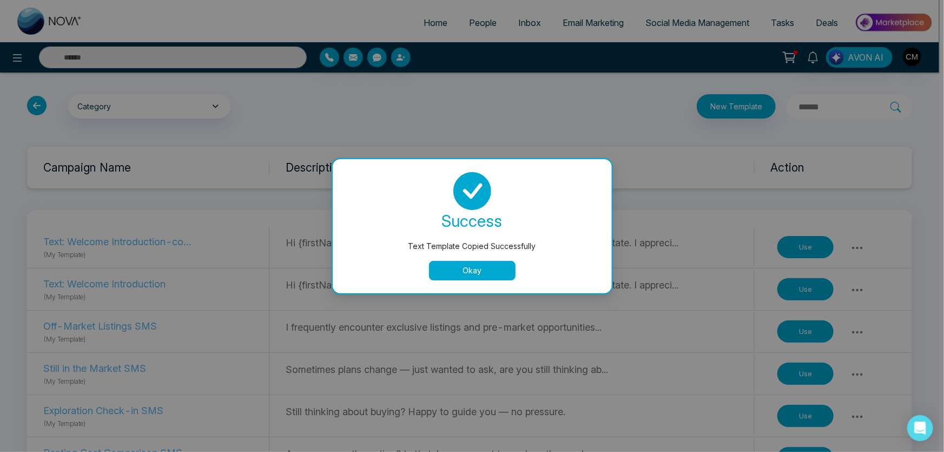
click at [474, 272] on button "Okay" at bounding box center [472, 270] width 87 height 19
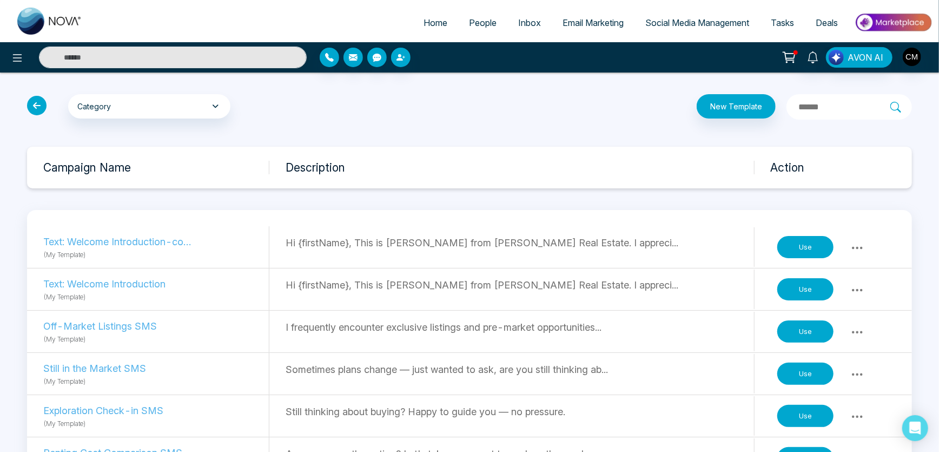
click at [368, 244] on p "Hi {firstName}, This is Charanjeev from Mehmi Real Estate. I appreci..." at bounding box center [520, 242] width 468 height 15
drag, startPoint x: 660, startPoint y: 251, endPoint x: 673, endPoint y: 249, distance: 13.1
click at [664, 251] on div "Hi {firstName}, This is Charanjeev from Mehmi Real Estate. I appreci..." at bounding box center [520, 246] width 468 height 39
click at [714, 115] on button "New Template" at bounding box center [735, 106] width 79 height 24
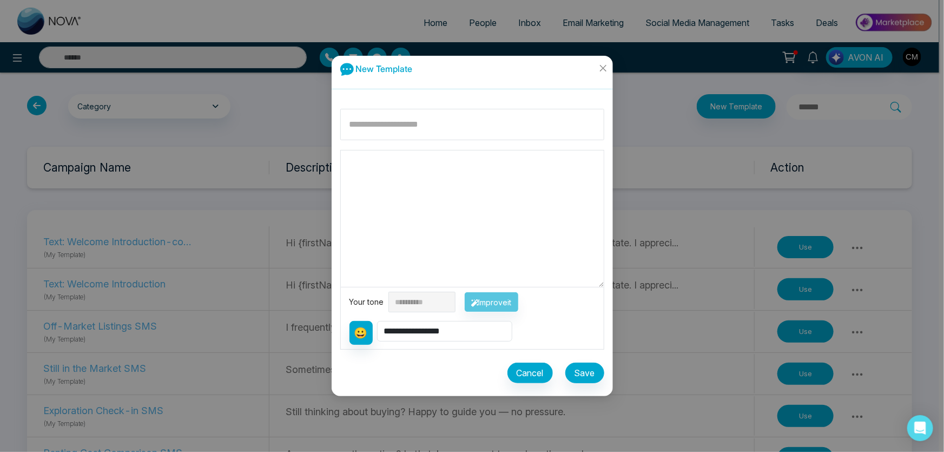
click at [390, 236] on textarea at bounding box center [472, 218] width 263 height 136
paste textarea "**********"
type textarea "**********"
click at [393, 137] on input at bounding box center [472, 124] width 264 height 31
drag, startPoint x: 530, startPoint y: 230, endPoint x: 542, endPoint y: 230, distance: 12.4
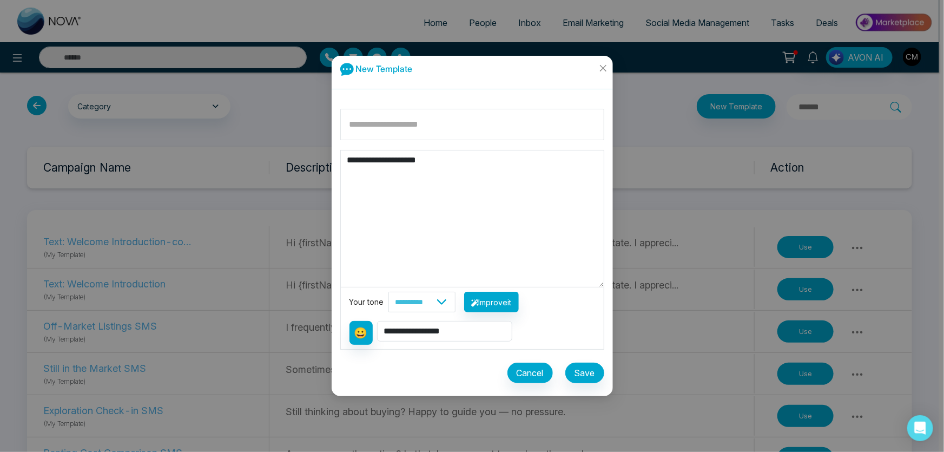
click at [530, 230] on textarea "**********" at bounding box center [472, 218] width 263 height 136
click at [522, 366] on button "Cancel" at bounding box center [529, 372] width 45 height 21
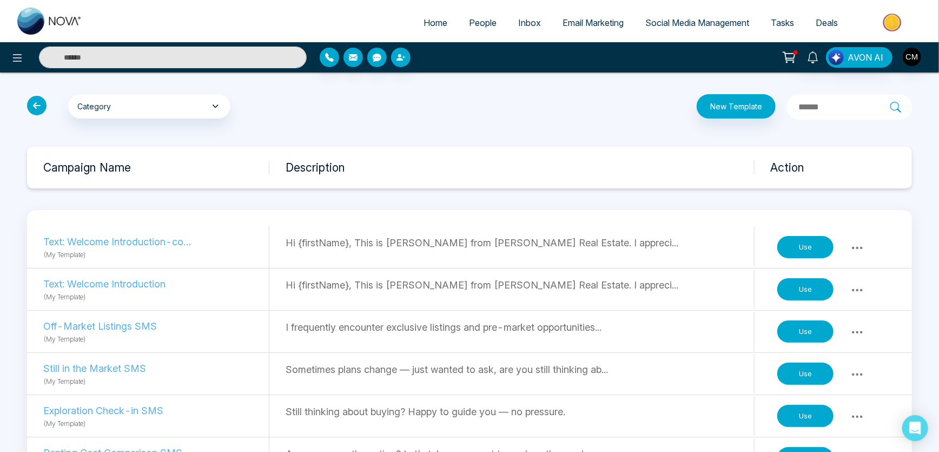
click at [852, 243] on icon at bounding box center [857, 247] width 13 height 13
click at [847, 273] on link "Copy" at bounding box center [834, 271] width 54 height 21
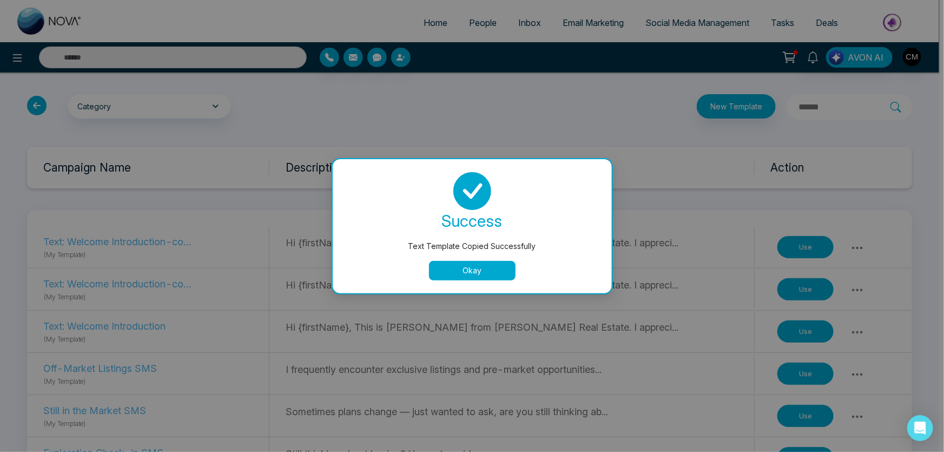
click at [467, 273] on button "Okay" at bounding box center [472, 270] width 87 height 19
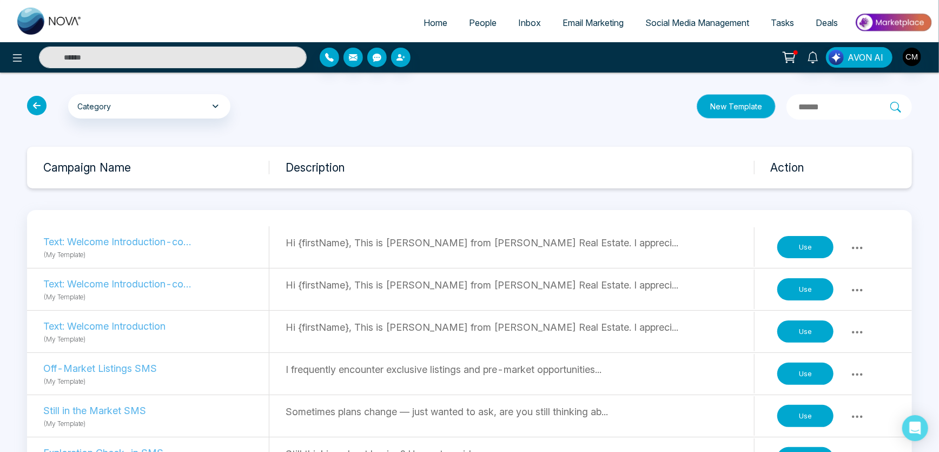
click at [696, 110] on button "New Template" at bounding box center [735, 106] width 79 height 24
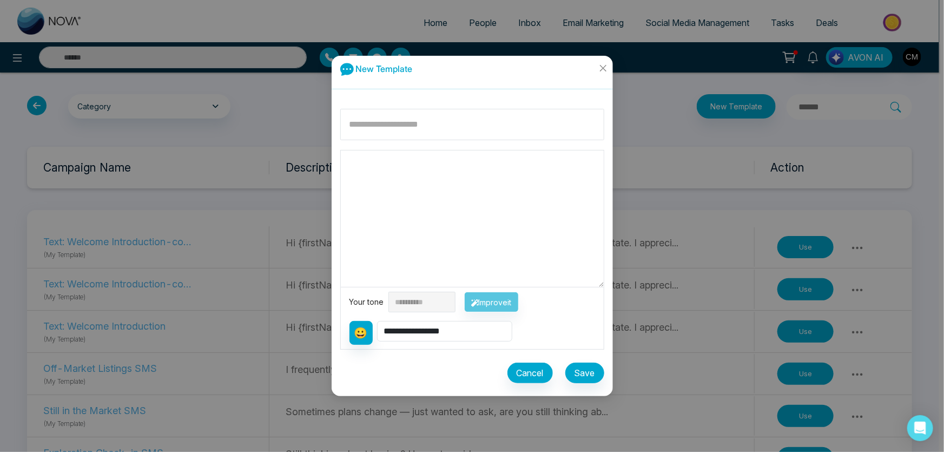
click at [411, 190] on textarea at bounding box center [472, 218] width 263 height 136
paste textarea "**********"
drag, startPoint x: 478, startPoint y: 165, endPoint x: 360, endPoint y: 177, distance: 118.5
click at [331, 164] on div "**********" at bounding box center [471, 248] width 281 height 296
paste textarea
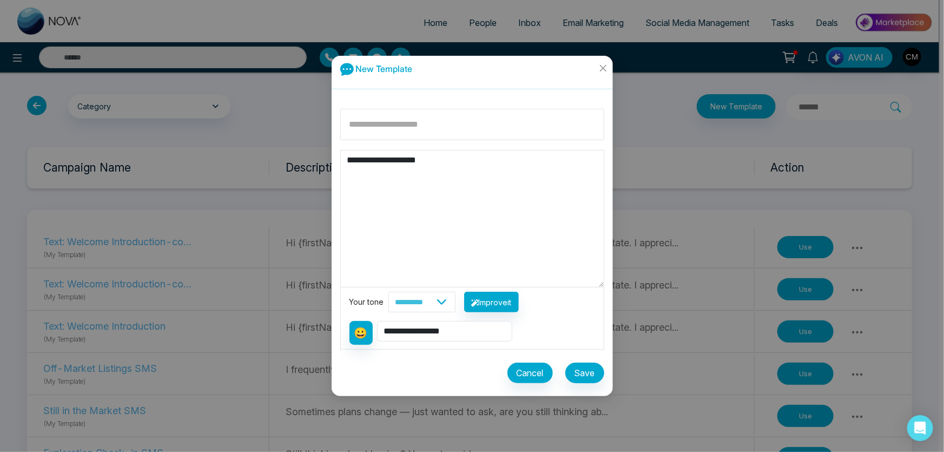
type textarea "**********"
click at [535, 364] on button "Cancel" at bounding box center [529, 372] width 45 height 21
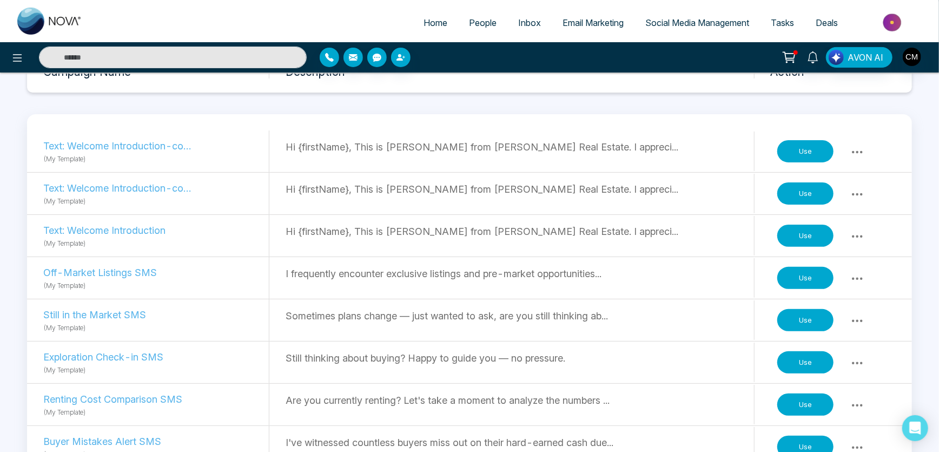
scroll to position [98, 0]
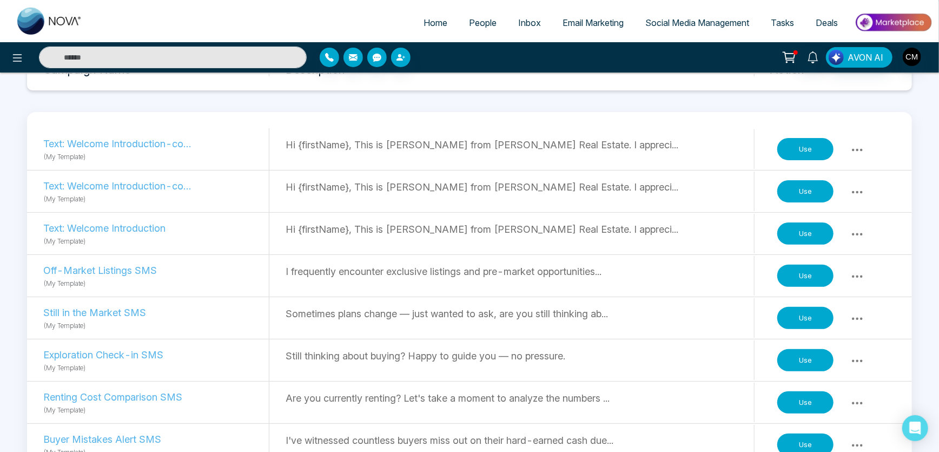
click at [862, 138] on div "Use" at bounding box center [822, 149] width 103 height 34
click at [861, 146] on icon at bounding box center [857, 149] width 13 height 13
click at [834, 195] on link "Delete" at bounding box center [834, 193] width 54 height 21
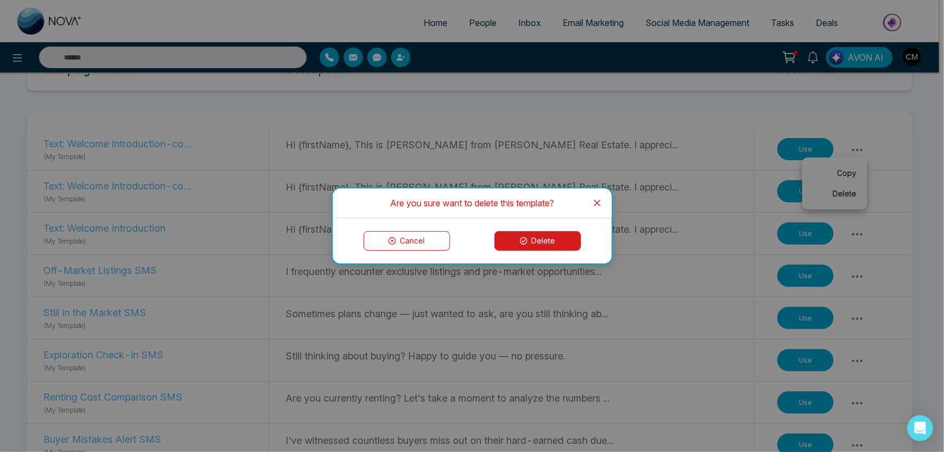
click at [535, 248] on button "Delete" at bounding box center [537, 240] width 87 height 19
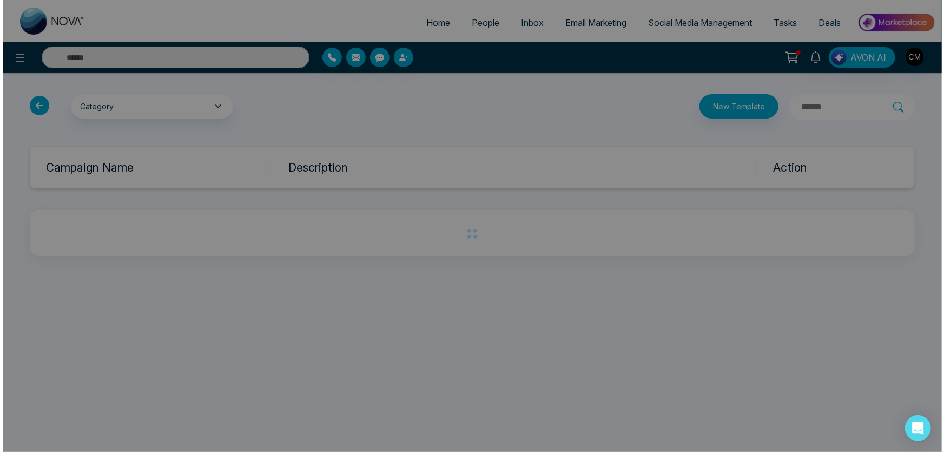
scroll to position [0, 0]
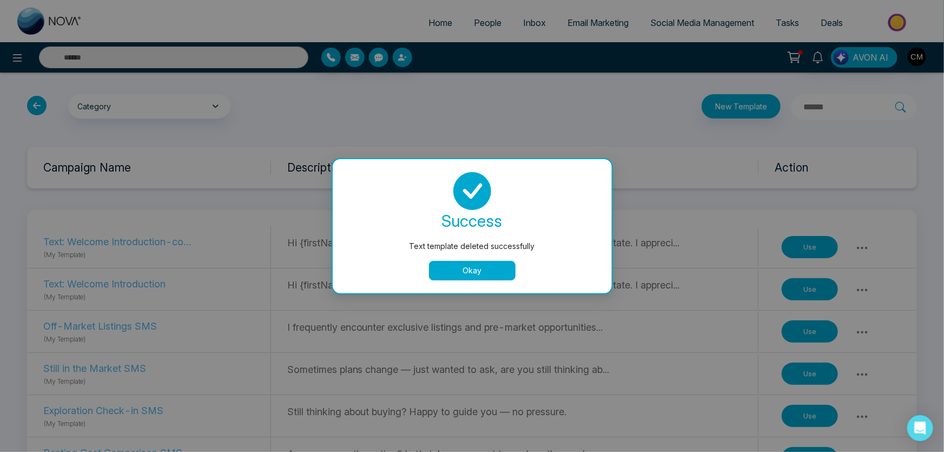
click at [461, 271] on button "Okay" at bounding box center [472, 270] width 87 height 19
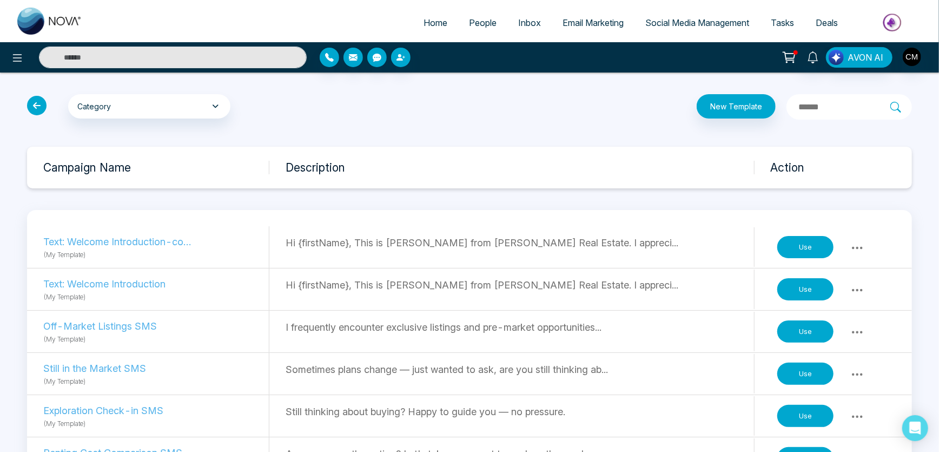
click at [857, 243] on icon at bounding box center [857, 247] width 13 height 13
click at [833, 288] on link "Delete" at bounding box center [834, 291] width 54 height 21
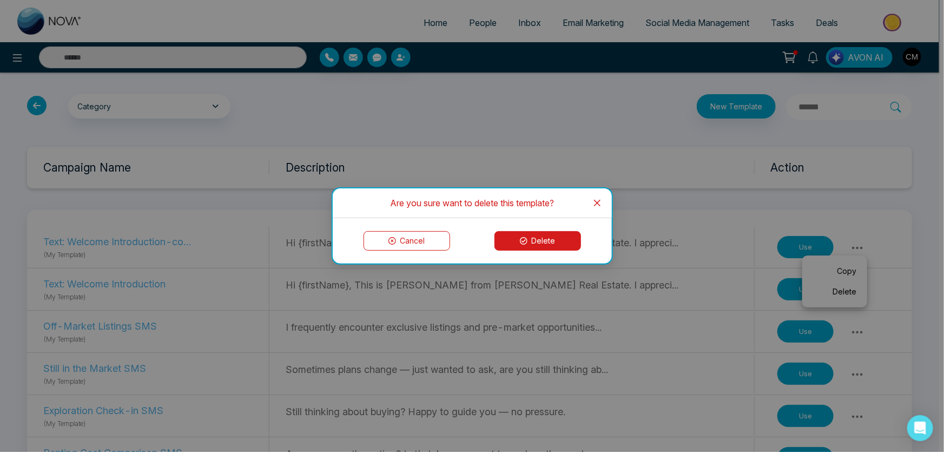
click at [535, 243] on button "Delete" at bounding box center [537, 240] width 87 height 19
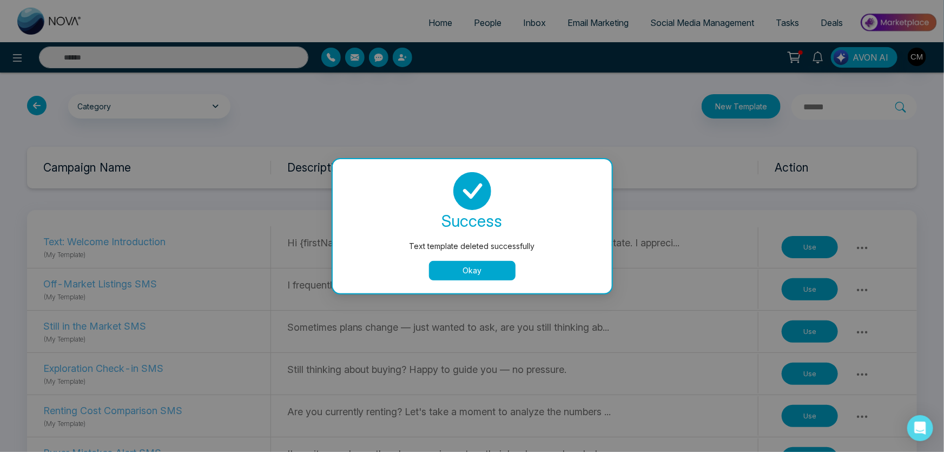
click at [453, 264] on button "Okay" at bounding box center [472, 270] width 87 height 19
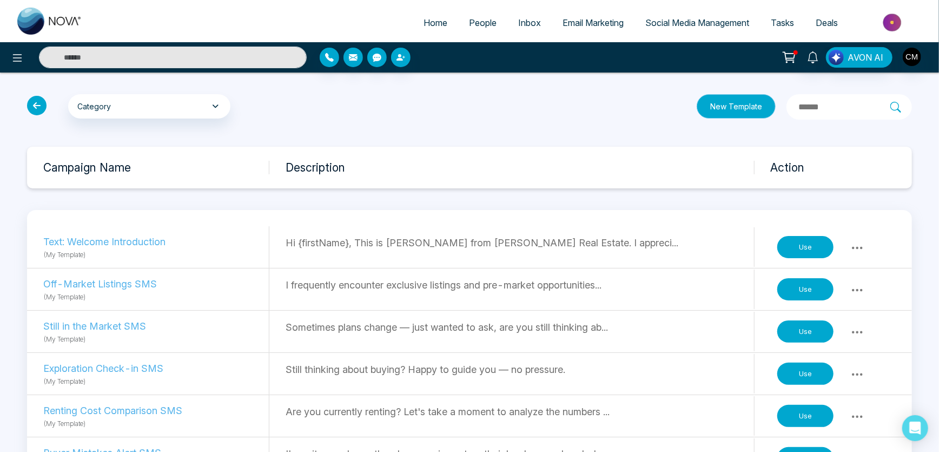
click at [703, 108] on button "New Template" at bounding box center [735, 106] width 79 height 24
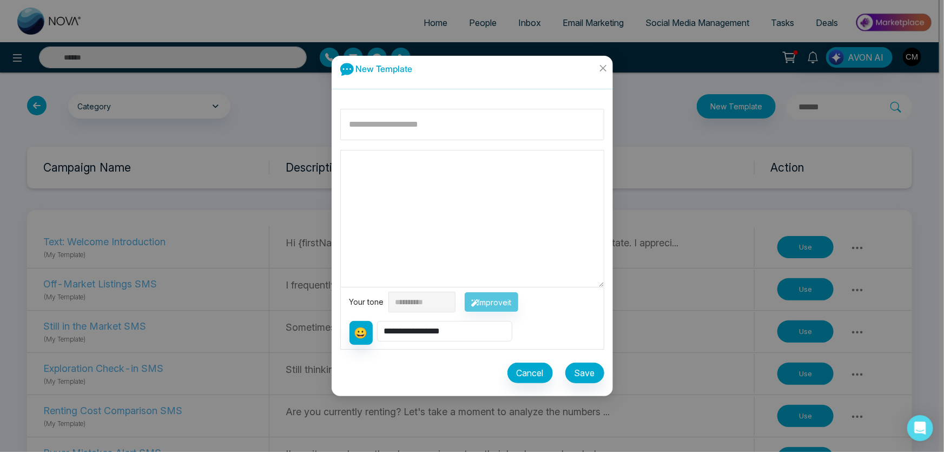
click at [444, 211] on textarea at bounding box center [472, 218] width 263 height 136
paste textarea "**********"
type textarea "**********"
click at [519, 369] on button "Cancel" at bounding box center [529, 372] width 45 height 21
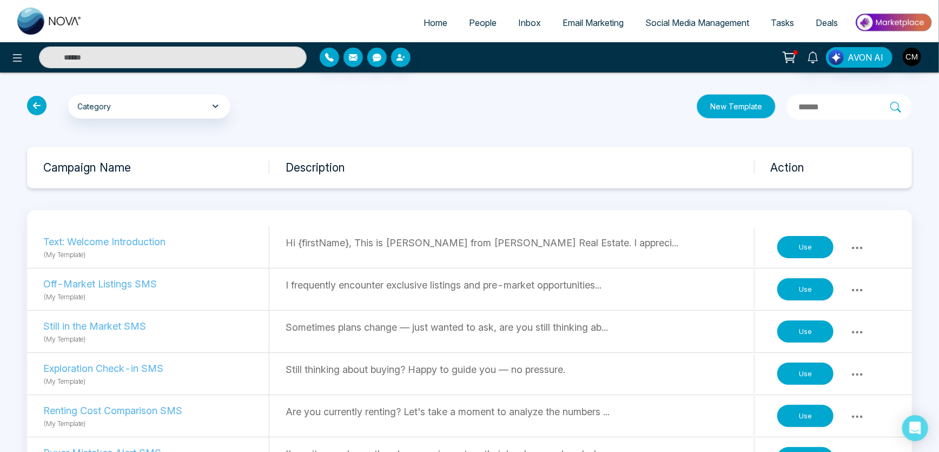
click at [696, 104] on button "New Template" at bounding box center [735, 106] width 79 height 24
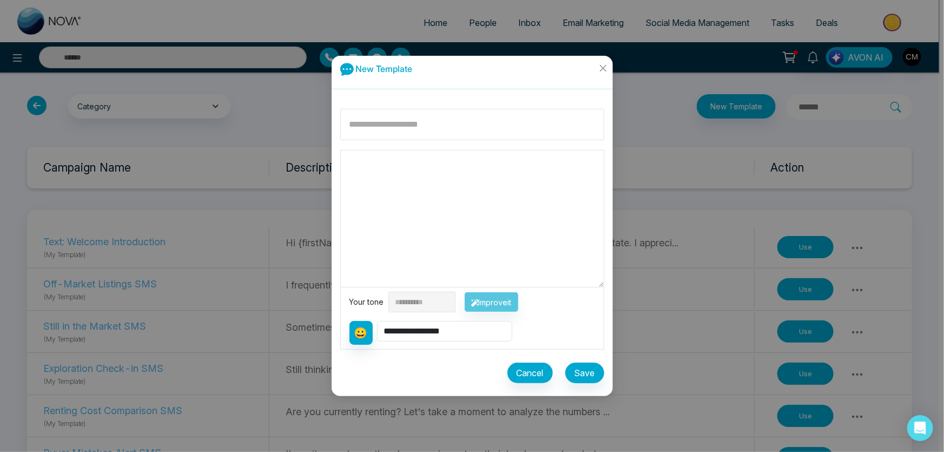
drag, startPoint x: 399, startPoint y: 219, endPoint x: 406, endPoint y: 214, distance: 8.9
click at [400, 218] on textarea at bounding box center [472, 218] width 263 height 136
paste textarea "**********"
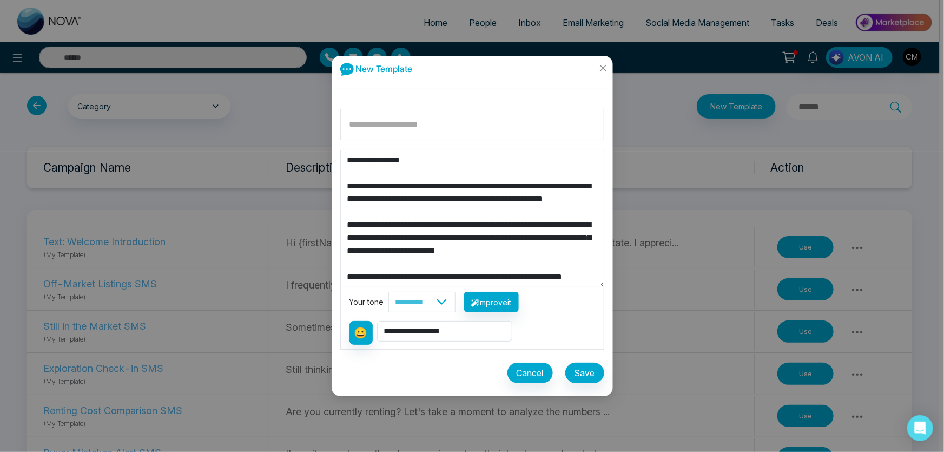
drag, startPoint x: 433, startPoint y: 236, endPoint x: 293, endPoint y: 237, distance: 139.5
click at [293, 237] on div "**********" at bounding box center [472, 226] width 944 height 452
type textarea "**********"
click at [414, 128] on input at bounding box center [472, 124] width 264 height 31
click at [587, 364] on button "Save" at bounding box center [584, 372] width 39 height 21
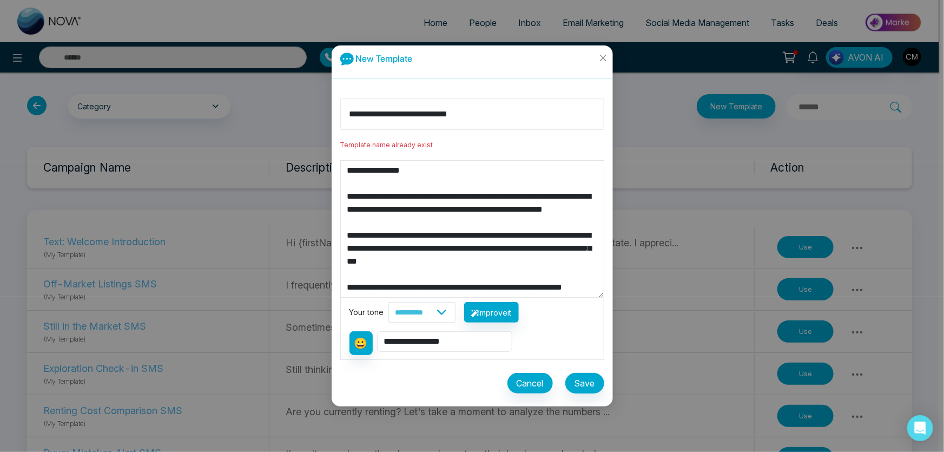
click at [487, 114] on input "**********" at bounding box center [472, 113] width 264 height 31
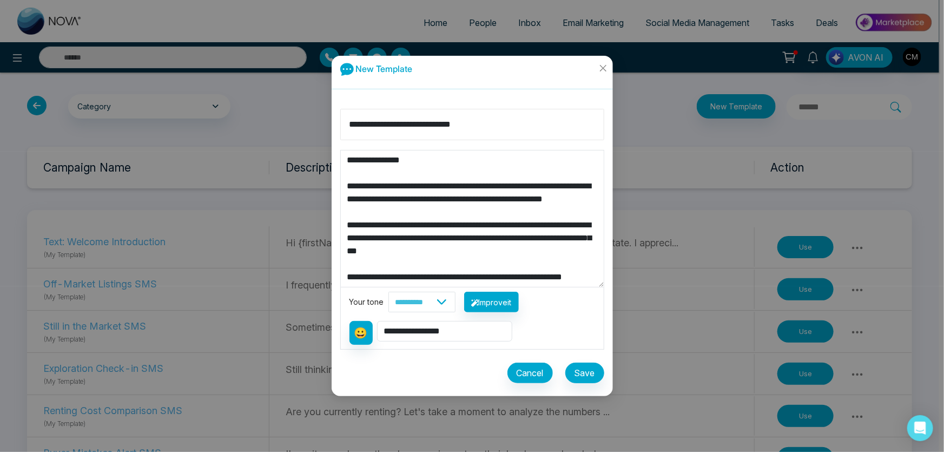
type input "**********"
click at [574, 371] on button "Save" at bounding box center [584, 372] width 39 height 21
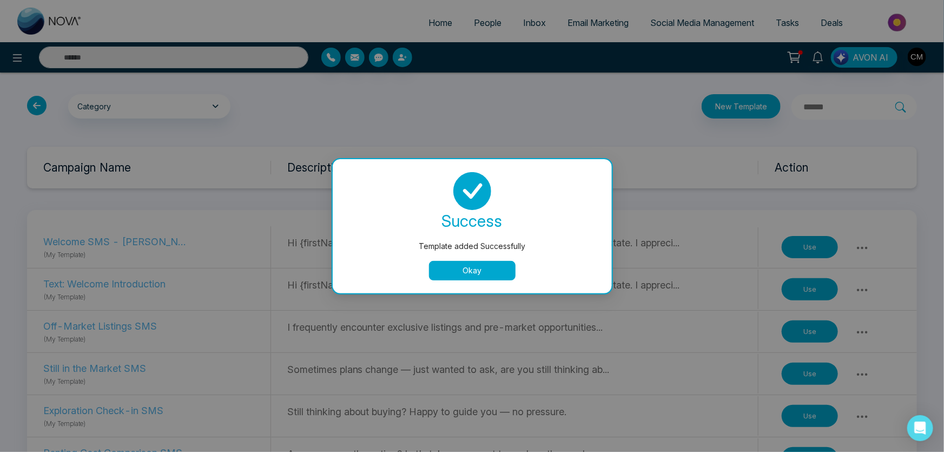
click at [487, 262] on button "Okay" at bounding box center [472, 270] width 87 height 19
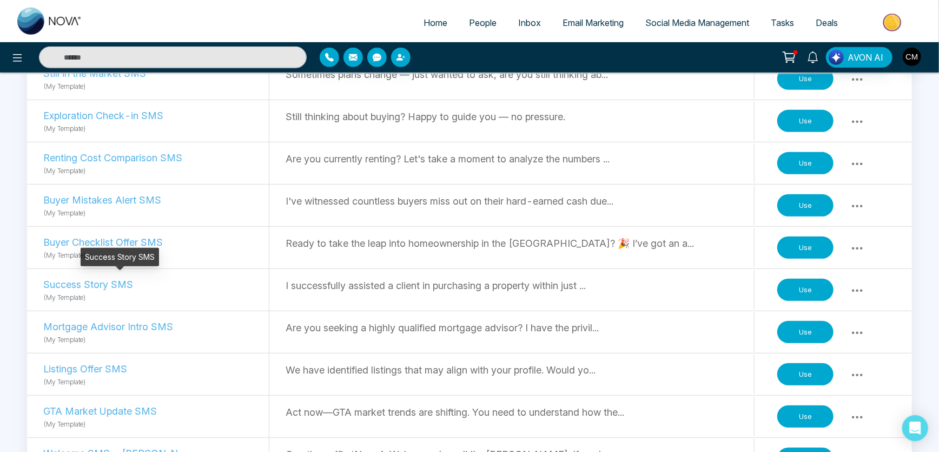
scroll to position [358, 0]
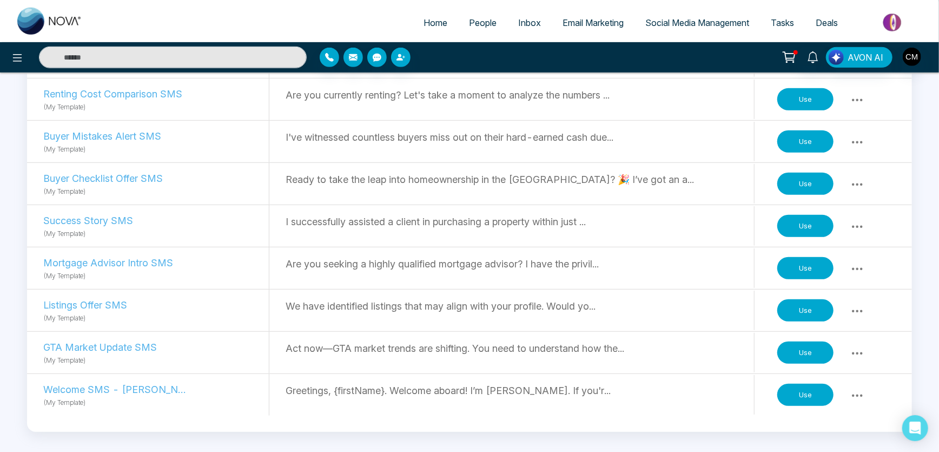
click at [572, 392] on p "Greetings, {firstName}. Welcome aboard! I’m Charanjeev Mehmi. If you'r..." at bounding box center [520, 390] width 468 height 15
click at [820, 390] on button "Use" at bounding box center [805, 394] width 56 height 23
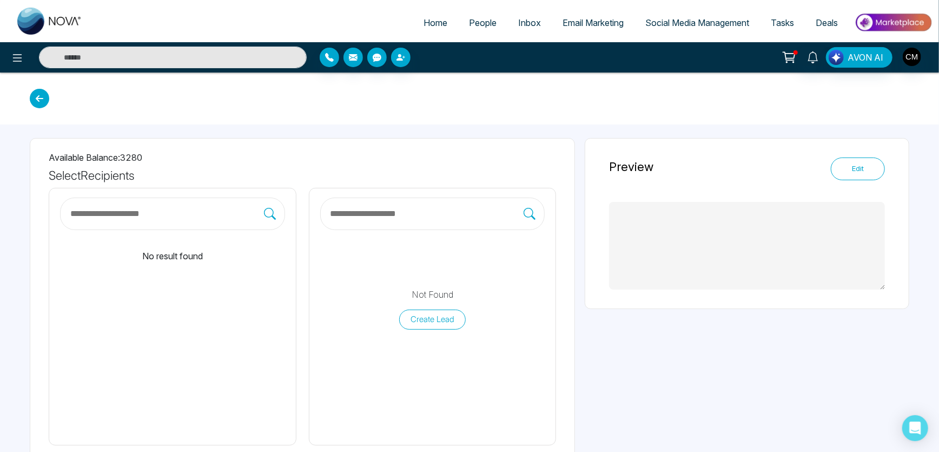
type textarea "**********"
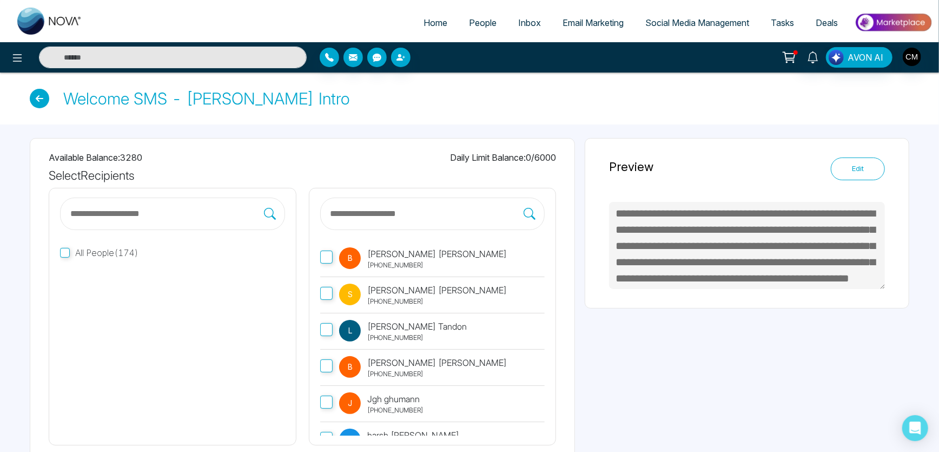
scroll to position [32, 0]
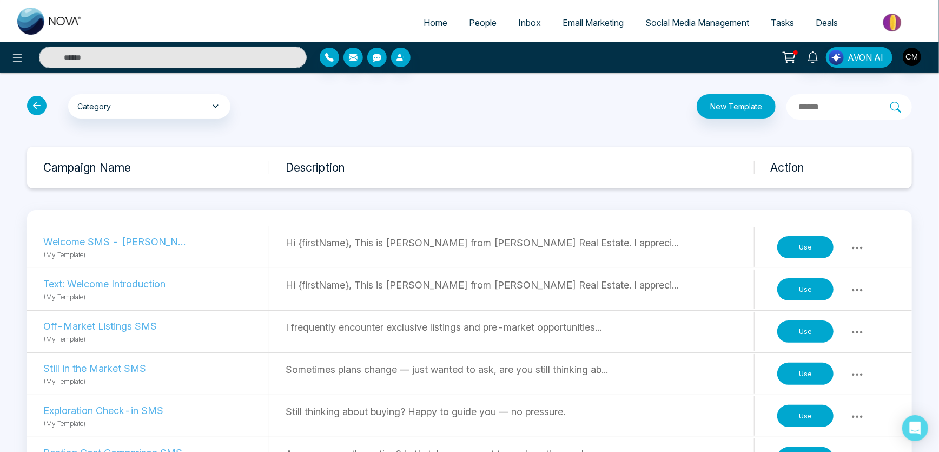
click at [848, 290] on button at bounding box center [856, 289] width 19 height 15
click at [834, 335] on link "Delete" at bounding box center [834, 333] width 54 height 21
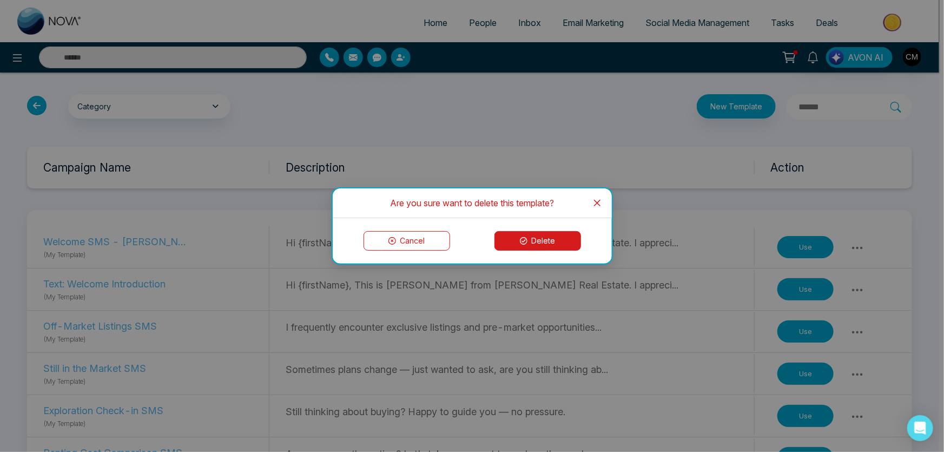
click at [548, 236] on button "Delete" at bounding box center [537, 240] width 87 height 19
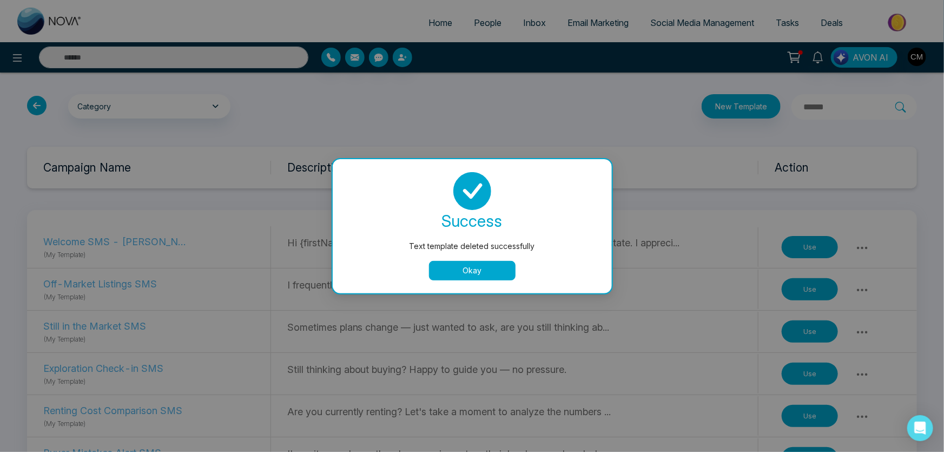
click at [471, 268] on button "Okay" at bounding box center [472, 270] width 87 height 19
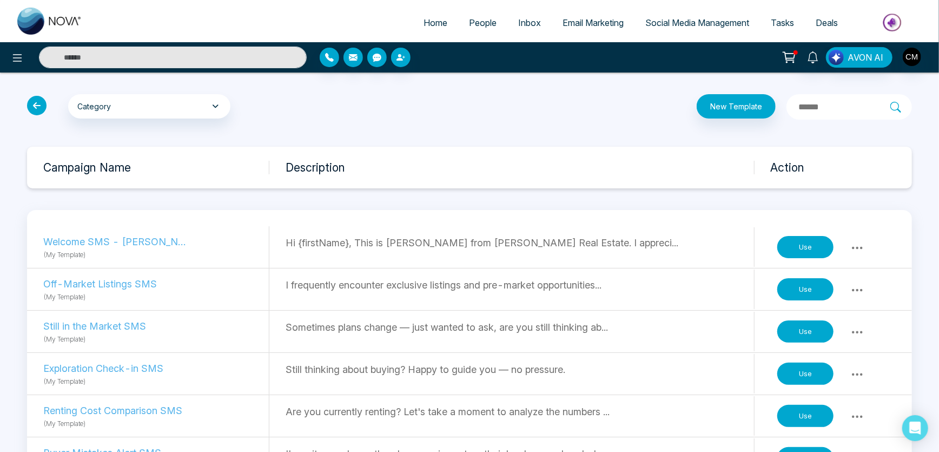
scroll to position [316, 0]
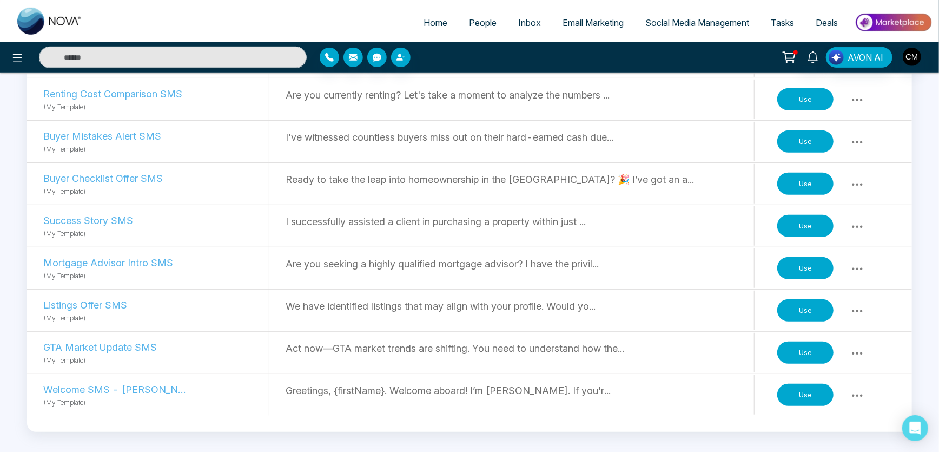
click at [851, 391] on icon at bounding box center [857, 395] width 13 height 13
click at [841, 369] on link "Delete" at bounding box center [834, 368] width 54 height 21
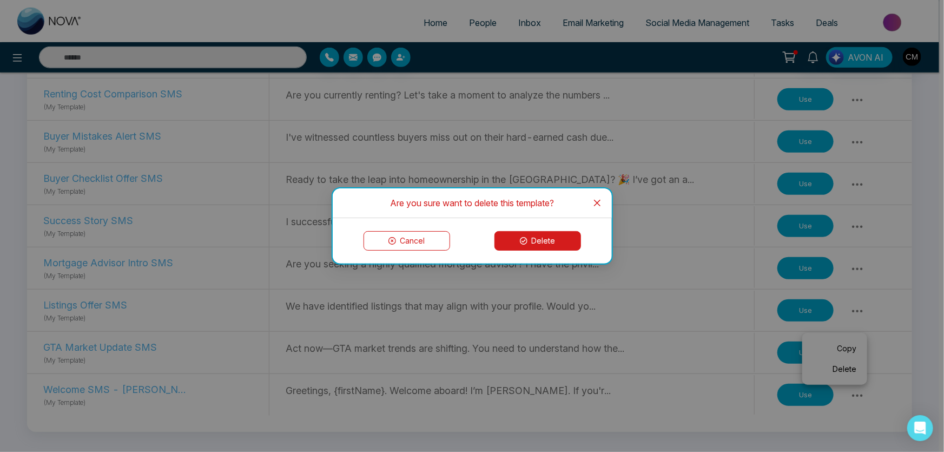
click at [549, 244] on button "Delete" at bounding box center [537, 240] width 87 height 19
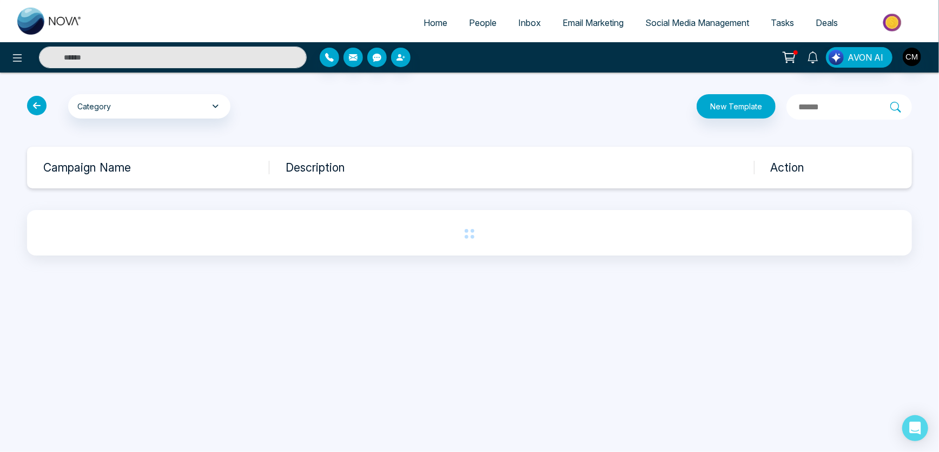
scroll to position [0, 0]
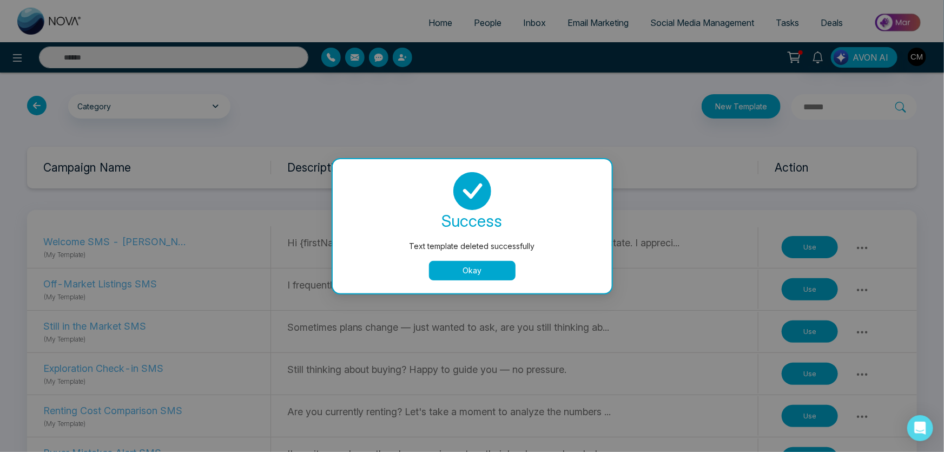
click at [477, 268] on button "Okay" at bounding box center [472, 270] width 87 height 19
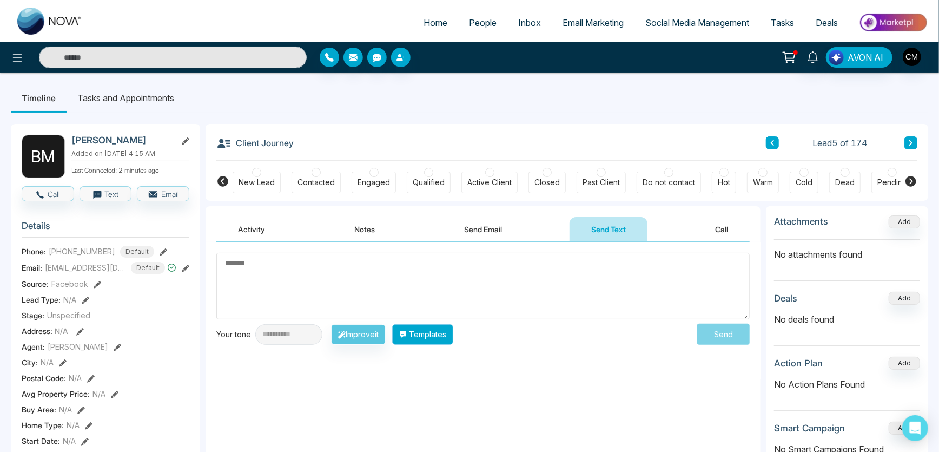
click at [445, 329] on button "Templates" at bounding box center [422, 334] width 61 height 21
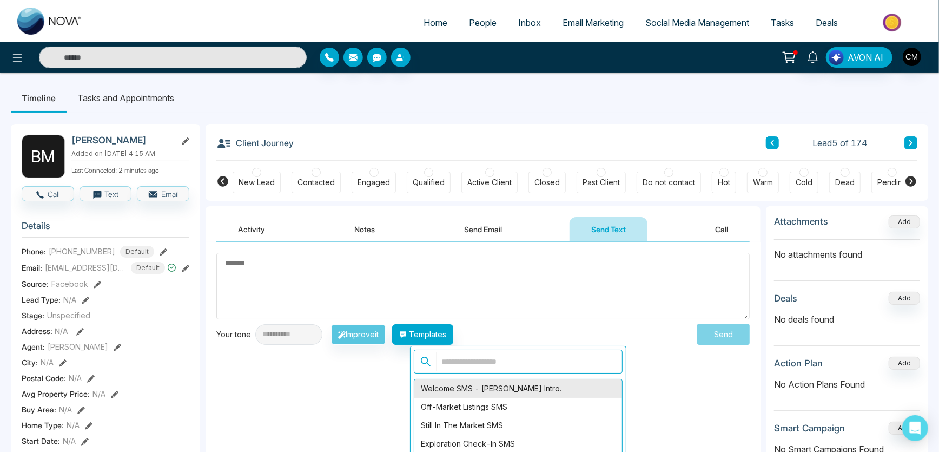
click at [525, 389] on div "Welcome SMS - [PERSON_NAME] Intro." at bounding box center [518, 388] width 208 height 18
type textarea "**********"
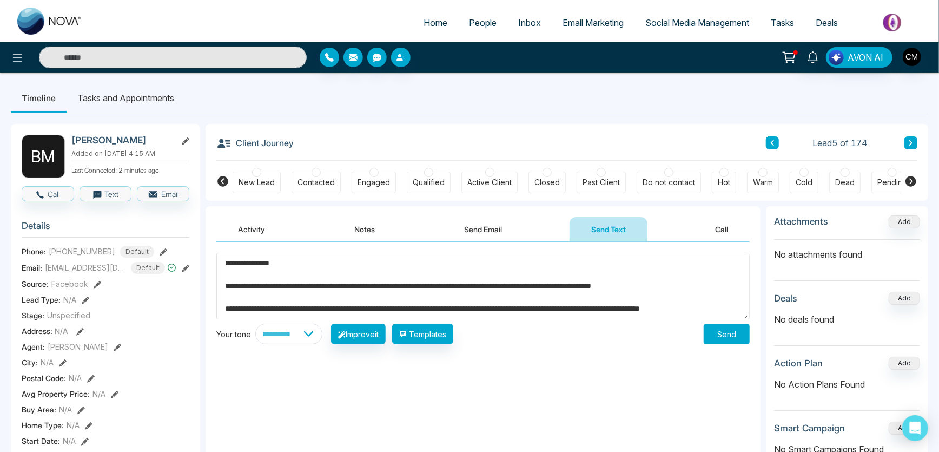
click at [718, 326] on button "Send" at bounding box center [726, 334] width 46 height 20
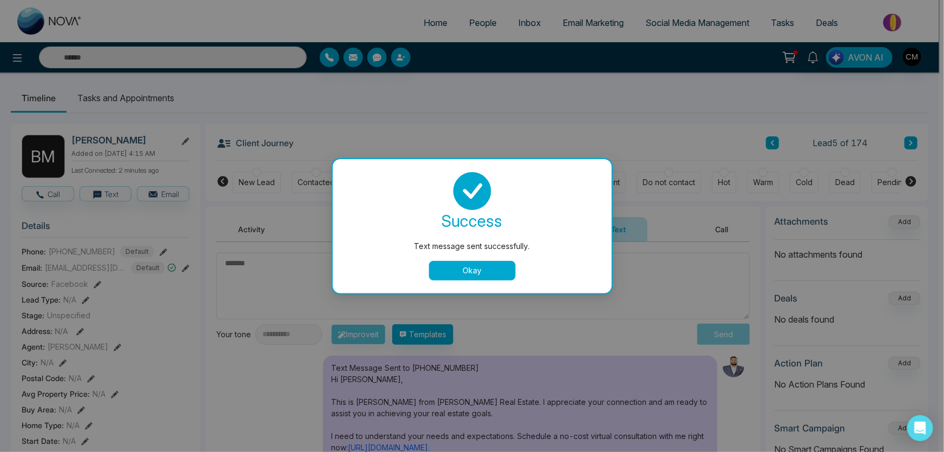
click at [494, 275] on button "Okay" at bounding box center [472, 270] width 87 height 19
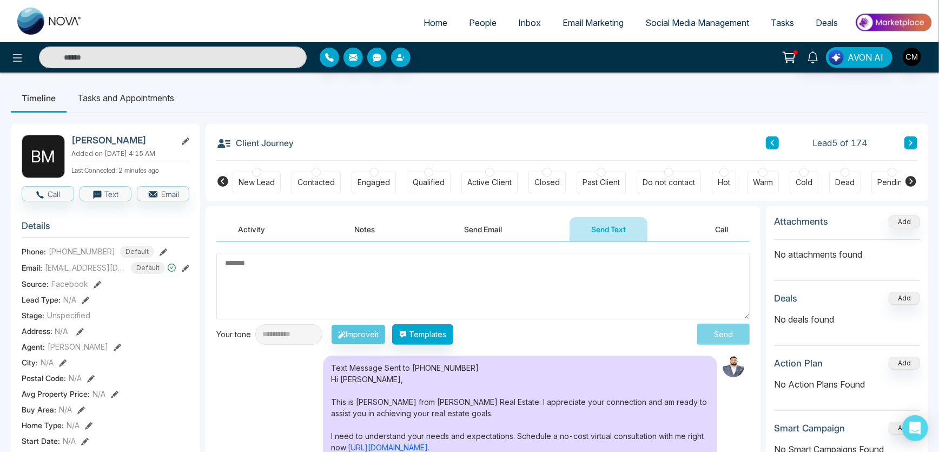
click at [256, 172] on div at bounding box center [256, 172] width 9 height 9
click at [479, 228] on button "Send Email" at bounding box center [482, 229] width 81 height 24
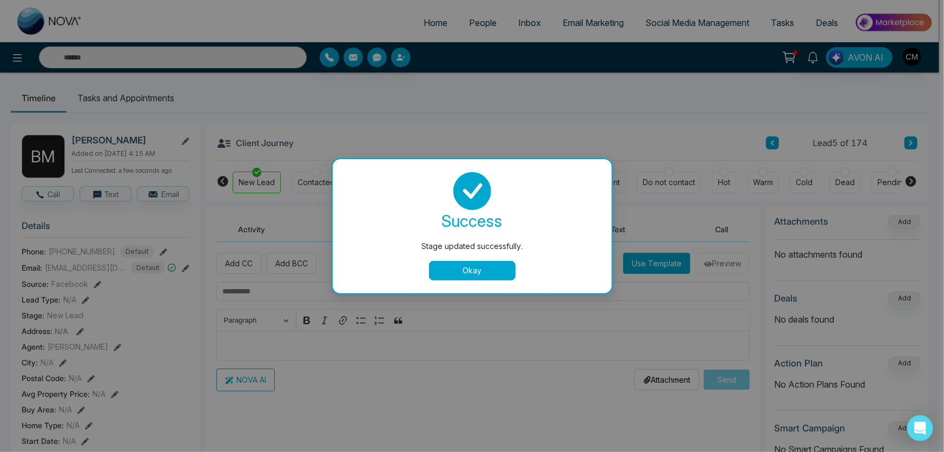
click at [471, 260] on div "success Stage updated successfully. Okay" at bounding box center [472, 226] width 253 height 108
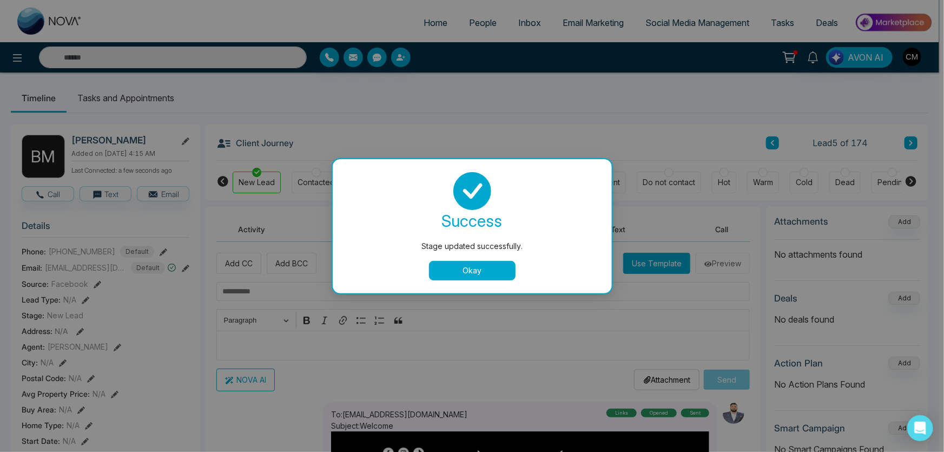
click at [470, 264] on button "Okay" at bounding box center [472, 270] width 87 height 19
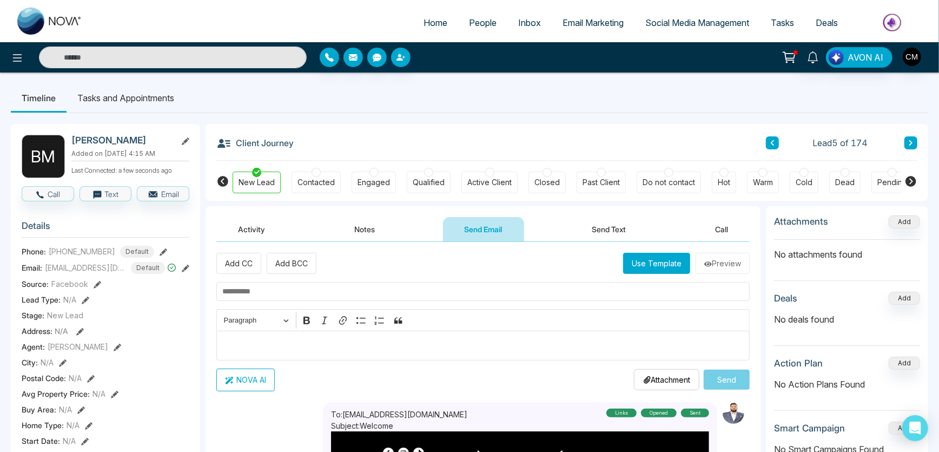
click at [902, 148] on div "Lead 5 of 174" at bounding box center [841, 142] width 151 height 13
click at [914, 143] on button at bounding box center [910, 142] width 13 height 13
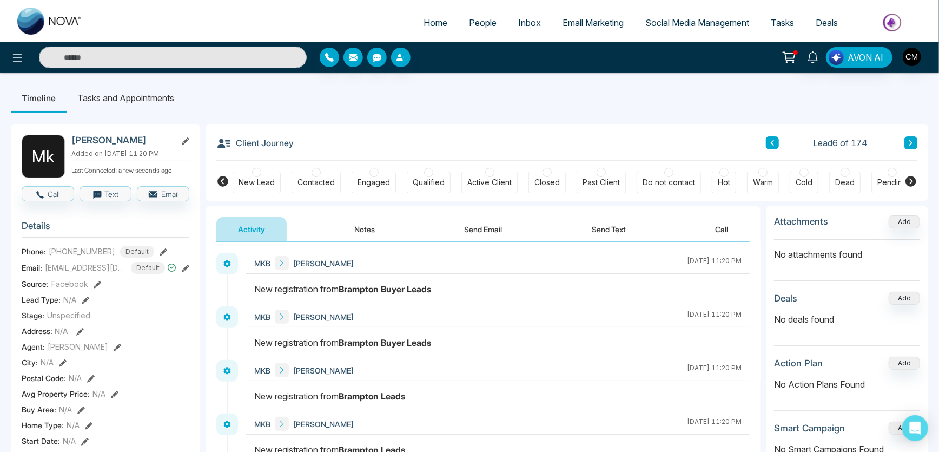
click at [351, 235] on button "Notes" at bounding box center [365, 229] width 64 height 24
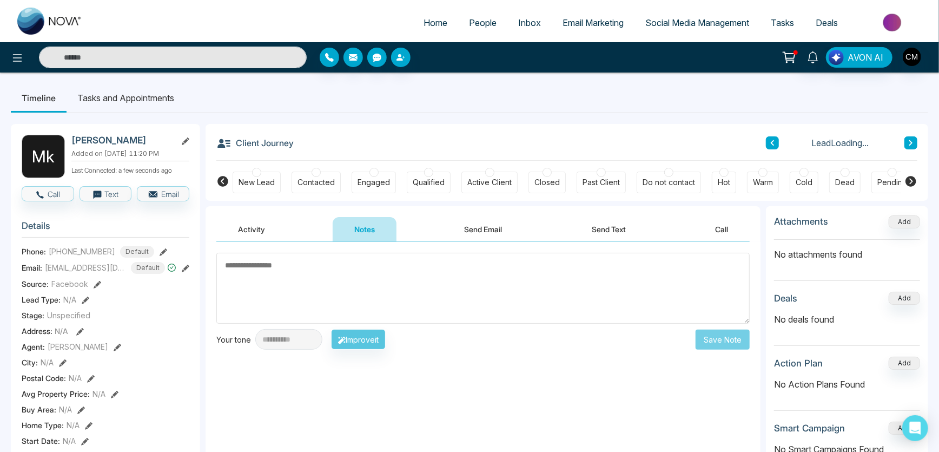
click at [489, 232] on button "Send Email" at bounding box center [483, 229] width 81 height 24
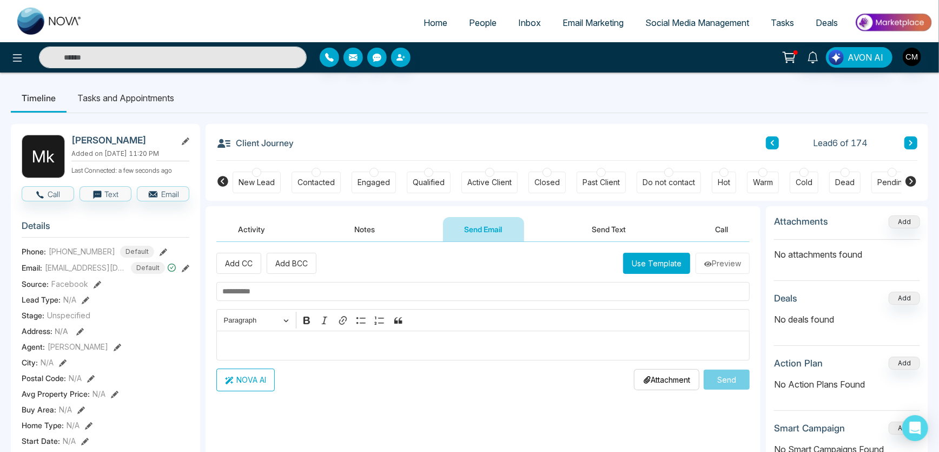
click at [668, 266] on button "Use Template" at bounding box center [656, 263] width 67 height 21
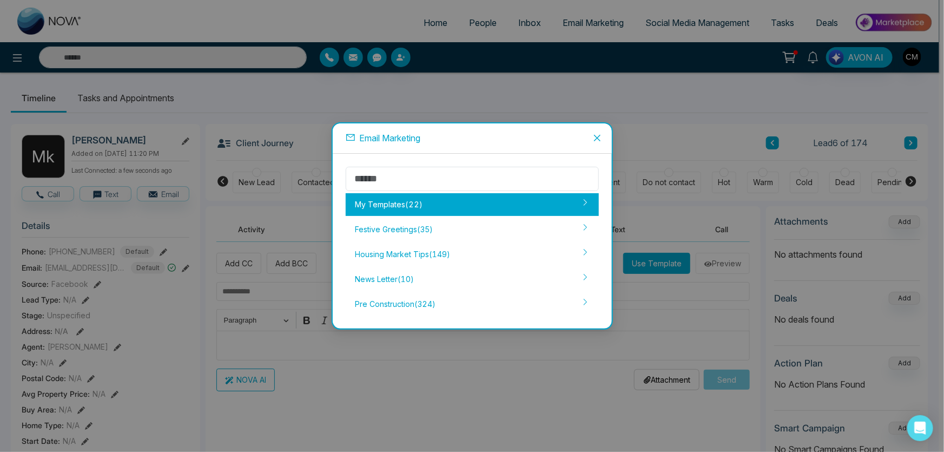
click at [436, 205] on div "My Templates ( 22 )" at bounding box center [472, 204] width 253 height 23
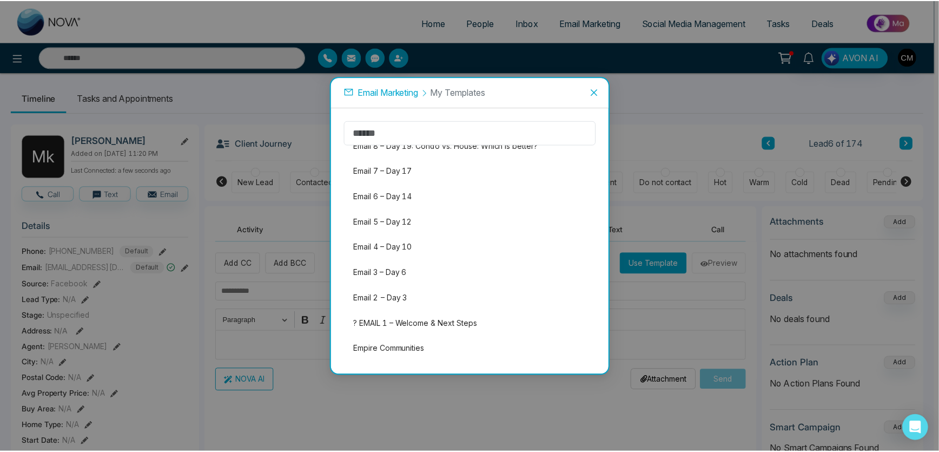
scroll to position [351, 0]
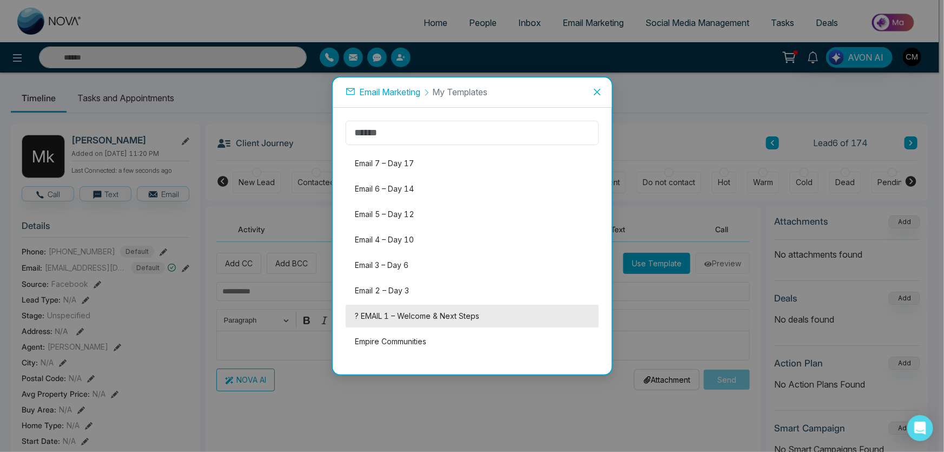
click at [402, 311] on li "? EMAIL 1 – Welcome & Next Steps" at bounding box center [472, 315] width 253 height 23
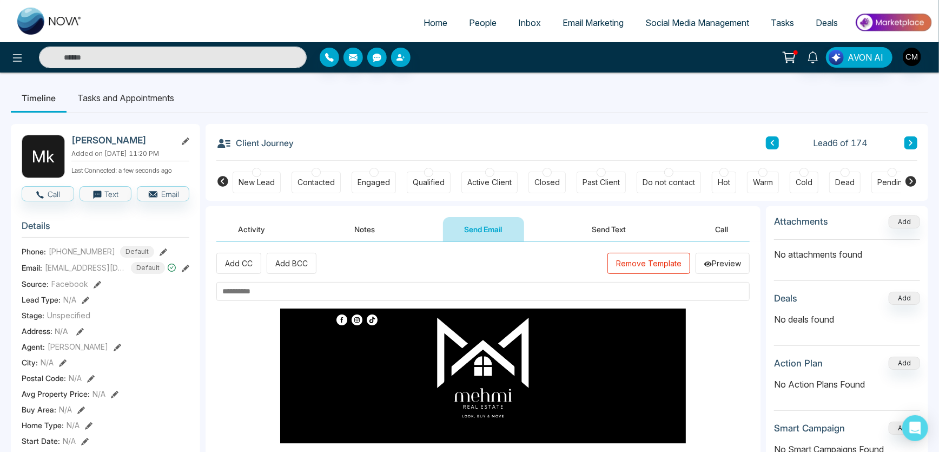
scroll to position [14, 0]
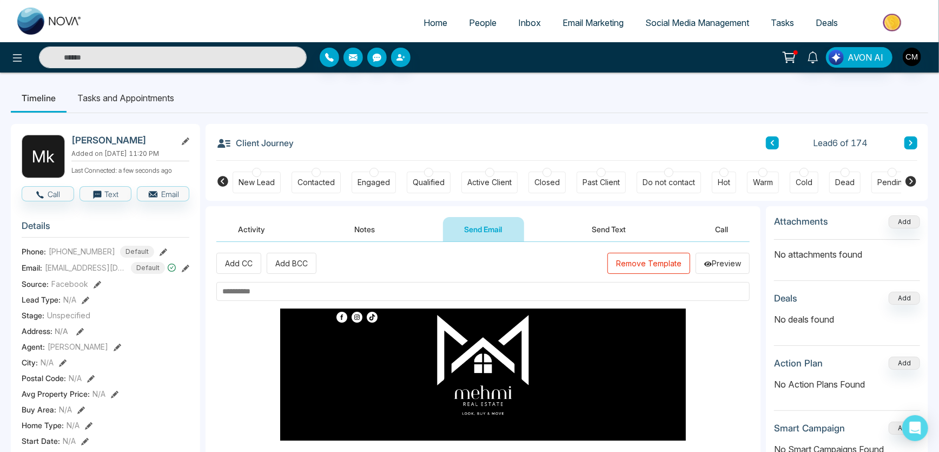
click at [268, 286] on input "text" at bounding box center [482, 291] width 533 height 19
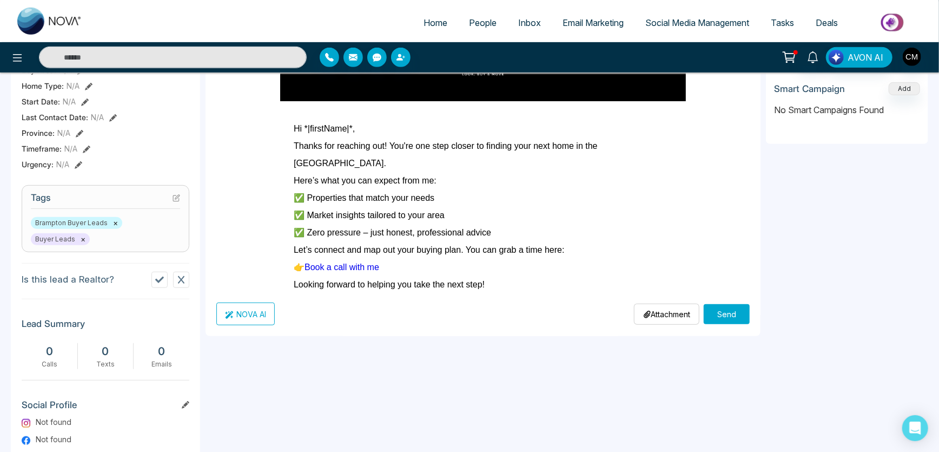
scroll to position [344, 0]
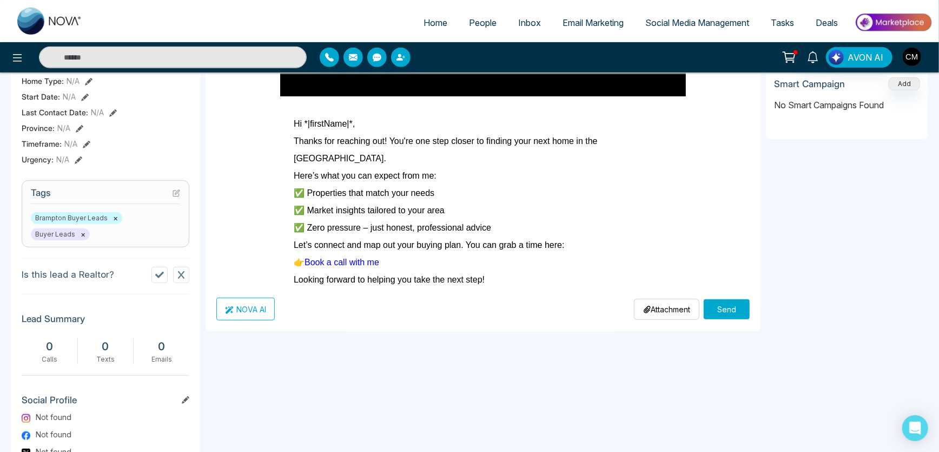
type input "*******"
click at [716, 301] on button "Send" at bounding box center [726, 309] width 46 height 20
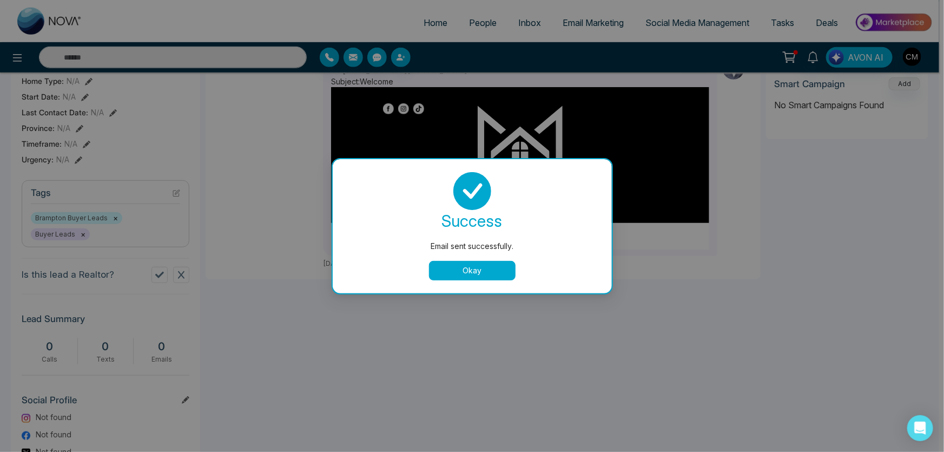
click at [456, 276] on button "Okay" at bounding box center [472, 270] width 87 height 19
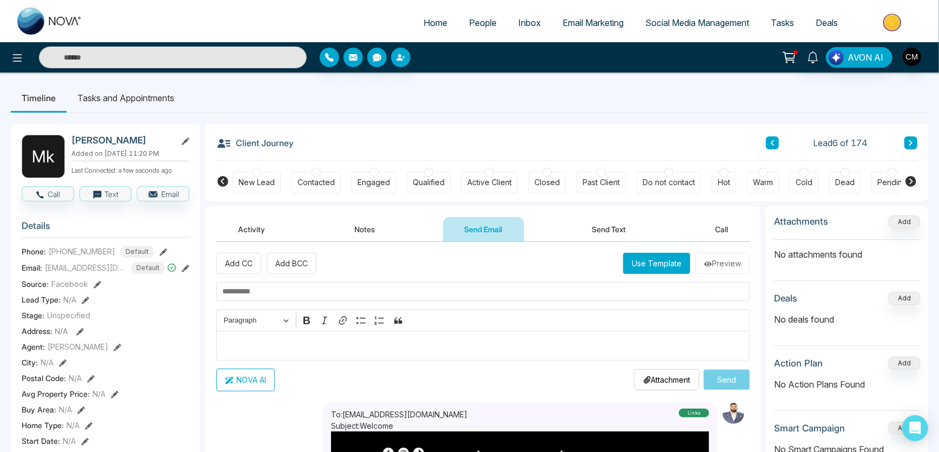
click at [567, 239] on div "Activity Notes Send Email Send Text Call" at bounding box center [482, 229] width 533 height 25
click at [587, 231] on button "Send Text" at bounding box center [608, 229] width 77 height 24
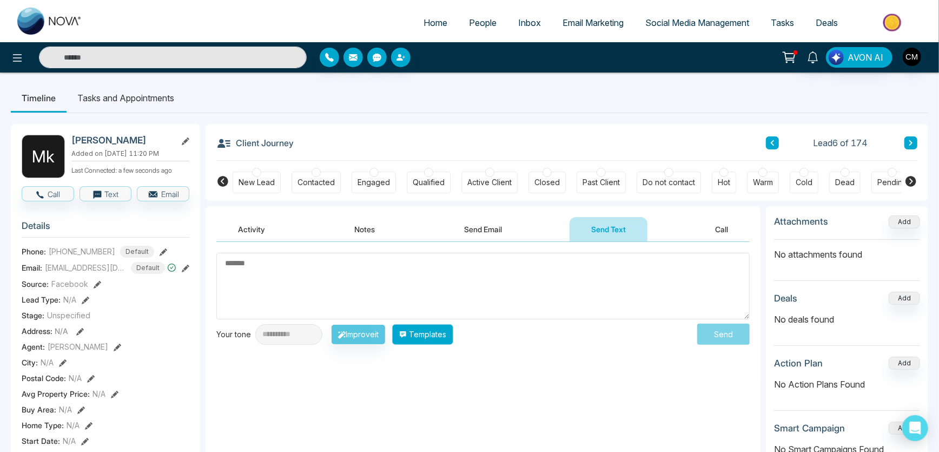
click at [448, 327] on button "Templates" at bounding box center [422, 334] width 61 height 21
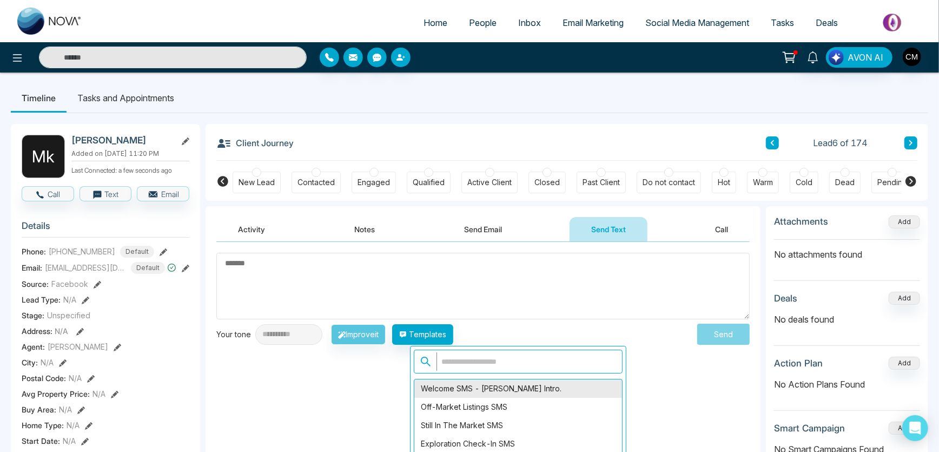
click at [454, 387] on div "Welcome SMS - [PERSON_NAME] Intro." at bounding box center [518, 388] width 208 height 18
type textarea "**********"
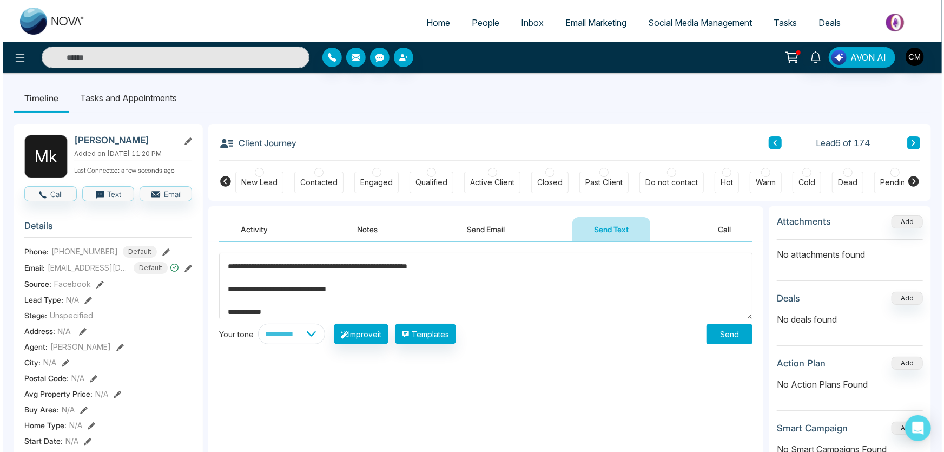
scroll to position [79, 0]
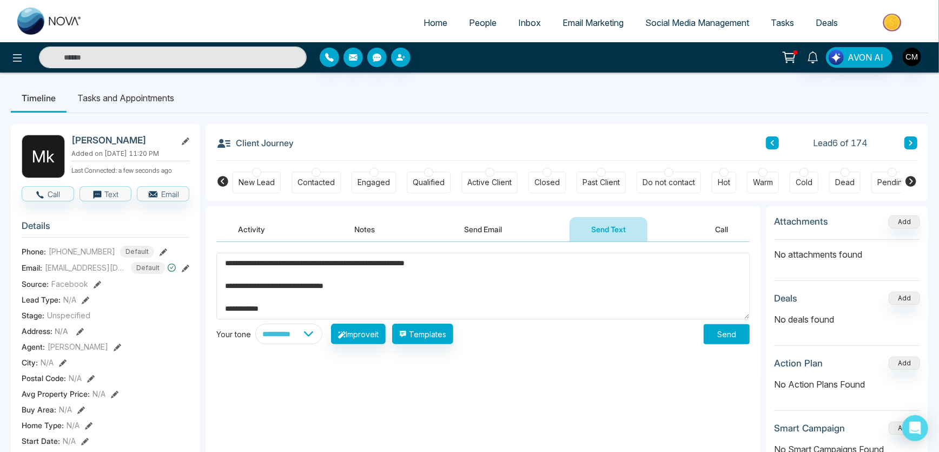
click at [710, 329] on button "Send" at bounding box center [726, 334] width 46 height 20
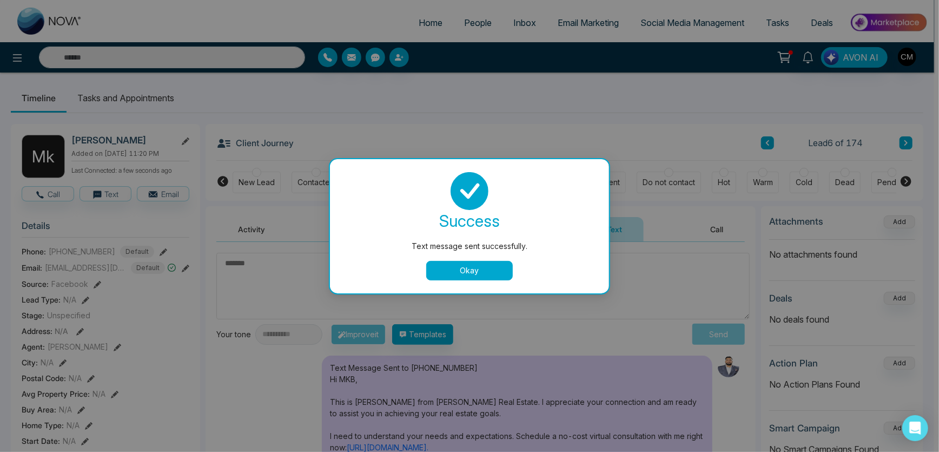
scroll to position [0, 0]
click at [437, 277] on button "Okay" at bounding box center [472, 270] width 87 height 19
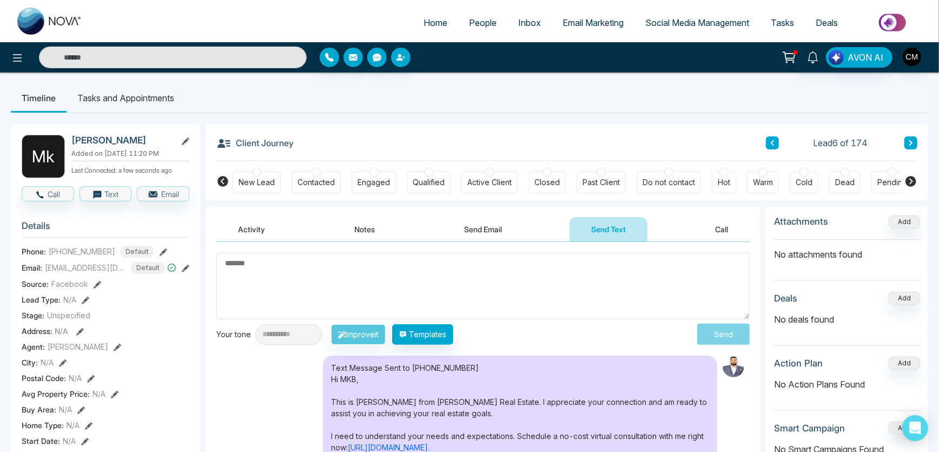
click at [257, 177] on div "New Lead" at bounding box center [256, 182] width 36 height 11
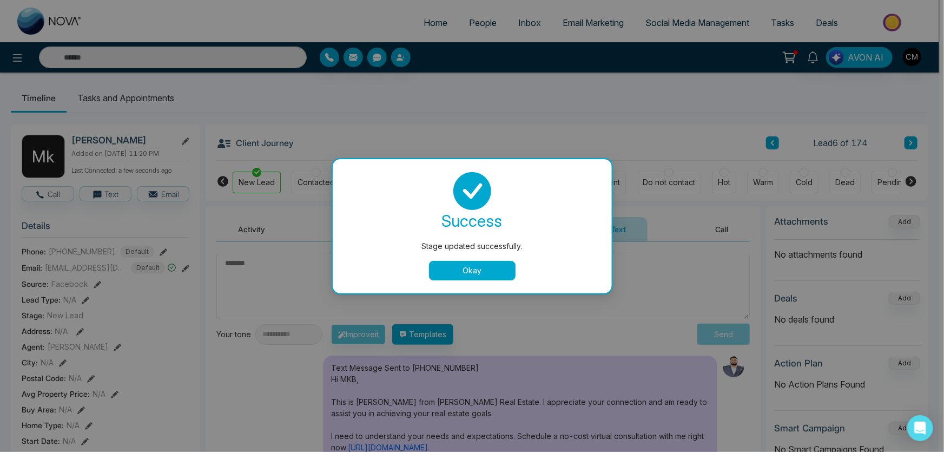
click at [467, 263] on button "Okay" at bounding box center [472, 270] width 87 height 19
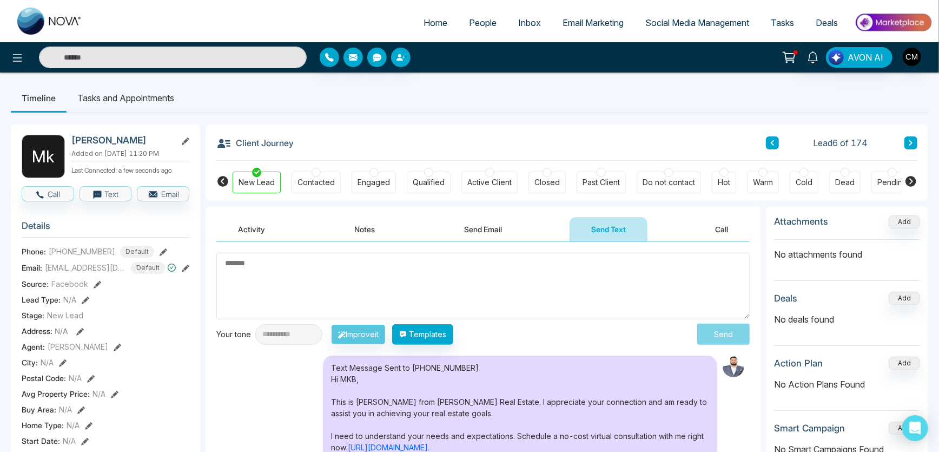
click at [779, 142] on div "Lead 6 of 174" at bounding box center [841, 142] width 151 height 13
click at [775, 142] on button at bounding box center [772, 142] width 13 height 13
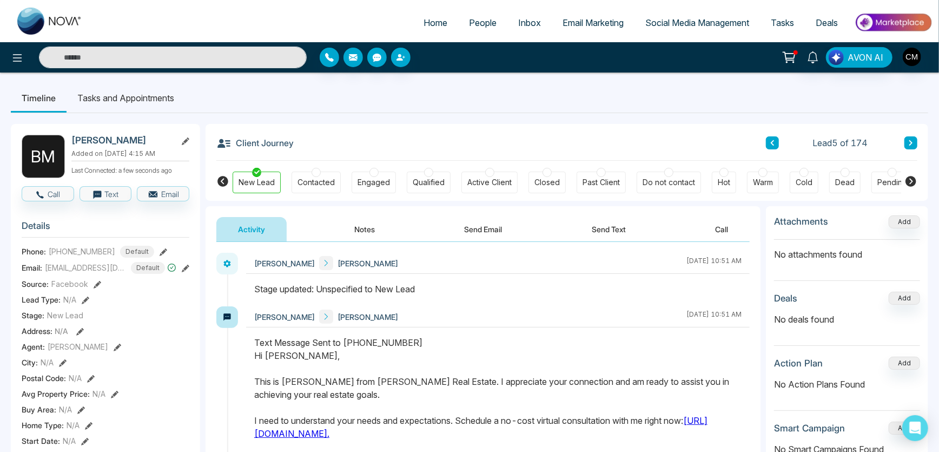
click at [775, 142] on button at bounding box center [772, 142] width 13 height 13
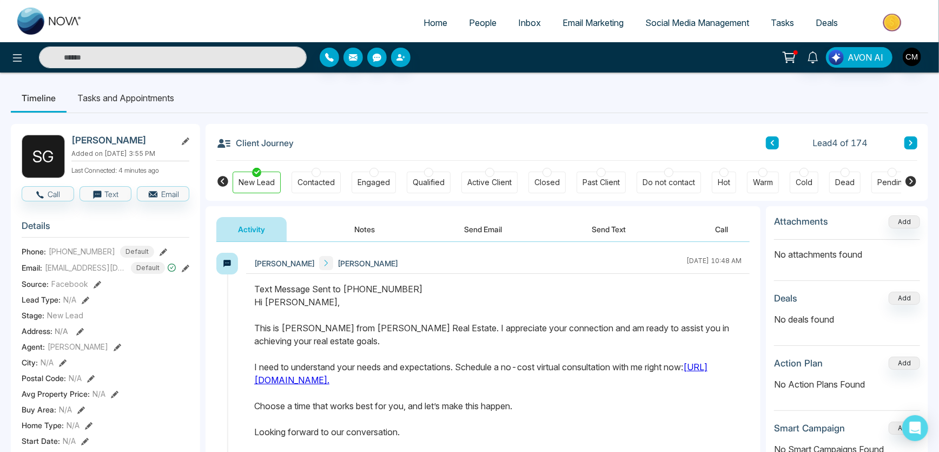
click at [765, 146] on div "Client Journey Lead 4 of 174" at bounding box center [566, 142] width 701 height 37
click at [772, 145] on icon at bounding box center [771, 143] width 5 height 6
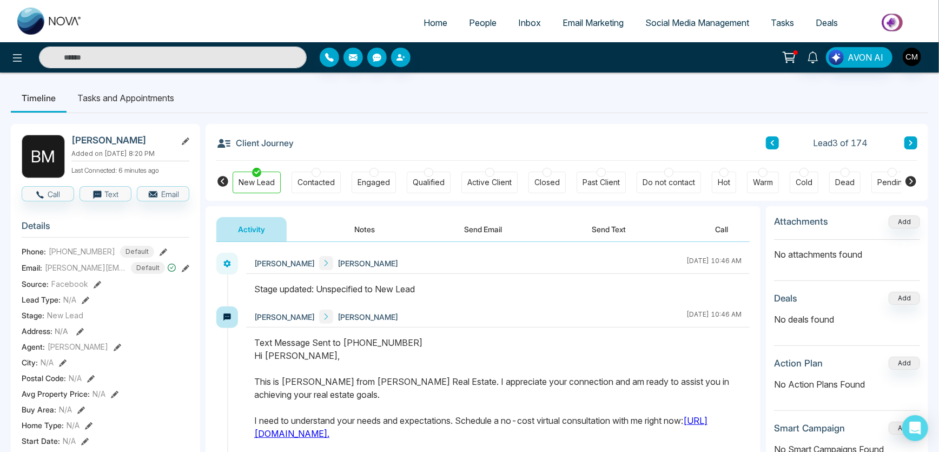
click at [772, 145] on icon at bounding box center [771, 143] width 5 height 6
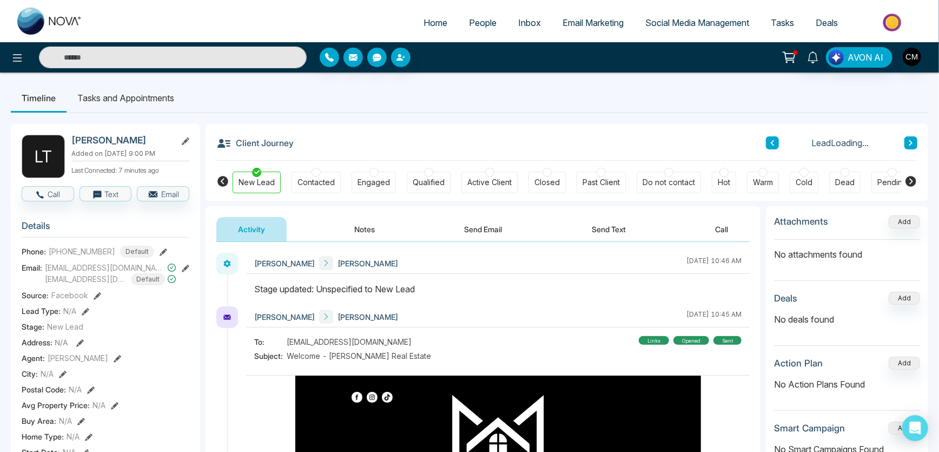
click at [772, 145] on icon at bounding box center [771, 143] width 5 height 6
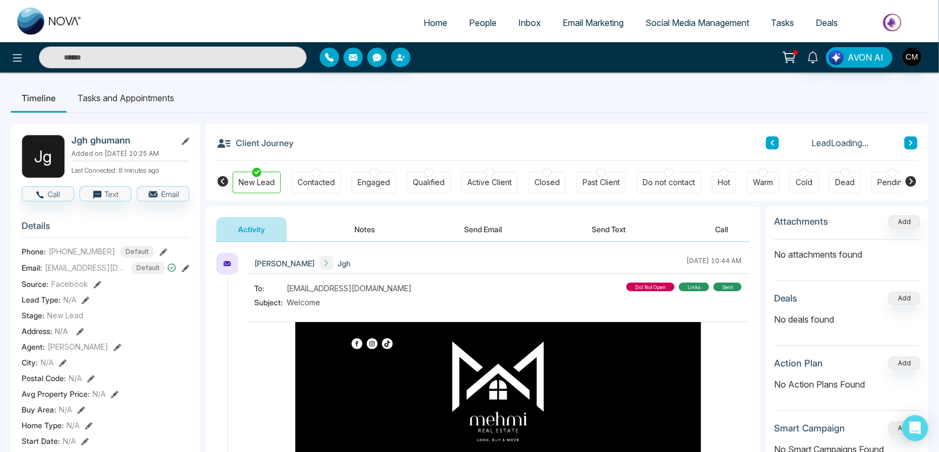
click at [906, 140] on button at bounding box center [910, 142] width 13 height 13
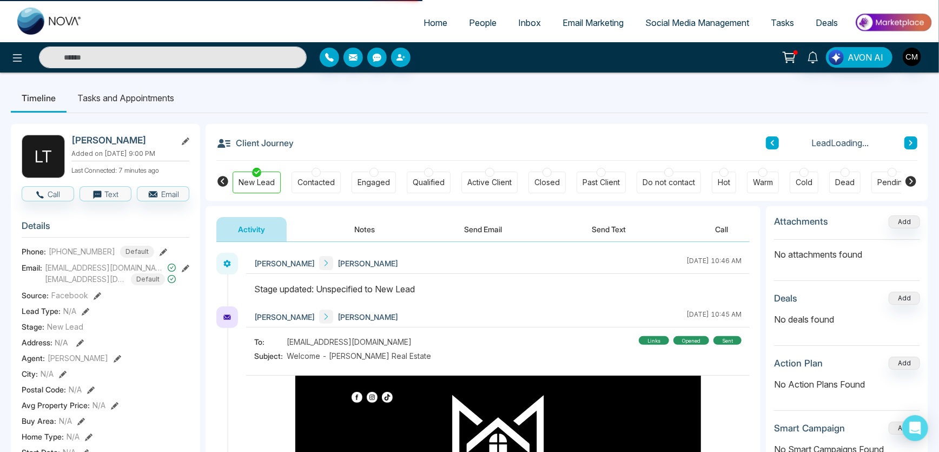
click at [906, 140] on button at bounding box center [910, 142] width 13 height 13
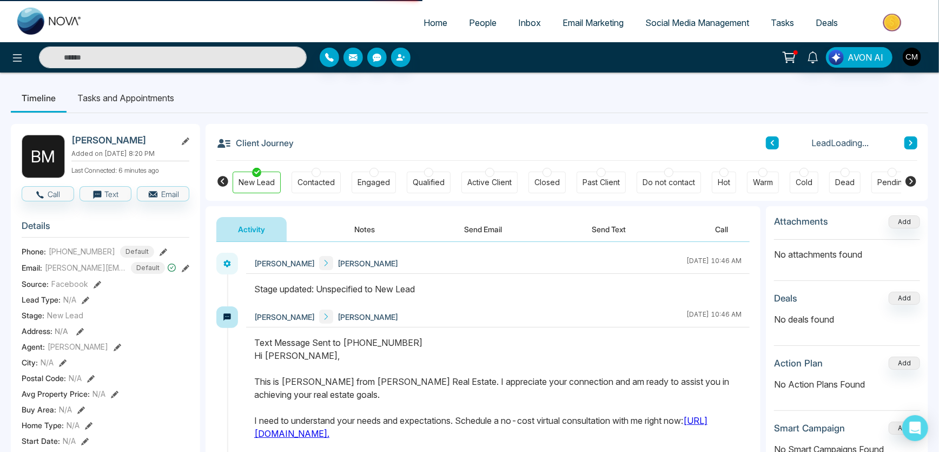
click at [906, 140] on button at bounding box center [910, 142] width 13 height 13
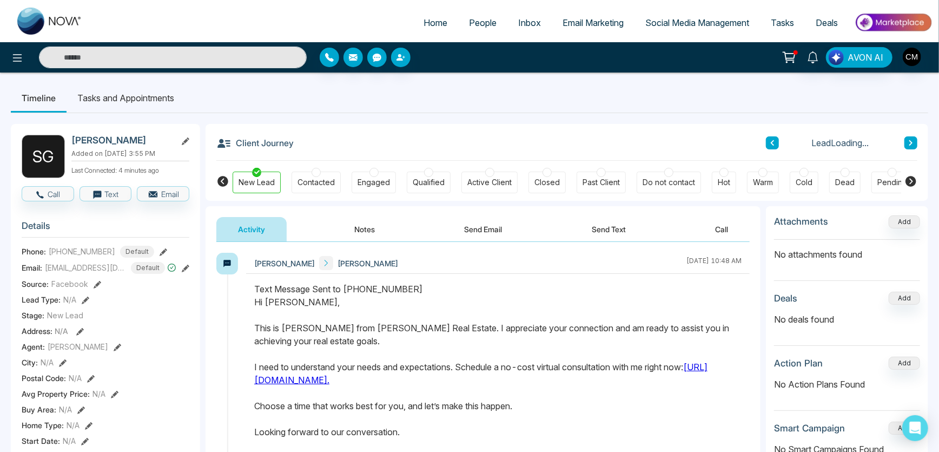
click at [906, 140] on button at bounding box center [910, 142] width 13 height 13
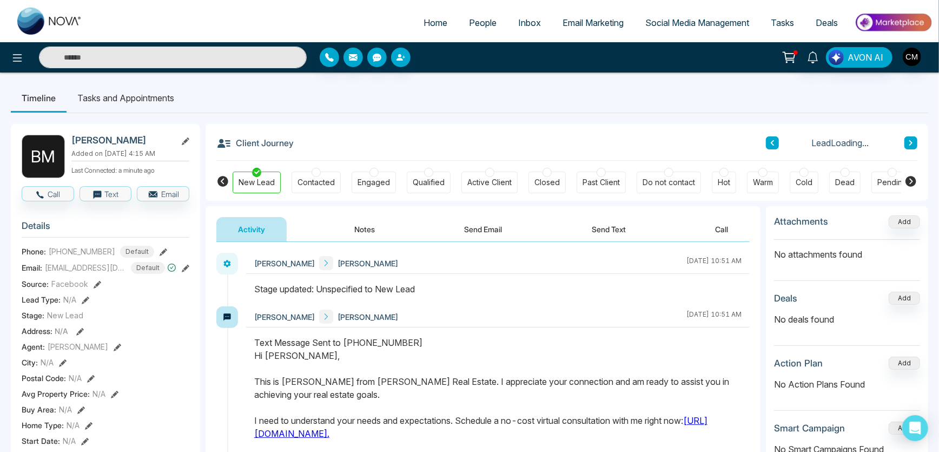
click at [906, 140] on button at bounding box center [910, 142] width 13 height 13
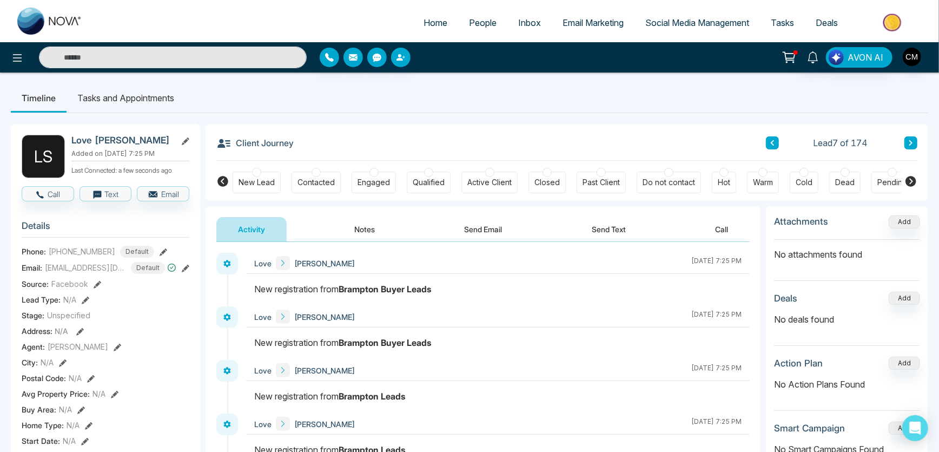
click at [779, 139] on div "Lead 7 of 174" at bounding box center [841, 142] width 151 height 13
click at [775, 139] on button at bounding box center [772, 142] width 13 height 13
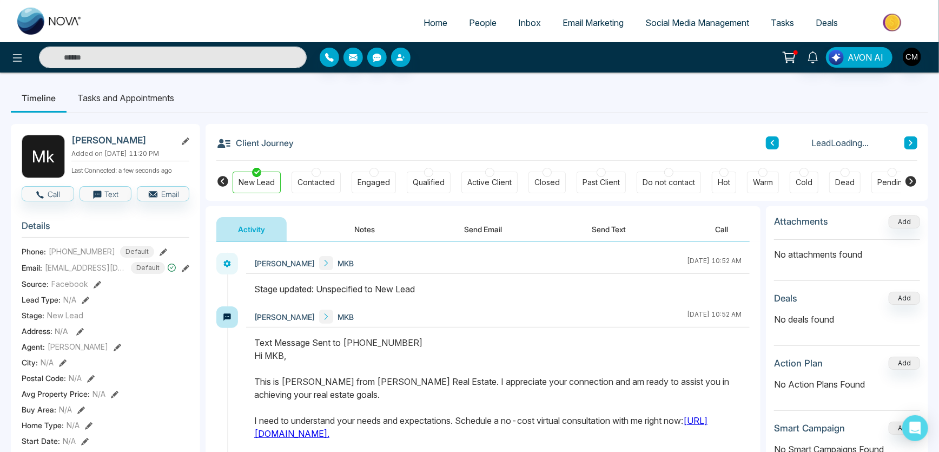
click at [908, 141] on icon at bounding box center [910, 143] width 5 height 6
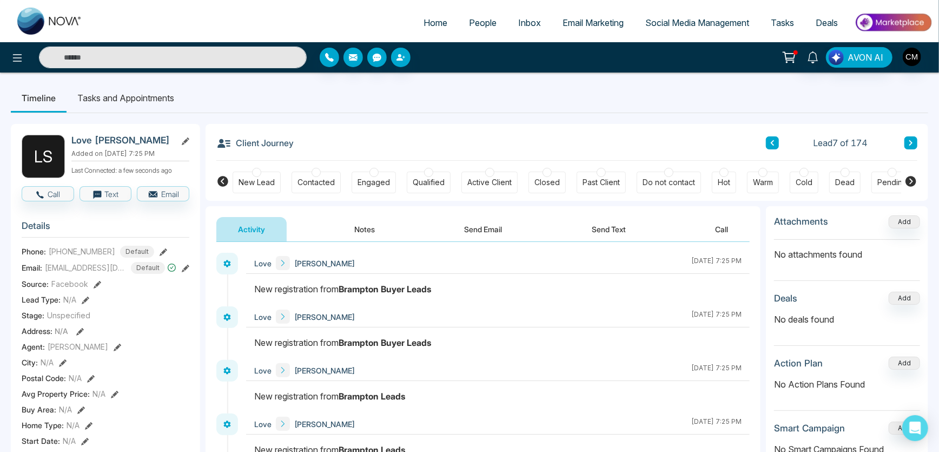
click at [466, 223] on button "Send Email" at bounding box center [483, 229] width 81 height 24
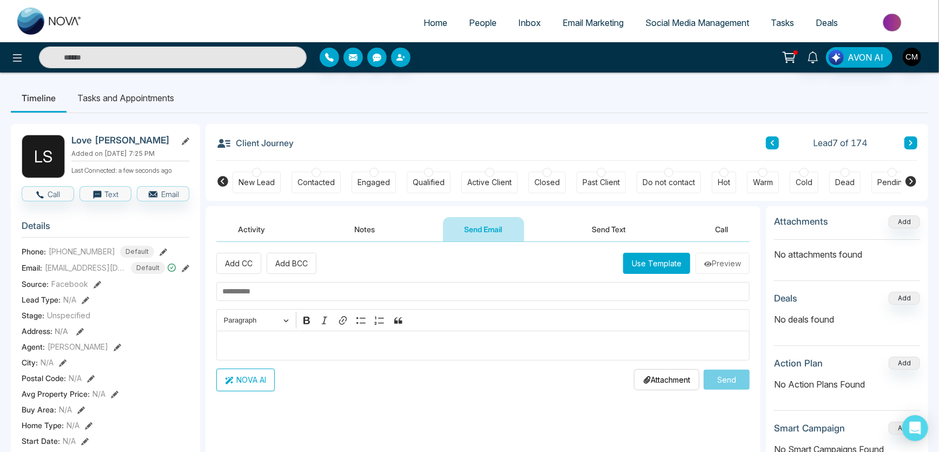
click at [648, 269] on button "Use Template" at bounding box center [656, 263] width 67 height 21
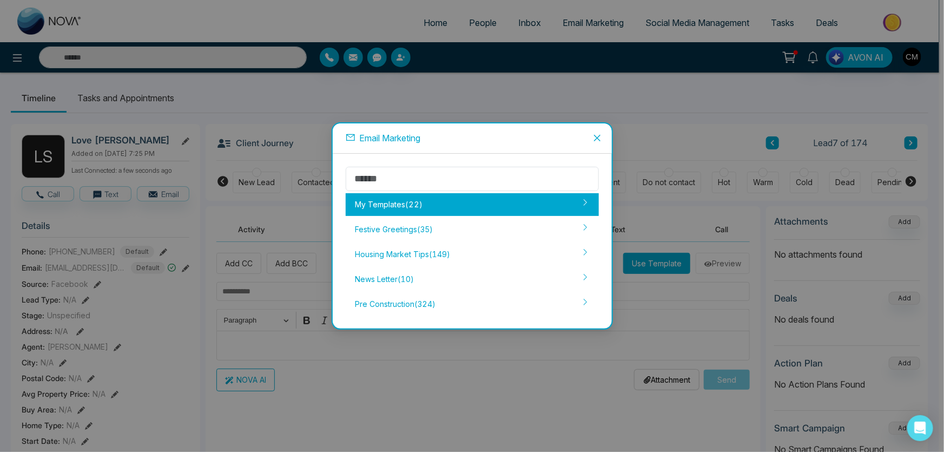
click at [401, 206] on div "My Templates ( 22 )" at bounding box center [472, 204] width 253 height 23
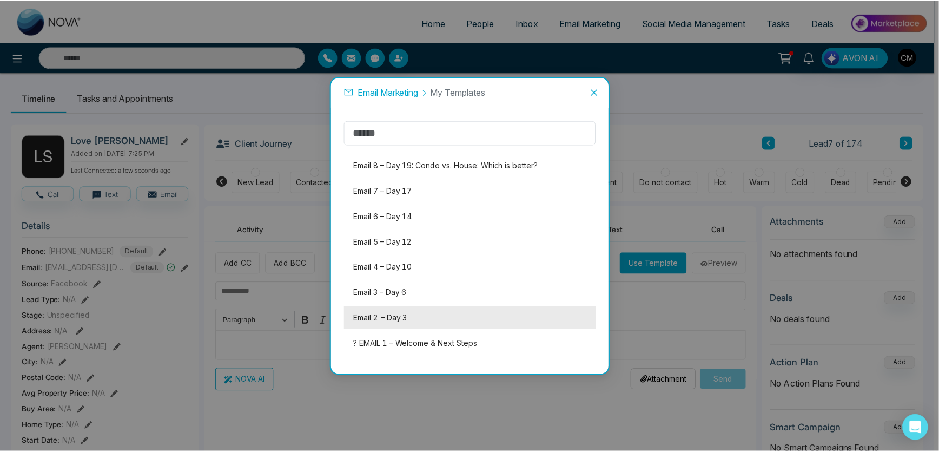
scroll to position [351, 0]
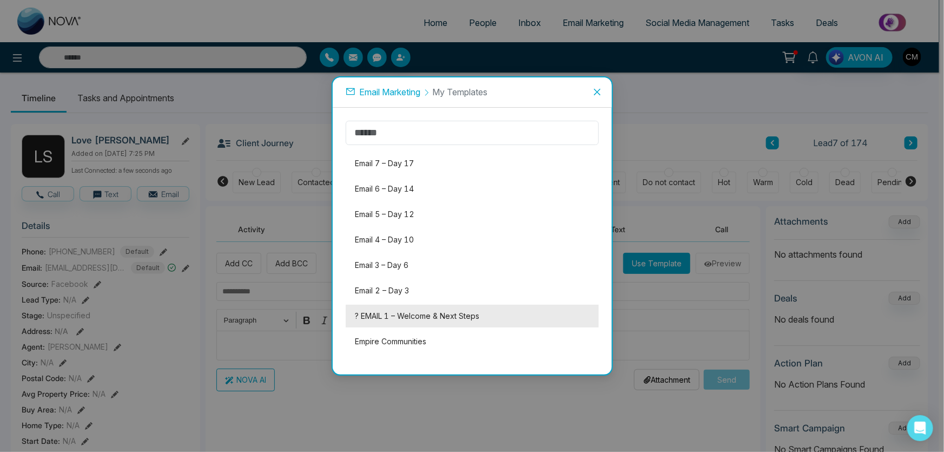
click at [394, 314] on li "? EMAIL 1 – Welcome & Next Steps" at bounding box center [472, 315] width 253 height 23
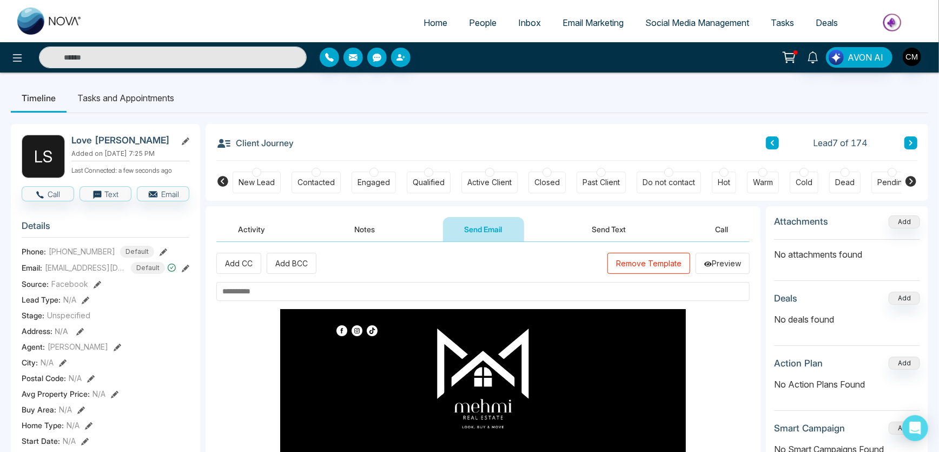
click at [245, 283] on input "text" at bounding box center [482, 291] width 533 height 19
type input "**********"
click at [433, 261] on div "Add CC Add BCC Remove Template Preview" at bounding box center [482, 263] width 533 height 21
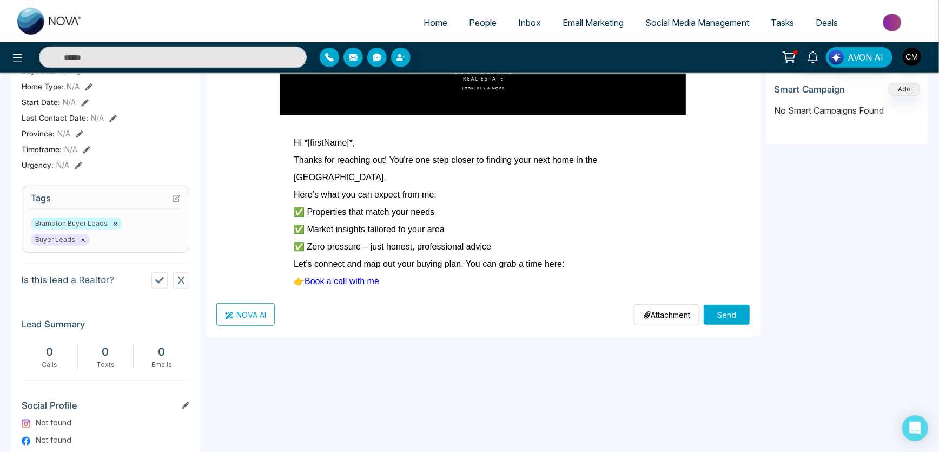
scroll to position [344, 0]
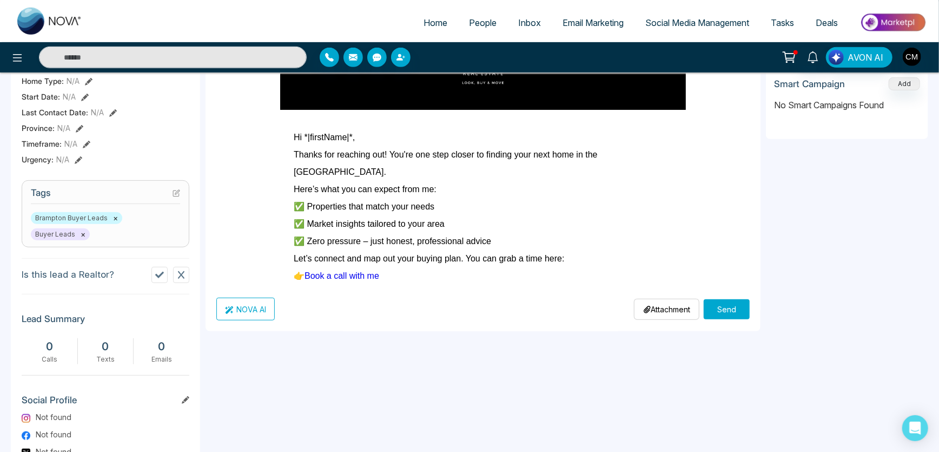
click at [739, 308] on button "Send" at bounding box center [726, 309] width 46 height 20
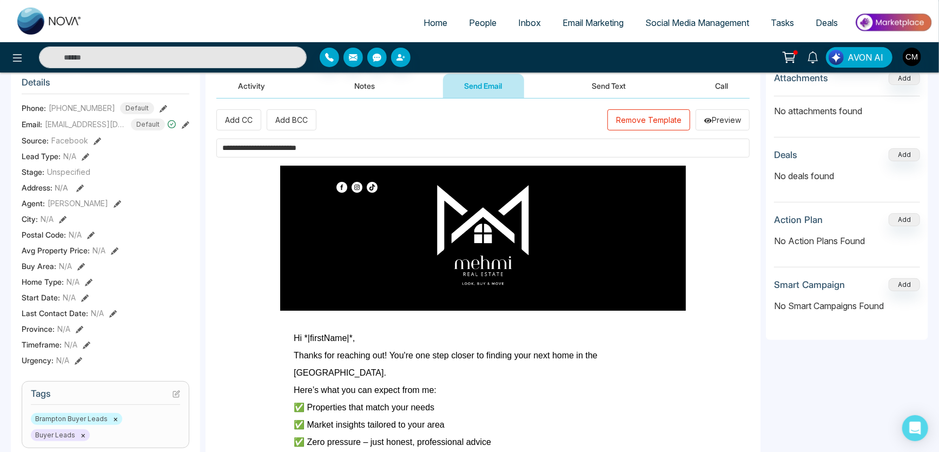
scroll to position [49, 0]
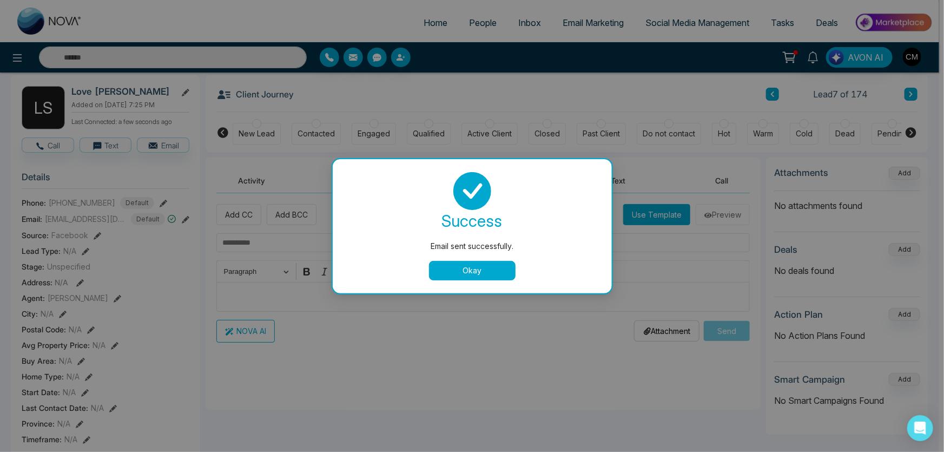
click at [475, 274] on button "Okay" at bounding box center [472, 270] width 87 height 19
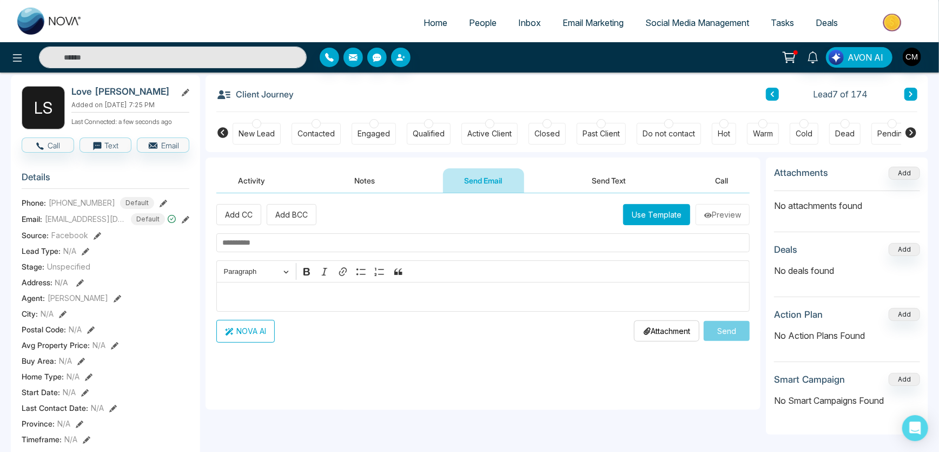
click at [605, 185] on button "Send Text" at bounding box center [608, 180] width 77 height 24
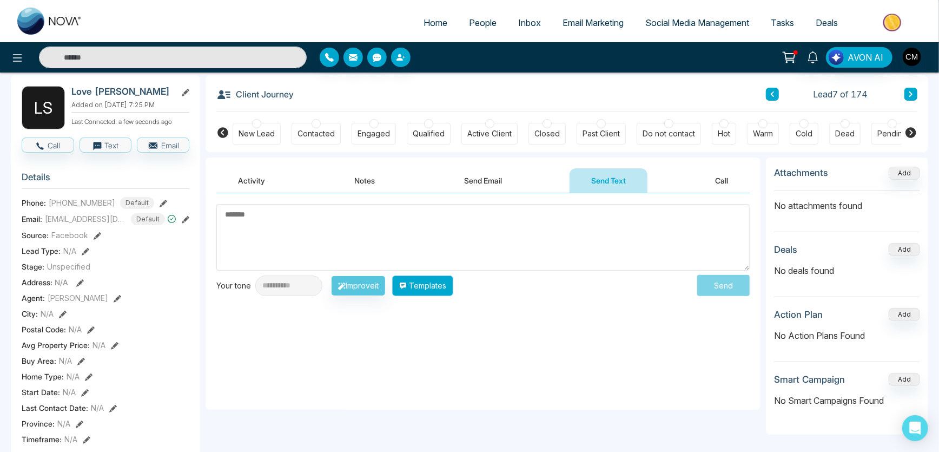
click at [450, 287] on button "Templates" at bounding box center [422, 285] width 61 height 21
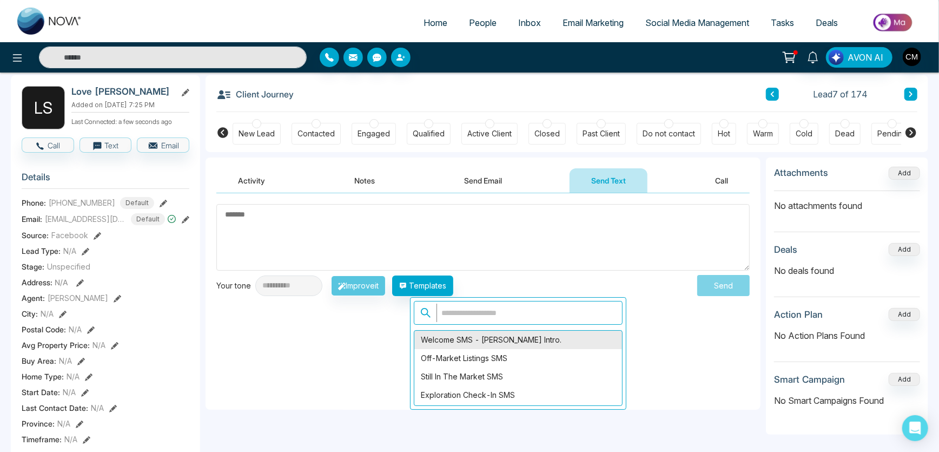
click at [478, 338] on div "Welcome SMS - [PERSON_NAME] Intro." at bounding box center [518, 339] width 208 height 18
type textarea "**********"
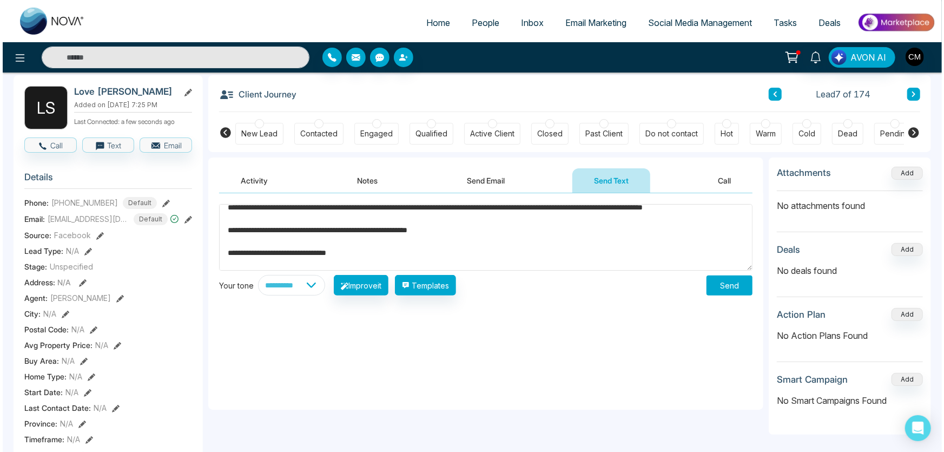
scroll to position [79, 0]
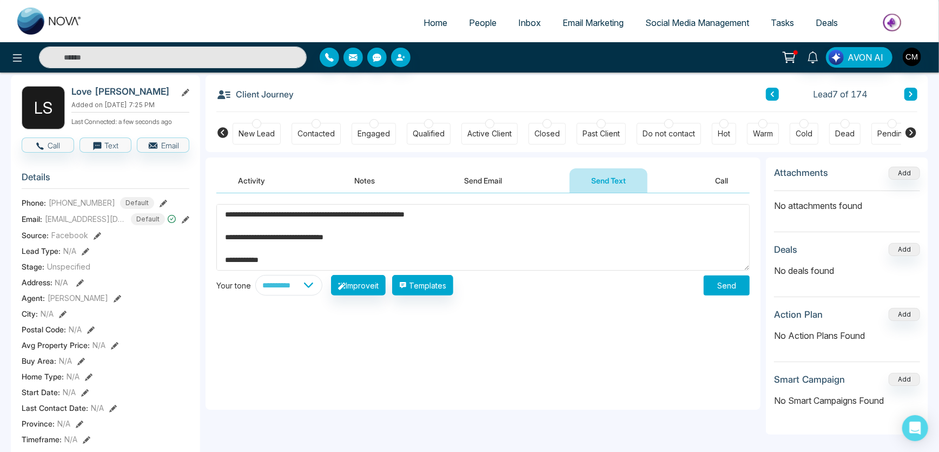
click at [723, 286] on button "Send" at bounding box center [726, 285] width 46 height 20
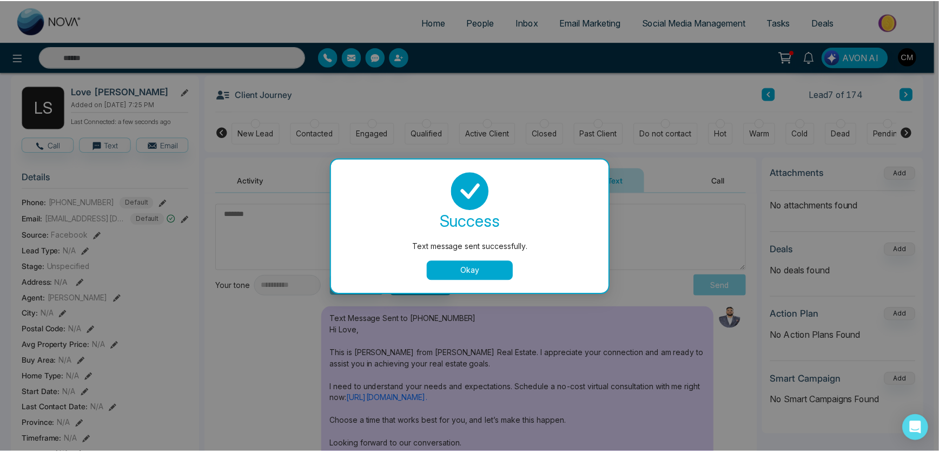
scroll to position [0, 0]
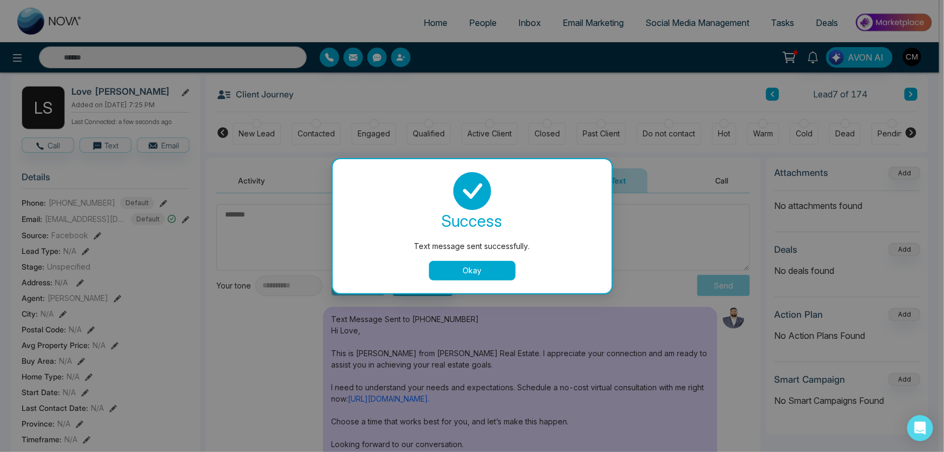
click at [477, 274] on button "Okay" at bounding box center [472, 270] width 87 height 19
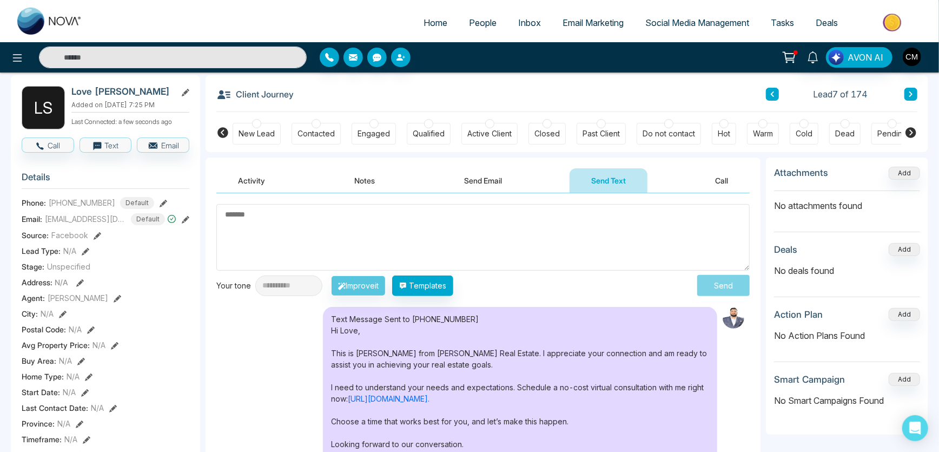
click at [908, 91] on icon at bounding box center [910, 94] width 5 height 6
click at [254, 124] on div at bounding box center [256, 123] width 9 height 9
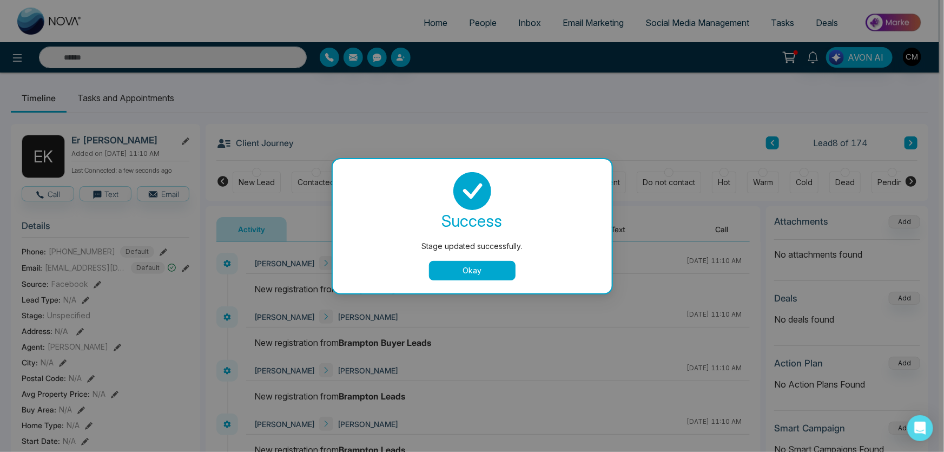
click at [461, 280] on button "Okay" at bounding box center [472, 270] width 87 height 19
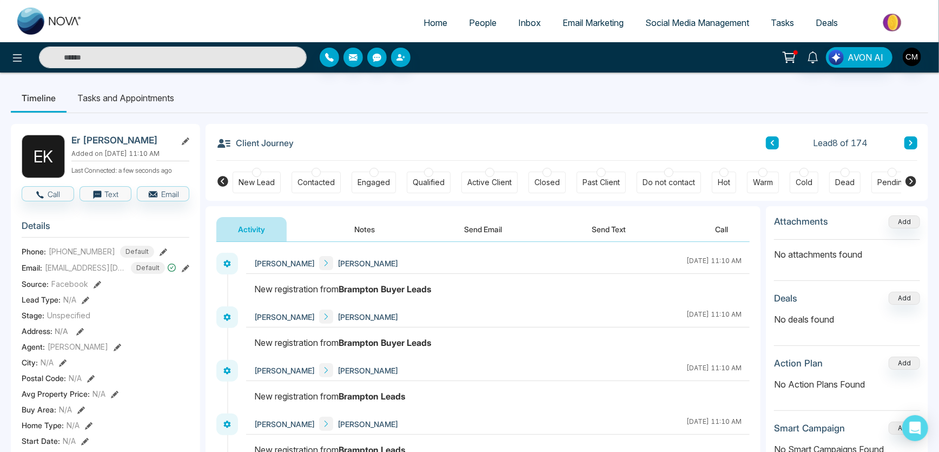
click at [466, 225] on button "Send Email" at bounding box center [483, 229] width 81 height 24
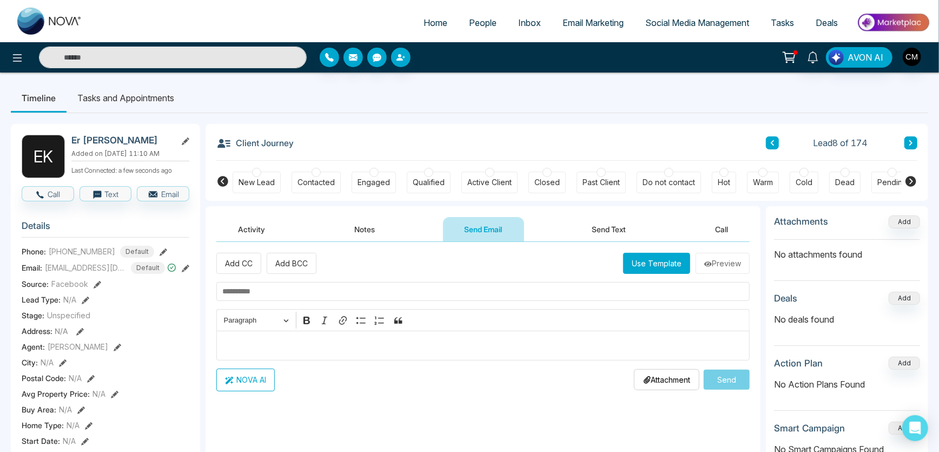
click at [667, 255] on button "Use Template" at bounding box center [656, 263] width 67 height 21
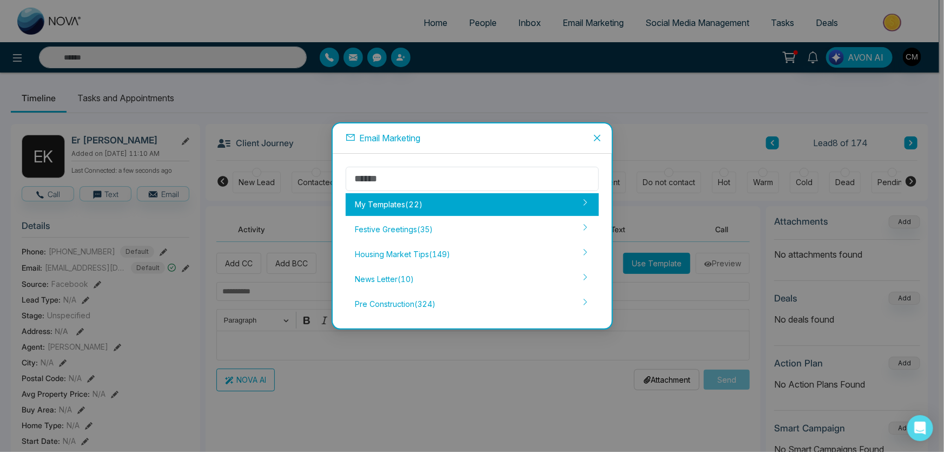
click at [413, 200] on div "My Templates ( 22 )" at bounding box center [472, 204] width 253 height 23
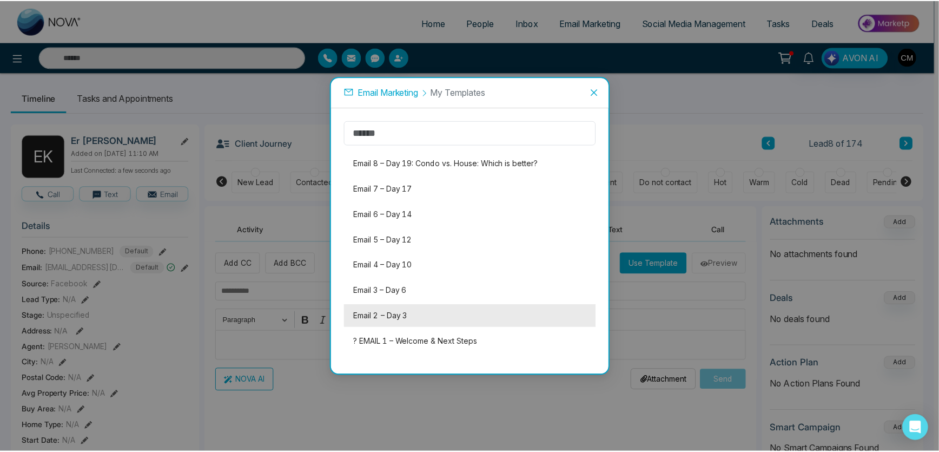
scroll to position [351, 0]
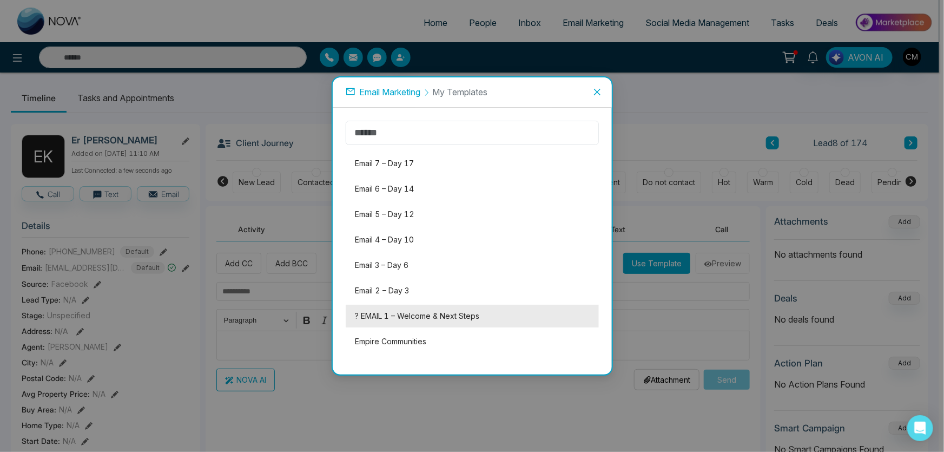
click at [391, 312] on li "? EMAIL 1 – Welcome & Next Steps" at bounding box center [472, 315] width 253 height 23
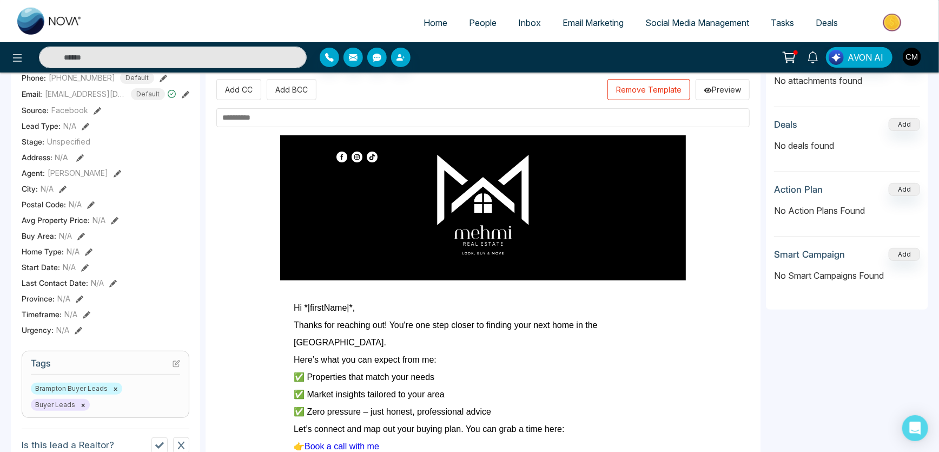
scroll to position [49, 0]
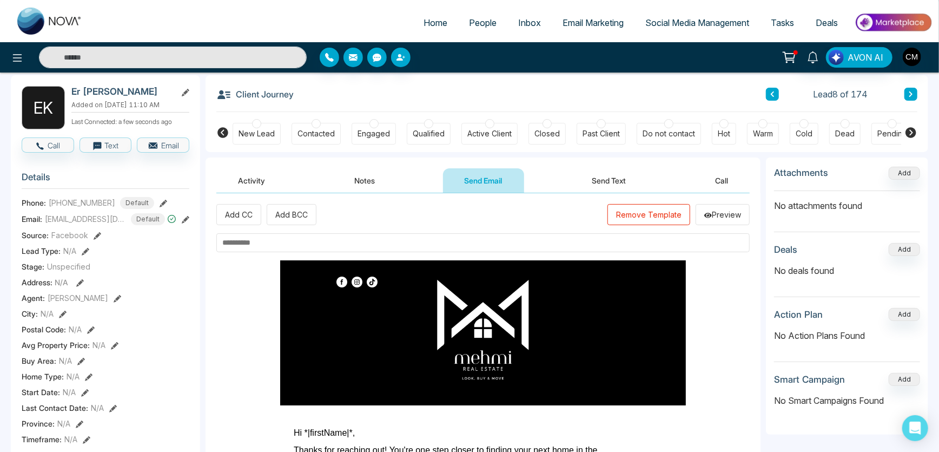
click at [259, 246] on input "text" at bounding box center [482, 242] width 533 height 19
paste input "**********"
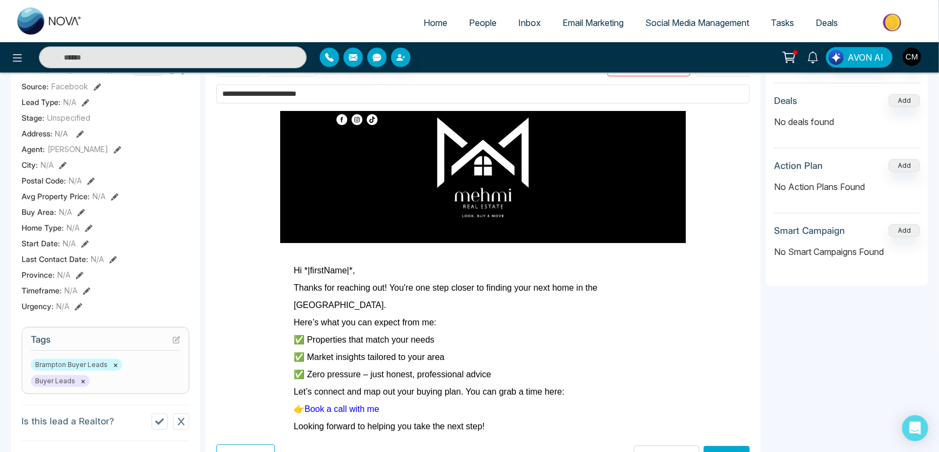
scroll to position [196, 0]
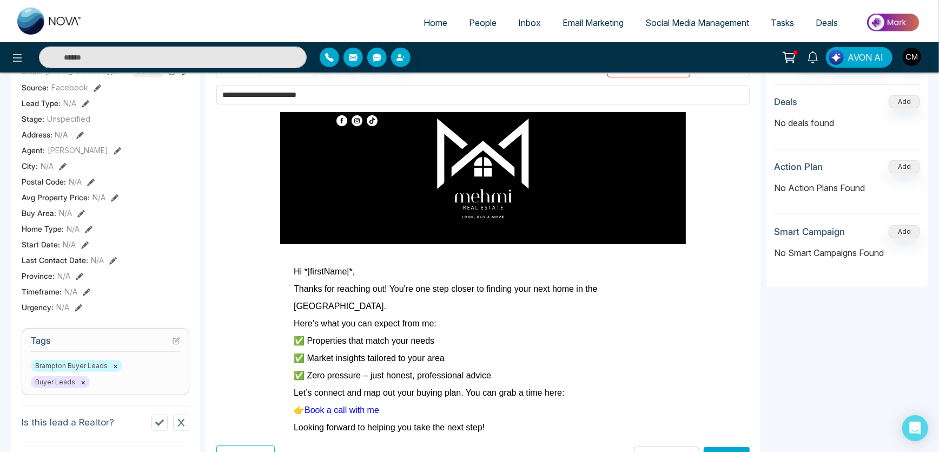
type input "**********"
click at [724, 441] on div "**********" at bounding box center [482, 261] width 533 height 411
click at [724, 447] on button "Send" at bounding box center [726, 457] width 46 height 20
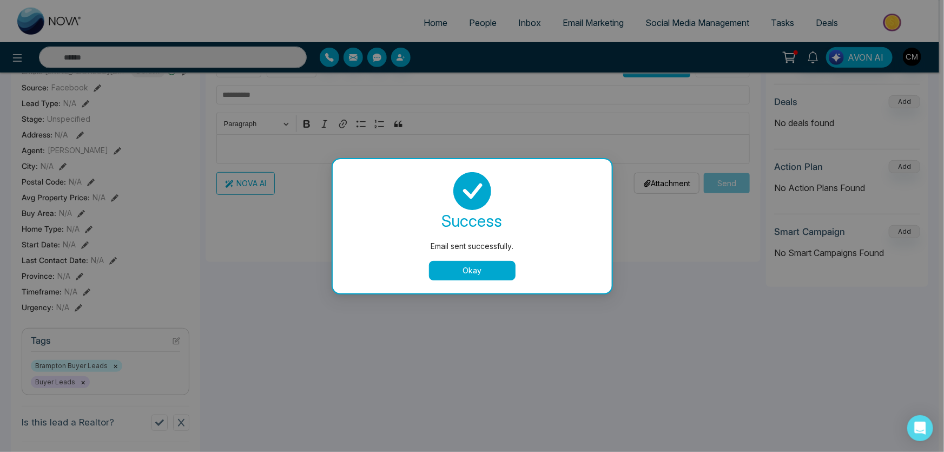
click at [482, 274] on button "Okay" at bounding box center [472, 270] width 87 height 19
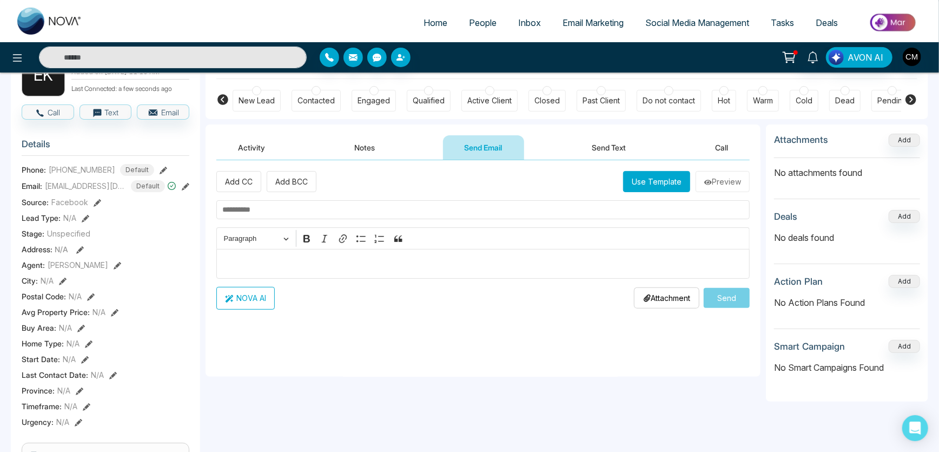
scroll to position [0, 0]
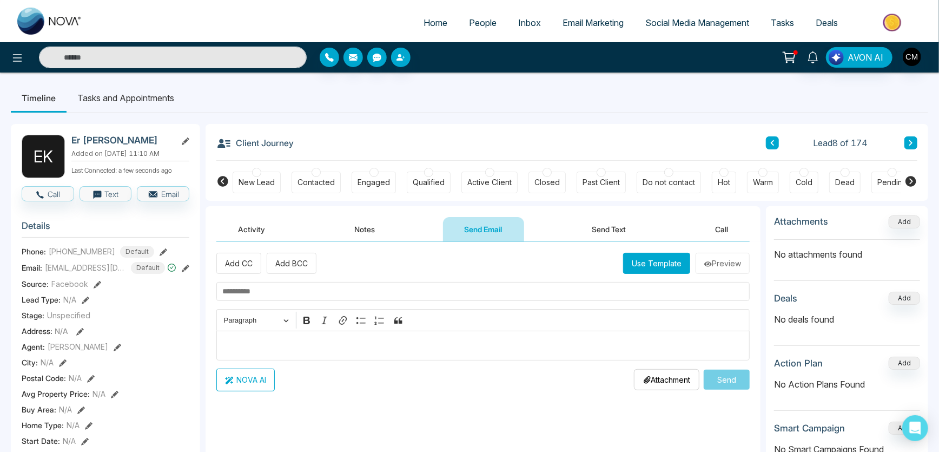
click at [613, 228] on button "Send Text" at bounding box center [608, 229] width 77 height 24
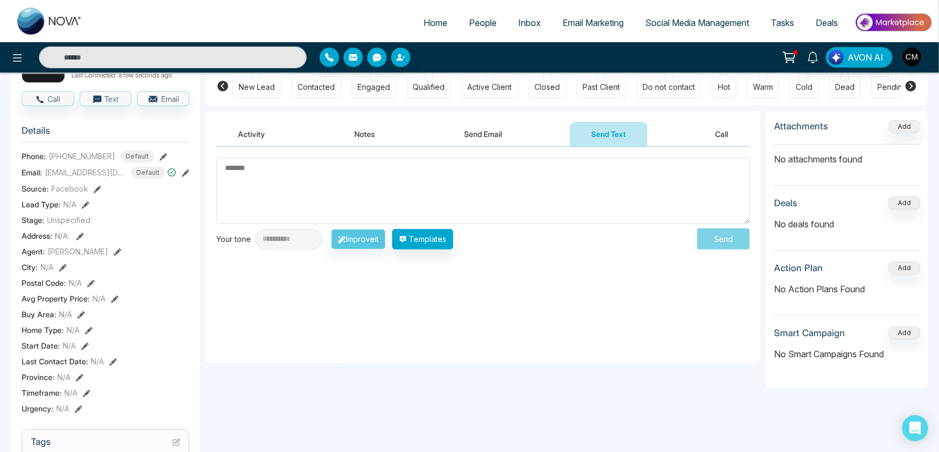
scroll to position [98, 0]
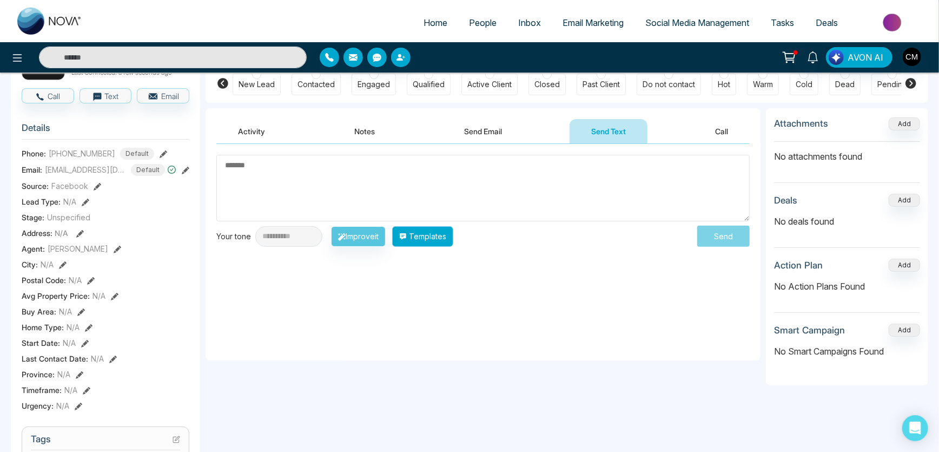
click at [450, 240] on button "Templates" at bounding box center [422, 236] width 61 height 21
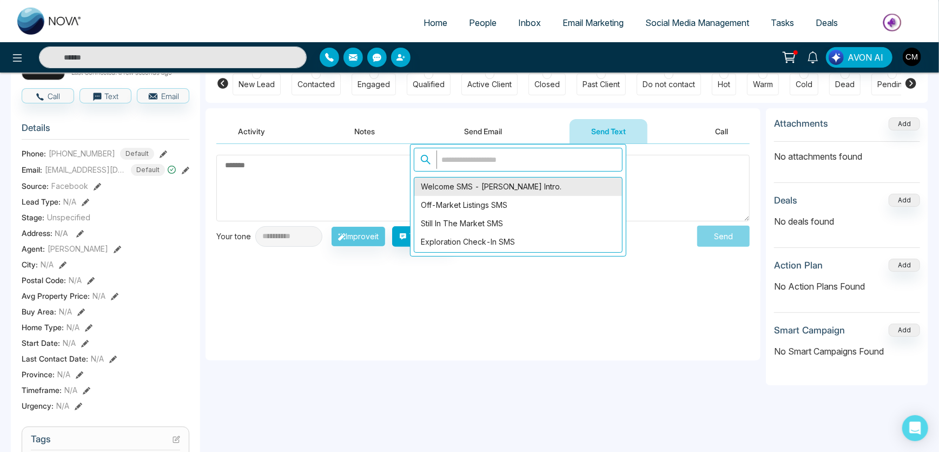
click at [476, 185] on div "Welcome SMS - [PERSON_NAME] Intro." at bounding box center [518, 186] width 208 height 18
type textarea "**********"
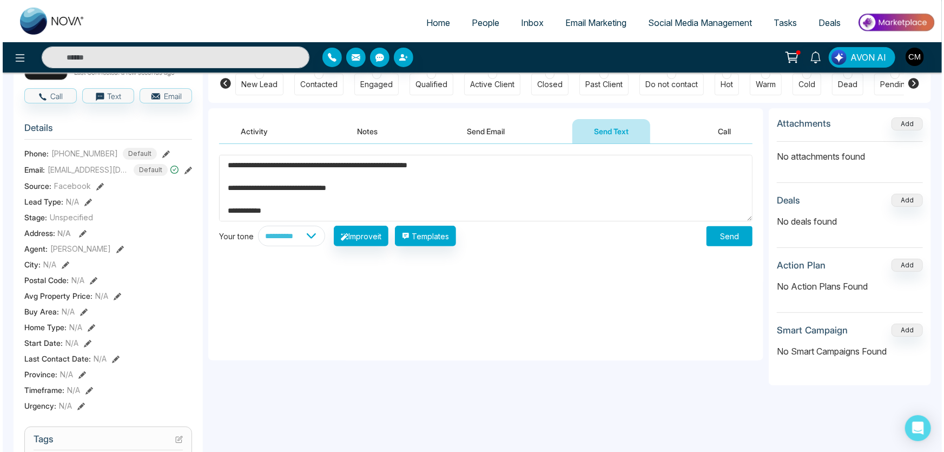
scroll to position [79, 0]
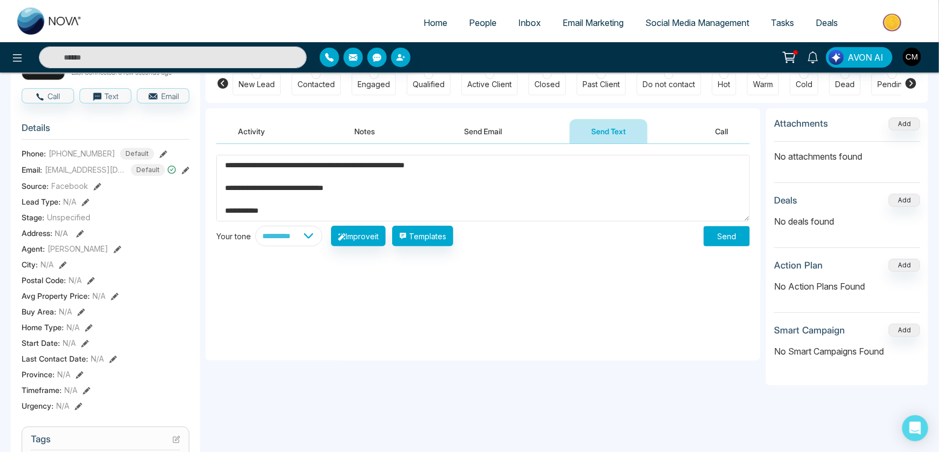
click at [738, 235] on button "Send" at bounding box center [726, 236] width 46 height 20
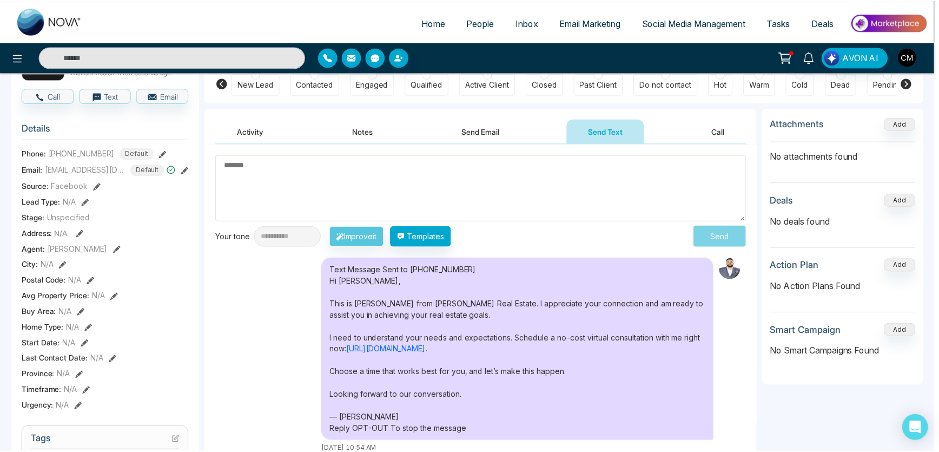
scroll to position [0, 0]
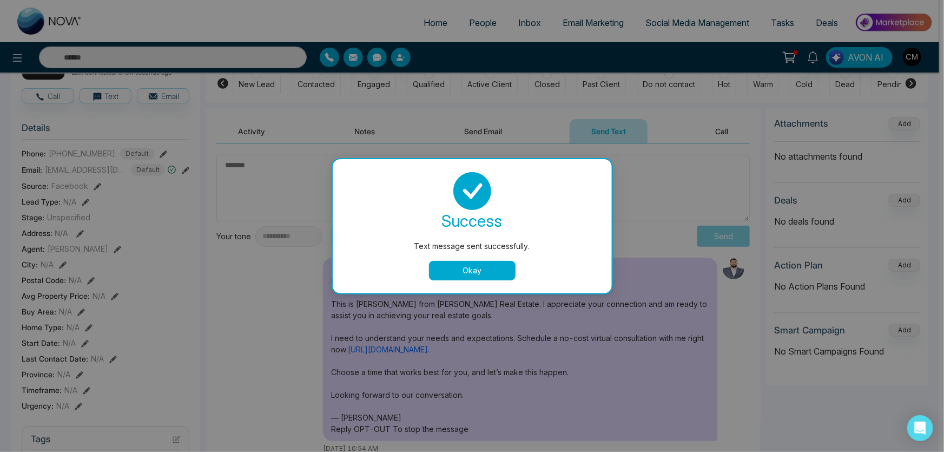
click at [452, 275] on button "Okay" at bounding box center [472, 270] width 87 height 19
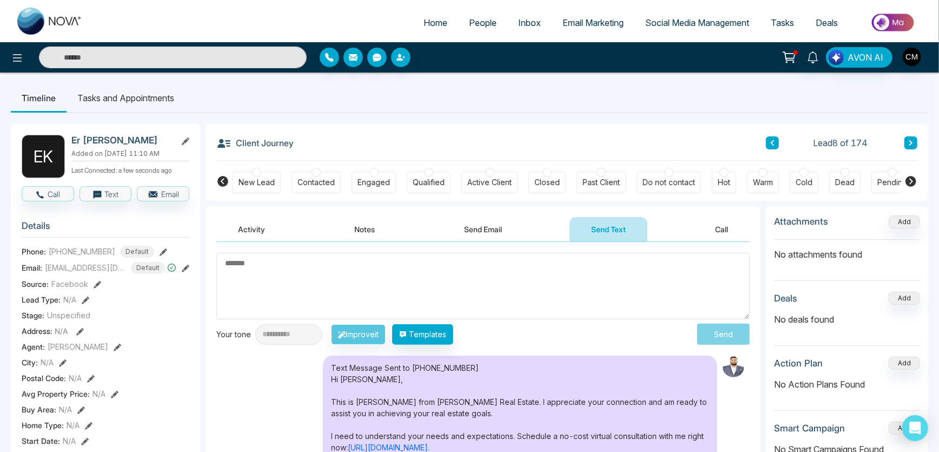
click at [772, 140] on icon at bounding box center [771, 143] width 5 height 6
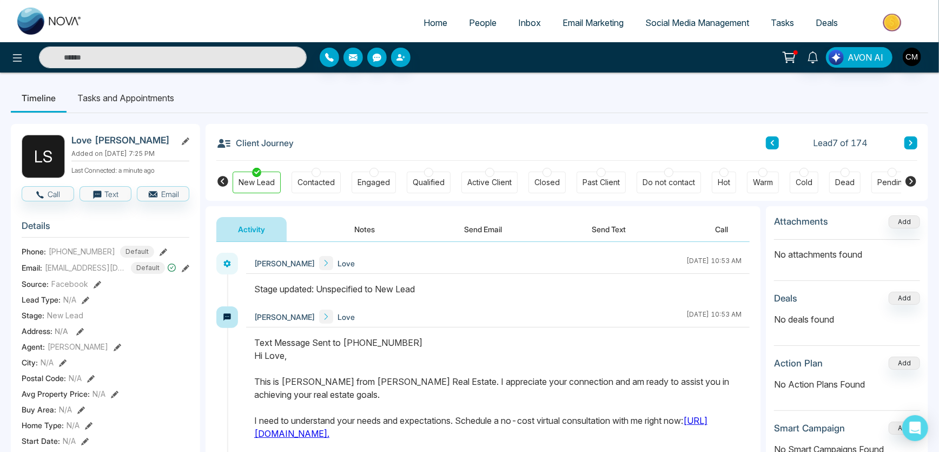
click at [906, 144] on button at bounding box center [910, 142] width 13 height 13
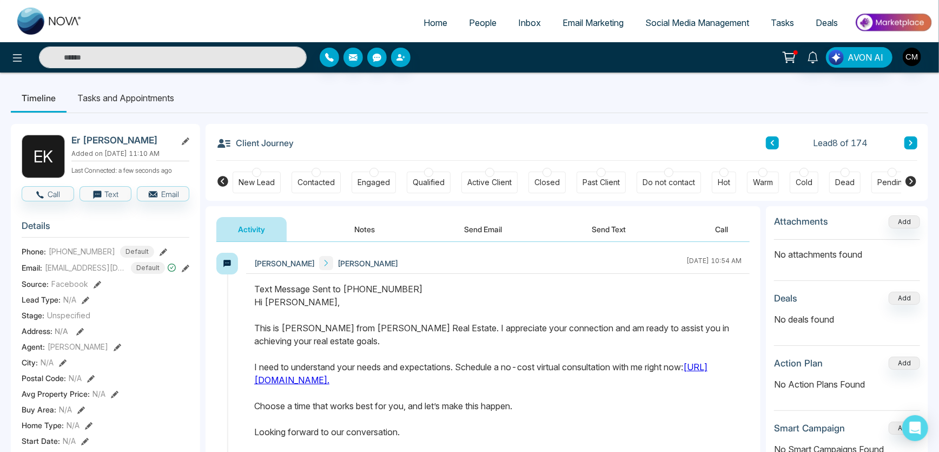
click at [269, 174] on div "New Lead" at bounding box center [257, 182] width 48 height 22
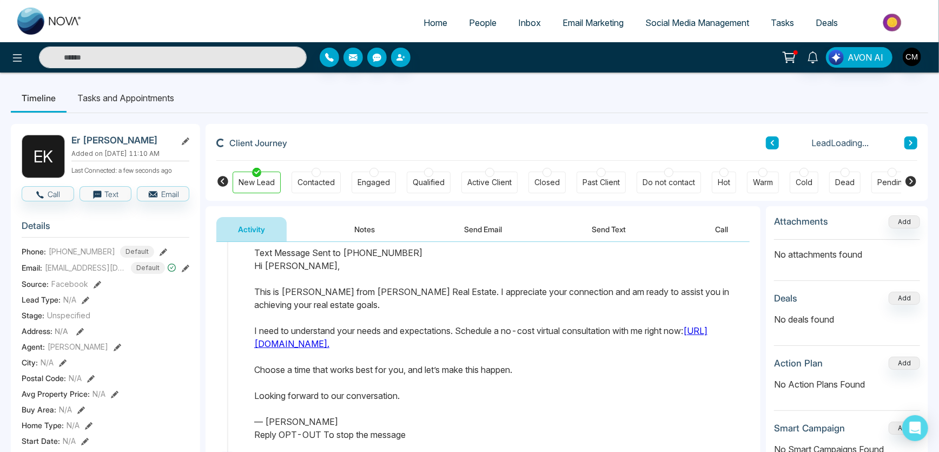
scroll to position [83, 0]
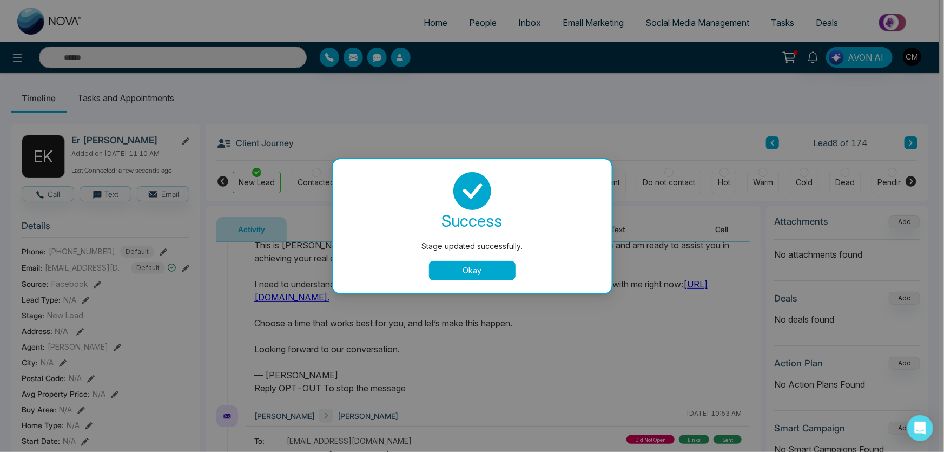
click at [484, 272] on button "Okay" at bounding box center [472, 270] width 87 height 19
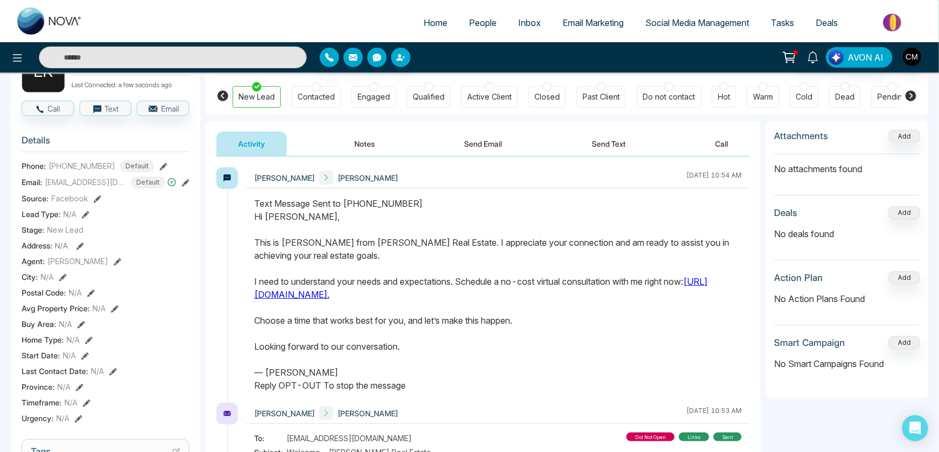
scroll to position [0, 0]
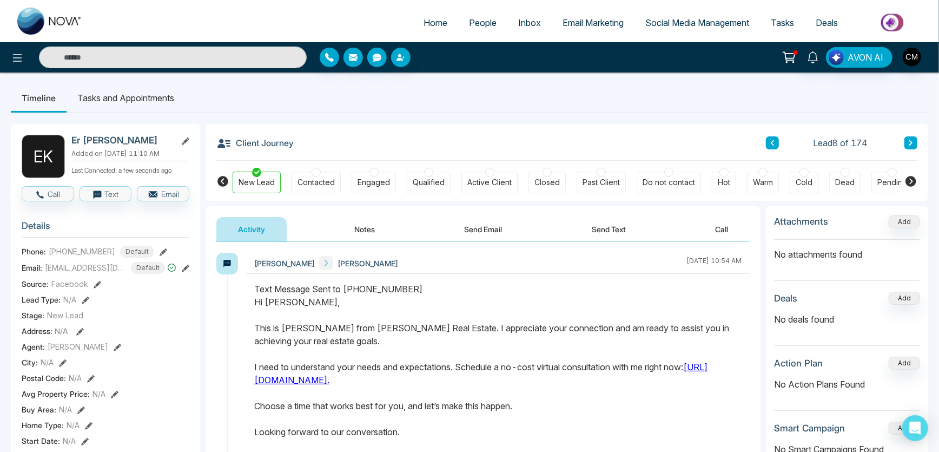
click at [909, 145] on icon at bounding box center [910, 142] width 3 height 5
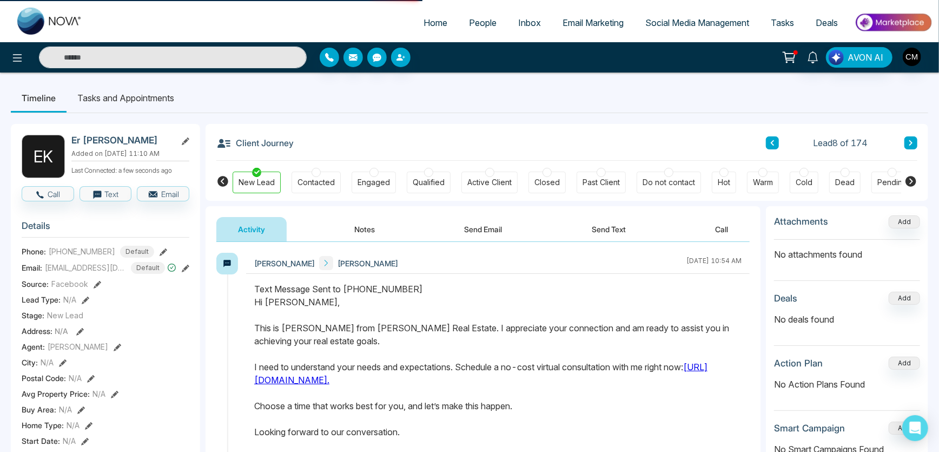
click at [908, 148] on button at bounding box center [910, 142] width 13 height 13
click at [907, 141] on button at bounding box center [910, 142] width 13 height 13
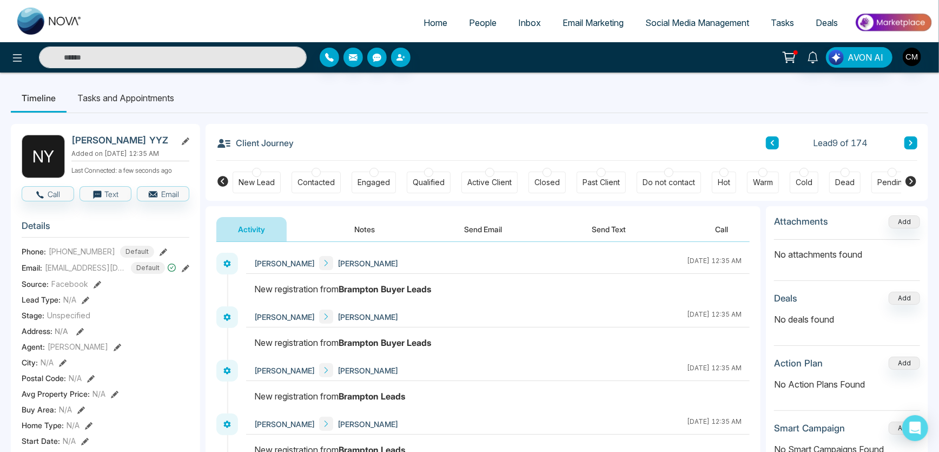
click at [379, 215] on div "Activity Notes Send Email Send Text Call" at bounding box center [482, 224] width 555 height 36
click at [378, 223] on button "Notes" at bounding box center [365, 229] width 64 height 24
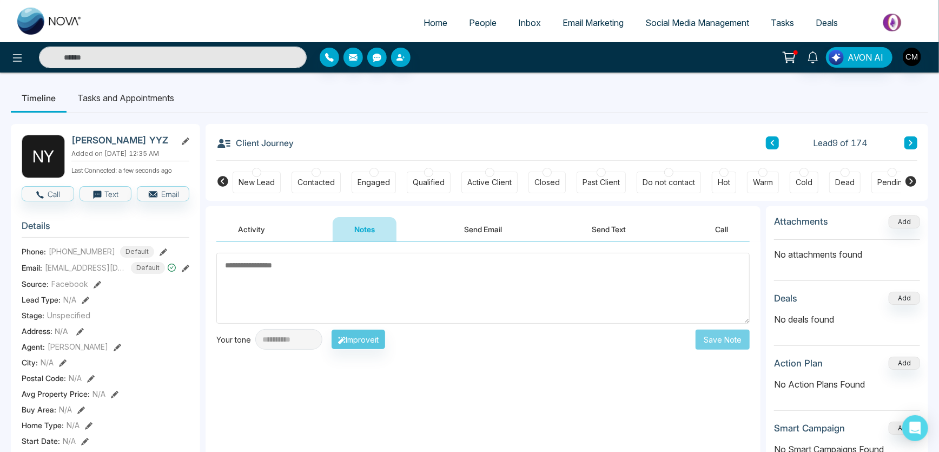
click at [259, 173] on div at bounding box center [256, 172] width 9 height 9
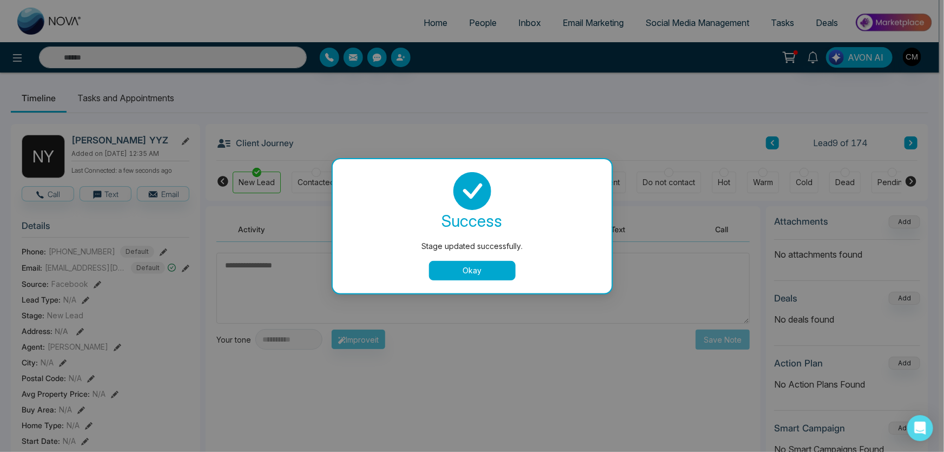
click at [470, 267] on button "Okay" at bounding box center [472, 270] width 87 height 19
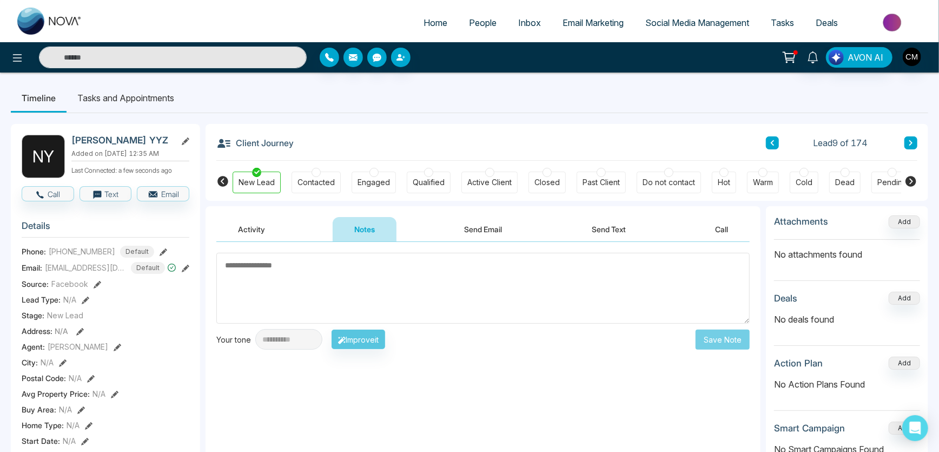
click at [382, 297] on textarea at bounding box center [482, 288] width 533 height 71
click at [470, 216] on div "Activity Notes Send Email Send Text Call" at bounding box center [482, 224] width 555 height 36
click at [475, 227] on button "Send Email" at bounding box center [483, 229] width 81 height 24
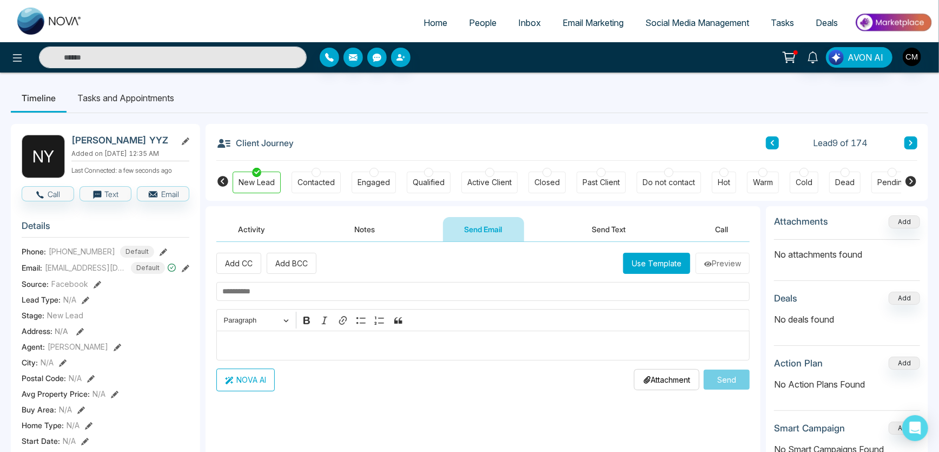
click at [653, 265] on button "Use Template" at bounding box center [656, 263] width 67 height 21
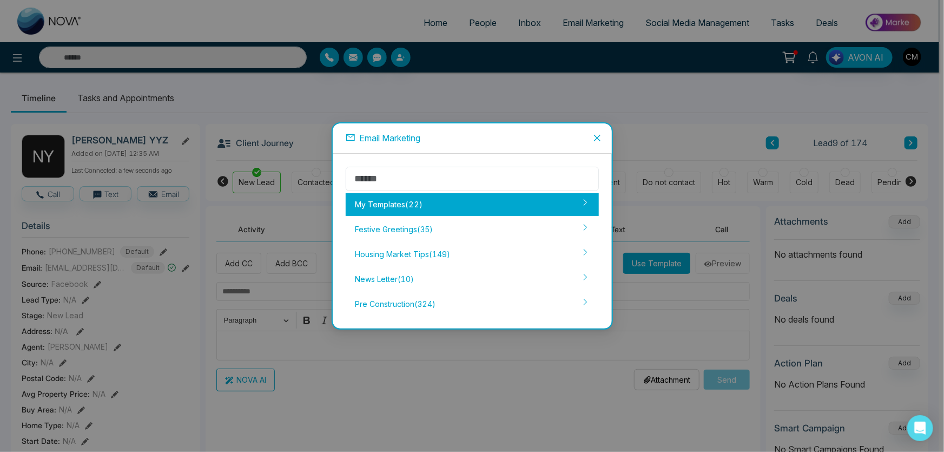
click at [406, 202] on div "My Templates ( 22 )" at bounding box center [472, 204] width 253 height 23
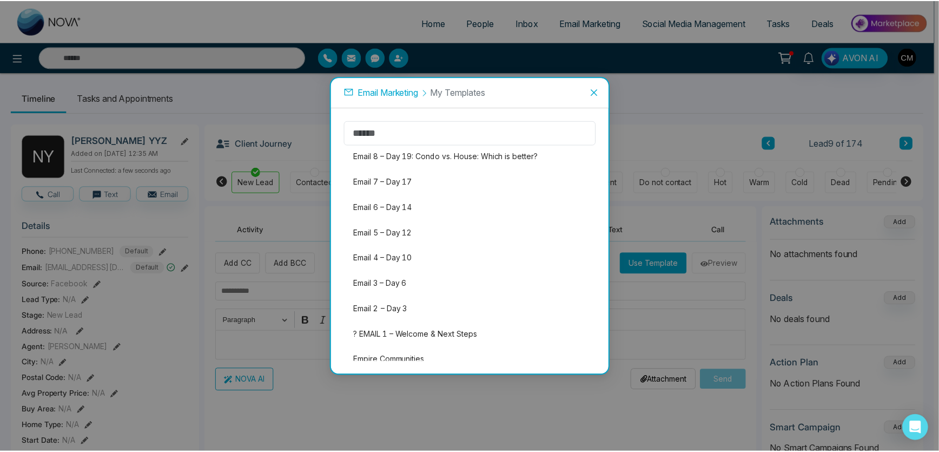
scroll to position [351, 0]
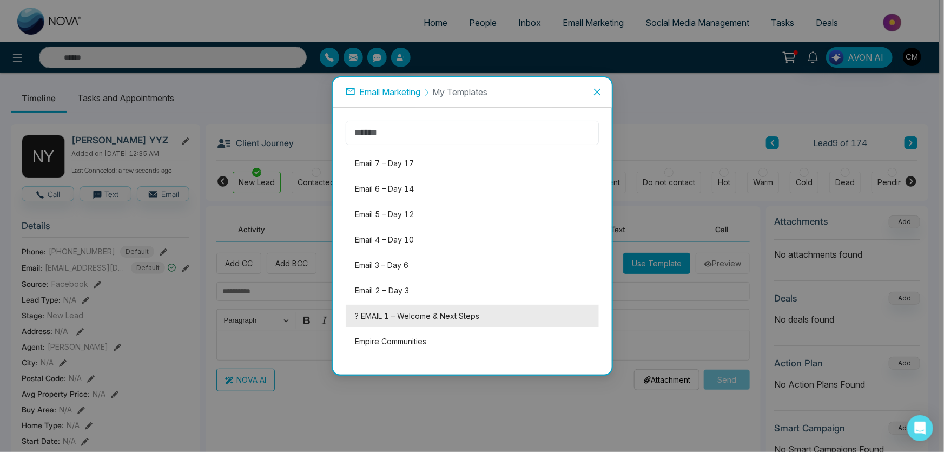
click at [388, 316] on li "? EMAIL 1 – Welcome & Next Steps" at bounding box center [472, 315] width 253 height 23
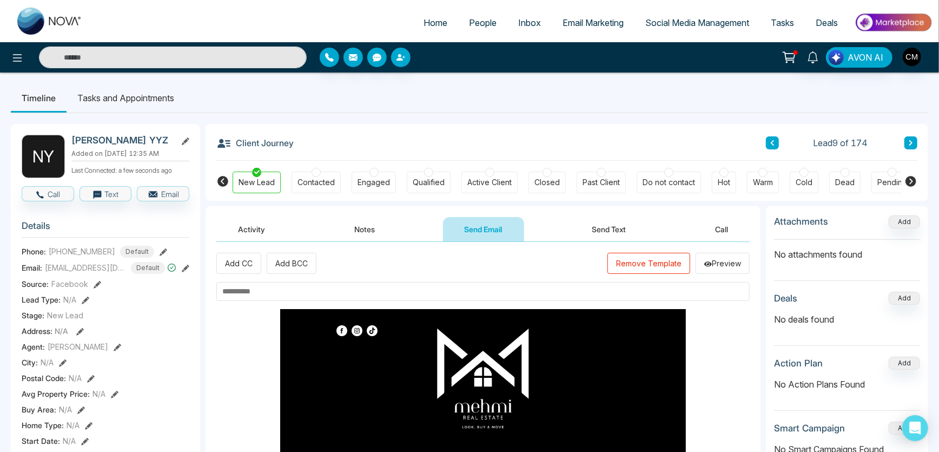
click at [246, 292] on input "text" at bounding box center [482, 291] width 533 height 19
paste input "**********"
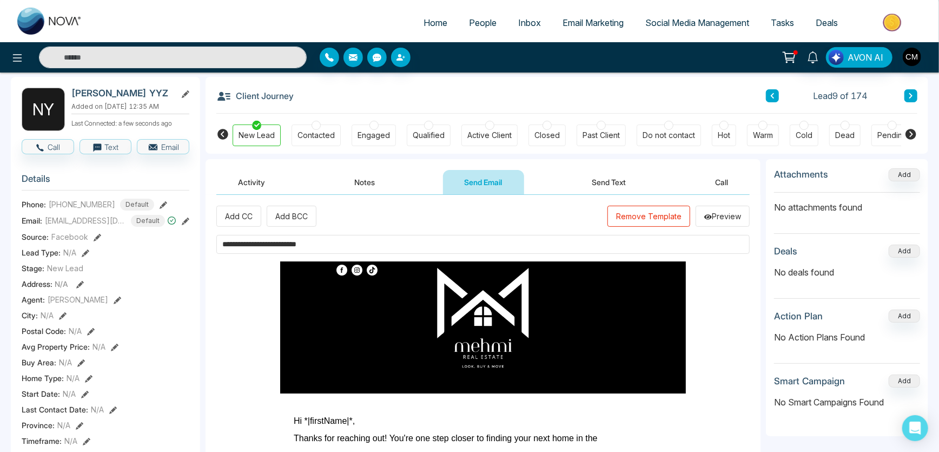
scroll to position [295, 0]
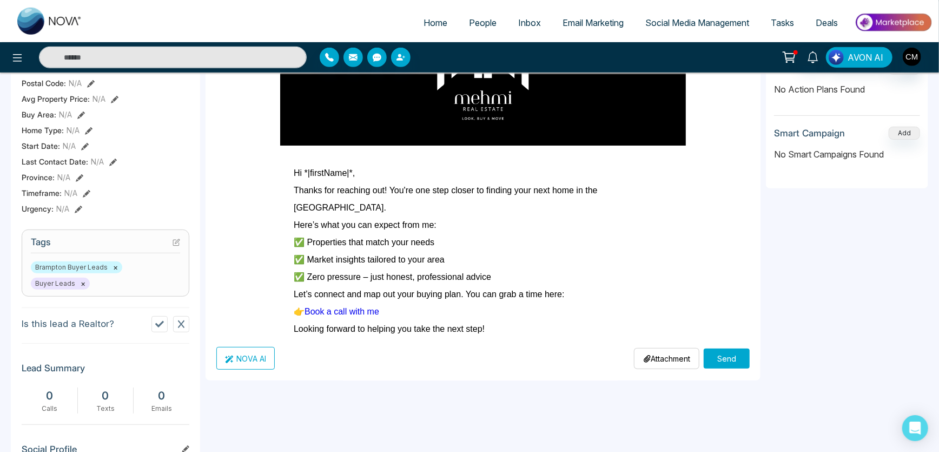
type input "**********"
click at [721, 354] on button "Send" at bounding box center [726, 358] width 46 height 20
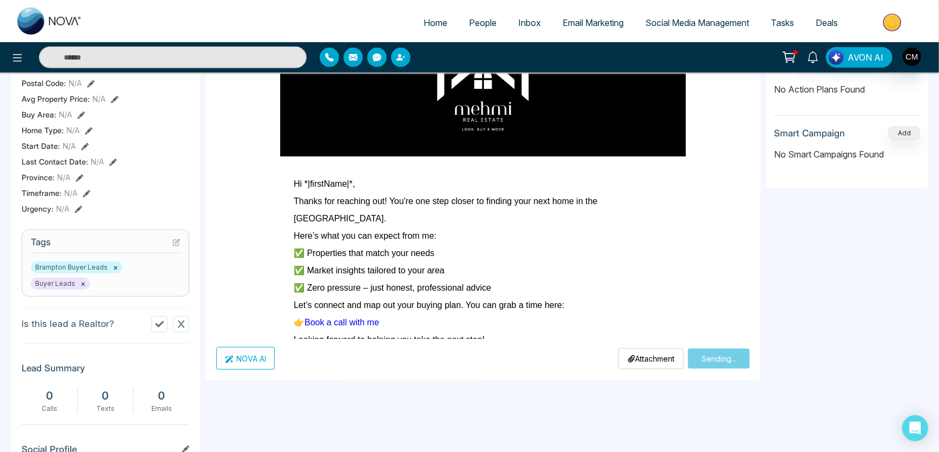
scroll to position [0, 0]
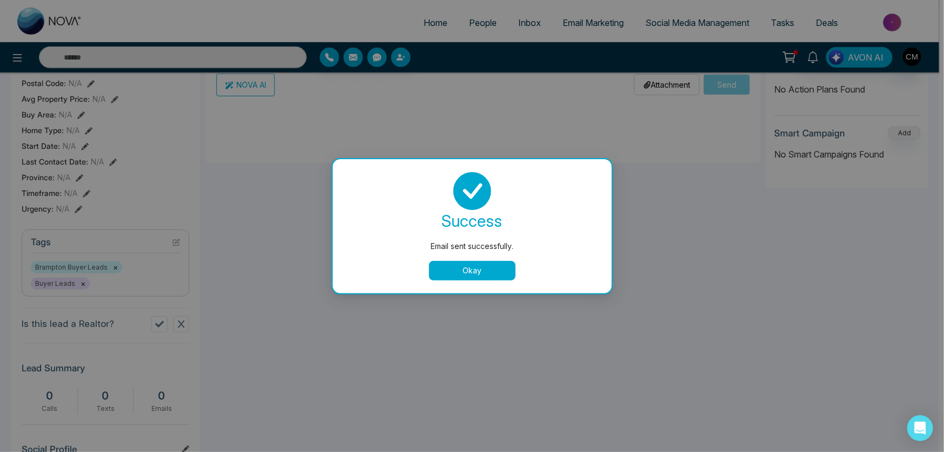
drag, startPoint x: 485, startPoint y: 271, endPoint x: 292, endPoint y: 313, distance: 197.4
click at [484, 272] on button "Okay" at bounding box center [472, 270] width 87 height 19
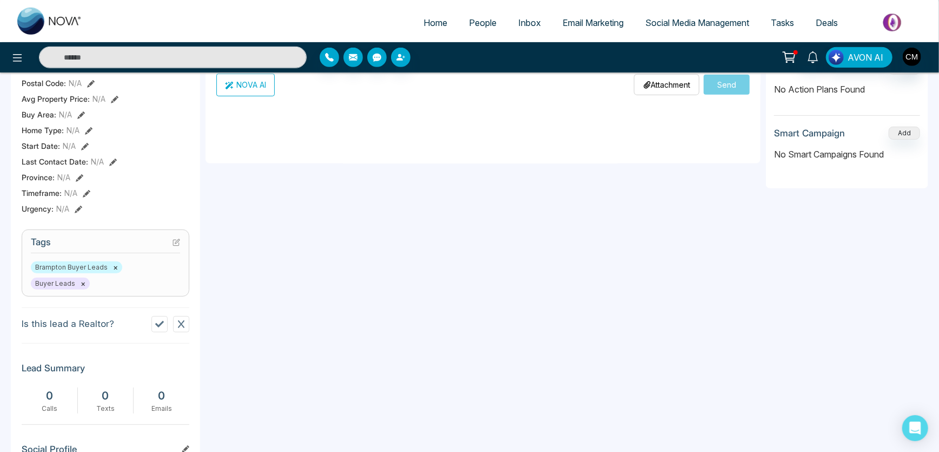
click at [187, 328] on button at bounding box center [181, 324] width 16 height 16
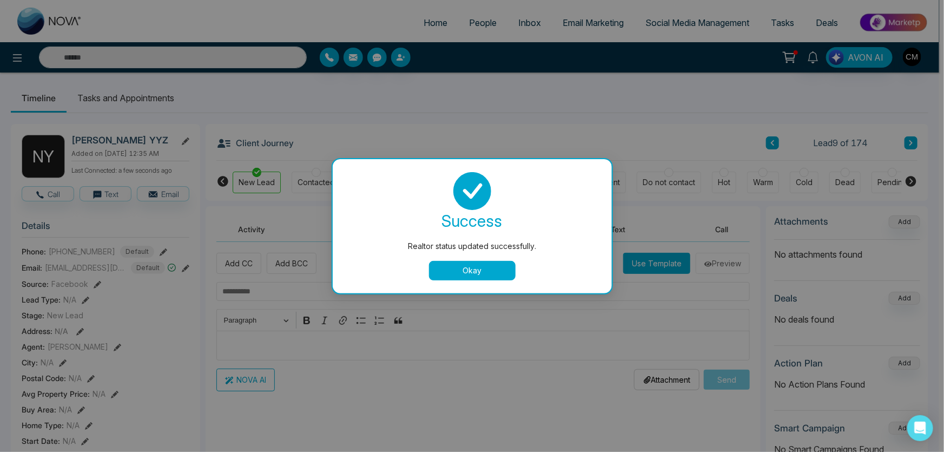
click at [475, 278] on button "Okay" at bounding box center [472, 270] width 87 height 19
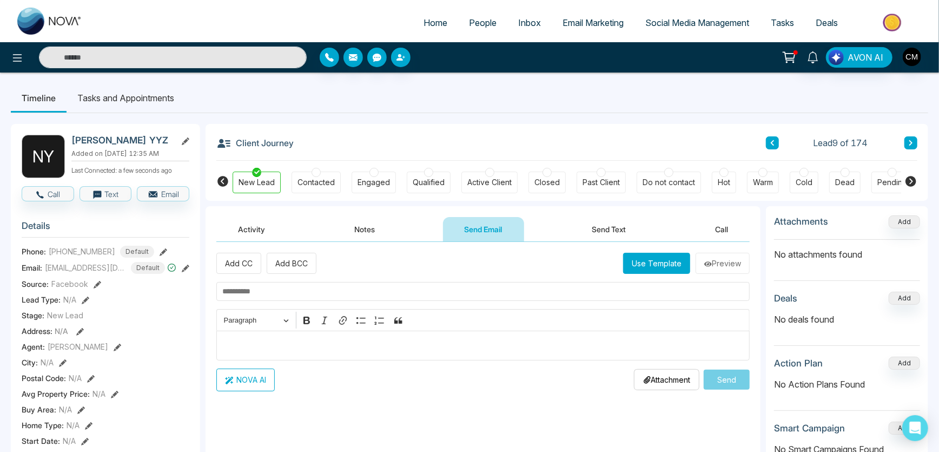
drag, startPoint x: 576, startPoint y: 231, endPoint x: 584, endPoint y: 231, distance: 7.6
click at [580, 231] on button "Send Text" at bounding box center [608, 229] width 77 height 24
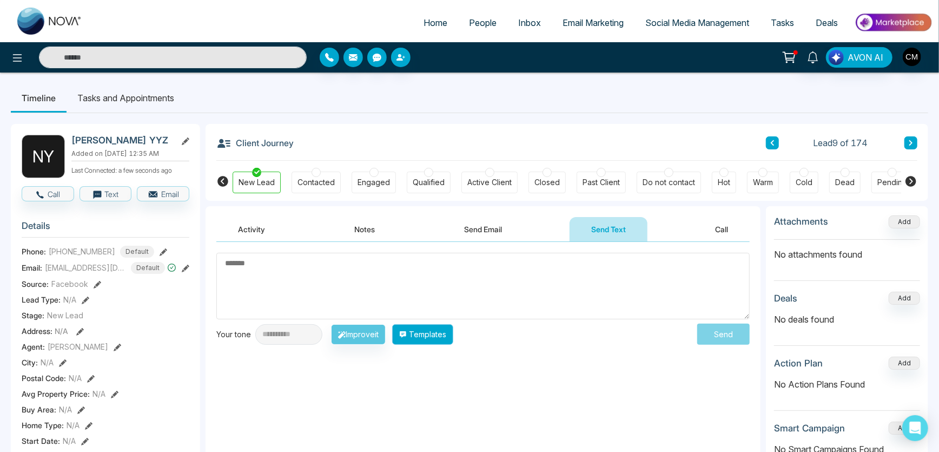
click at [432, 335] on button "Templates" at bounding box center [422, 334] width 61 height 21
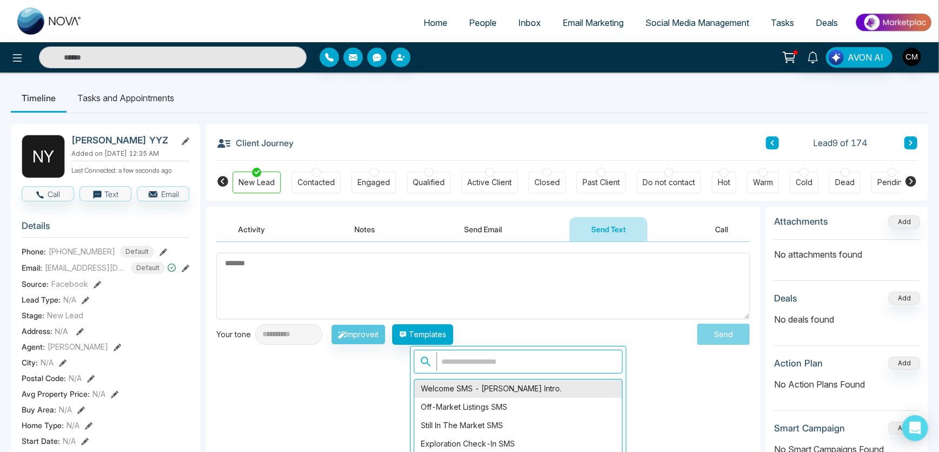
click at [458, 388] on div "Welcome SMS - [PERSON_NAME] Intro." at bounding box center [518, 388] width 208 height 18
type textarea "**********"
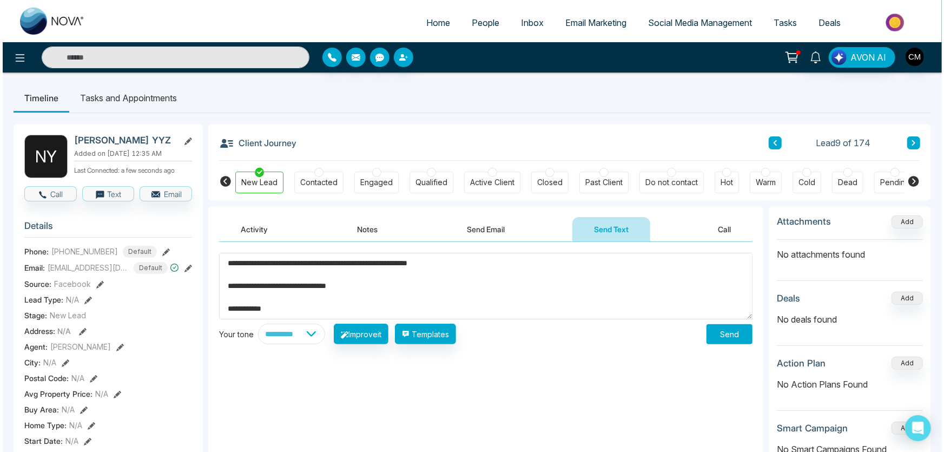
scroll to position [79, 0]
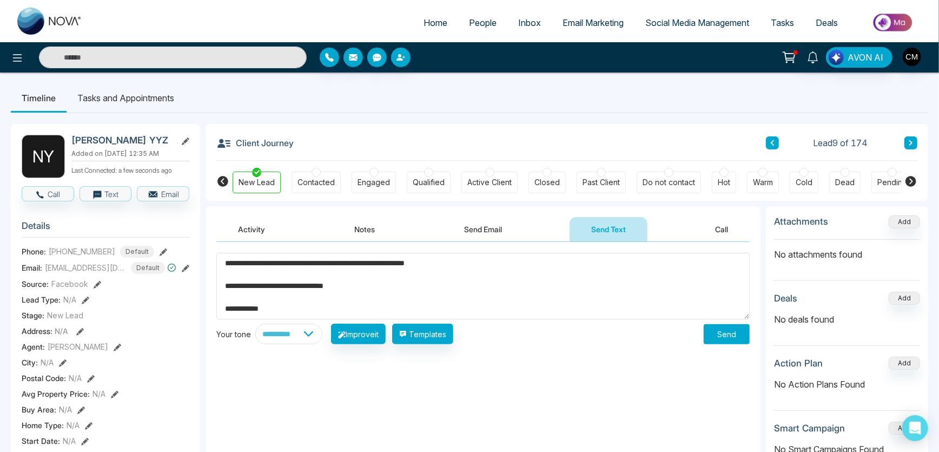
click at [728, 336] on button "Send" at bounding box center [726, 334] width 46 height 20
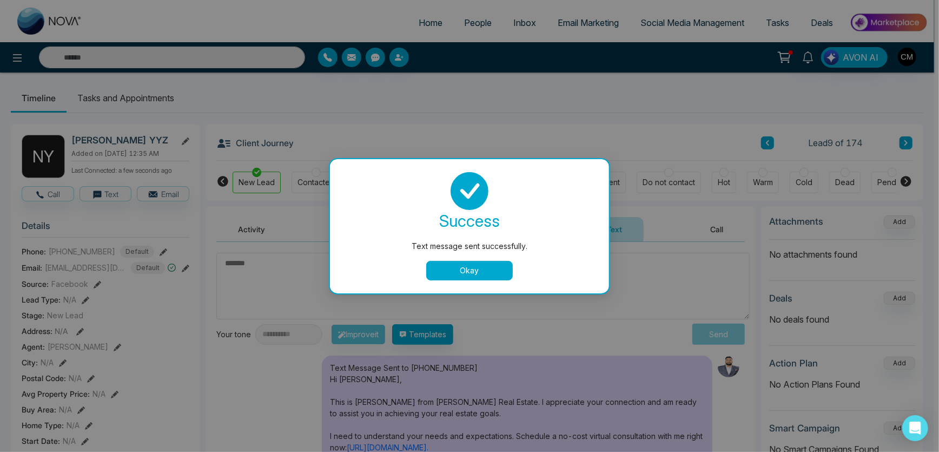
scroll to position [0, 0]
click at [494, 261] on button "Okay" at bounding box center [472, 270] width 87 height 19
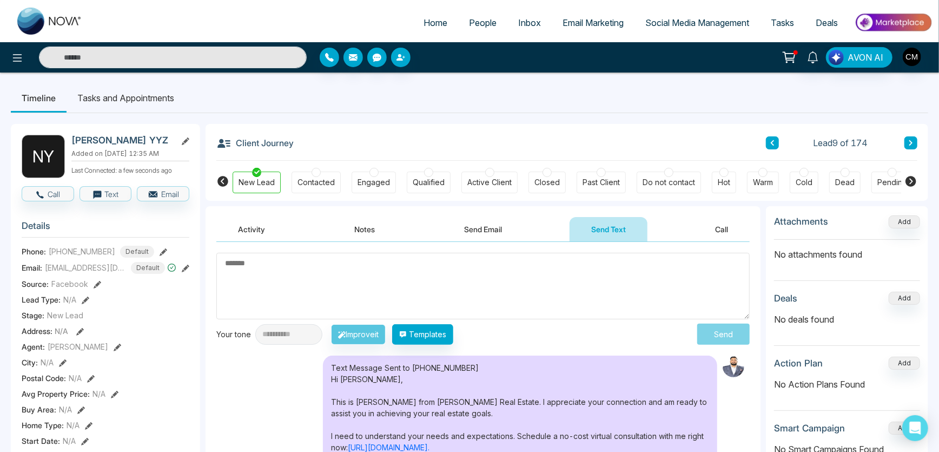
click at [915, 142] on button at bounding box center [910, 142] width 13 height 13
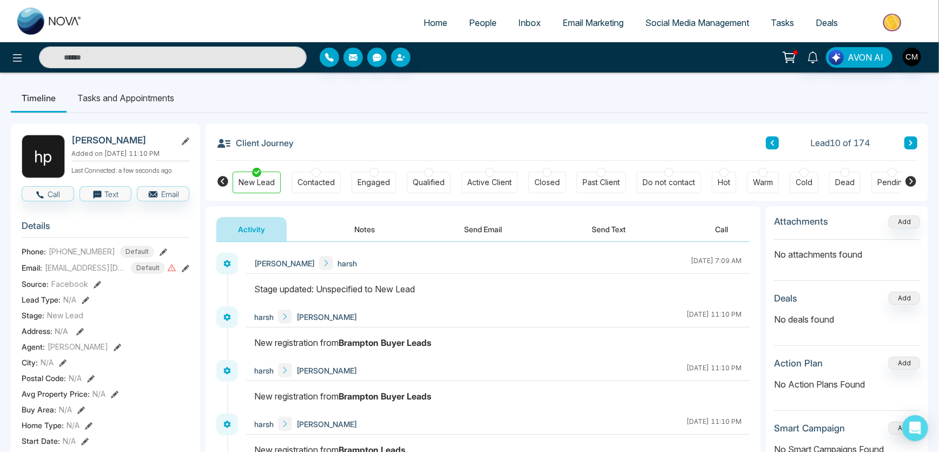
click at [361, 224] on button "Notes" at bounding box center [365, 229] width 64 height 24
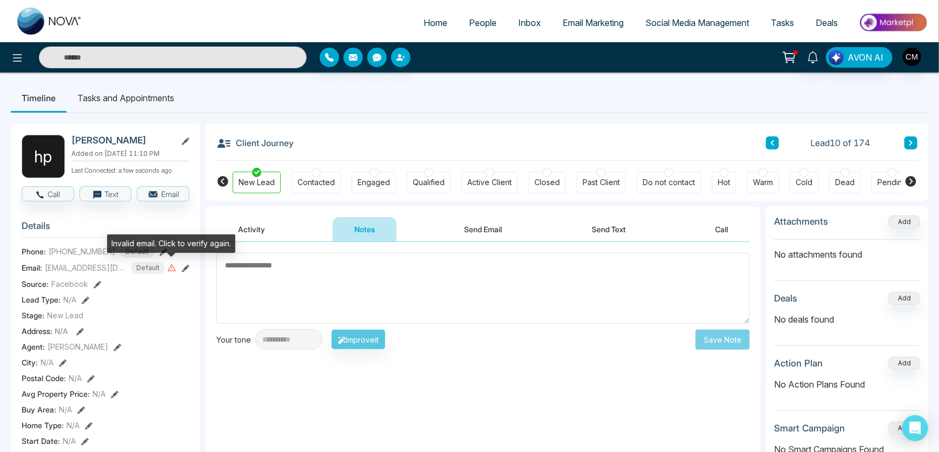
click at [172, 267] on icon at bounding box center [171, 267] width 9 height 9
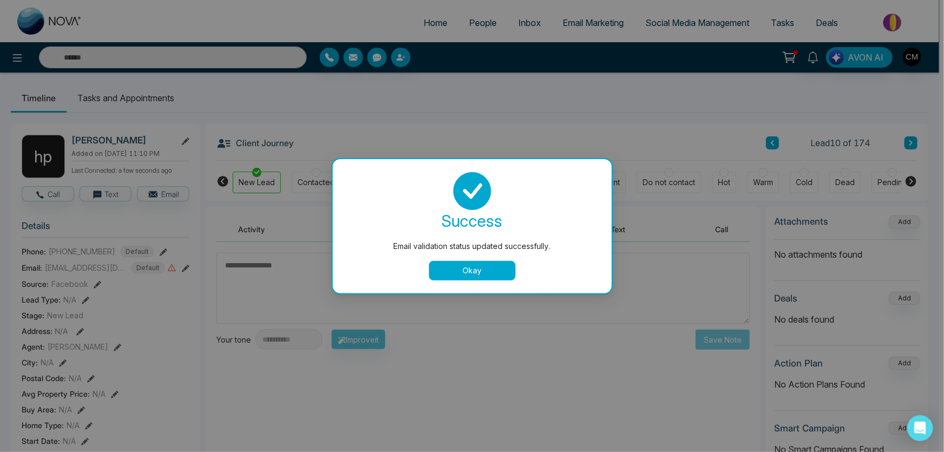
click at [470, 268] on button "Okay" at bounding box center [472, 270] width 87 height 19
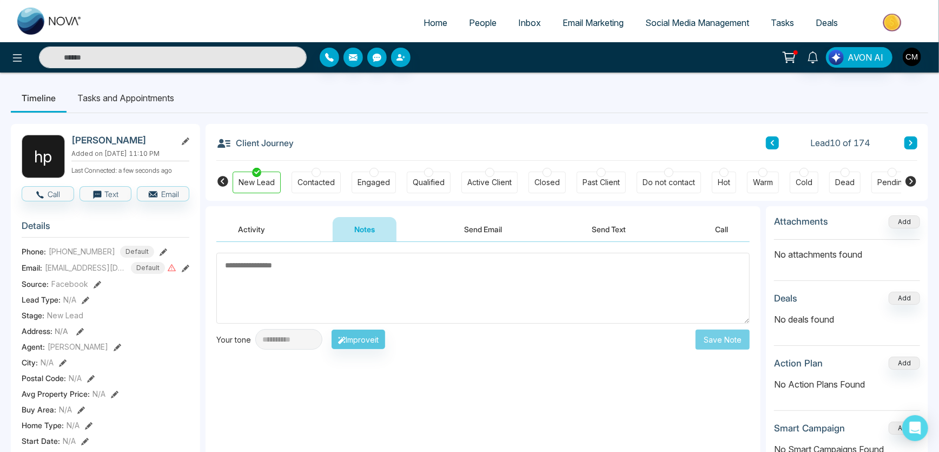
click at [186, 264] on icon at bounding box center [186, 268] width 8 height 8
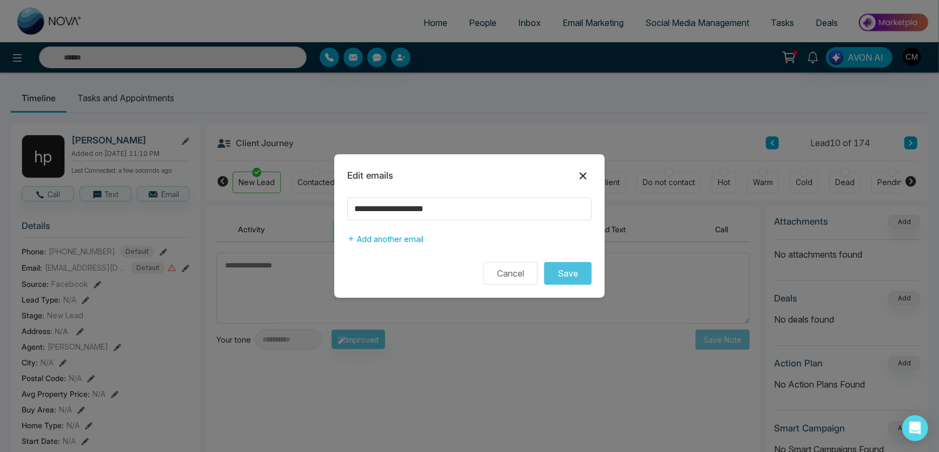
click at [579, 175] on icon at bounding box center [582, 175] width 13 height 13
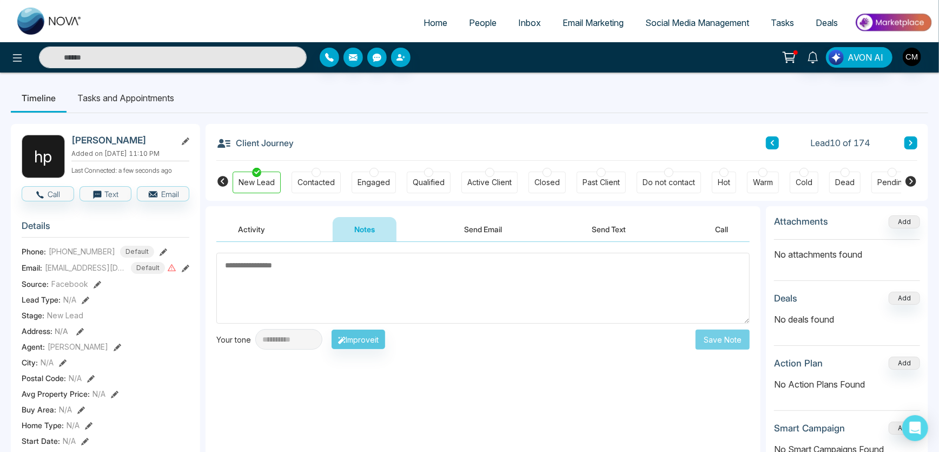
click at [588, 233] on button "Send Text" at bounding box center [608, 229] width 77 height 24
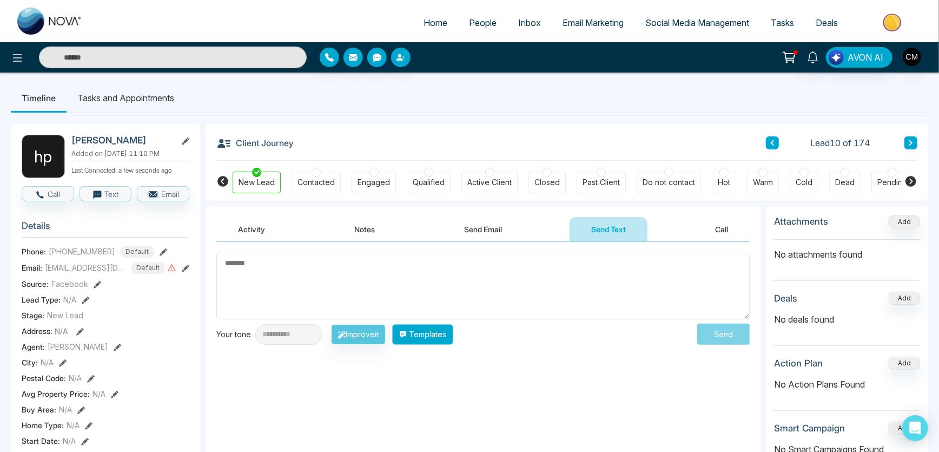
click at [431, 335] on button "Templates" at bounding box center [422, 334] width 61 height 21
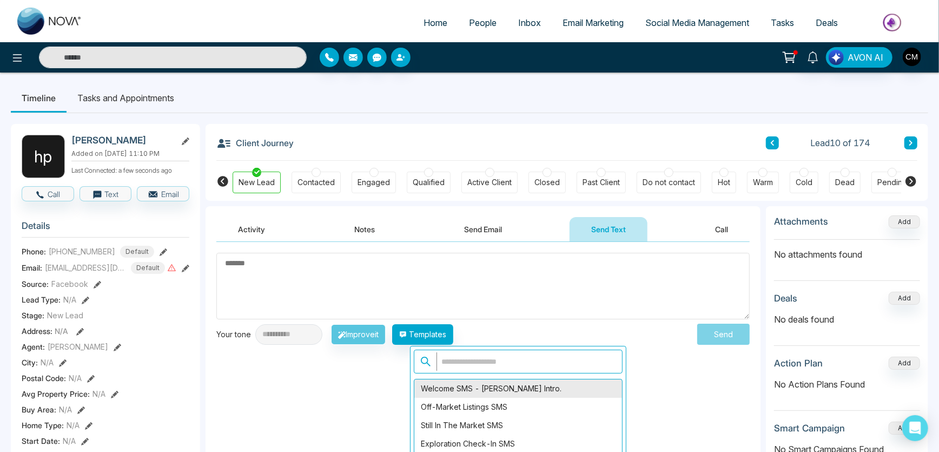
click at [487, 389] on div "Welcome SMS - [PERSON_NAME] Intro." at bounding box center [518, 388] width 208 height 18
type textarea "**********"
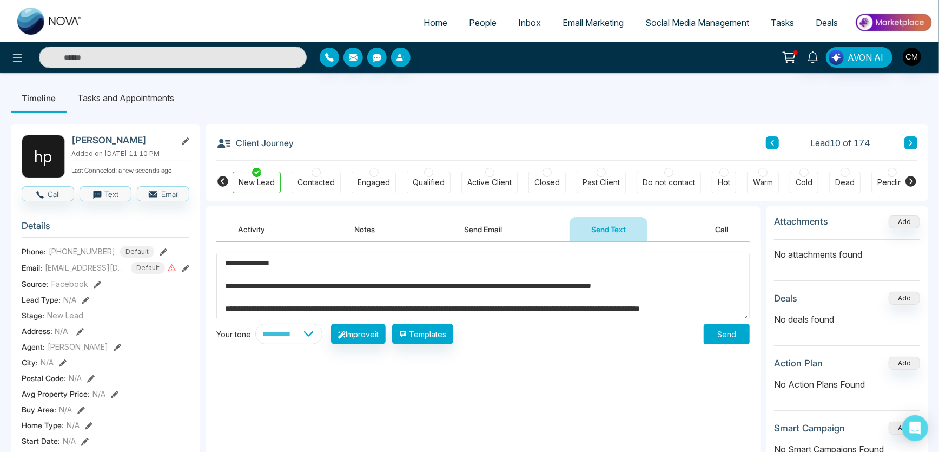
click at [379, 316] on textarea "**********" at bounding box center [482, 286] width 533 height 67
click at [280, 328] on select "**********" at bounding box center [288, 333] width 67 height 21
click at [668, 363] on div "**********" at bounding box center [482, 350] width 555 height 216
click at [706, 334] on button "Send" at bounding box center [726, 334] width 46 height 20
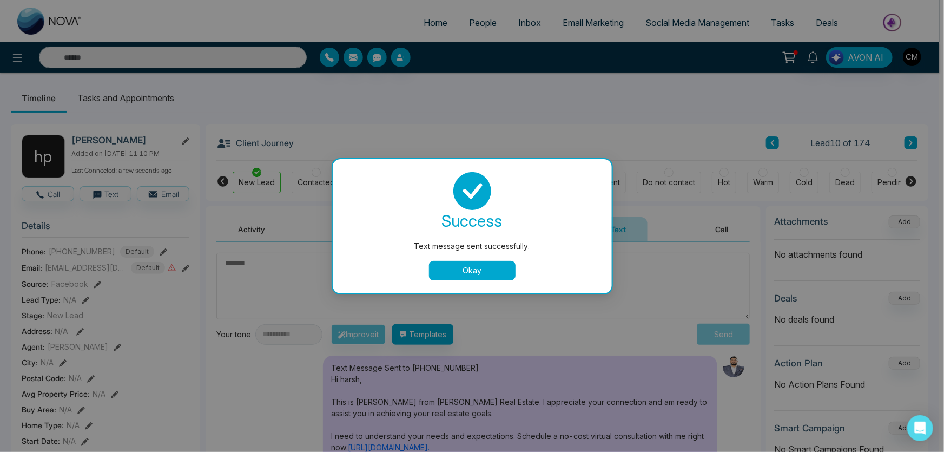
click at [452, 274] on button "Okay" at bounding box center [472, 270] width 87 height 19
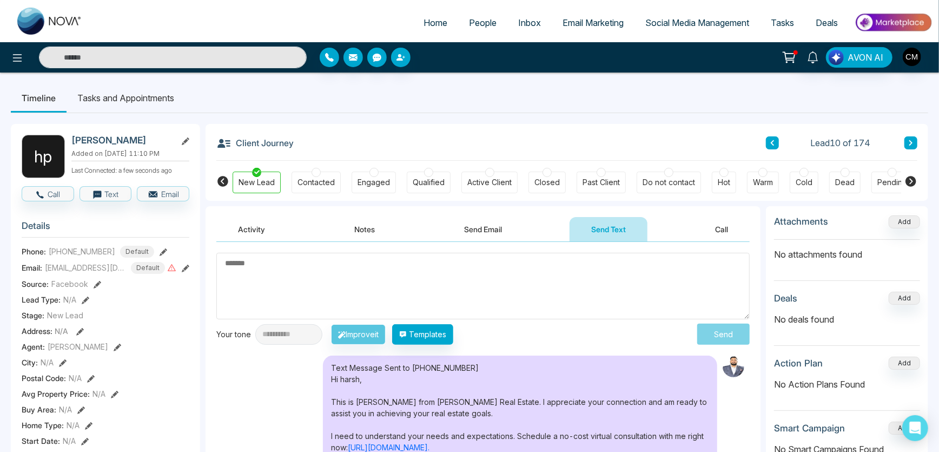
click at [362, 298] on textarea at bounding box center [482, 286] width 533 height 67
type textarea "*"
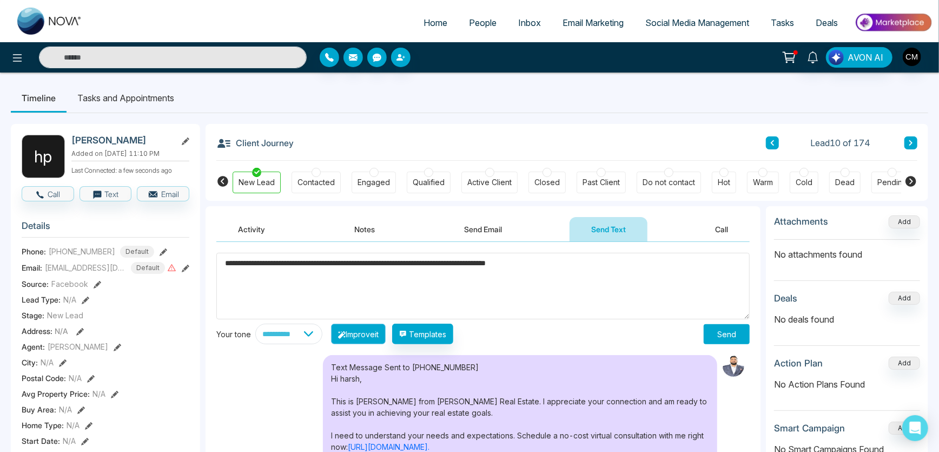
click at [348, 333] on button "Improve it" at bounding box center [358, 333] width 55 height 21
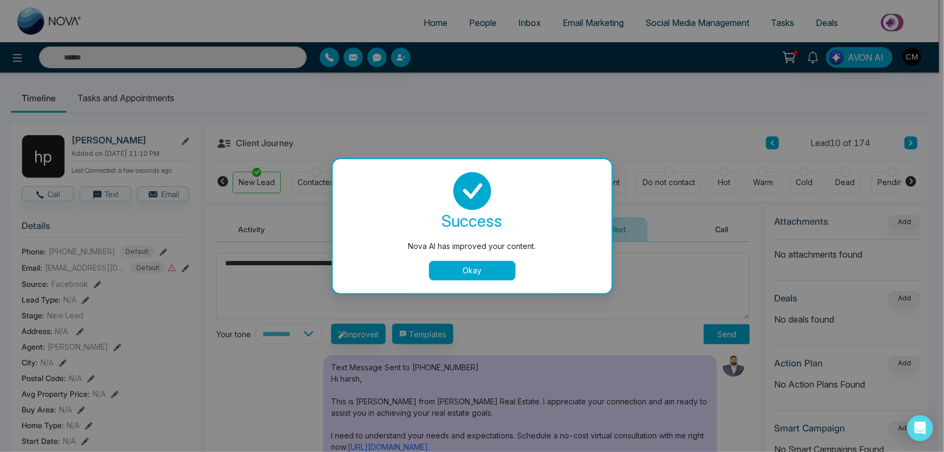
click at [456, 265] on button "Okay" at bounding box center [472, 270] width 87 height 19
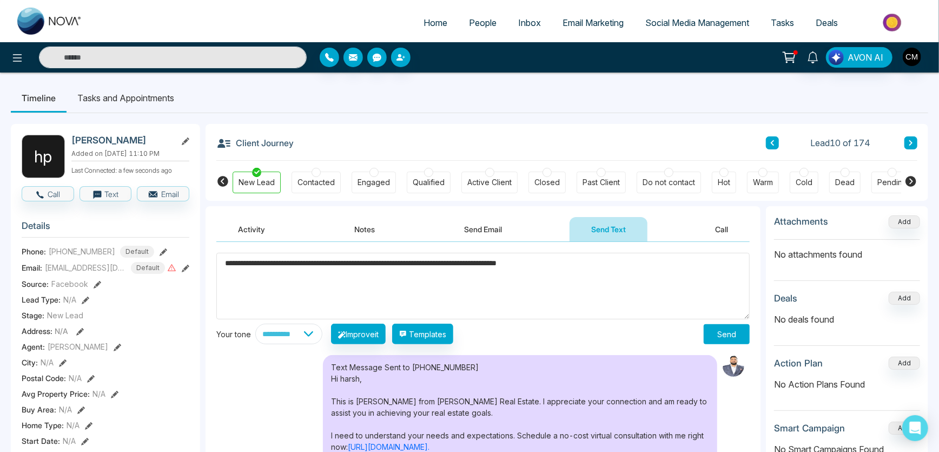
click at [227, 264] on textarea "**********" at bounding box center [482, 286] width 533 height 67
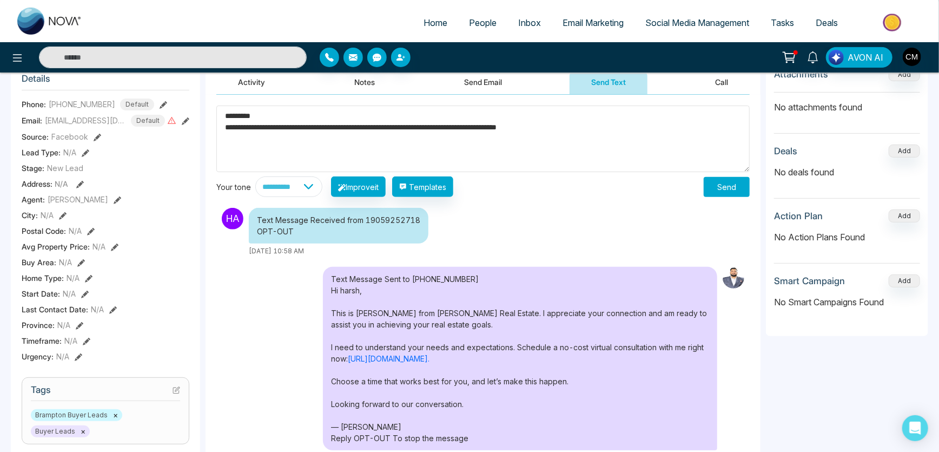
scroll to position [487, 0]
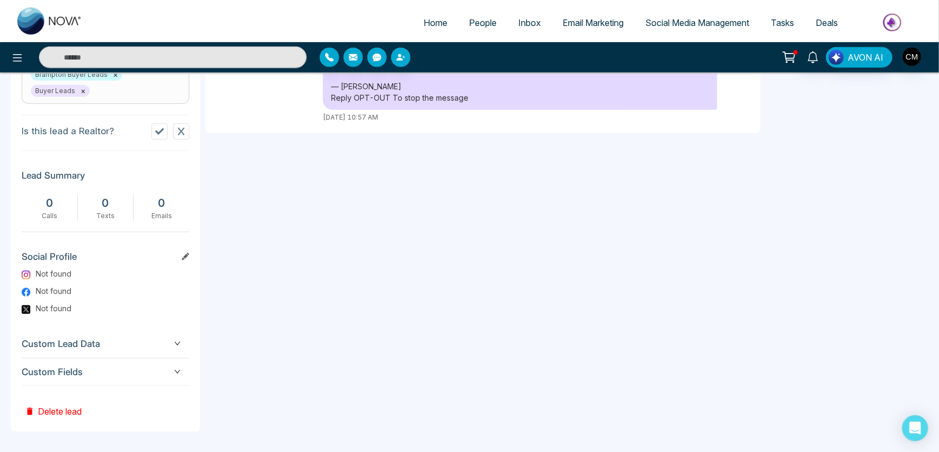
type textarea "**********"
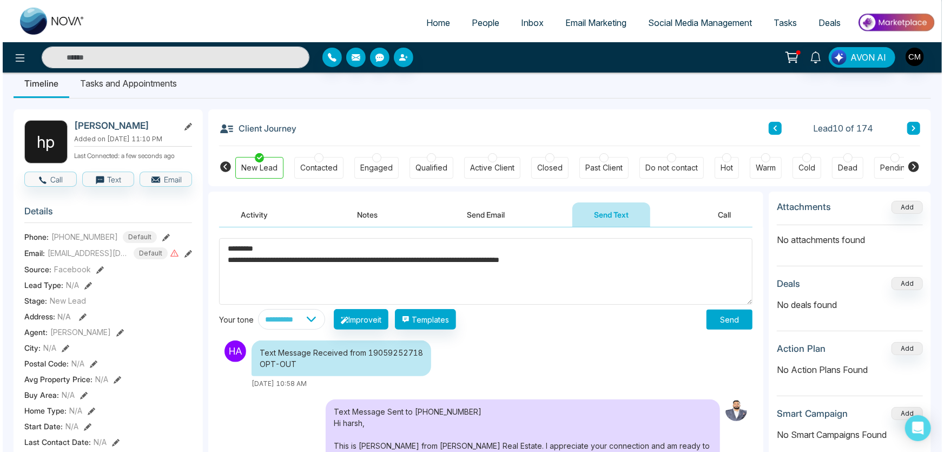
scroll to position [0, 0]
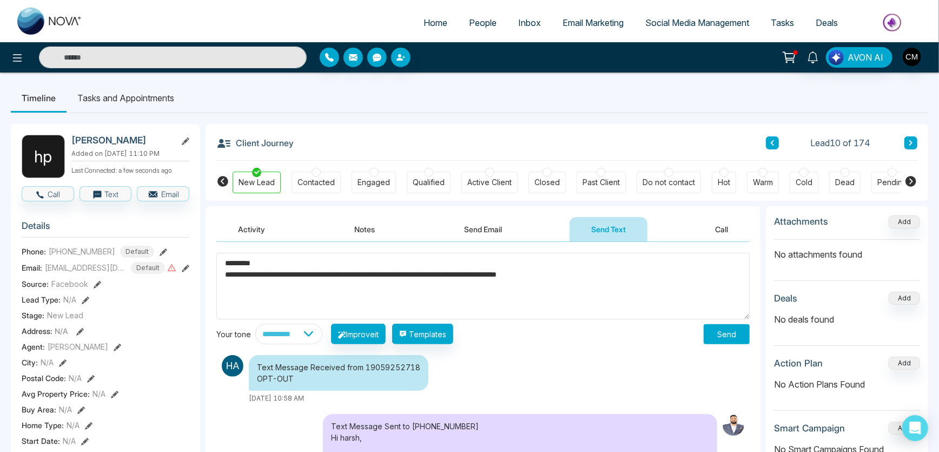
click at [725, 341] on button "Send" at bounding box center [726, 334] width 46 height 20
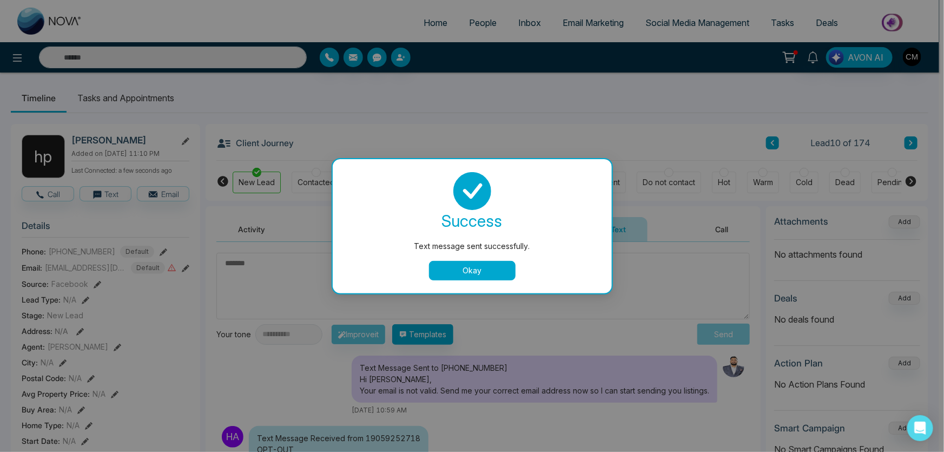
click at [478, 264] on button "Okay" at bounding box center [472, 270] width 87 height 19
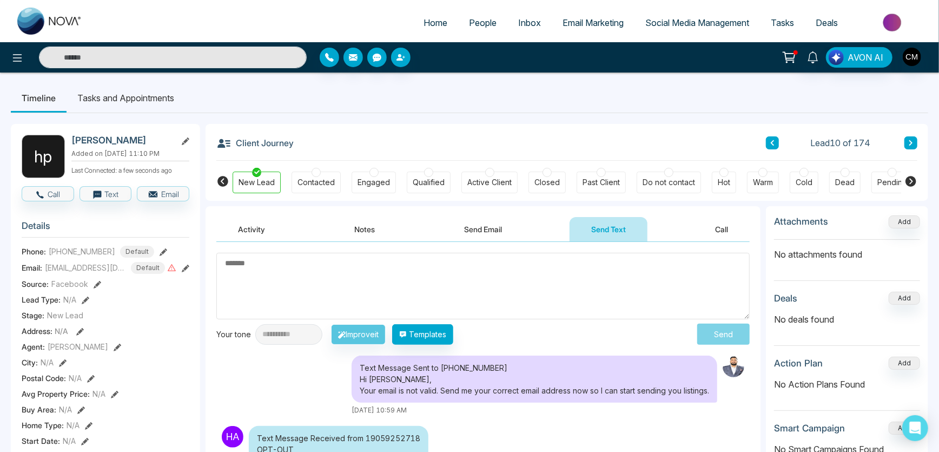
click at [904, 141] on button at bounding box center [910, 142] width 13 height 13
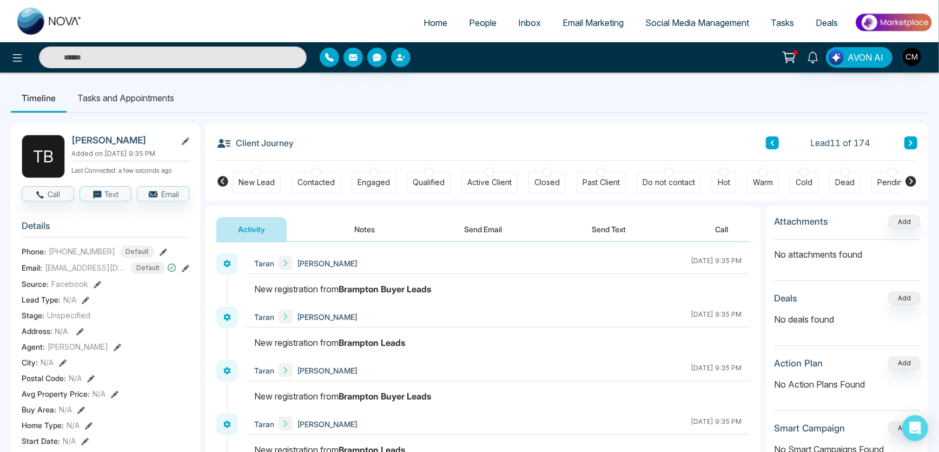
click at [355, 234] on button "Notes" at bounding box center [365, 229] width 64 height 24
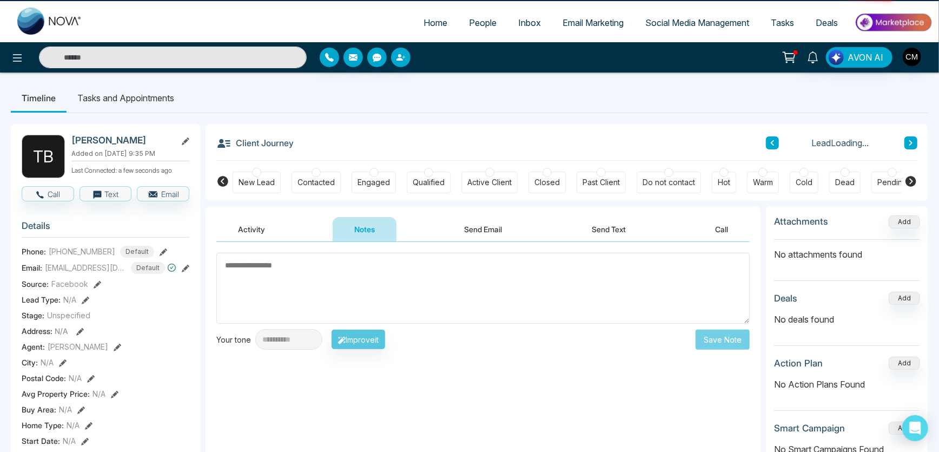
click at [461, 231] on button "Send Email" at bounding box center [483, 229] width 81 height 24
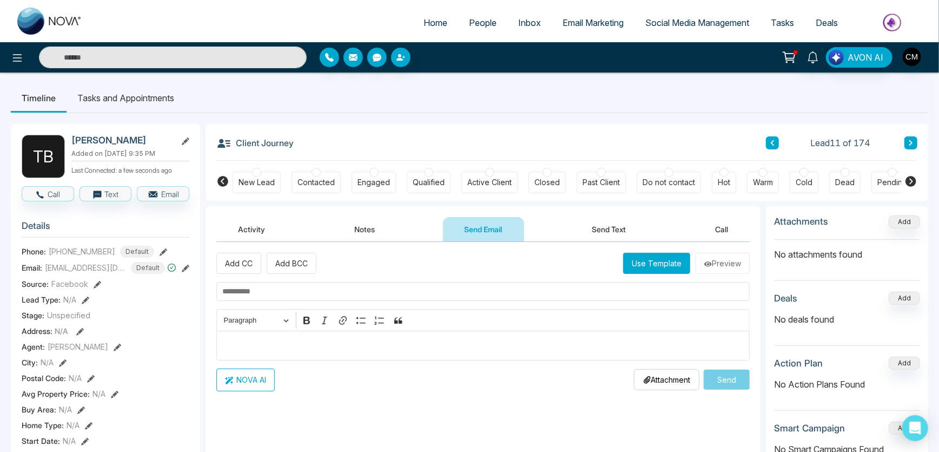
click at [669, 267] on button "Use Template" at bounding box center [656, 263] width 67 height 21
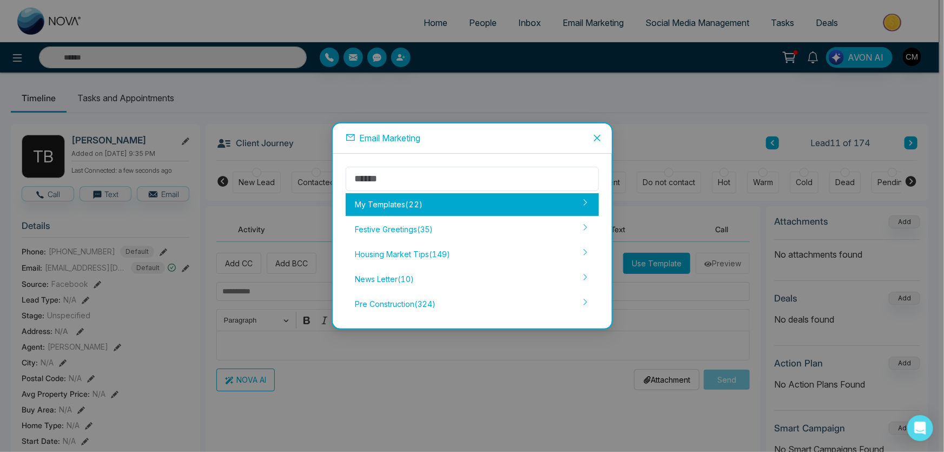
click at [462, 211] on div "My Templates ( 22 )" at bounding box center [472, 204] width 253 height 23
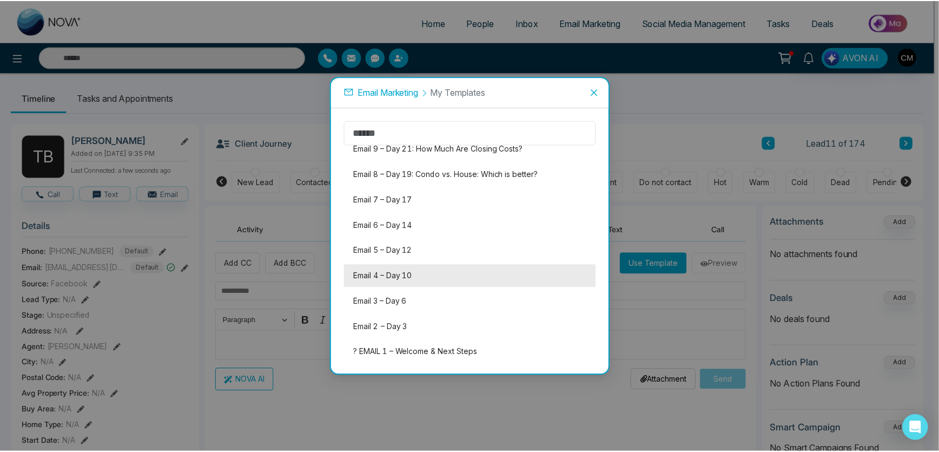
scroll to position [351, 0]
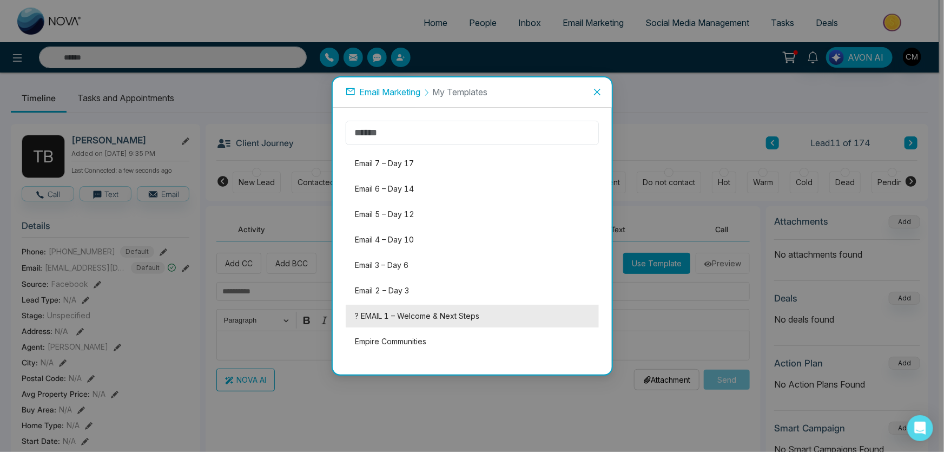
click at [388, 313] on li "? EMAIL 1 – Welcome & Next Steps" at bounding box center [472, 315] width 253 height 23
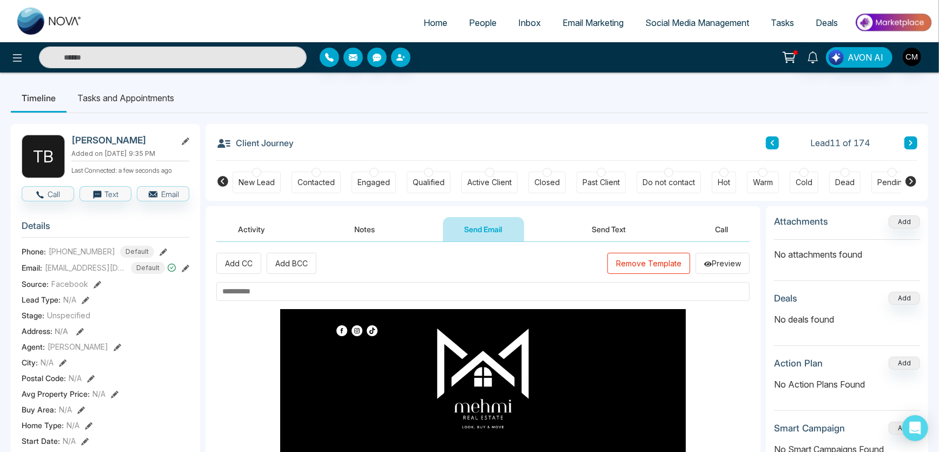
click at [314, 295] on input "text" at bounding box center [482, 291] width 533 height 19
paste input "**********"
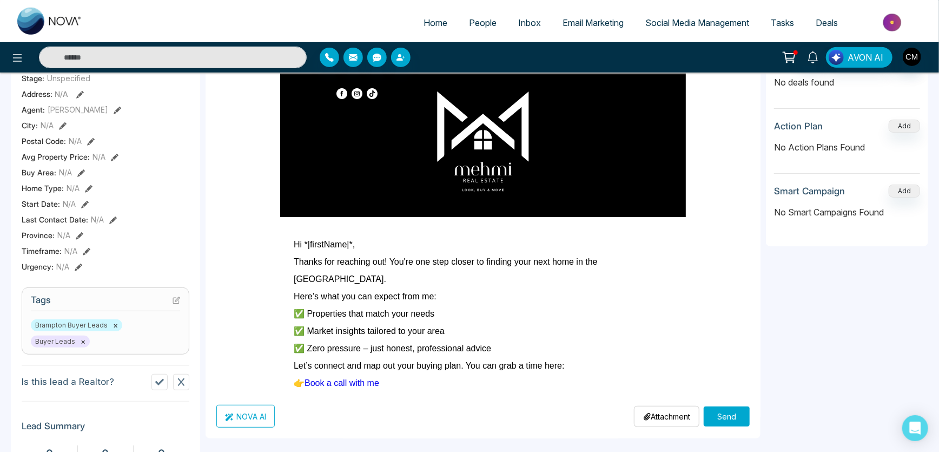
scroll to position [295, 0]
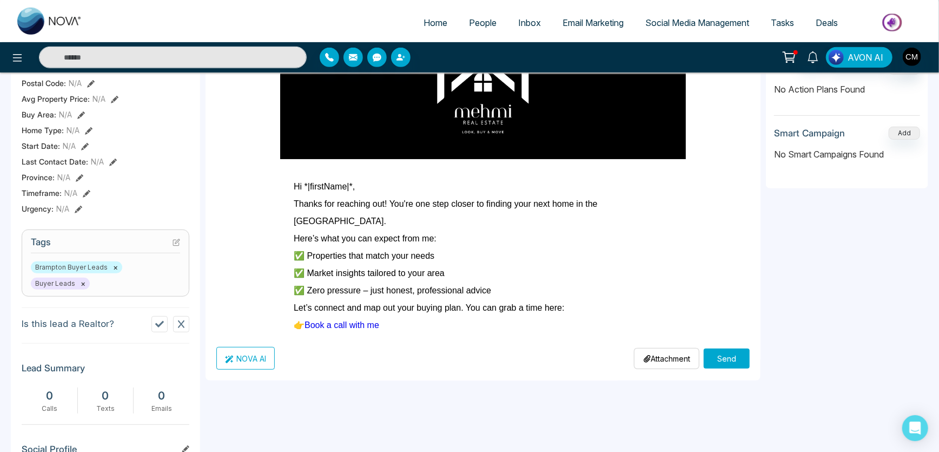
type input "**********"
click at [721, 360] on button "Send" at bounding box center [726, 358] width 46 height 20
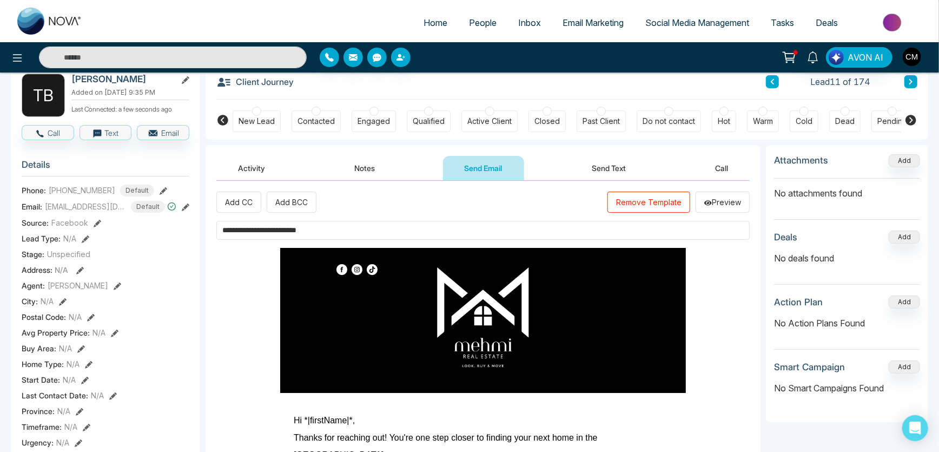
scroll to position [0, 0]
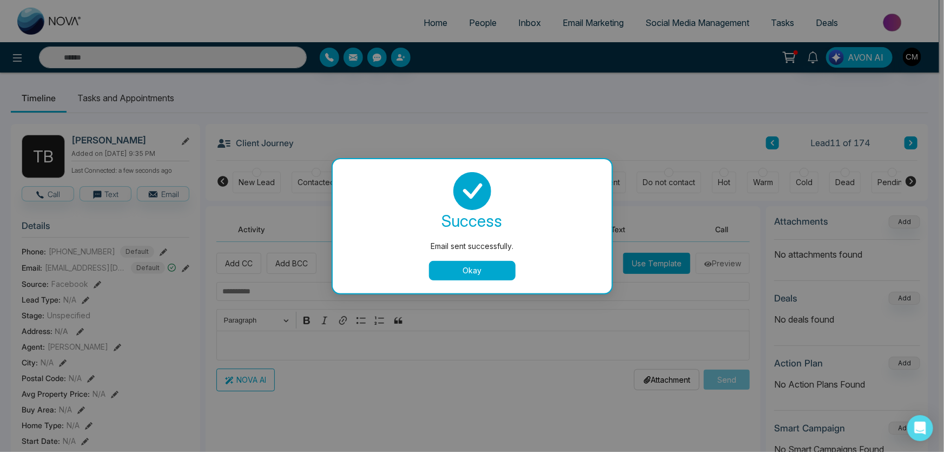
click at [486, 275] on button "Okay" at bounding box center [472, 270] width 87 height 19
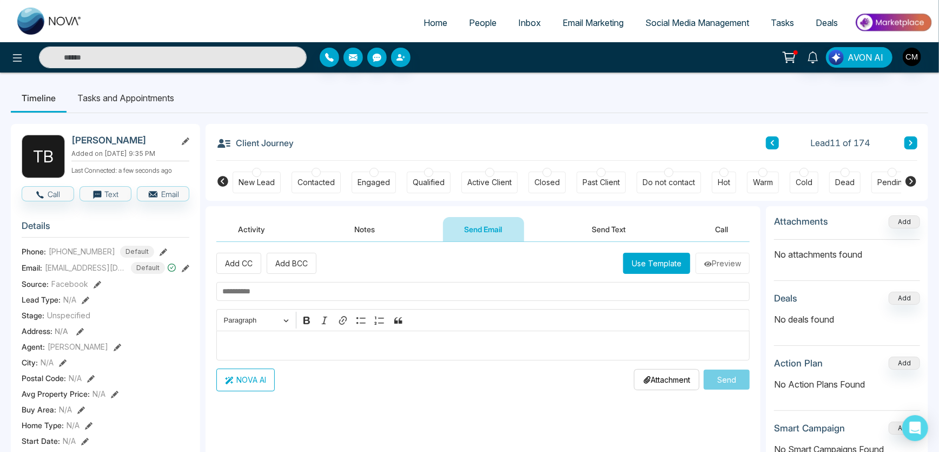
click at [252, 172] on div at bounding box center [256, 172] width 9 height 9
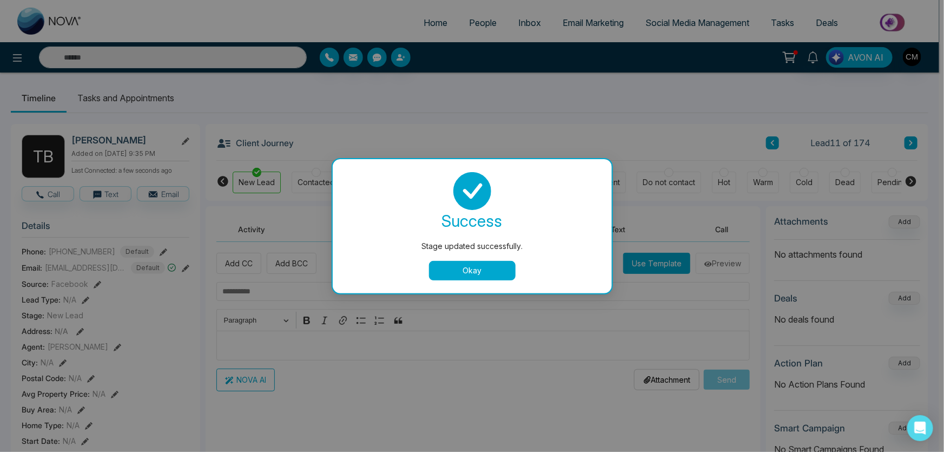
click at [478, 277] on button "Okay" at bounding box center [472, 270] width 87 height 19
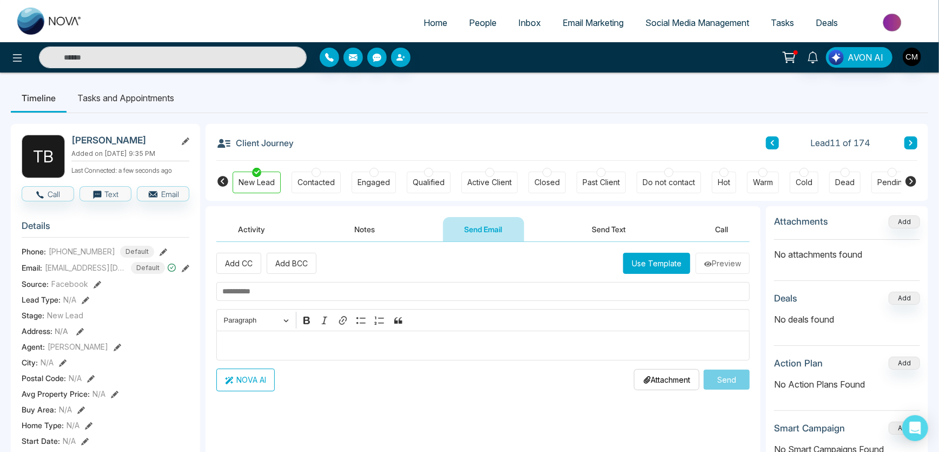
click at [608, 227] on button "Send Text" at bounding box center [608, 229] width 77 height 24
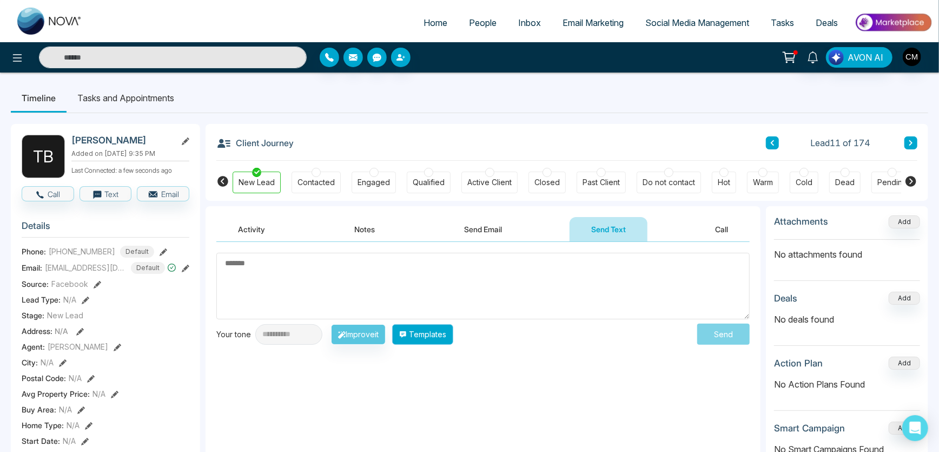
click at [430, 333] on button "Templates" at bounding box center [422, 334] width 61 height 21
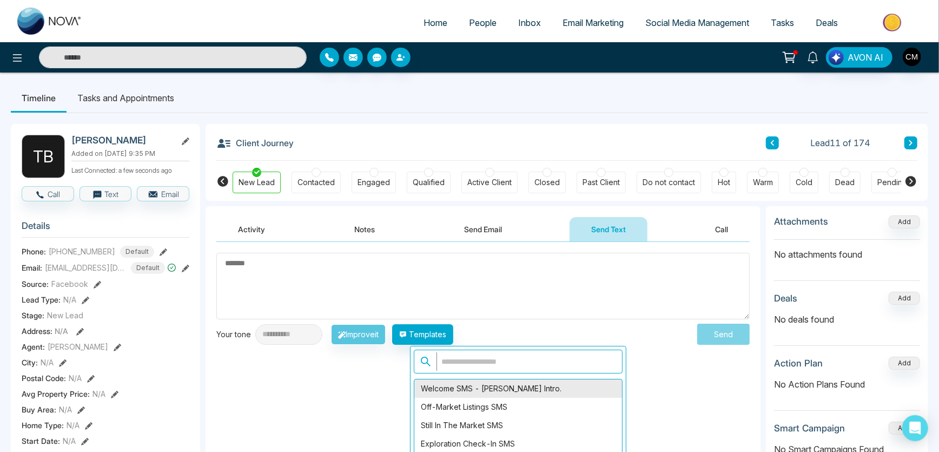
click at [459, 390] on div "Welcome SMS - [PERSON_NAME] Intro." at bounding box center [518, 388] width 208 height 18
type textarea "**********"
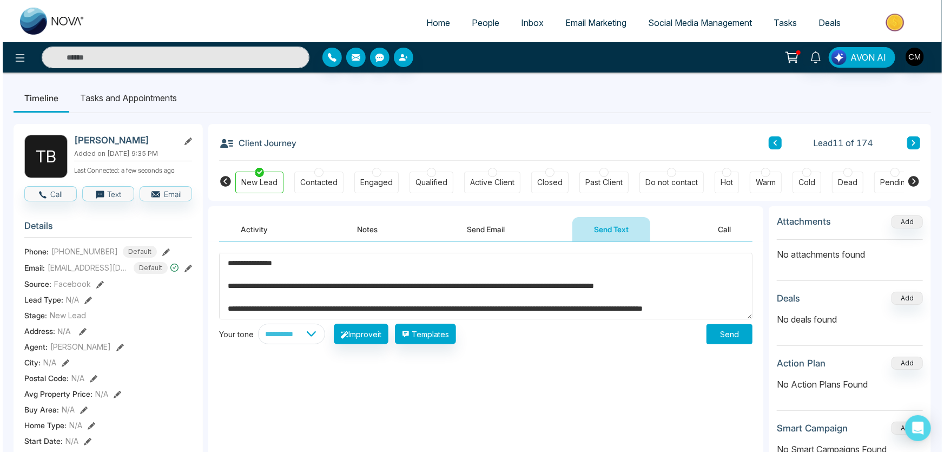
scroll to position [79, 0]
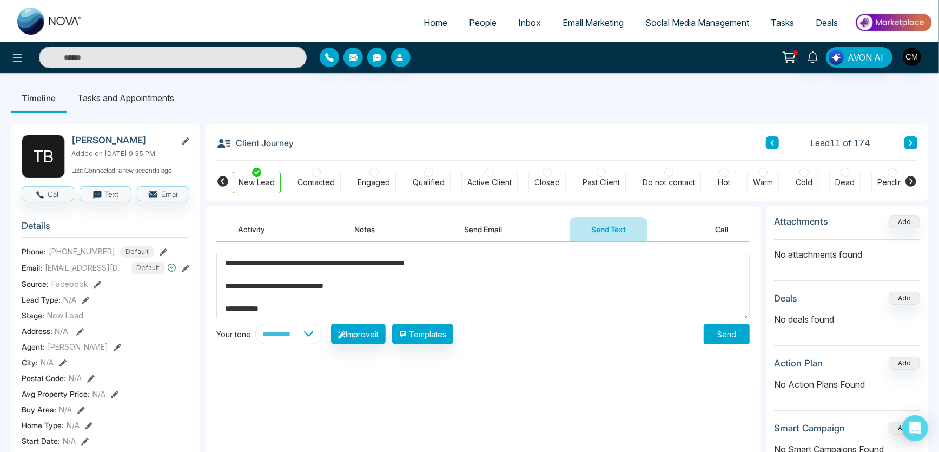
click at [732, 328] on button "Send" at bounding box center [726, 334] width 46 height 20
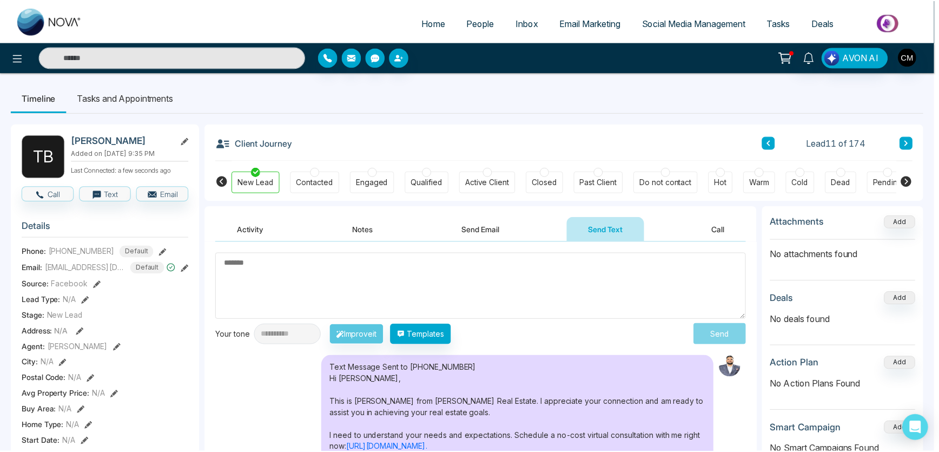
scroll to position [0, 0]
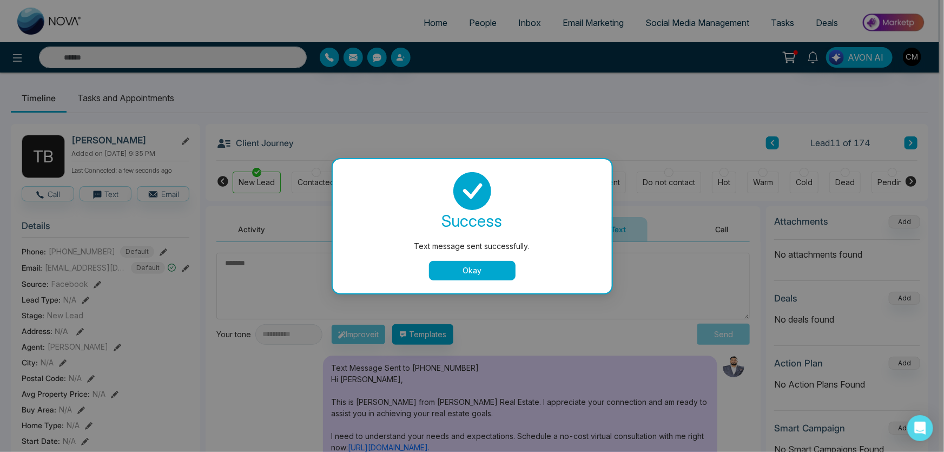
click at [508, 274] on button "Okay" at bounding box center [472, 270] width 87 height 19
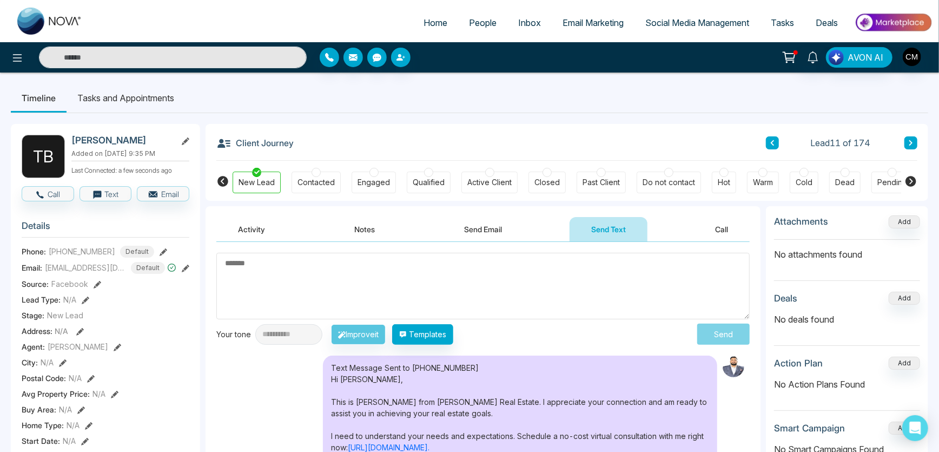
click at [903, 142] on div "Lead 11 of 174" at bounding box center [841, 142] width 151 height 13
click at [914, 142] on button at bounding box center [910, 142] width 13 height 13
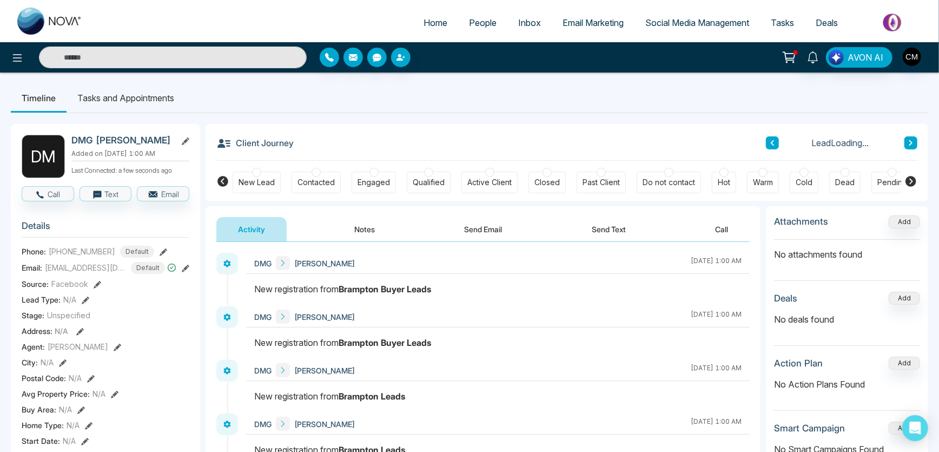
click at [249, 175] on div "New Lead" at bounding box center [257, 182] width 48 height 22
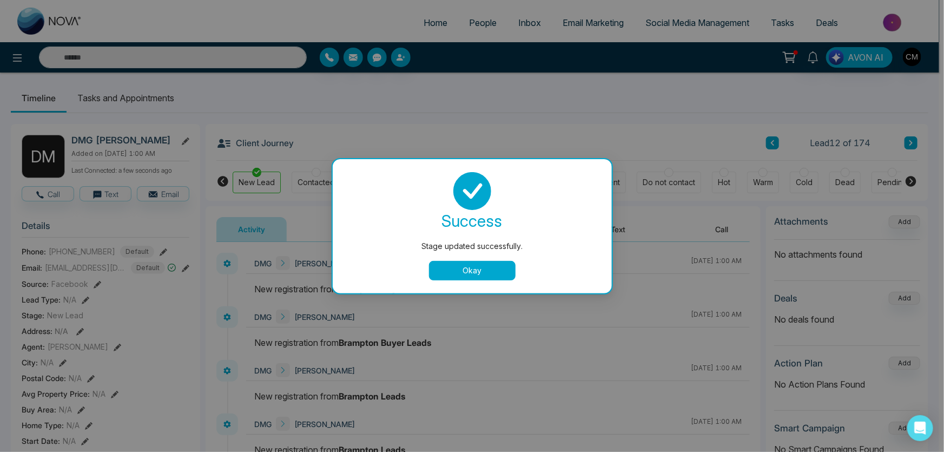
drag, startPoint x: 464, startPoint y: 250, endPoint x: 459, endPoint y: 275, distance: 25.5
click at [464, 258] on div "success Stage updated successfully. Okay" at bounding box center [472, 226] width 253 height 108
click at [460, 275] on button "Okay" at bounding box center [472, 270] width 87 height 19
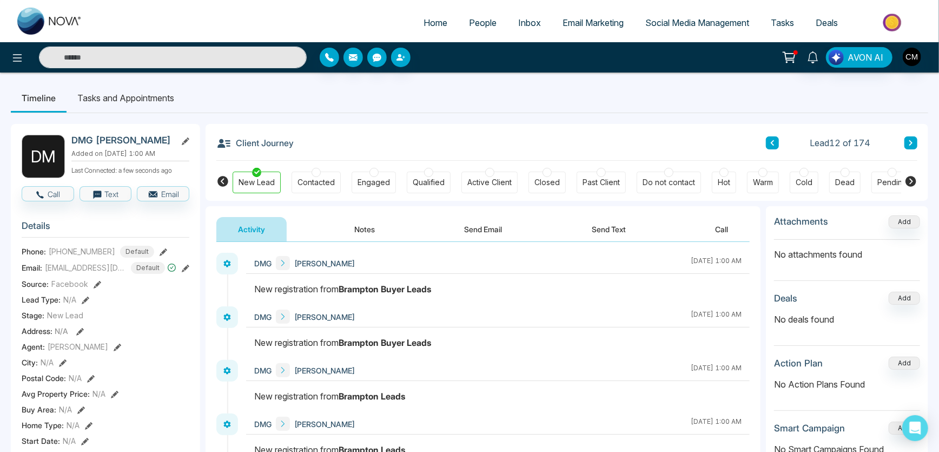
click at [473, 220] on button "Send Email" at bounding box center [483, 229] width 81 height 24
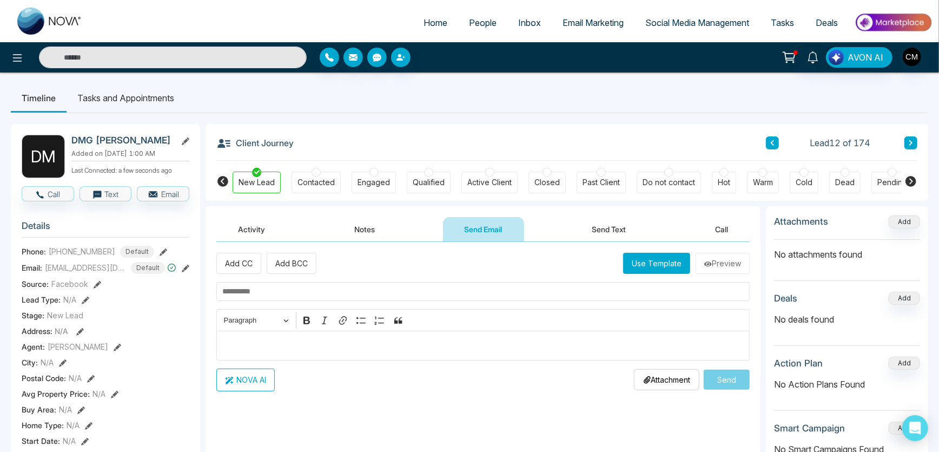
click at [655, 264] on button "Use Template" at bounding box center [656, 263] width 67 height 21
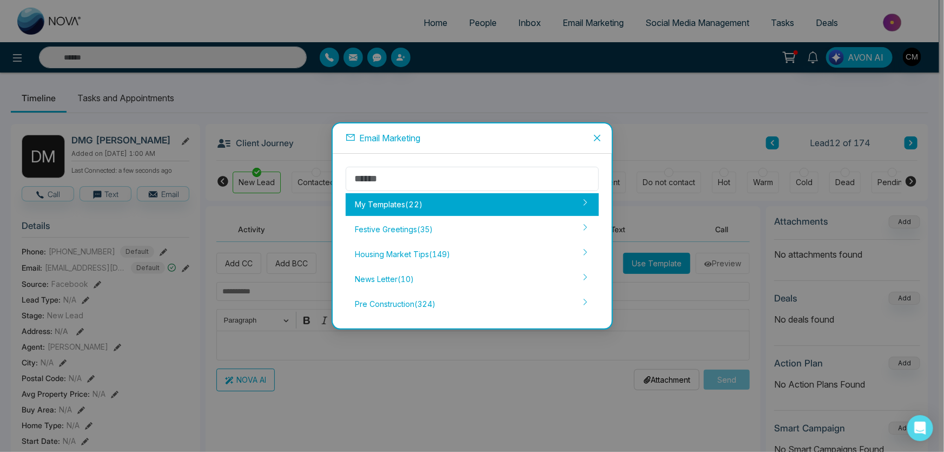
click at [442, 210] on div "My Templates ( 22 )" at bounding box center [472, 204] width 253 height 23
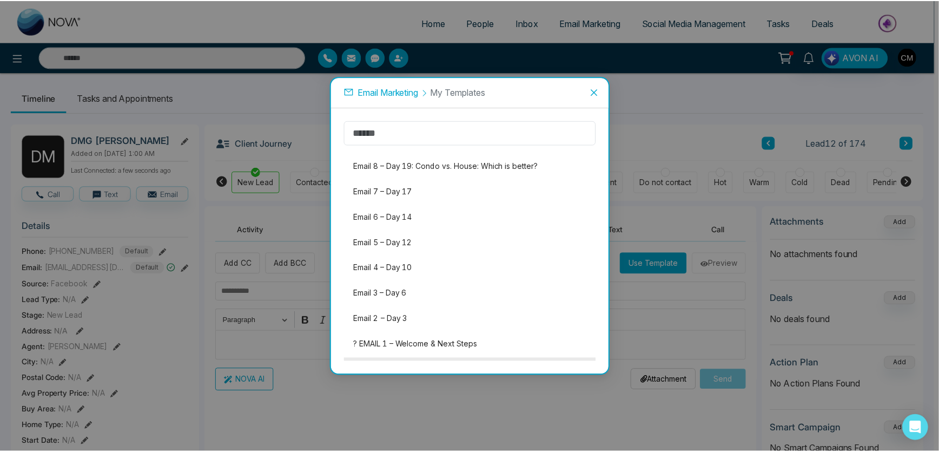
scroll to position [351, 0]
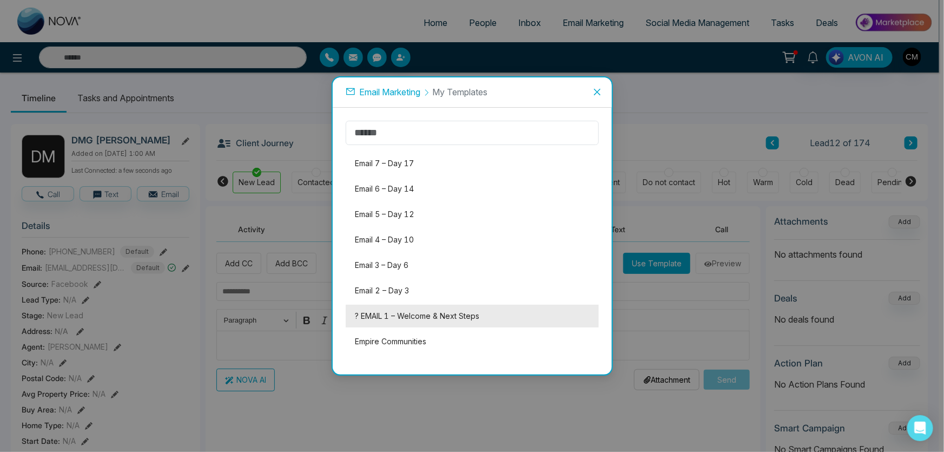
click at [400, 314] on li "? EMAIL 1 – Welcome & Next Steps" at bounding box center [472, 315] width 253 height 23
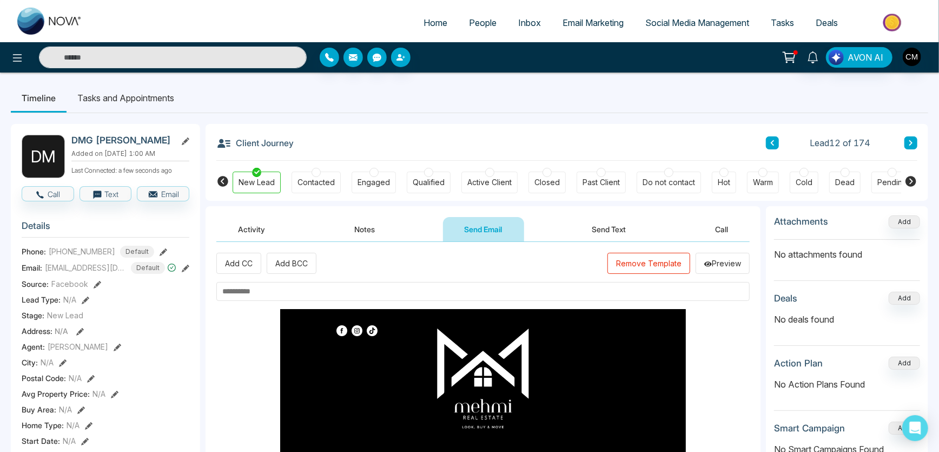
click at [303, 287] on input "text" at bounding box center [482, 291] width 533 height 19
paste input "**********"
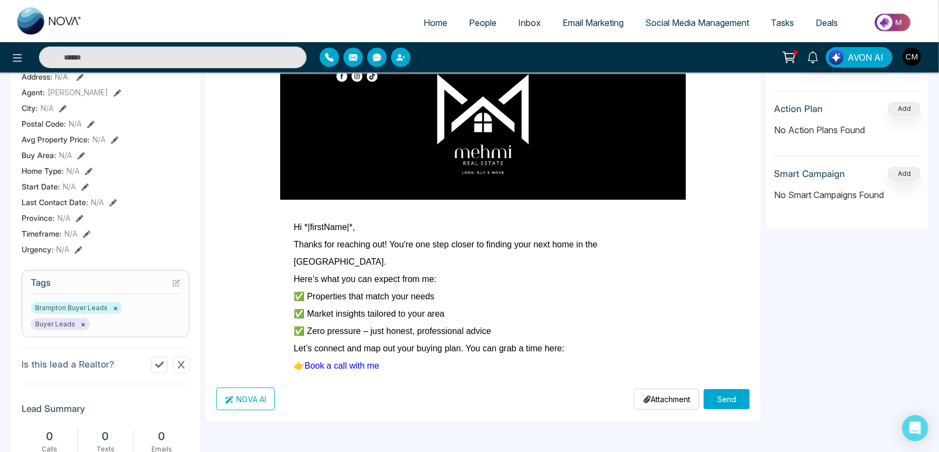
scroll to position [344, 0]
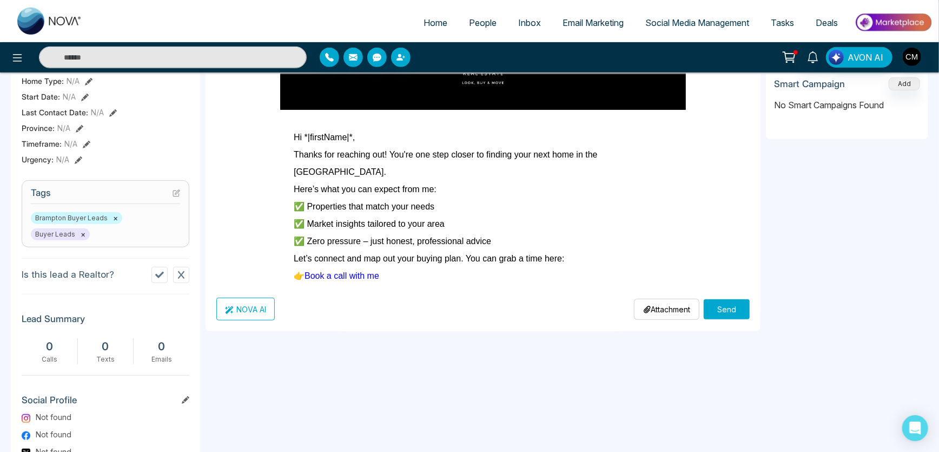
type input "**********"
click at [729, 304] on button "Send" at bounding box center [726, 309] width 46 height 20
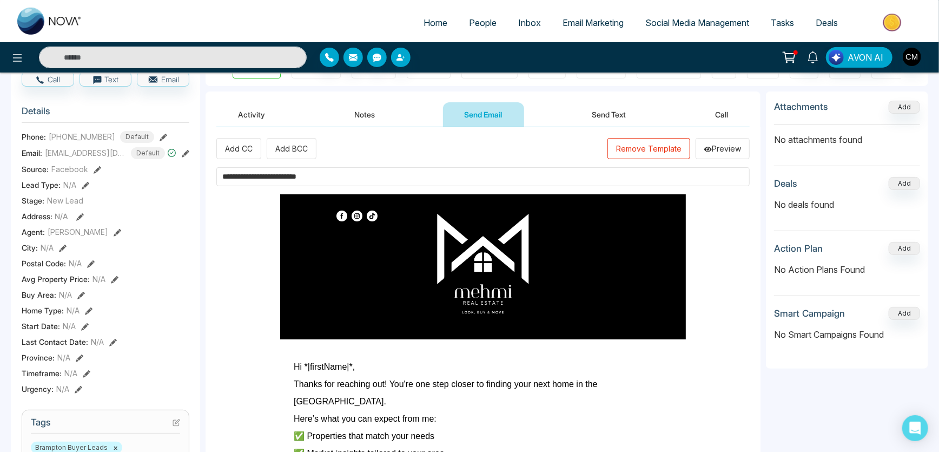
scroll to position [0, 0]
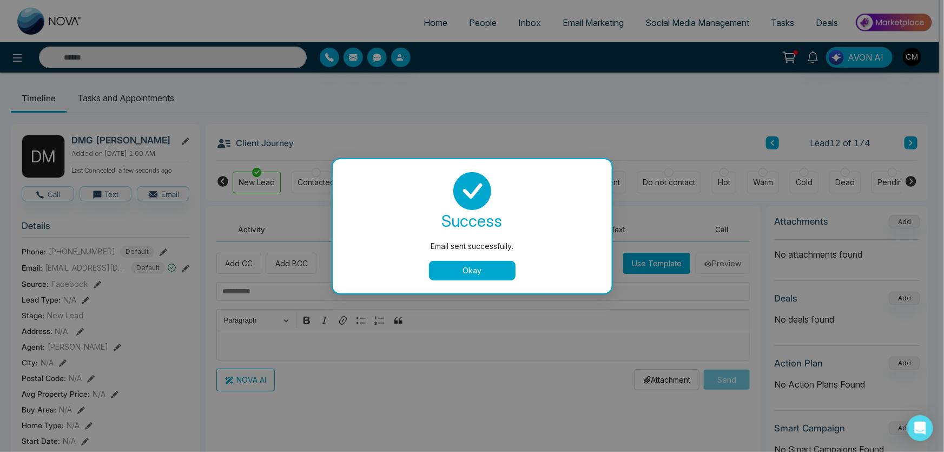
click at [494, 262] on button "Okay" at bounding box center [472, 270] width 87 height 19
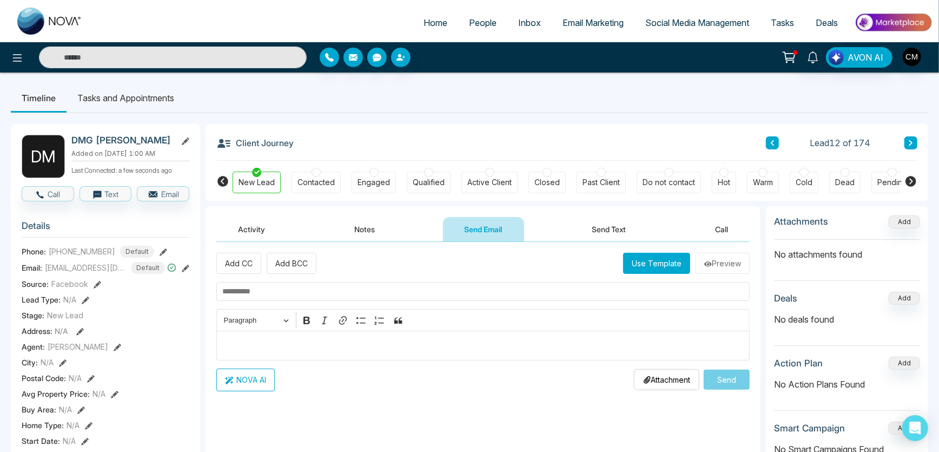
drag, startPoint x: 568, startPoint y: 244, endPoint x: 605, endPoint y: 229, distance: 39.8
click at [571, 243] on div "**********" at bounding box center [482, 350] width 555 height 216
click at [605, 229] on button "Send Text" at bounding box center [608, 229] width 77 height 24
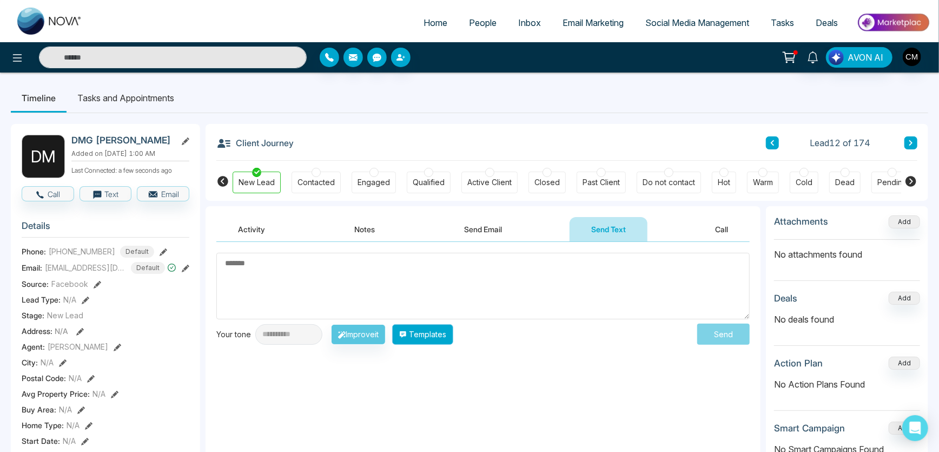
click at [432, 331] on button "Templates" at bounding box center [422, 334] width 61 height 21
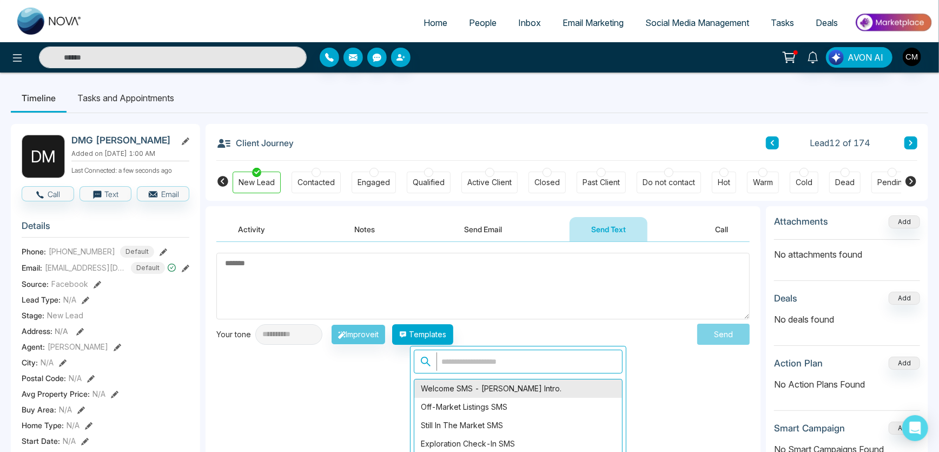
click at [466, 390] on div "Welcome SMS - [PERSON_NAME] Intro." at bounding box center [518, 388] width 208 height 18
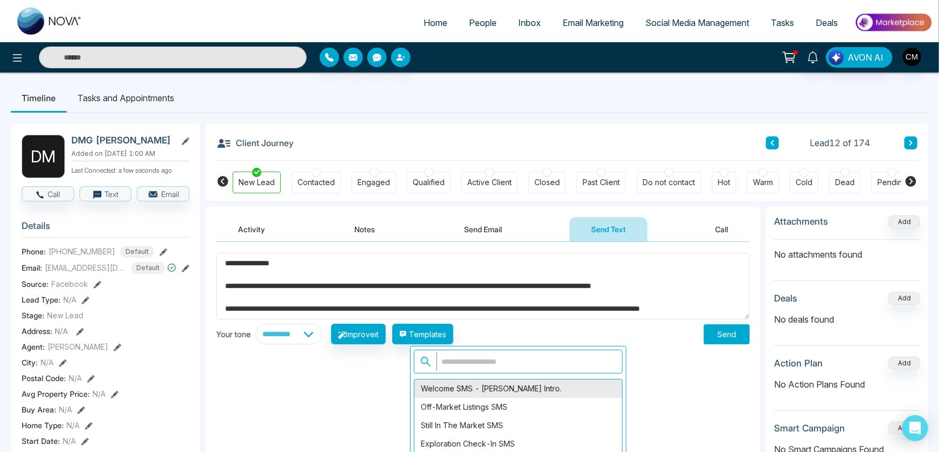
type textarea "**********"
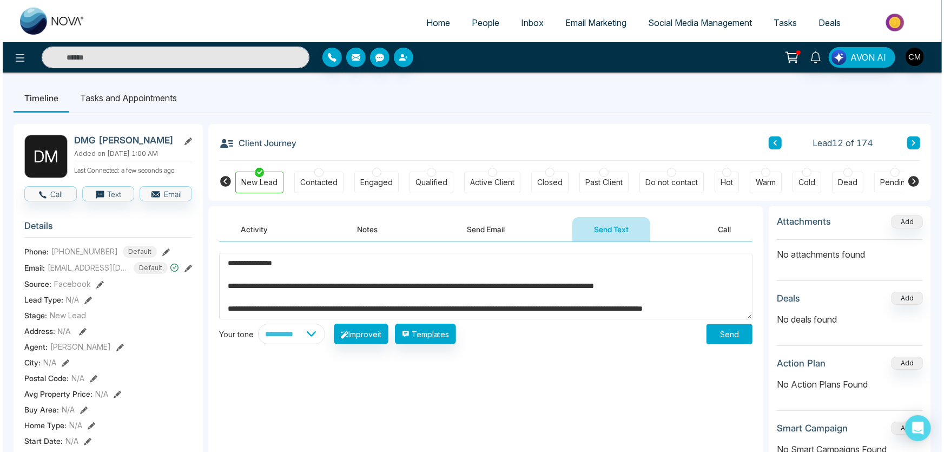
scroll to position [79, 0]
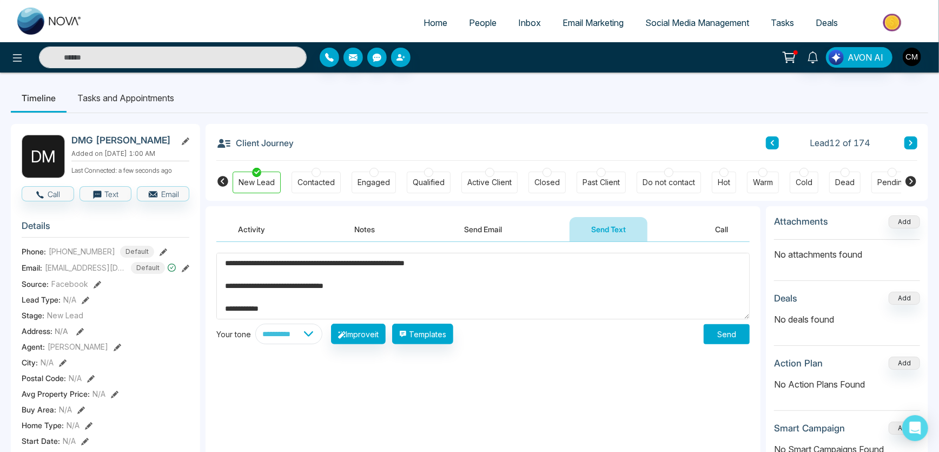
click at [743, 333] on button "Send" at bounding box center [726, 334] width 46 height 20
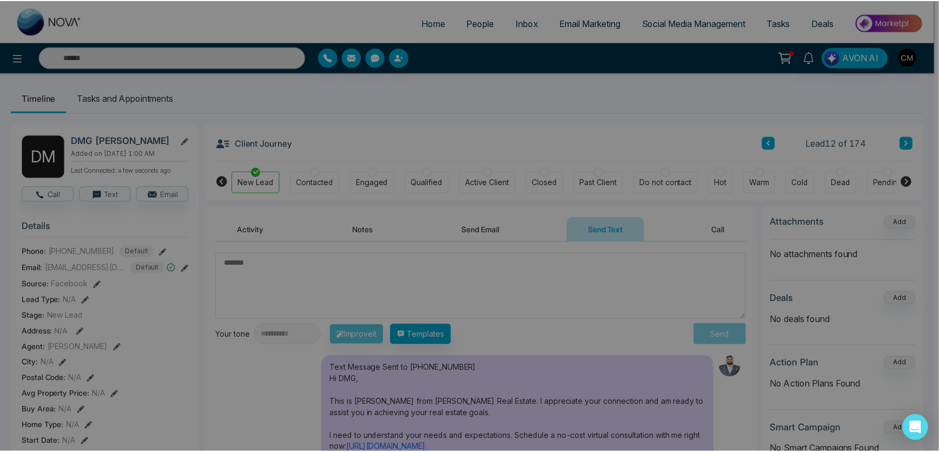
scroll to position [0, 0]
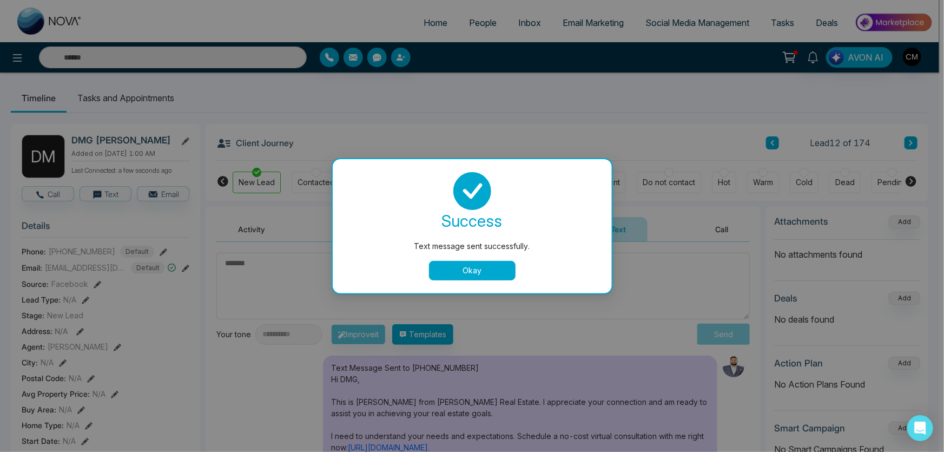
click at [474, 275] on button "Okay" at bounding box center [472, 270] width 87 height 19
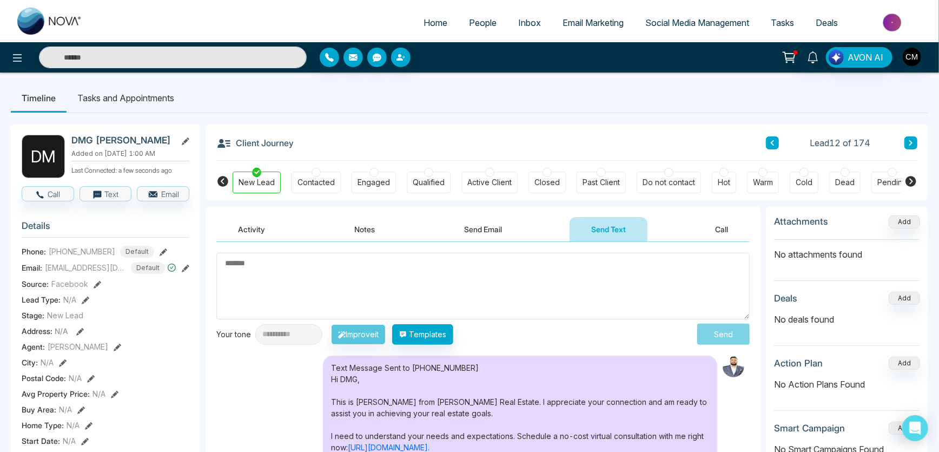
click at [911, 142] on icon at bounding box center [910, 142] width 3 height 5
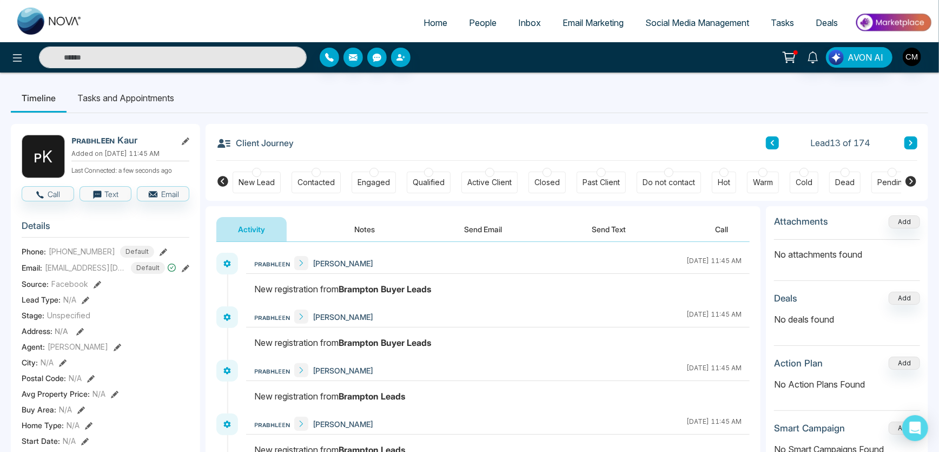
click at [491, 211] on div "Activity Notes Send Email Send Text Call" at bounding box center [482, 224] width 555 height 36
click at [492, 222] on button "Send Email" at bounding box center [483, 229] width 81 height 24
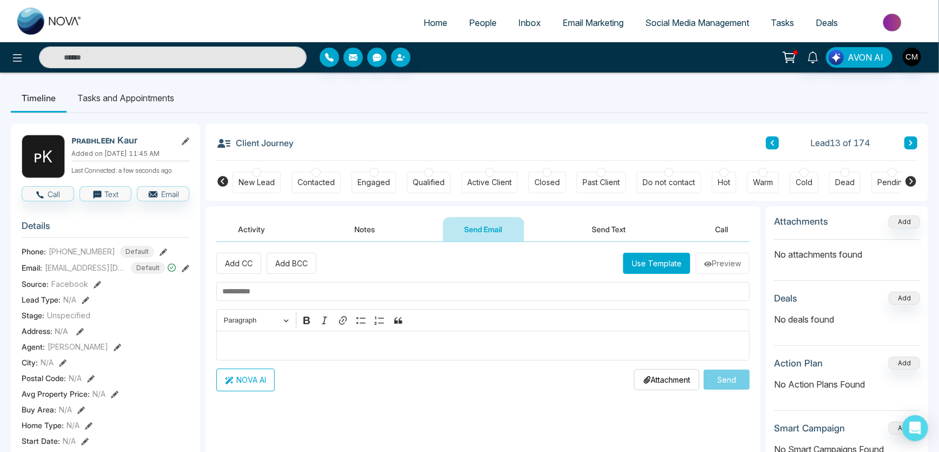
click at [244, 172] on div "New Lead" at bounding box center [257, 182] width 48 height 22
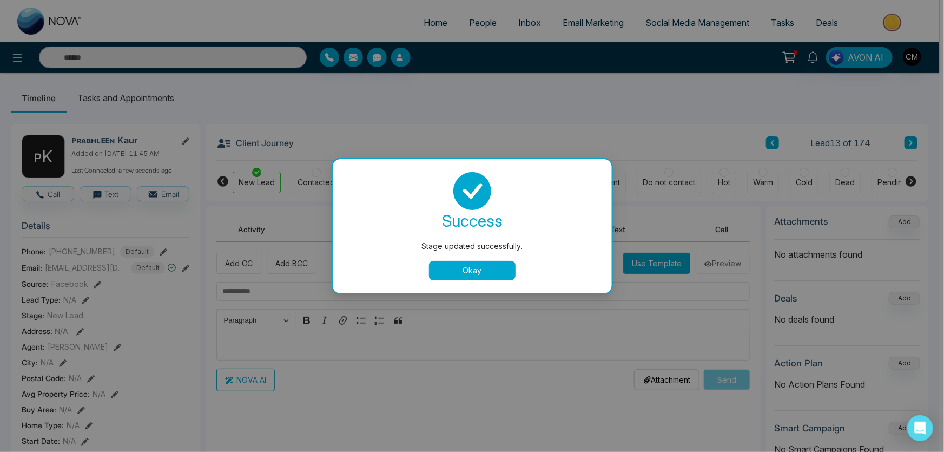
click at [659, 266] on div "Stage updated successfully. success Stage updated successfully. Okay" at bounding box center [472, 226] width 944 height 452
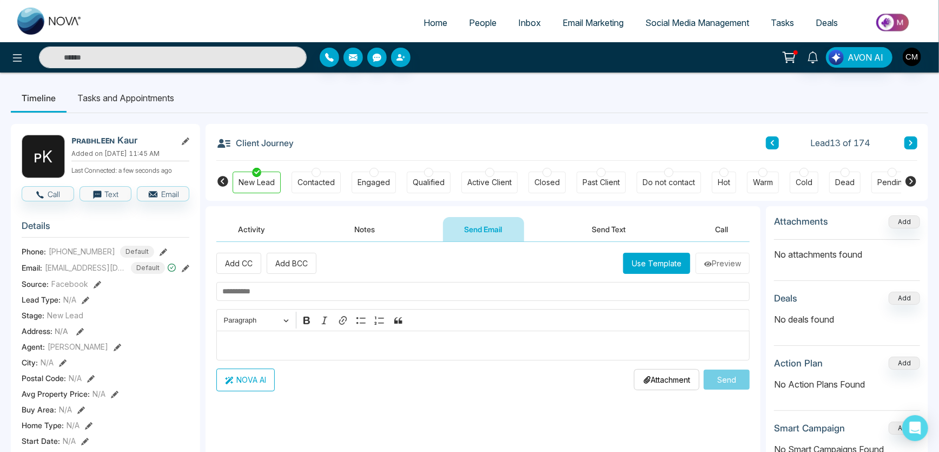
click at [686, 256] on button "Use Template" at bounding box center [656, 263] width 67 height 21
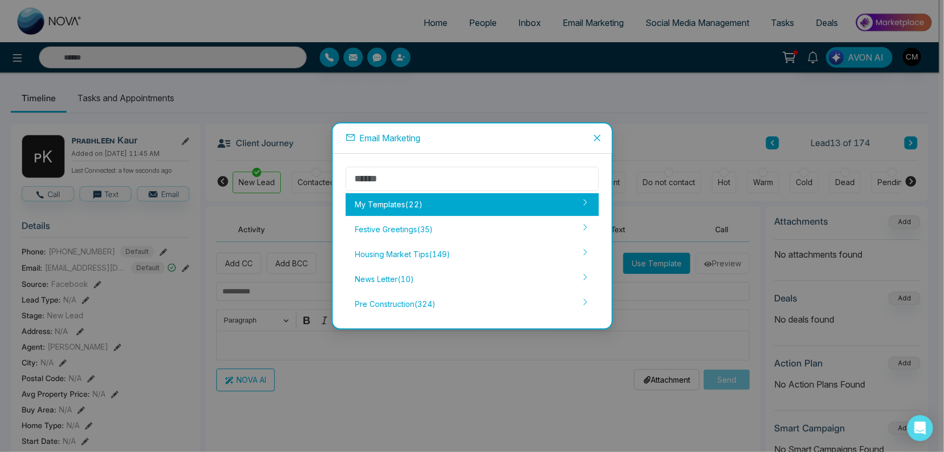
click at [419, 213] on div "My Templates ( 22 )" at bounding box center [472, 204] width 253 height 23
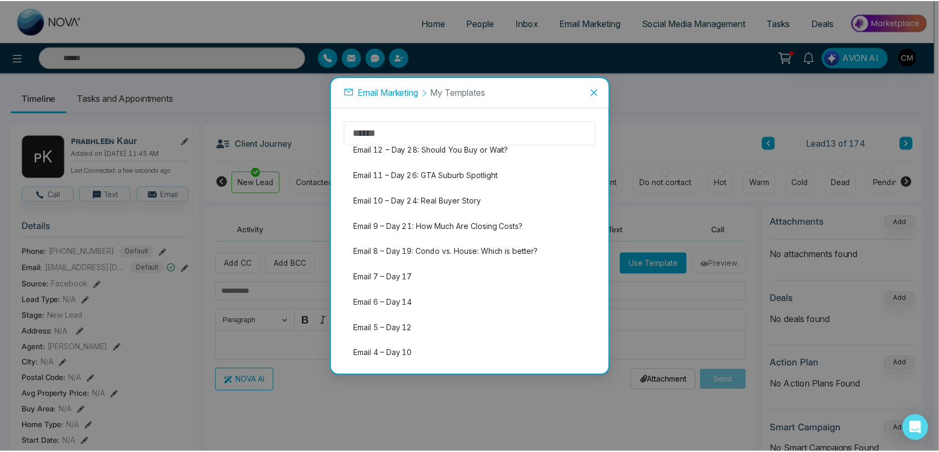
scroll to position [351, 0]
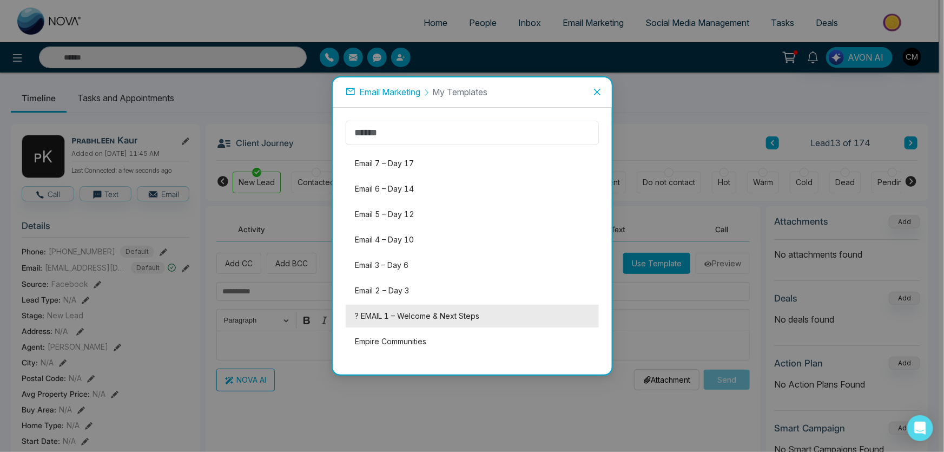
click at [400, 315] on li "? EMAIL 1 – Welcome & Next Steps" at bounding box center [472, 315] width 253 height 23
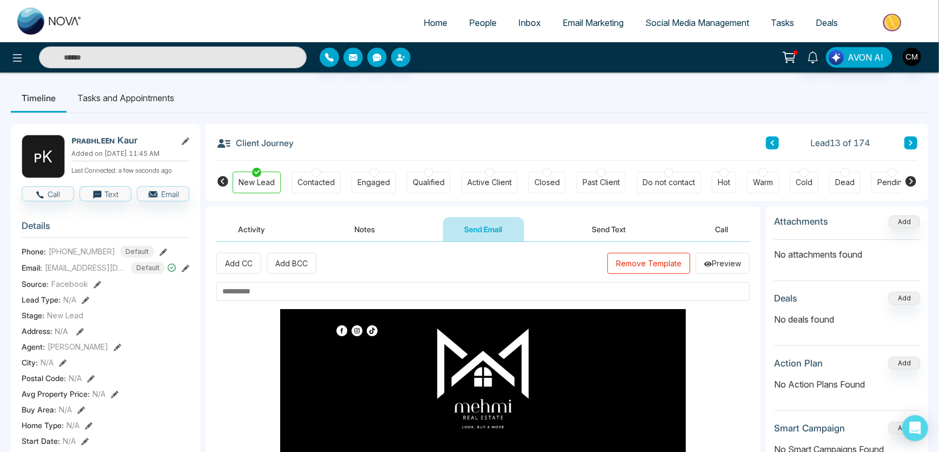
click at [335, 291] on input "text" at bounding box center [482, 291] width 533 height 19
paste input "**********"
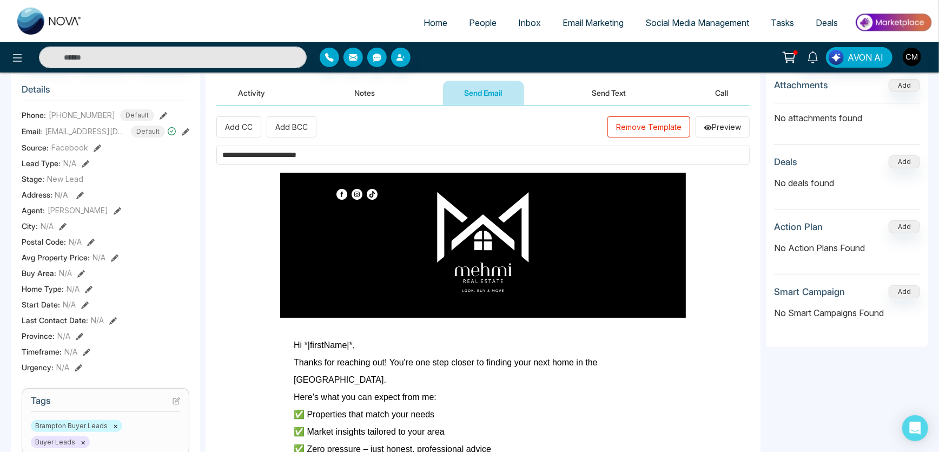
scroll to position [344, 0]
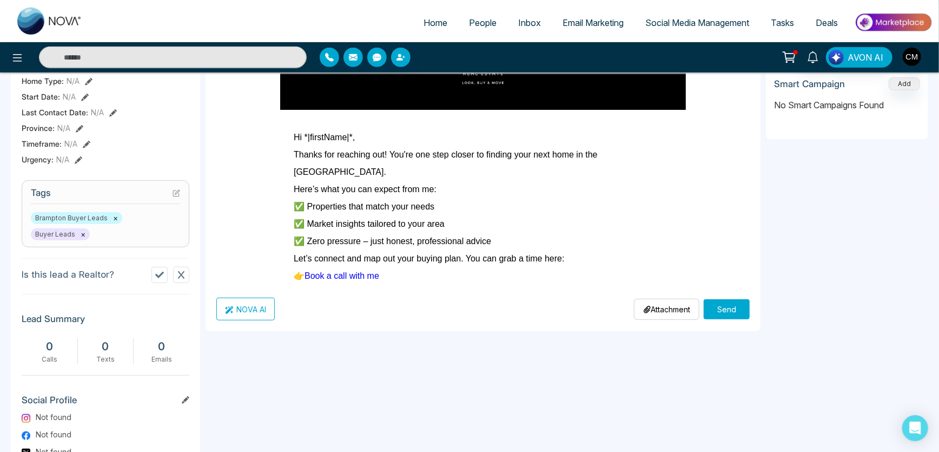
type input "**********"
click at [741, 311] on button "Send" at bounding box center [726, 309] width 46 height 20
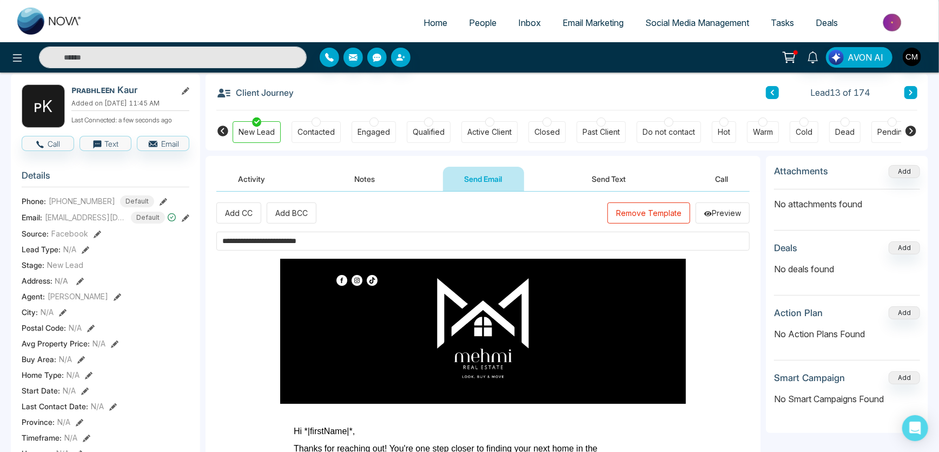
scroll to position [49, 0]
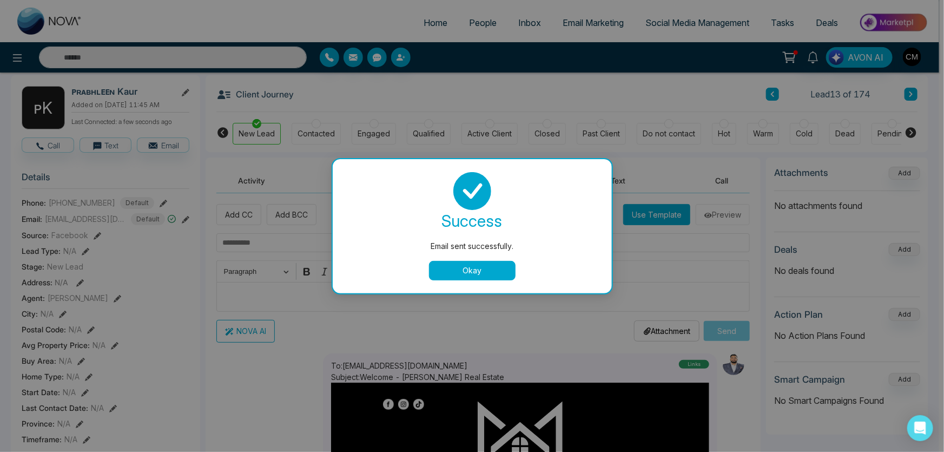
drag, startPoint x: 460, startPoint y: 271, endPoint x: 470, endPoint y: 264, distance: 12.9
click at [460, 271] on button "Okay" at bounding box center [472, 270] width 87 height 19
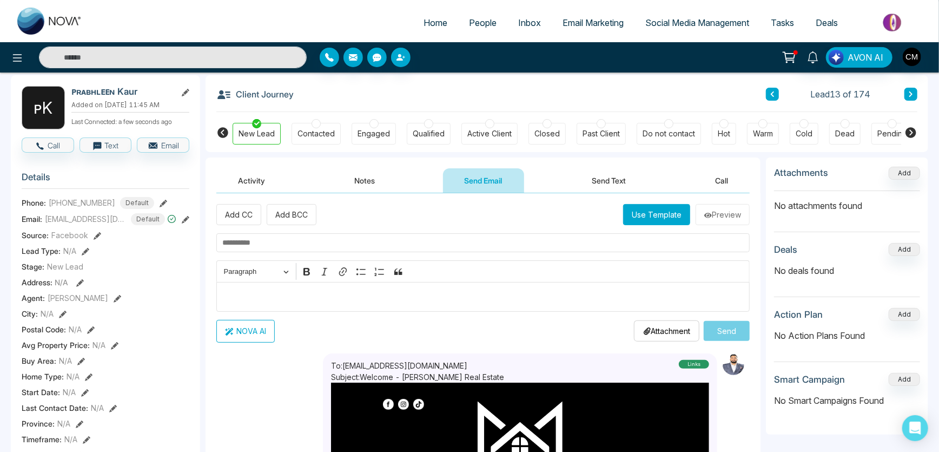
click at [597, 182] on button "Send Text" at bounding box center [608, 180] width 77 height 24
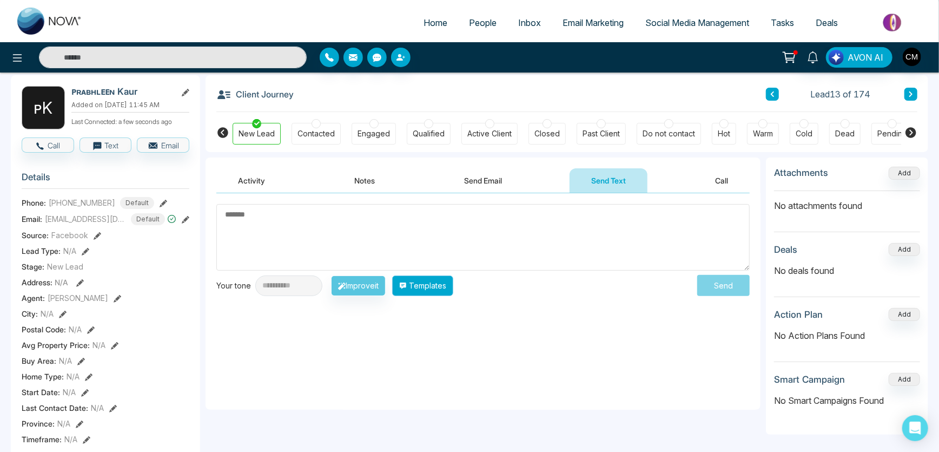
click at [424, 283] on button "Templates" at bounding box center [422, 285] width 61 height 21
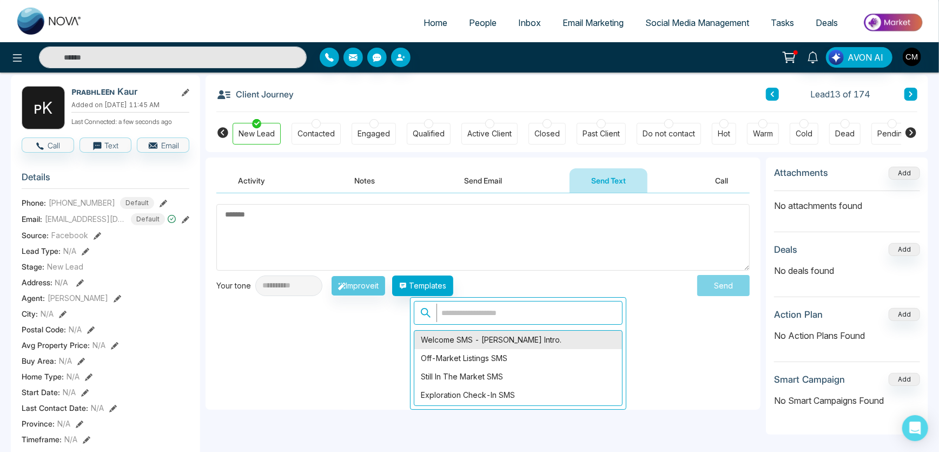
click at [462, 334] on div "Welcome SMS - [PERSON_NAME] Intro." at bounding box center [518, 339] width 208 height 18
type textarea "**********"
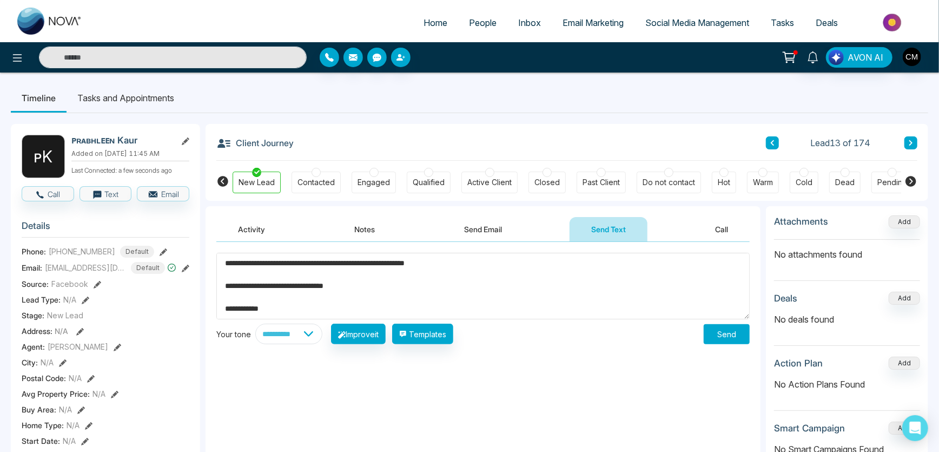
click at [739, 341] on button "Send" at bounding box center [726, 334] width 46 height 20
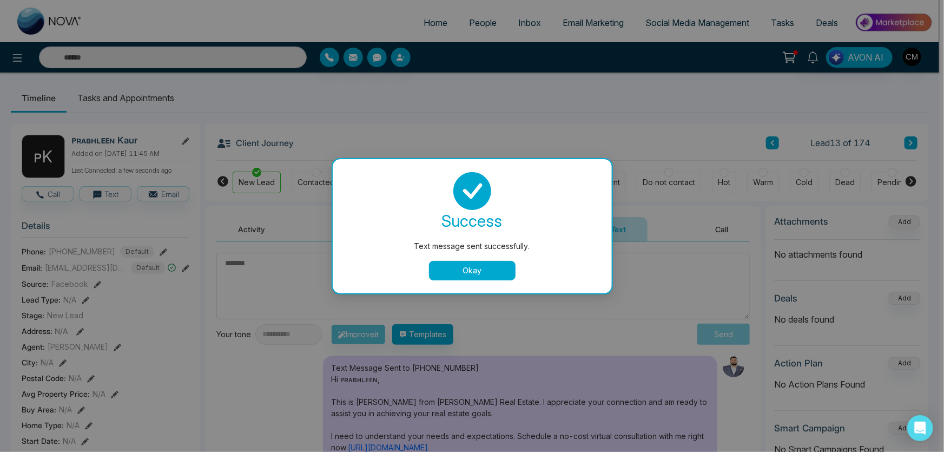
click at [477, 277] on button "Okay" at bounding box center [472, 270] width 87 height 19
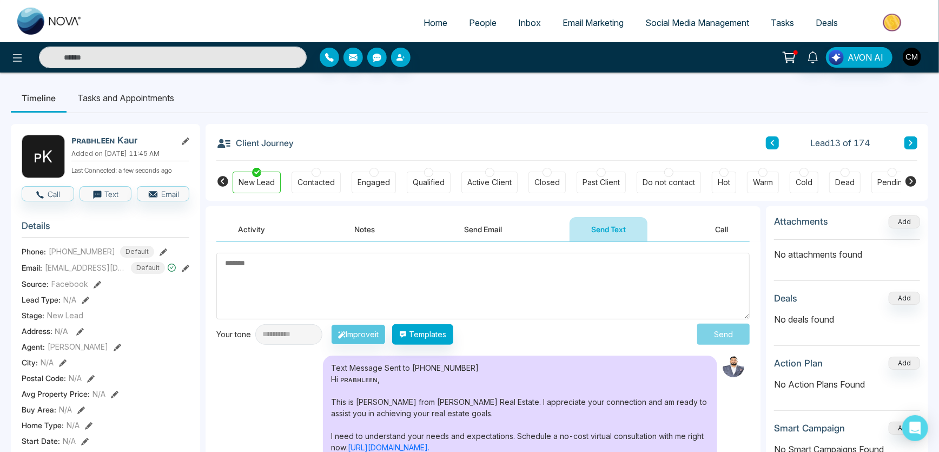
click at [908, 145] on icon at bounding box center [910, 143] width 5 height 6
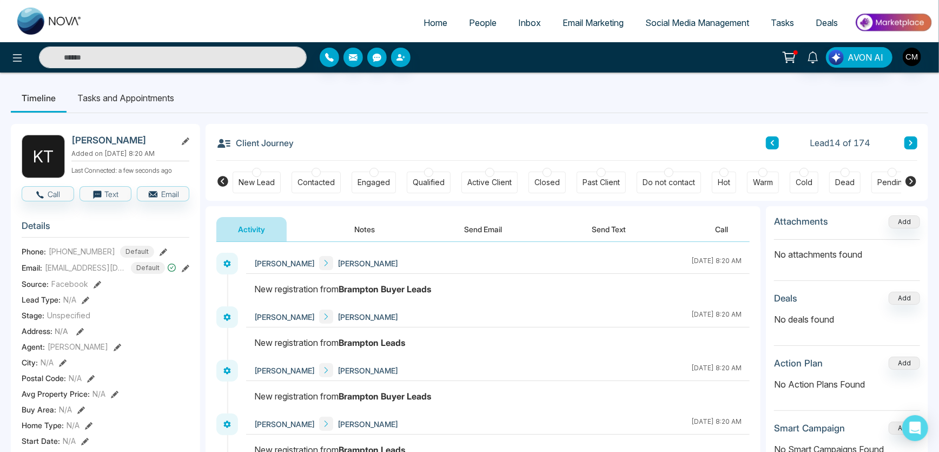
click at [255, 174] on div at bounding box center [256, 172] width 9 height 9
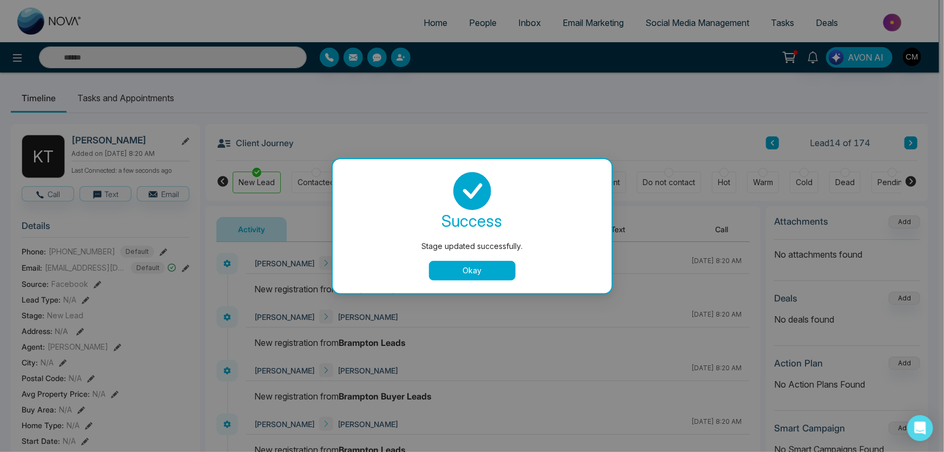
click at [440, 261] on button "Okay" at bounding box center [472, 270] width 87 height 19
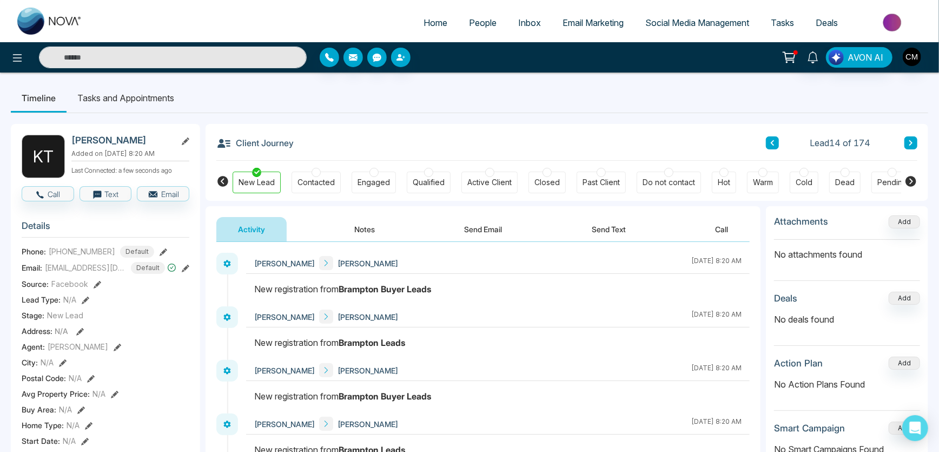
click at [503, 213] on div "Activity Notes Send Email Send Text Call" at bounding box center [482, 224] width 555 height 36
click at [496, 222] on button "Send Email" at bounding box center [483, 229] width 81 height 24
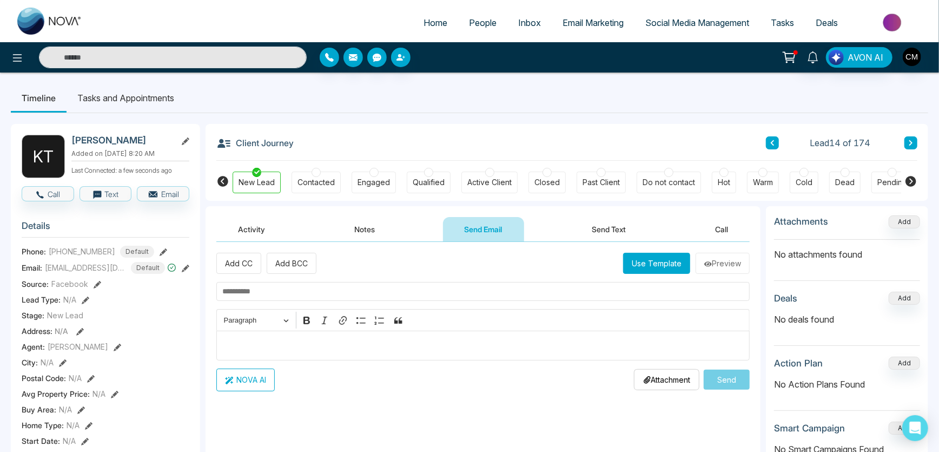
click at [662, 265] on button "Use Template" at bounding box center [656, 263] width 67 height 21
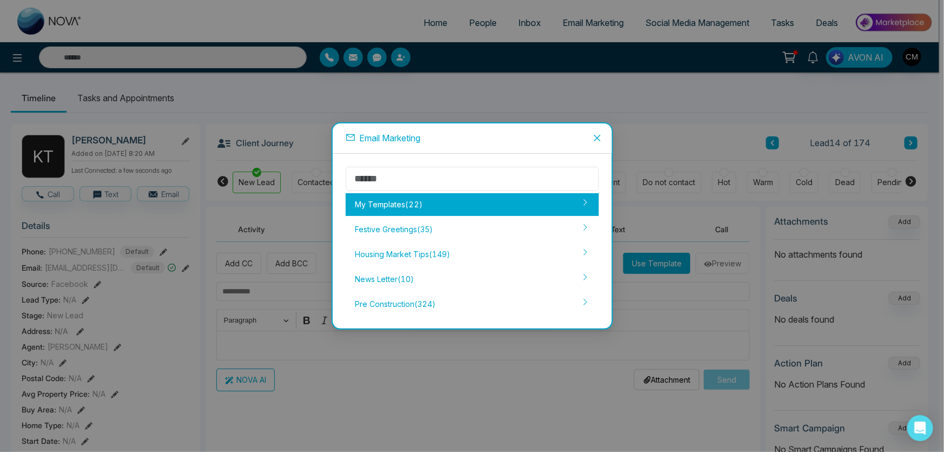
click at [442, 204] on div "My Templates ( 22 )" at bounding box center [472, 204] width 253 height 23
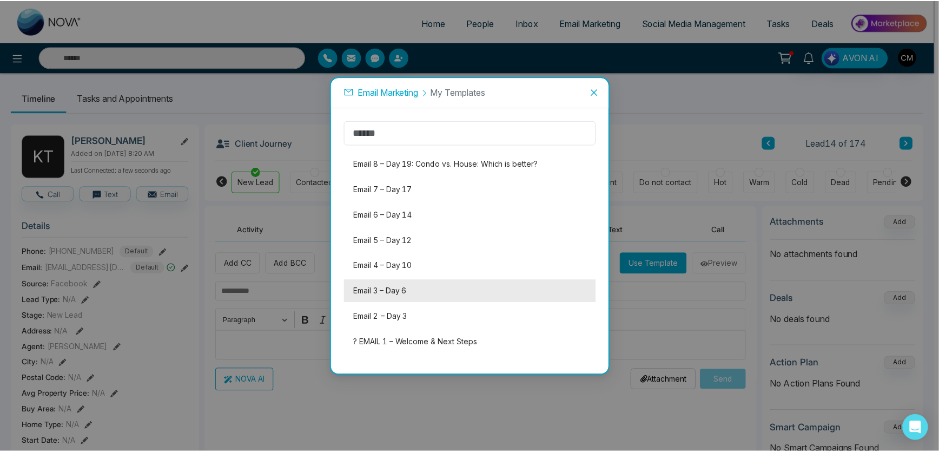
scroll to position [351, 0]
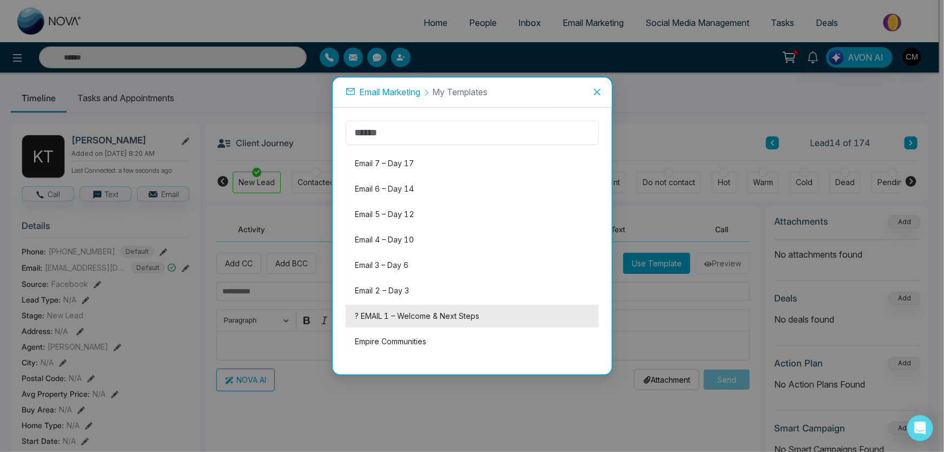
click at [396, 310] on li "? EMAIL 1 – Welcome & Next Steps" at bounding box center [472, 315] width 253 height 23
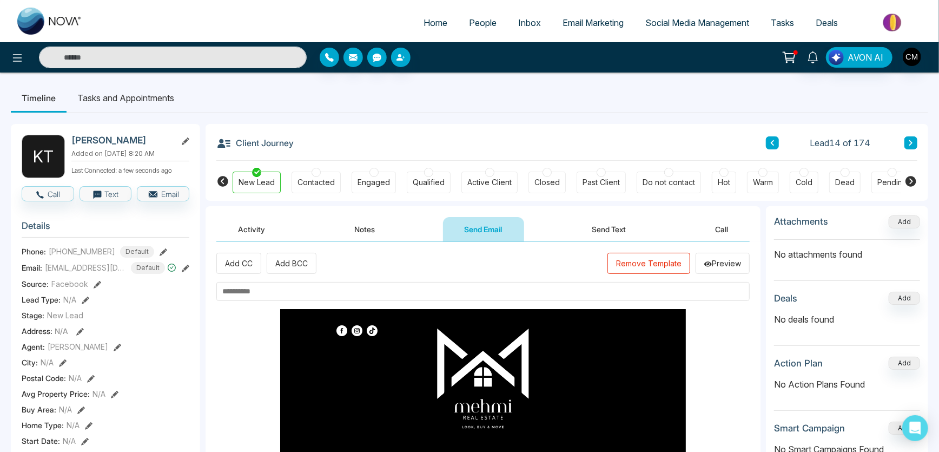
click at [297, 299] on input "text" at bounding box center [482, 291] width 533 height 19
paste input "**********"
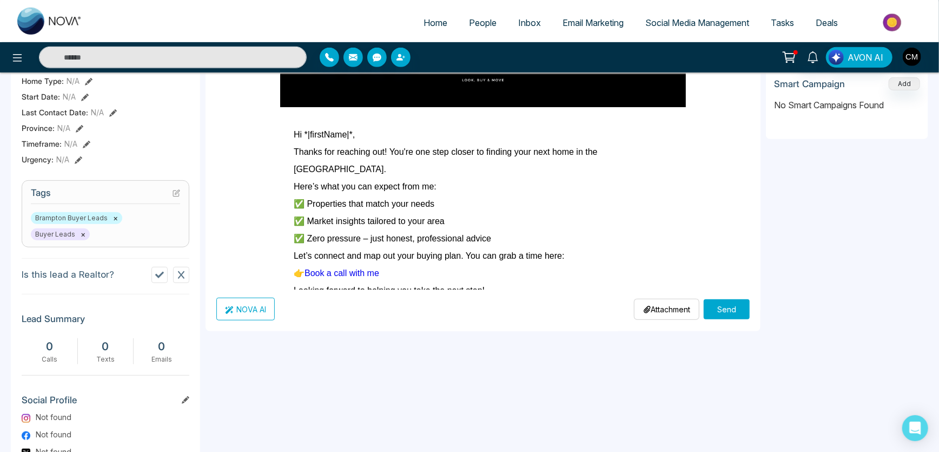
scroll to position [0, 0]
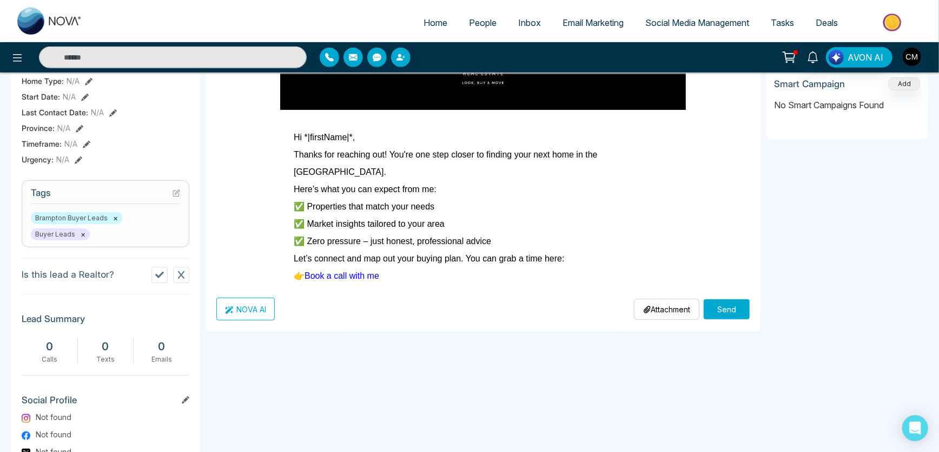
type input "**********"
click at [736, 310] on button "Send" at bounding box center [726, 309] width 46 height 20
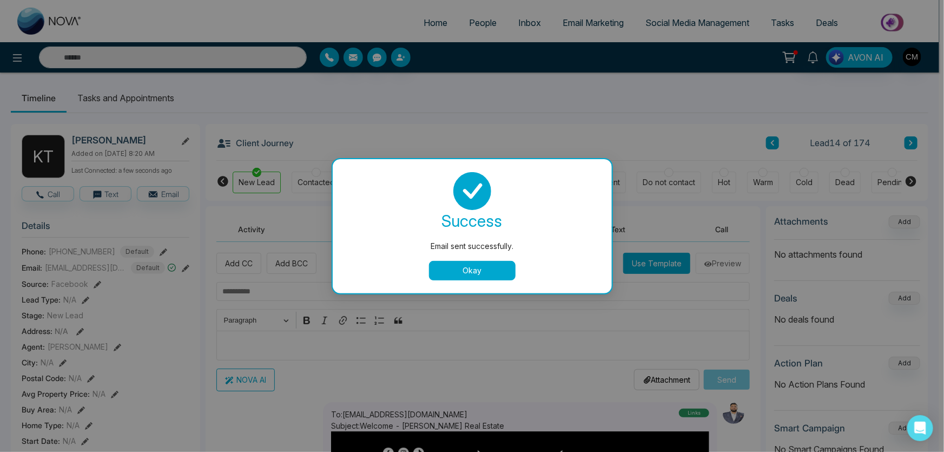
click at [470, 272] on button "Okay" at bounding box center [472, 270] width 87 height 19
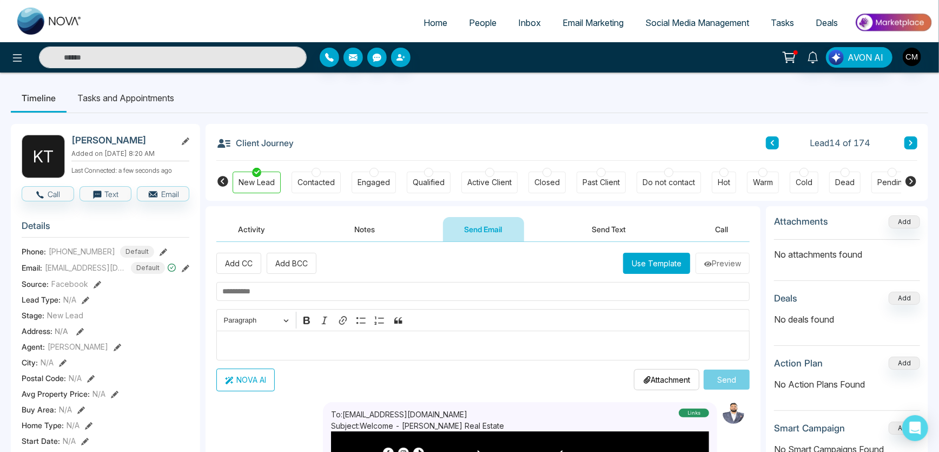
click at [606, 229] on button "Send Text" at bounding box center [608, 229] width 77 height 24
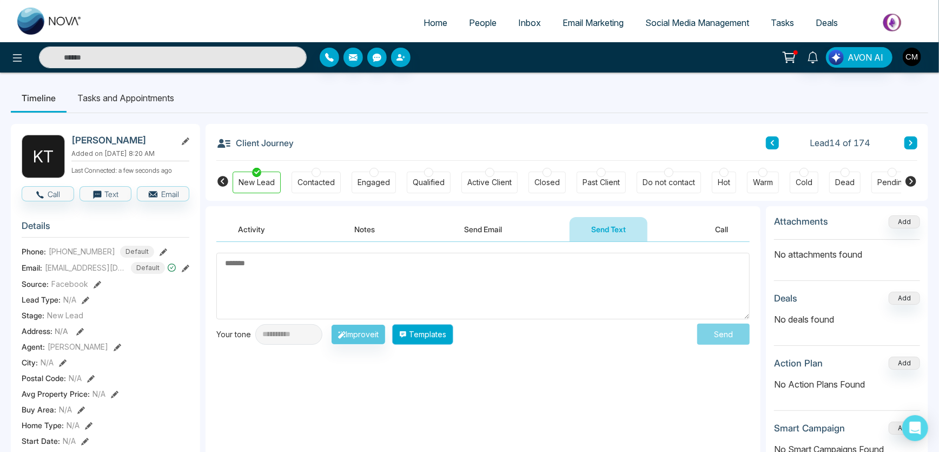
click at [437, 330] on button "Templates" at bounding box center [422, 334] width 61 height 21
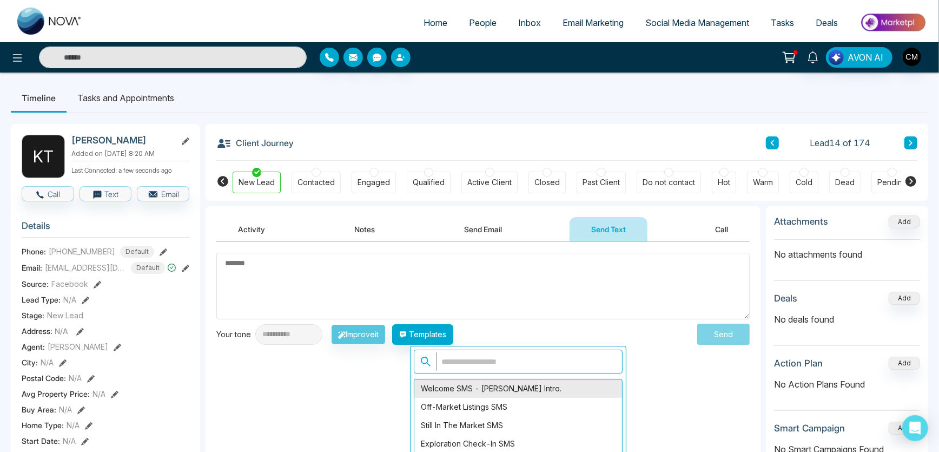
click at [501, 384] on div "Welcome SMS - [PERSON_NAME] Intro." at bounding box center [518, 388] width 208 height 18
type textarea "**********"
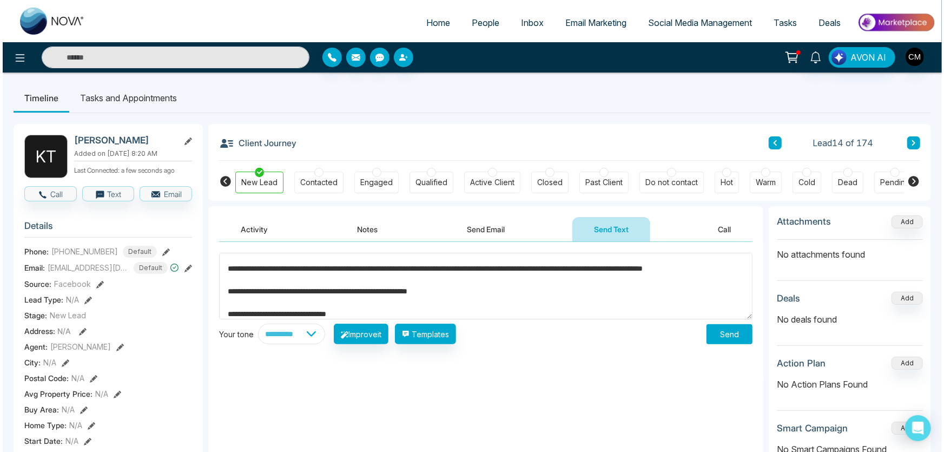
scroll to position [79, 0]
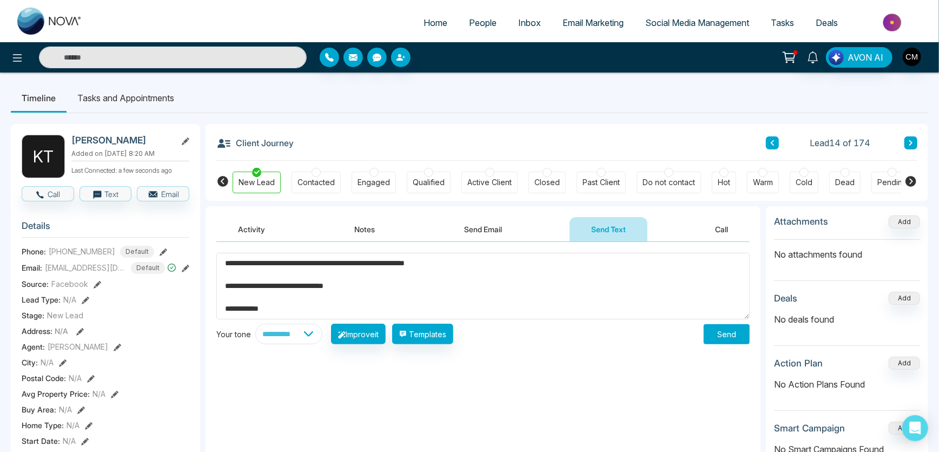
click at [725, 333] on button "Send" at bounding box center [726, 334] width 46 height 20
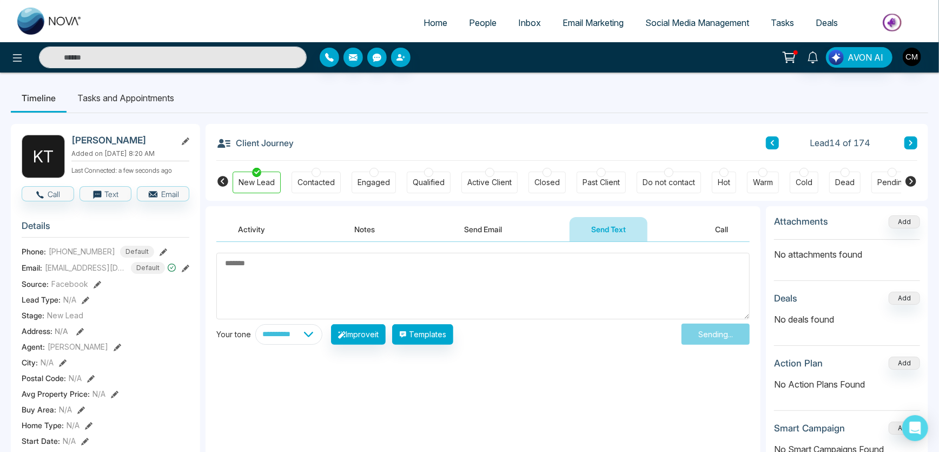
scroll to position [0, 0]
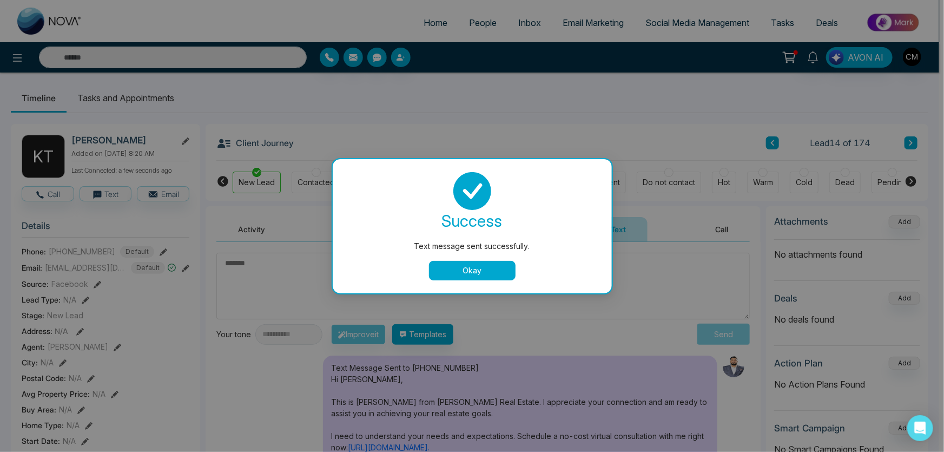
click at [473, 273] on button "Okay" at bounding box center [472, 270] width 87 height 19
